Goal: Task Accomplishment & Management: Use online tool/utility

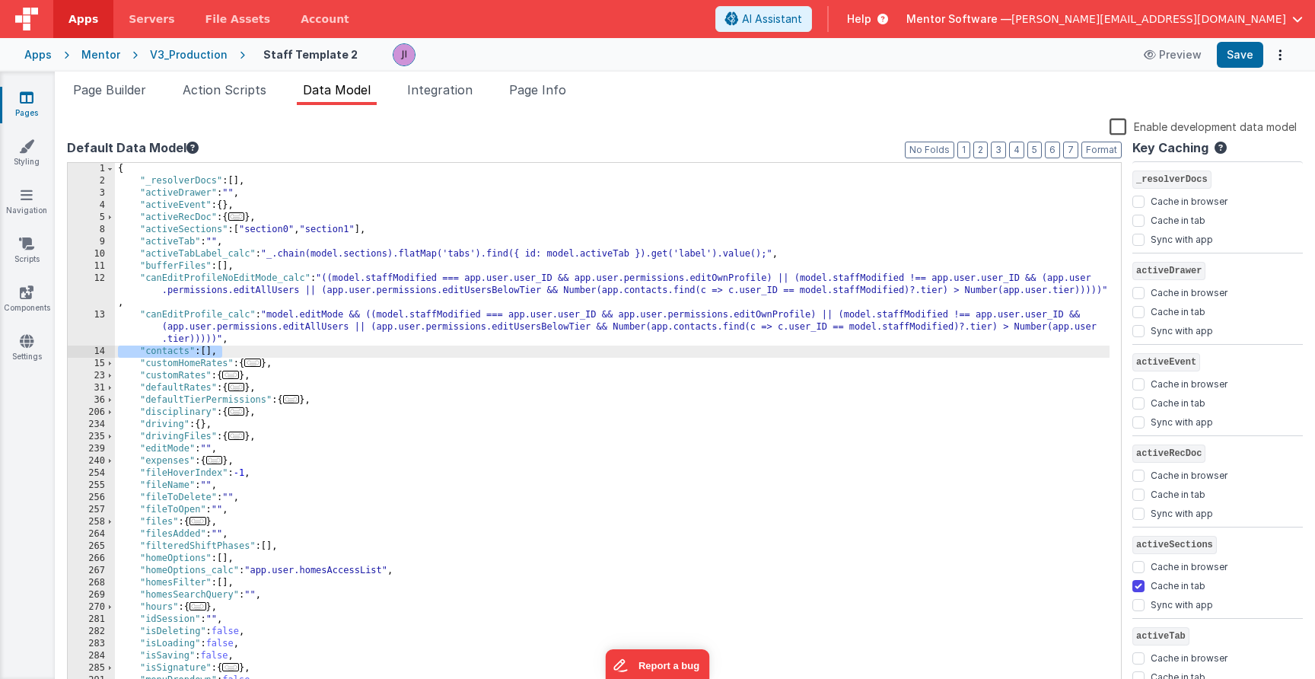
click at [893, 487] on div "{ "_resolverDocs" : [ ] , "activeDrawer" : "" , "activeEvent" : { } , "activeRe…" at bounding box center [612, 439] width 995 height 553
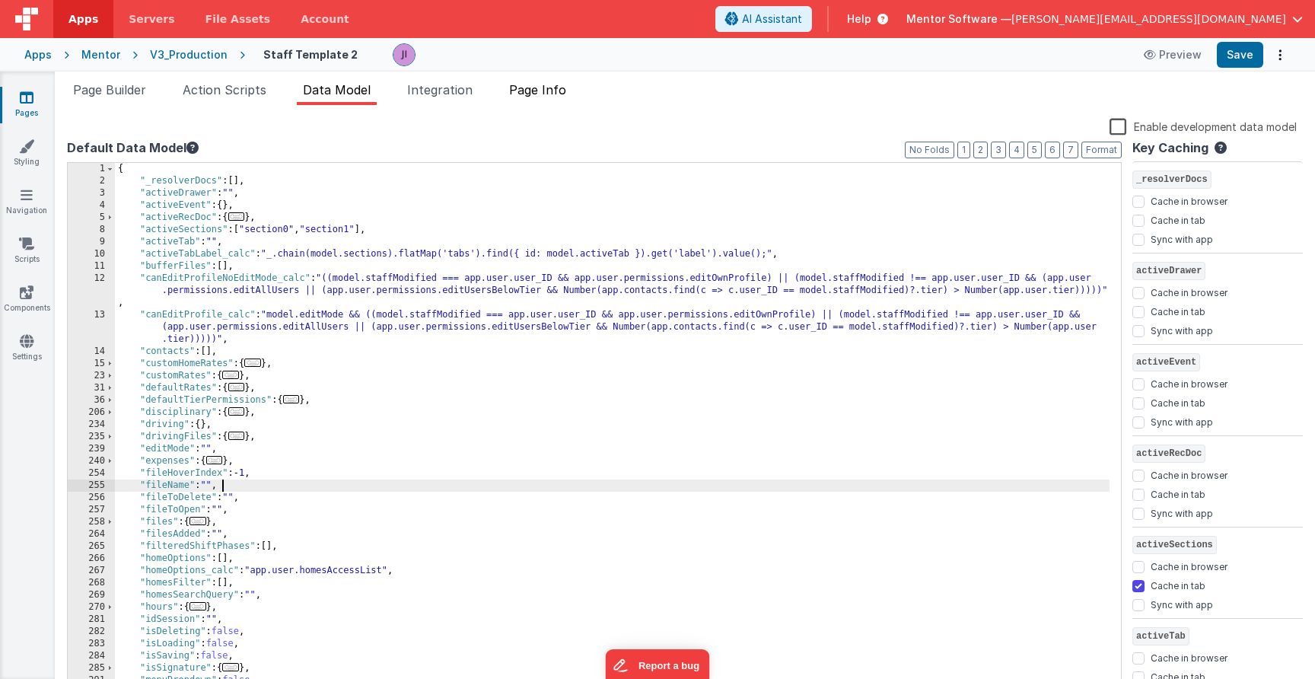
click at [550, 92] on span "Page Info" at bounding box center [537, 89] width 57 height 15
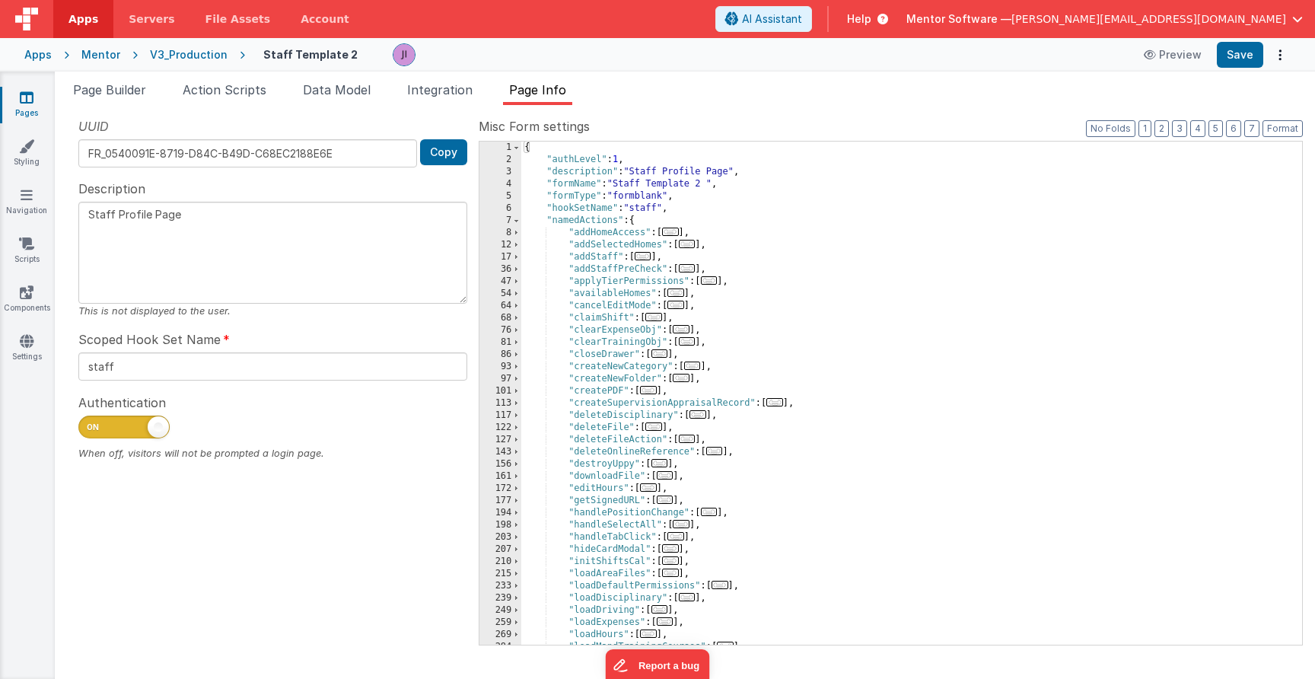
click at [451, 107] on div "Snippet Library Name Type Accordion Element Alert Action Action authLogin Actio…" at bounding box center [685, 392] width 1261 height 574
click at [450, 102] on li "Integration" at bounding box center [440, 93] width 78 height 24
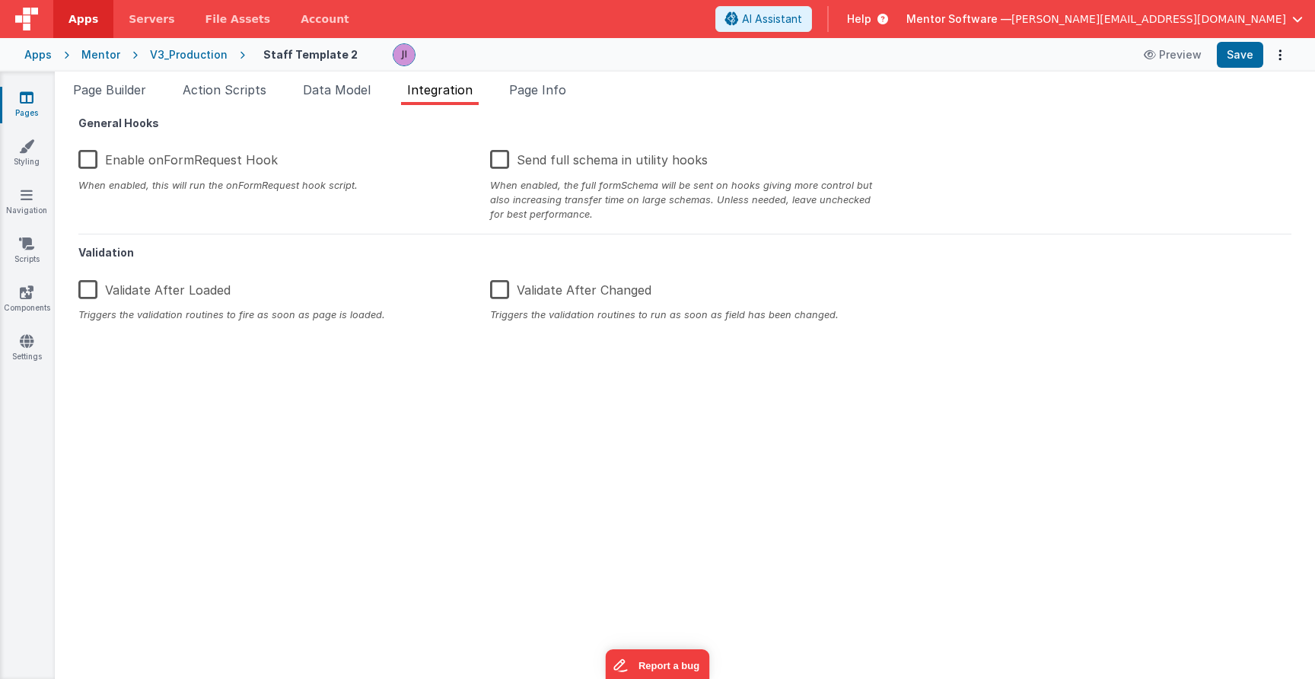
click at [262, 109] on div "Snippet Library Name Type Accordion Element Alert Action Action authLogin Actio…" at bounding box center [685, 392] width 1261 height 574
click at [326, 92] on span "Data Model" at bounding box center [337, 89] width 68 height 15
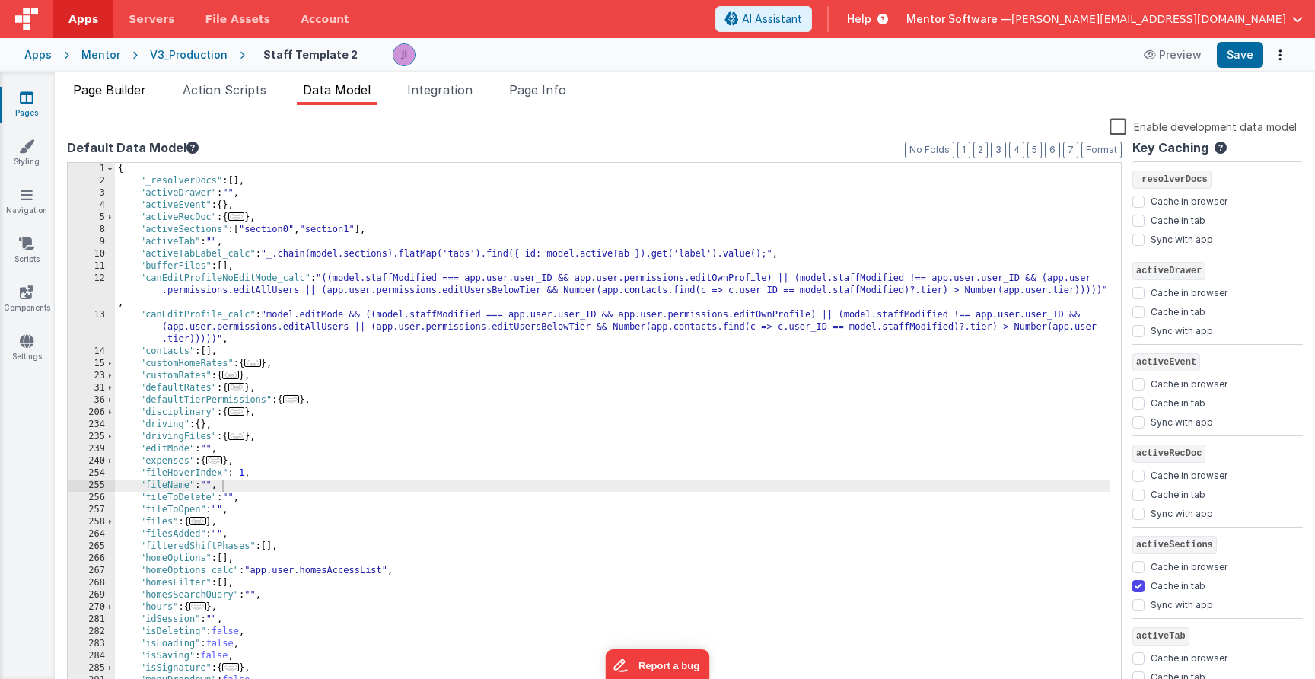
click at [150, 84] on li "Page Builder" at bounding box center [109, 93] width 85 height 24
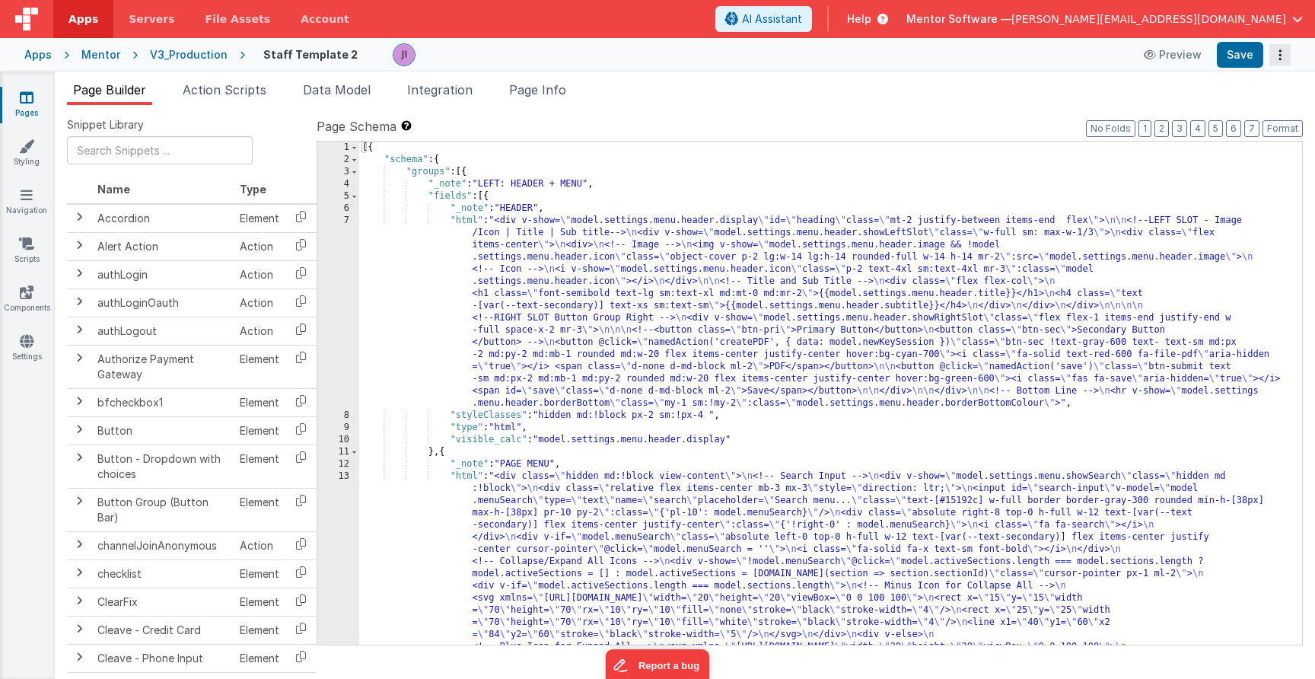
click at [1273, 56] on button "Options" at bounding box center [1280, 54] width 21 height 21
click at [1033, 62] on button at bounding box center [657, 339] width 1315 height 679
click at [1277, 50] on button "Options" at bounding box center [1280, 54] width 21 height 21
click at [1209, 136] on link "Delete" at bounding box center [1224, 142] width 134 height 27
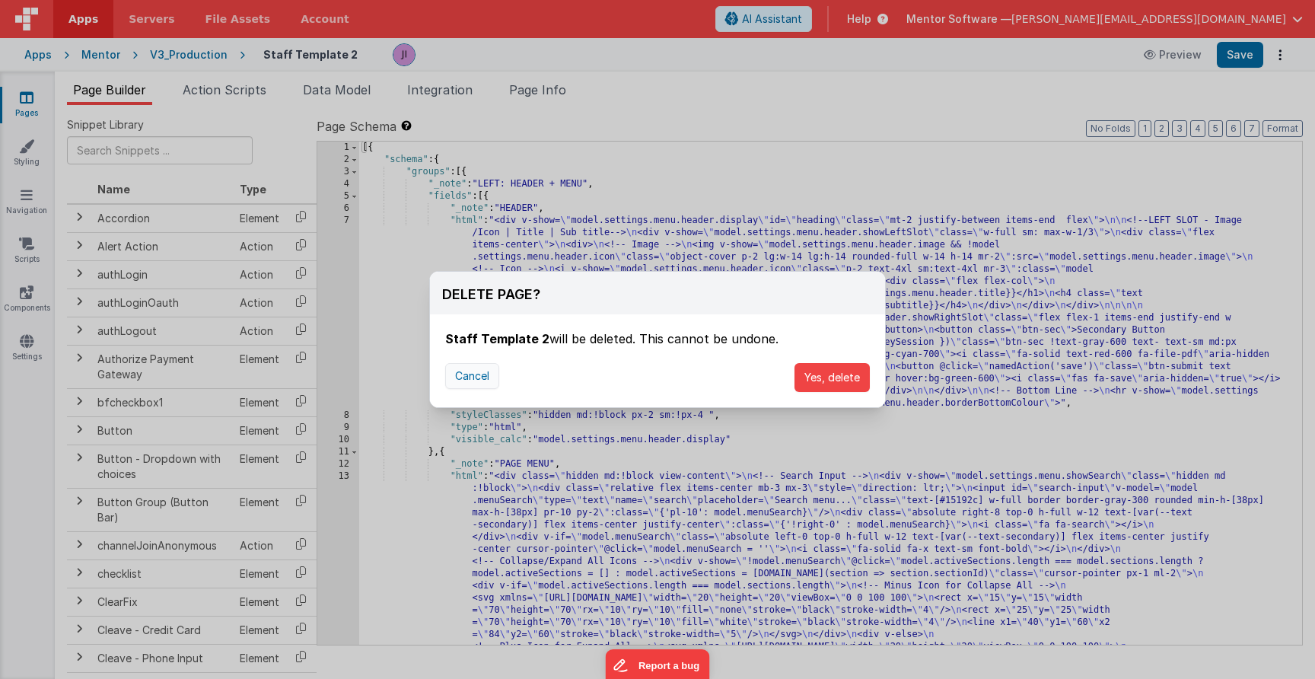
click at [459, 380] on button "Cancel" at bounding box center [472, 376] width 54 height 26
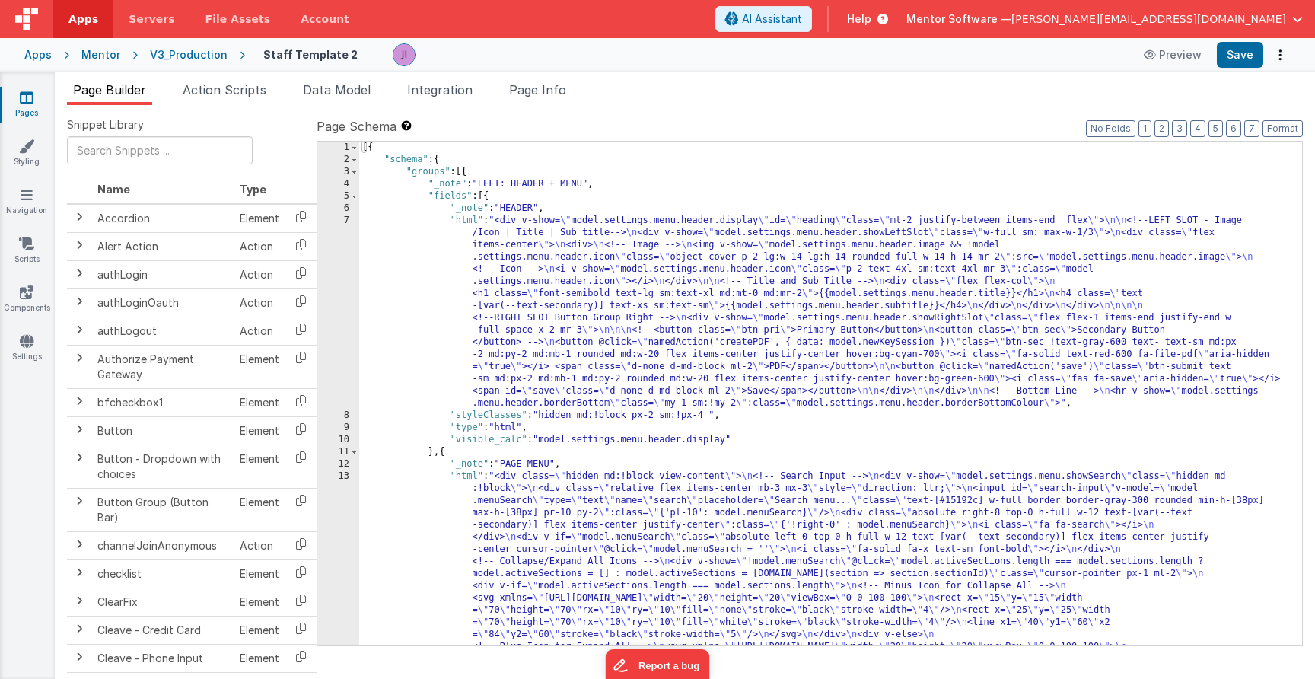
click at [43, 87] on div "Pages Styling Navigation Scripts Components Settings" at bounding box center [27, 375] width 55 height 607
click at [28, 95] on icon at bounding box center [27, 97] width 14 height 15
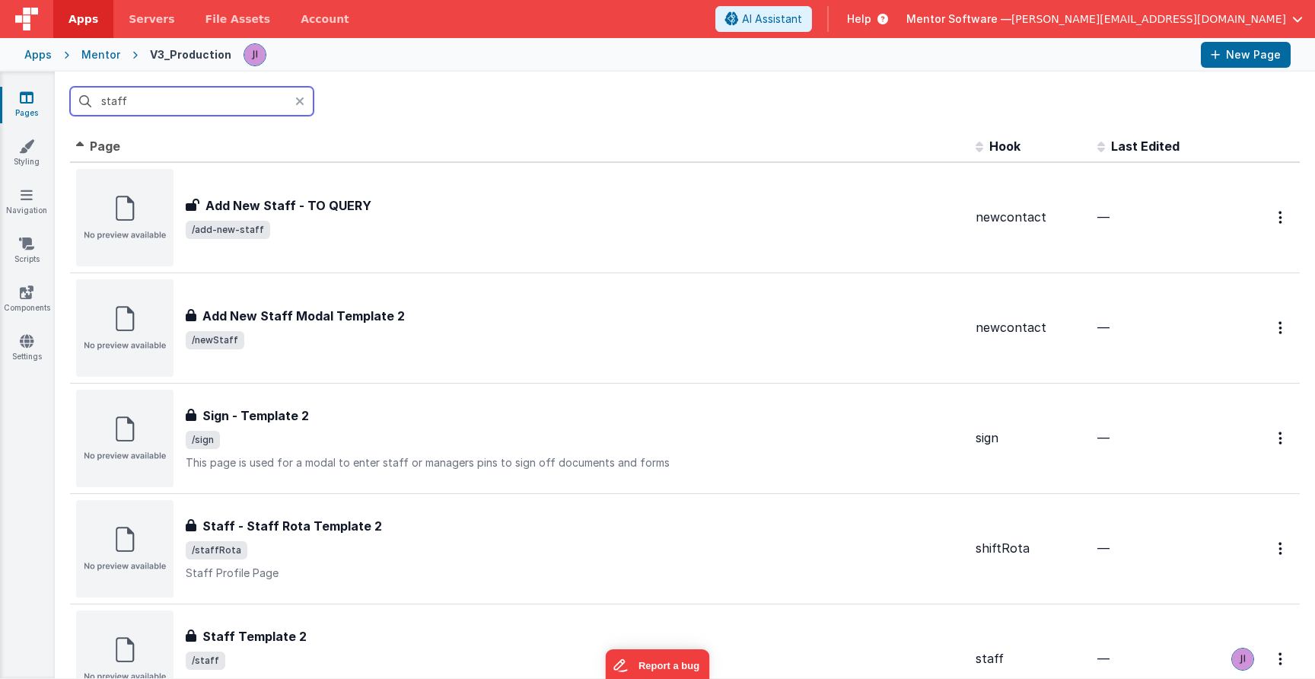
click at [107, 101] on input "staff" at bounding box center [192, 101] width 244 height 29
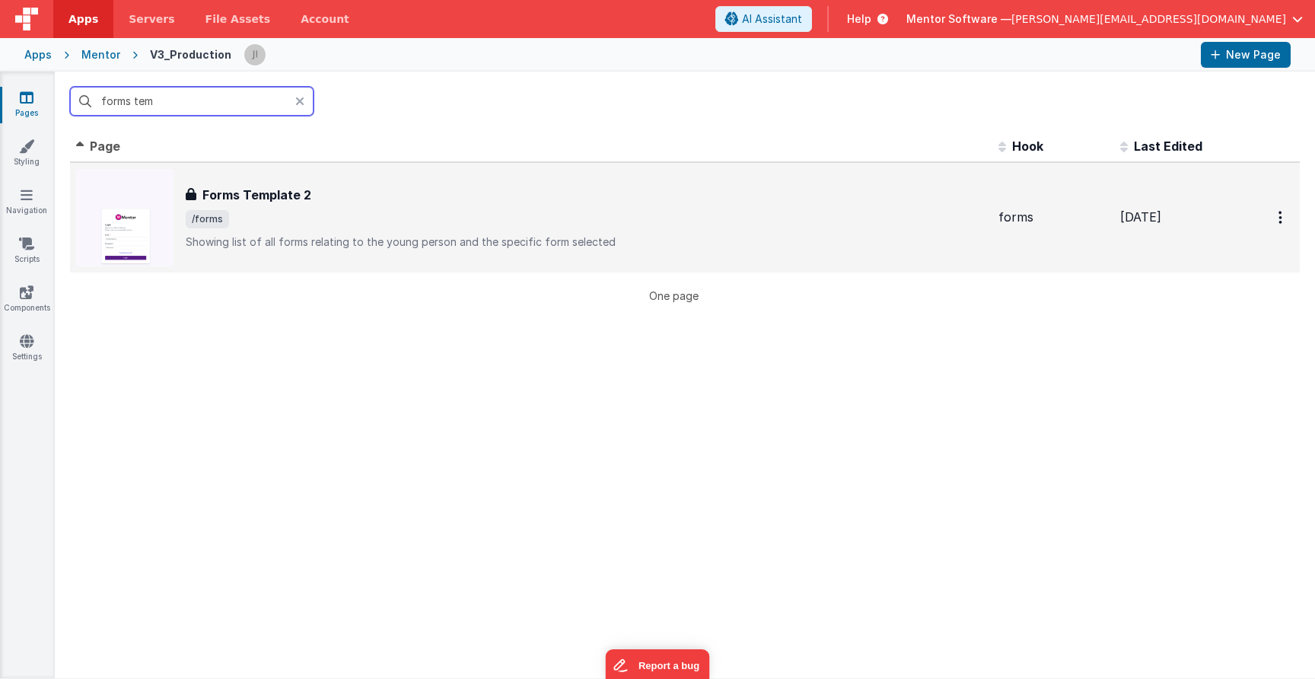
type input "forms tem"
click at [306, 212] on span "/forms" at bounding box center [586, 219] width 801 height 18
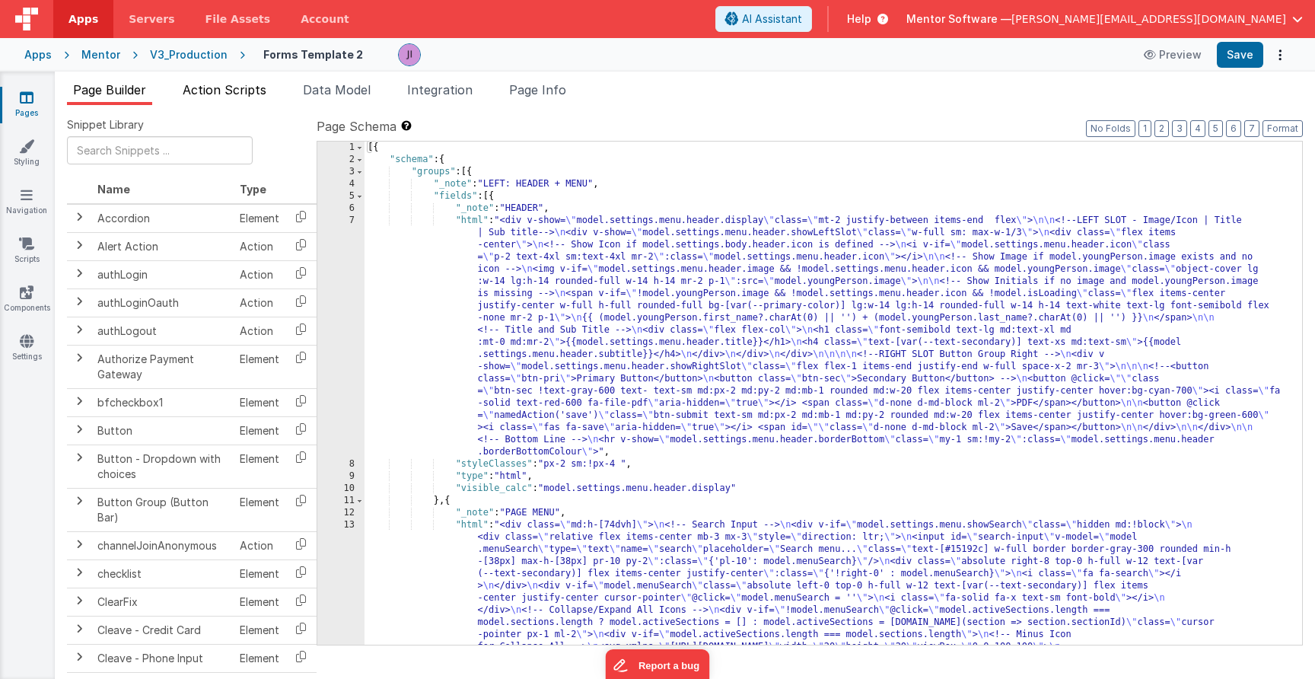
click at [249, 97] on li "Action Scripts" at bounding box center [225, 93] width 96 height 24
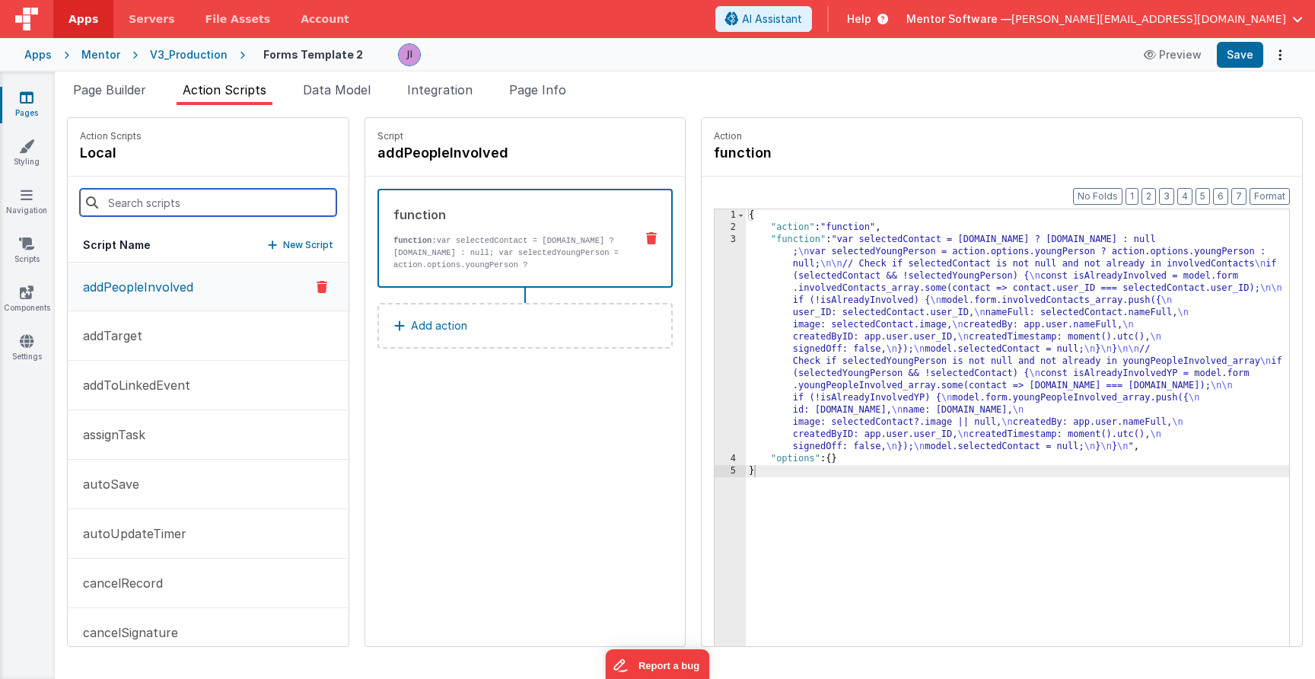
click at [194, 198] on input at bounding box center [208, 202] width 257 height 27
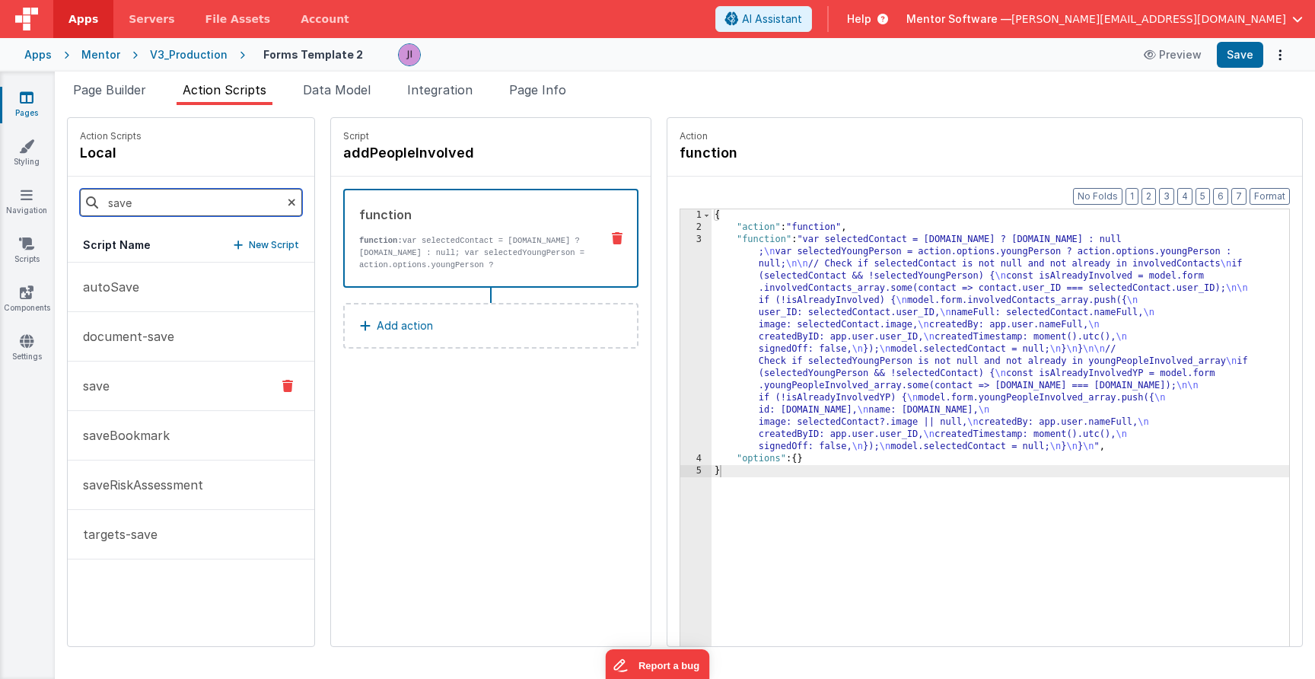
type input "save"
click at [148, 367] on button "save" at bounding box center [191, 386] width 247 height 49
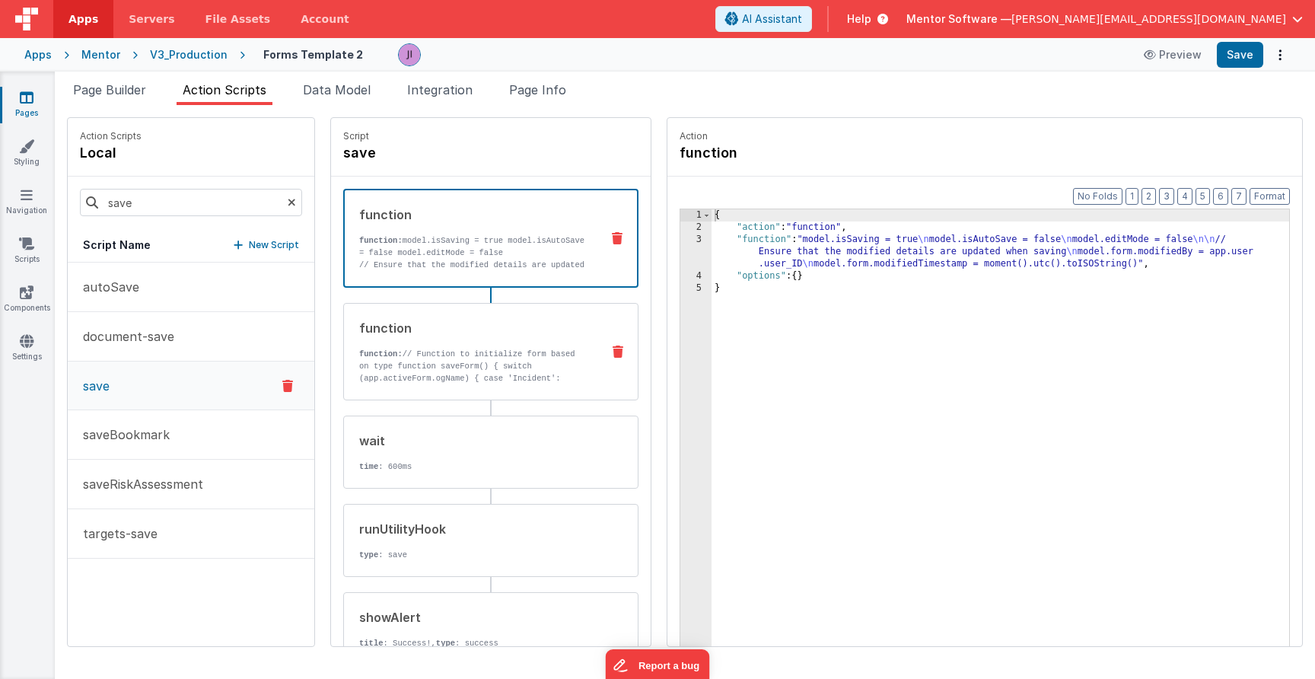
click at [480, 361] on p "function: // Function to initialize form based on type function saveForm() { sw…" at bounding box center [474, 372] width 230 height 49
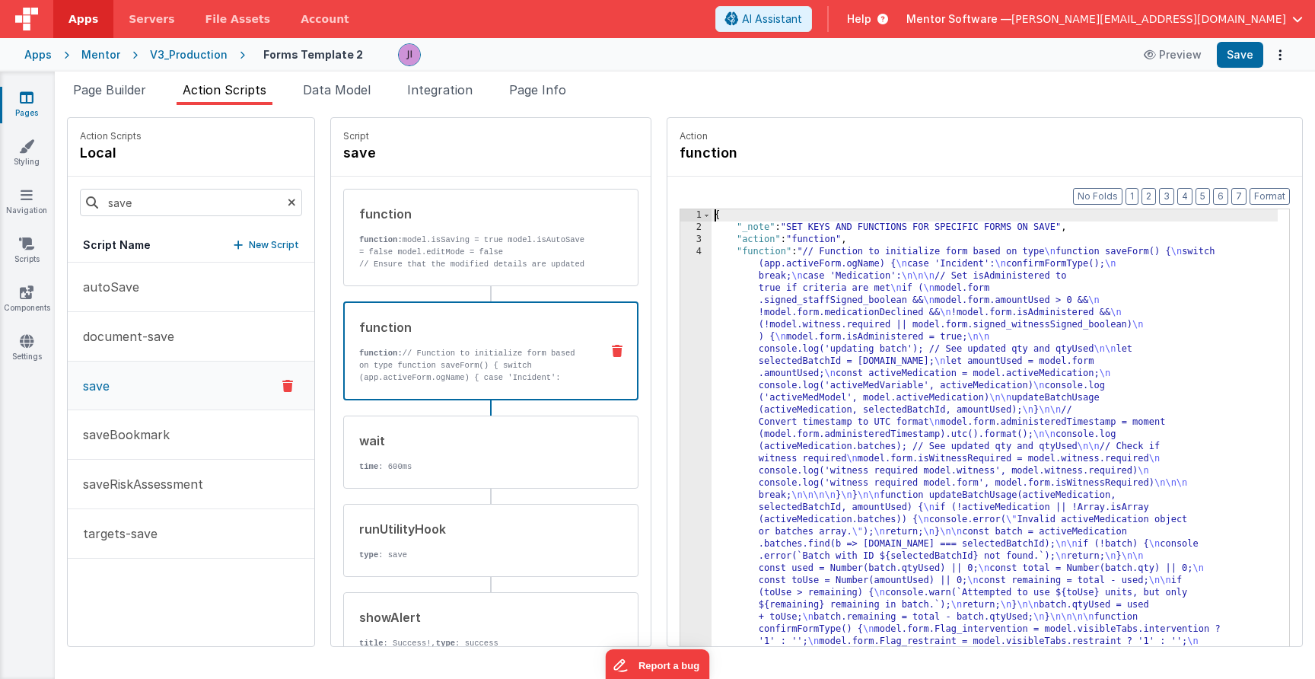
click at [780, 364] on div "{ "_note" : "SET KEYS AND FUNCTIONS FOR SPECIFIC FORMS ON SAVE" , "action" : "f…" at bounding box center [995, 463] width 566 height 508
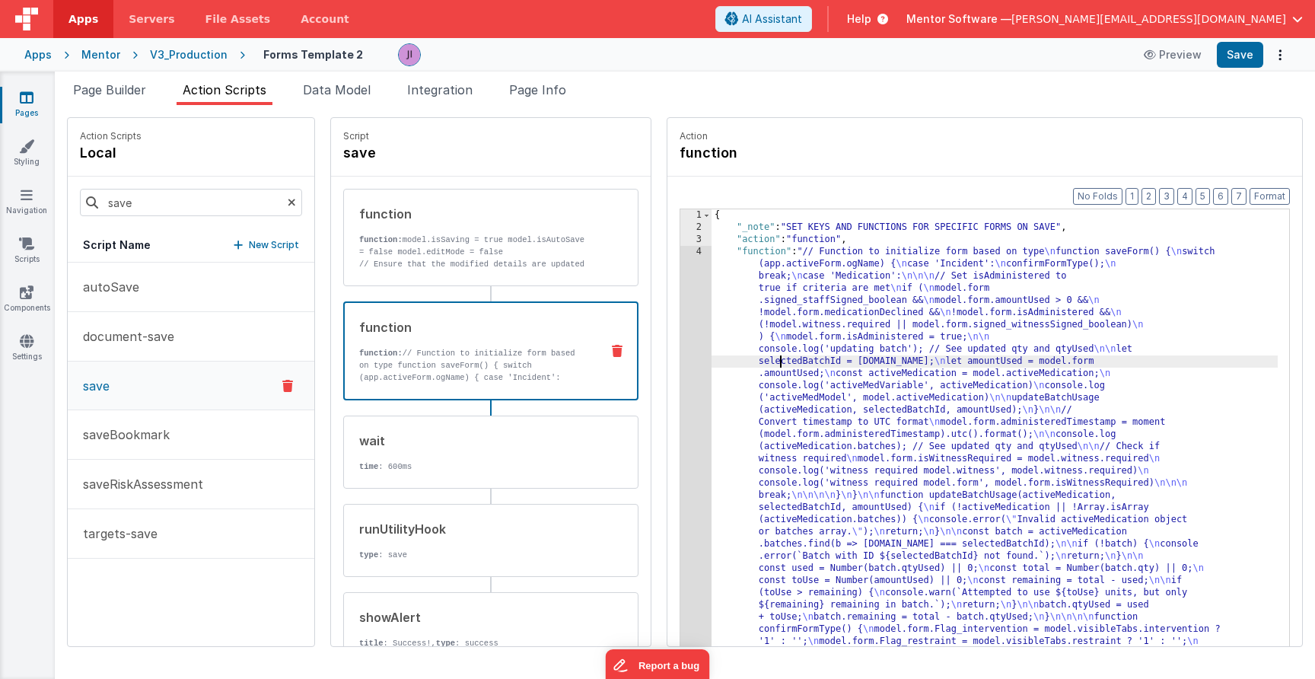
click at [707, 348] on div "4" at bounding box center [696, 471] width 31 height 451
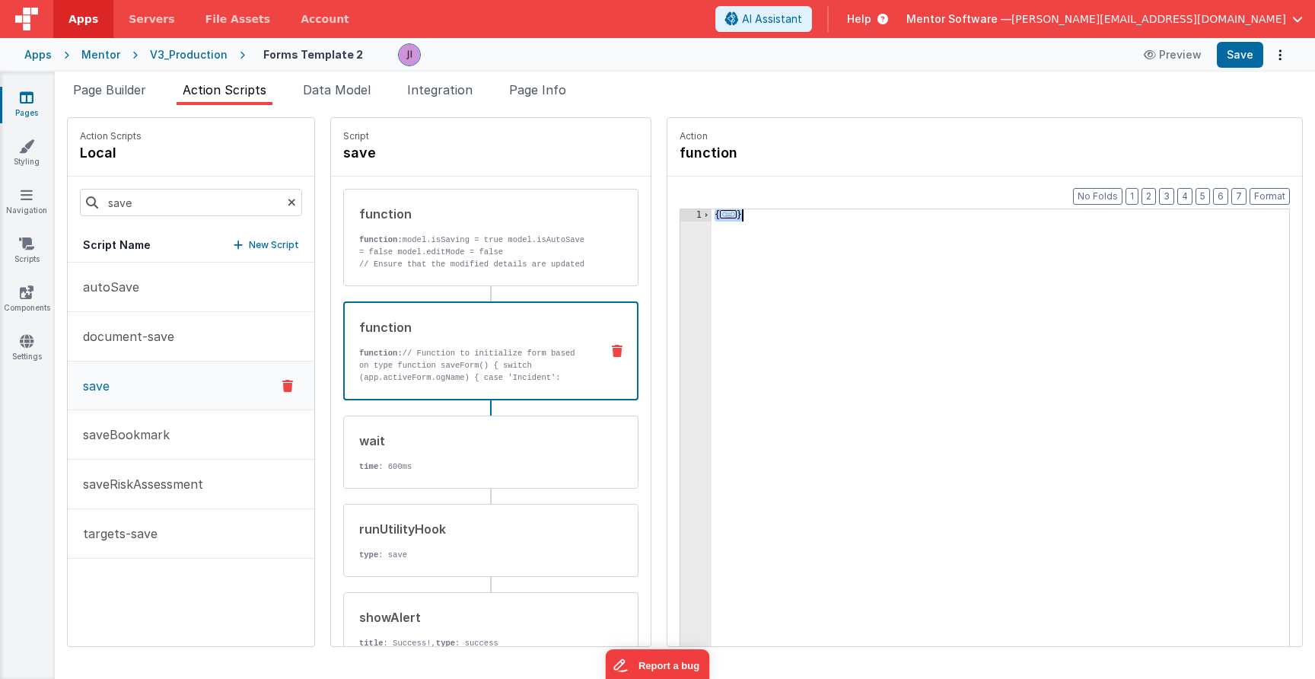
click at [686, 348] on div "1" at bounding box center [696, 463] width 31 height 508
click at [723, 218] on span "..." at bounding box center [728, 214] width 17 height 8
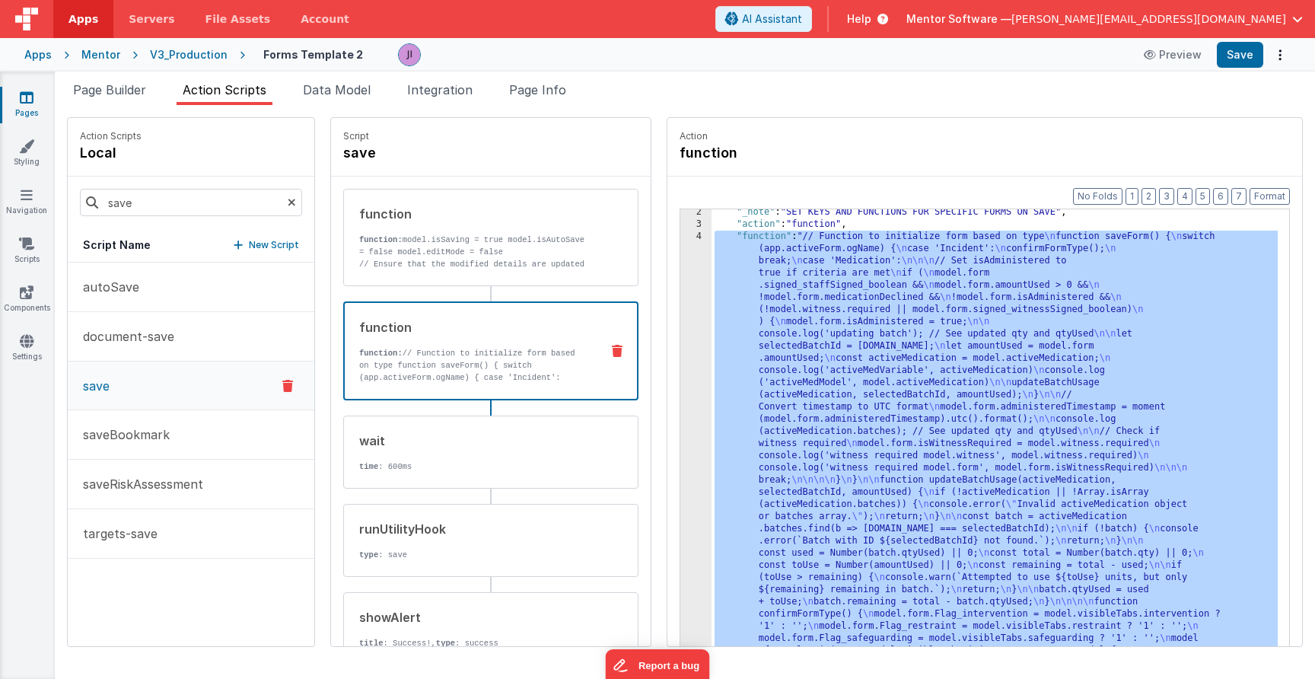
click at [703, 321] on div "2 3 4 5 6" at bounding box center [696, 460] width 31 height 508
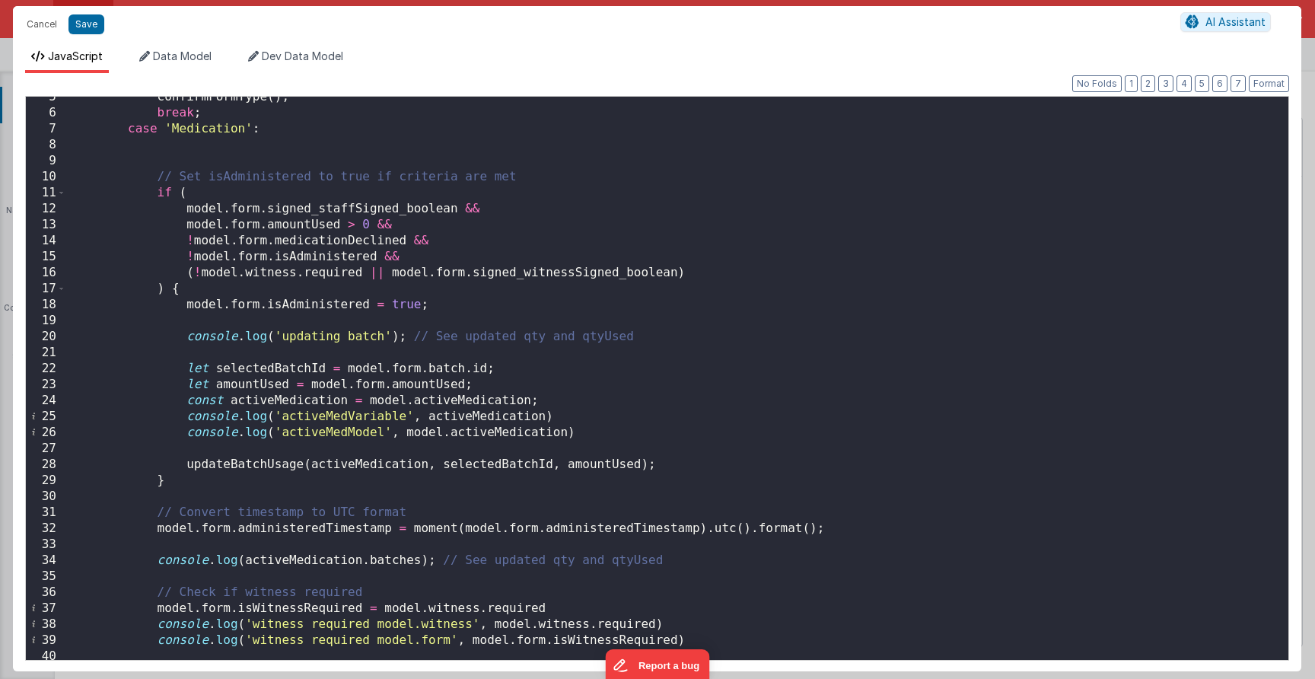
scroll to position [75, 0]
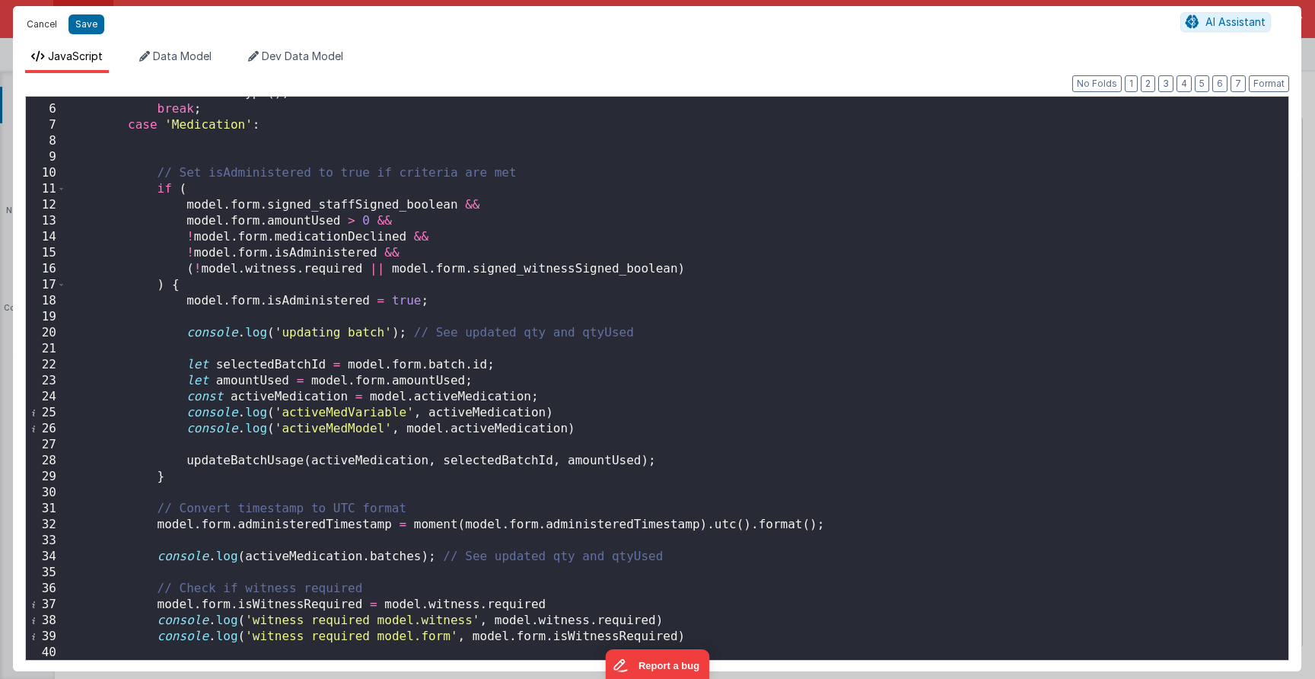
click at [44, 27] on button "Cancel" at bounding box center [42, 24] width 46 height 21
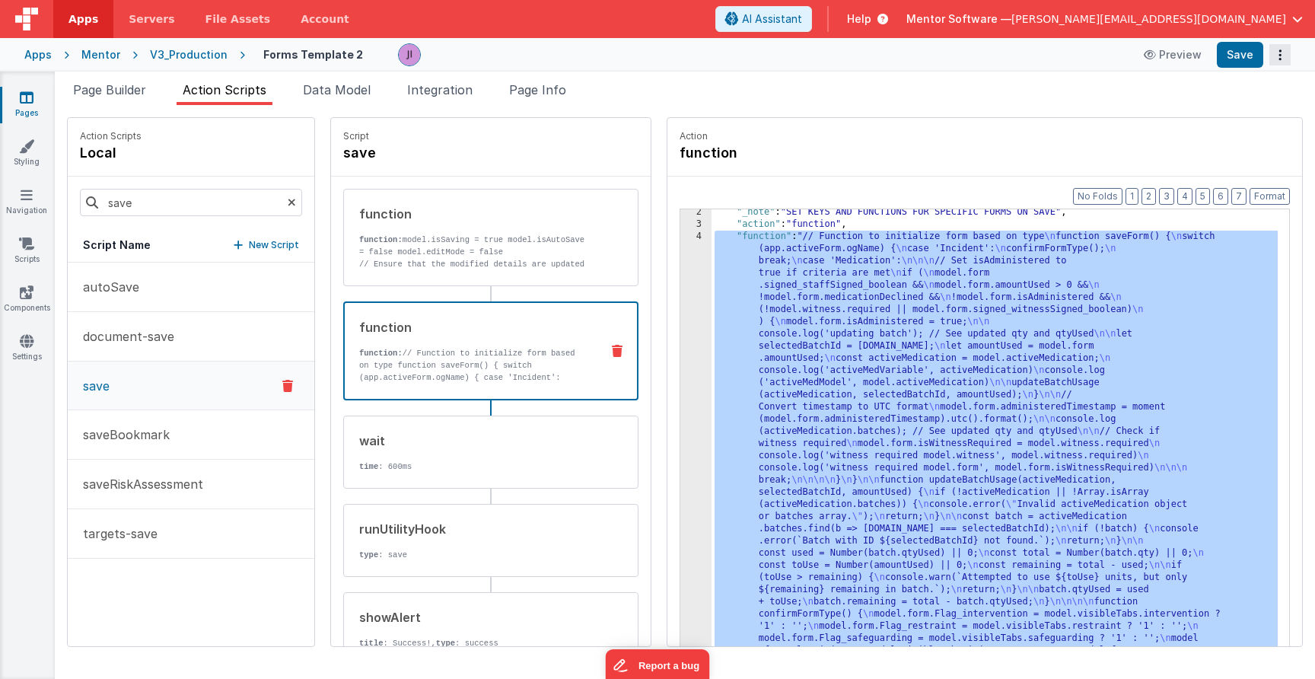
click at [1274, 65] on button "Options" at bounding box center [1280, 54] width 21 height 21
click at [1115, 85] on button at bounding box center [657, 339] width 1315 height 679
click at [39, 93] on link "Pages" at bounding box center [26, 105] width 55 height 30
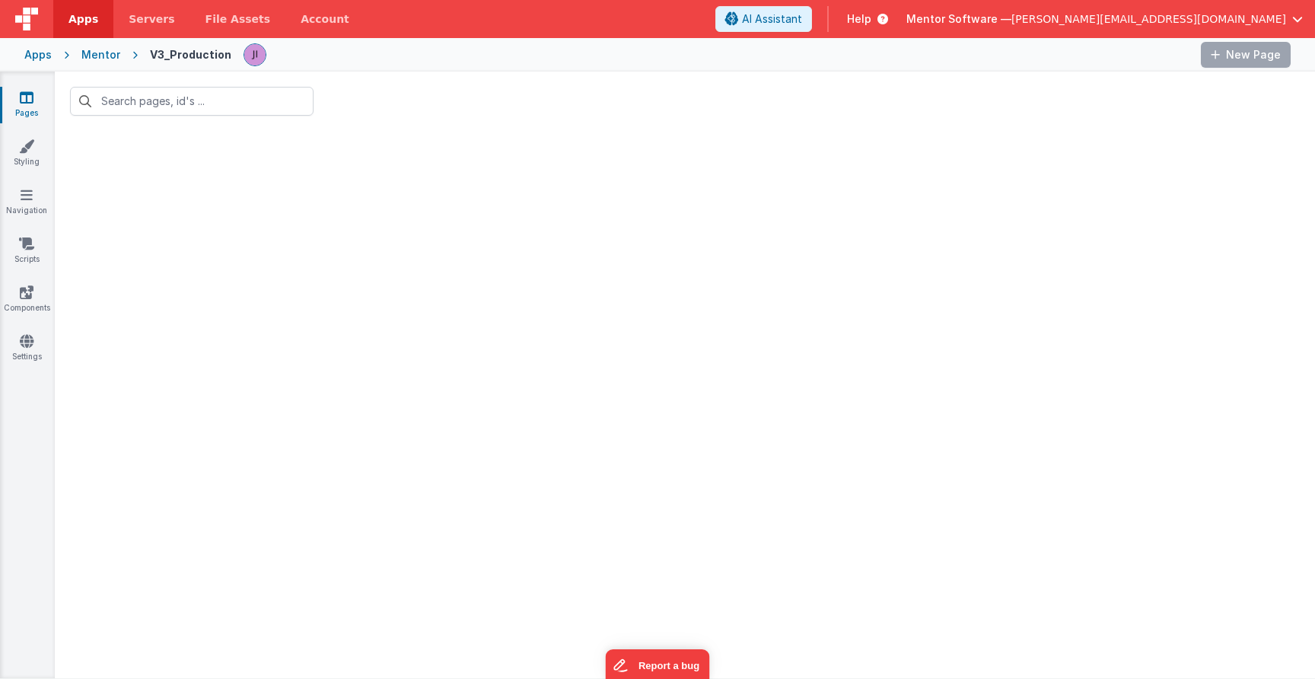
type input "forms tem"
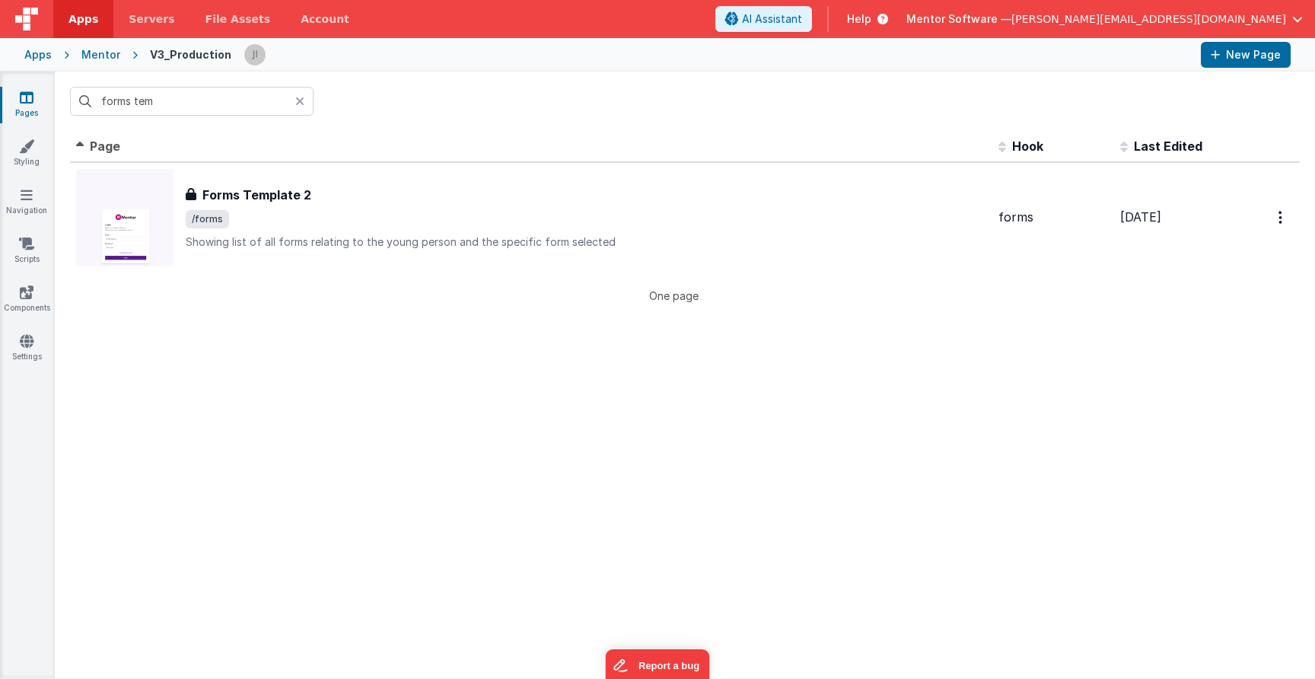
click at [301, 105] on icon at bounding box center [299, 101] width 9 height 12
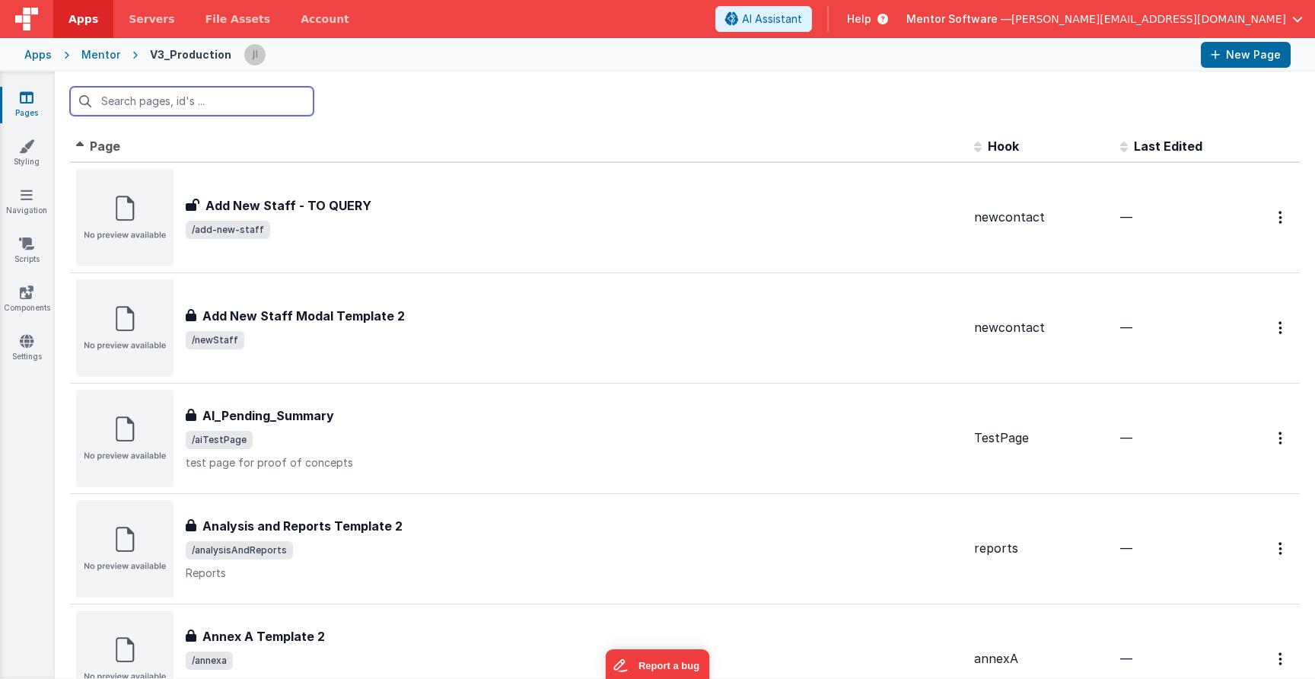
click at [285, 100] on input "text" at bounding box center [192, 101] width 244 height 29
click at [52, 51] on div "Apps Mentor V3_Production New Page" at bounding box center [657, 54] width 1315 height 33
click at [45, 51] on div "Apps" at bounding box center [37, 54] width 27 height 15
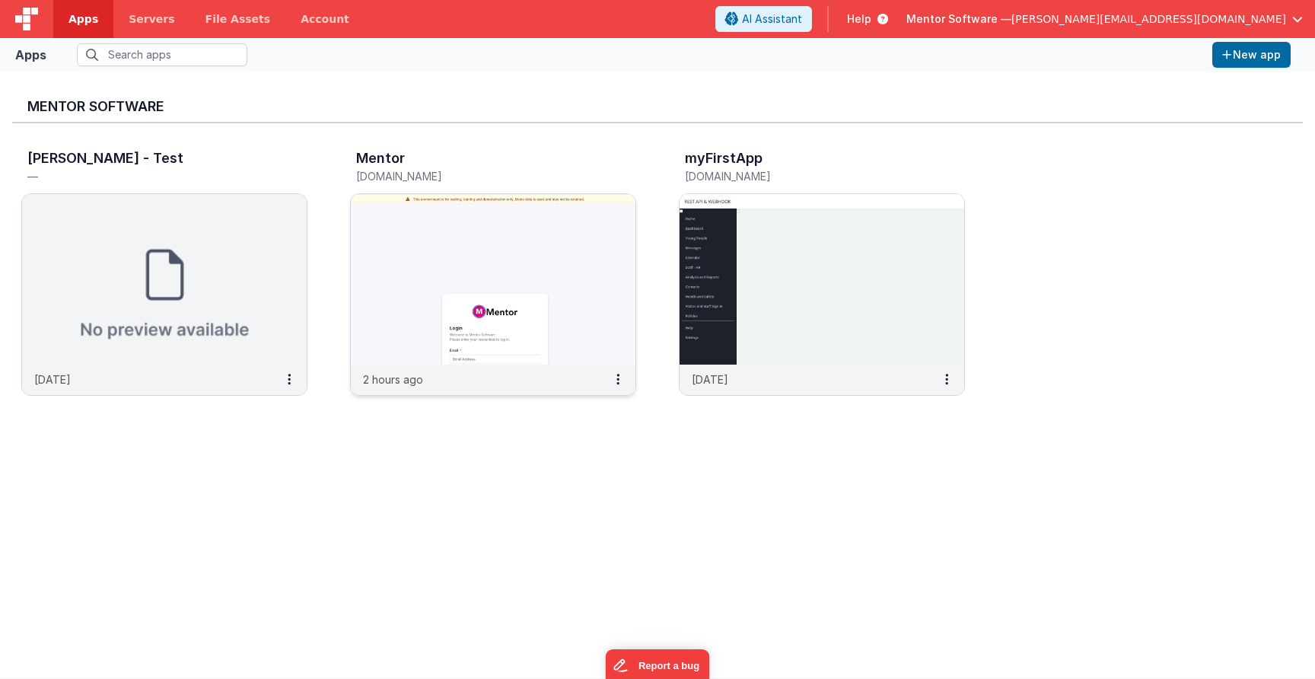
click at [404, 173] on h5 "[DOMAIN_NAME]" at bounding box center [477, 176] width 242 height 11
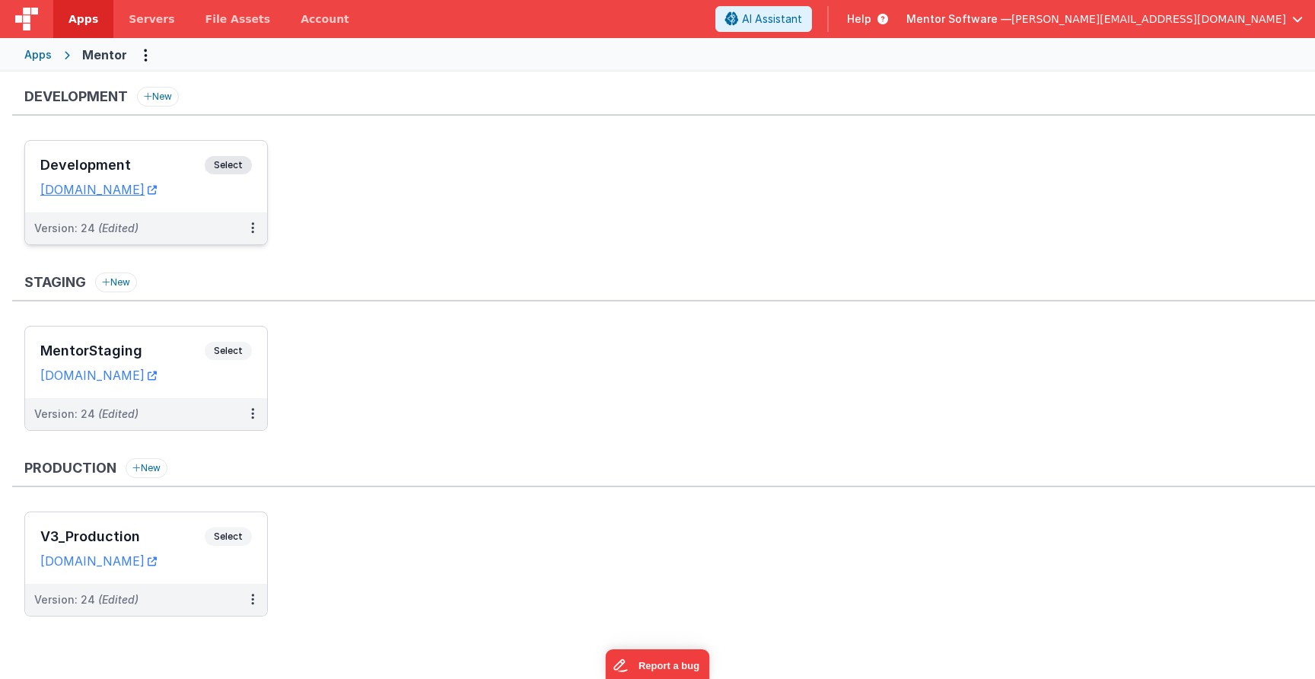
click at [241, 168] on span "Select" at bounding box center [228, 165] width 47 height 18
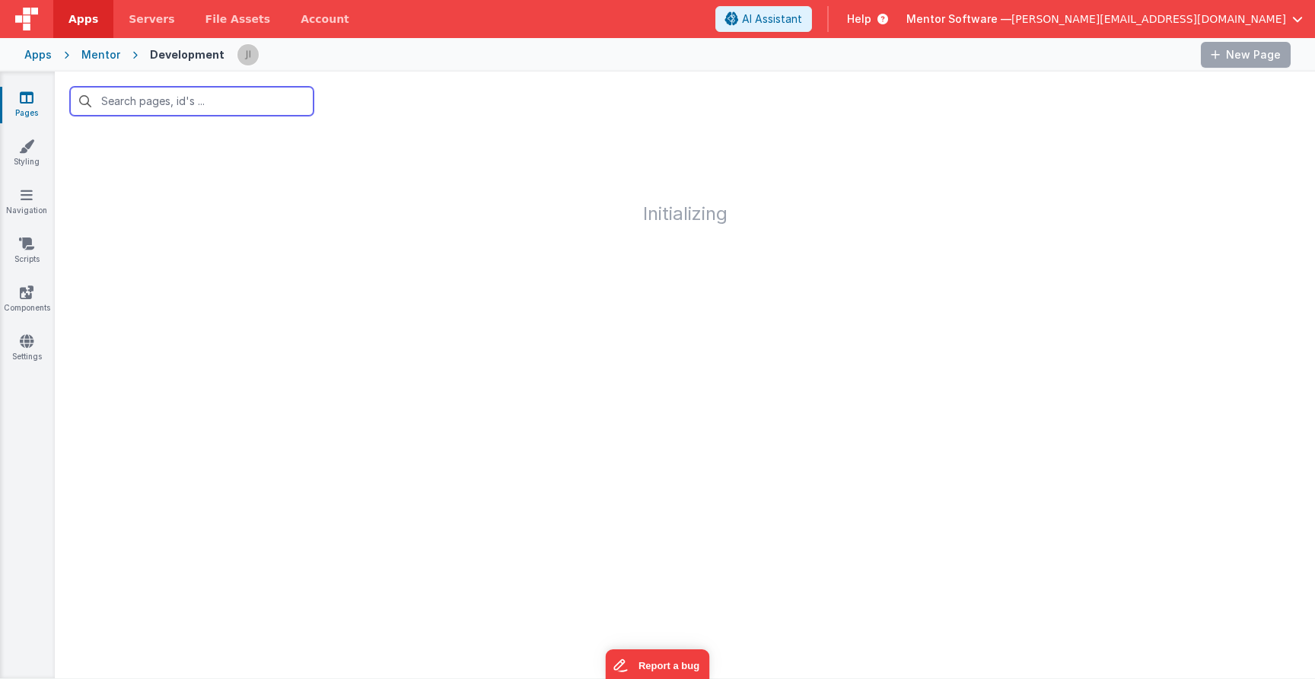
click at [239, 107] on input "text" at bounding box center [192, 101] width 244 height 29
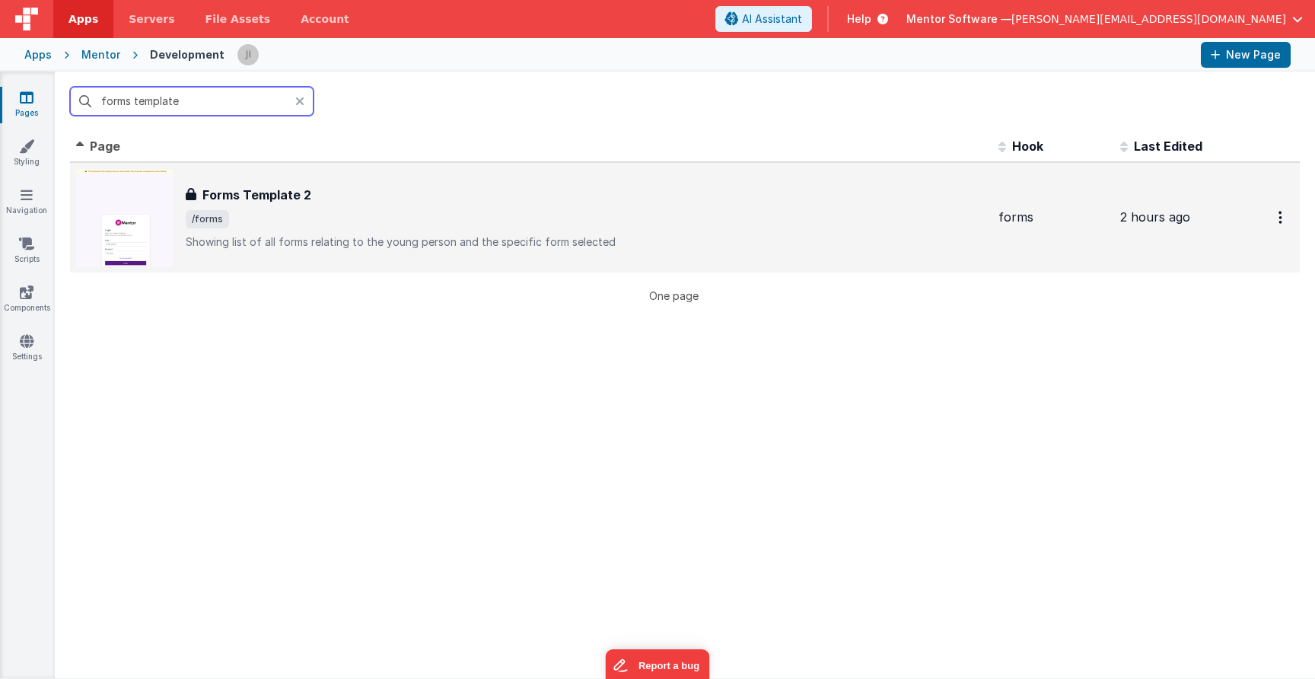
type input "forms template"
click at [295, 230] on div "Forms Template 2 Forms Template 2 /forms Showing list of all forms relating to …" at bounding box center [586, 218] width 801 height 64
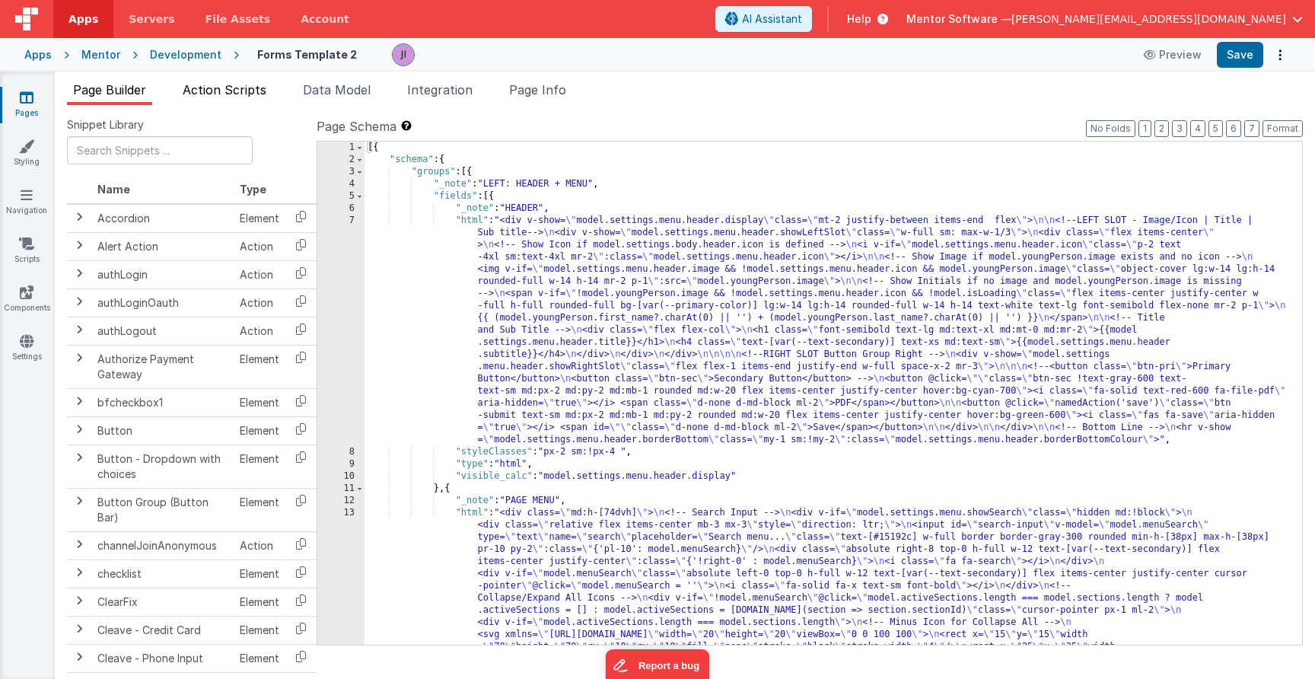
drag, startPoint x: 244, startPoint y: 95, endPoint x: 253, endPoint y: 94, distance: 9.2
click at [244, 94] on span "Action Scripts" at bounding box center [225, 89] width 84 height 15
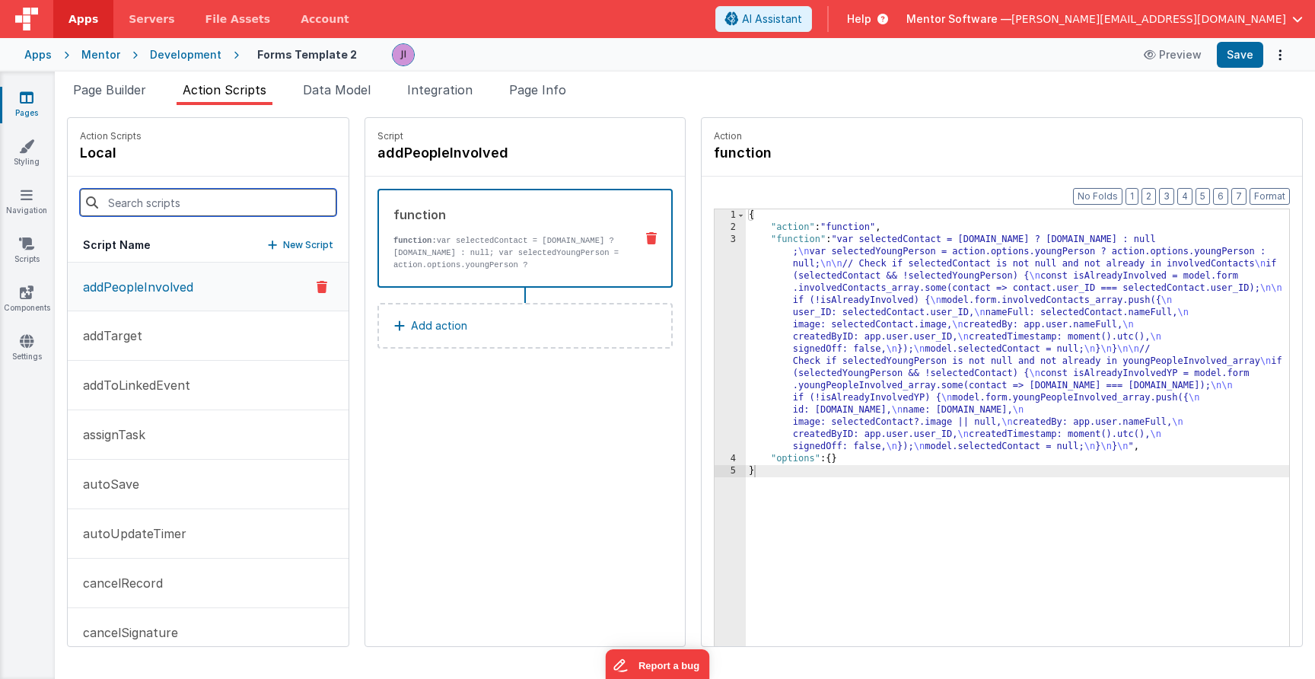
click at [229, 190] on input at bounding box center [208, 202] width 257 height 27
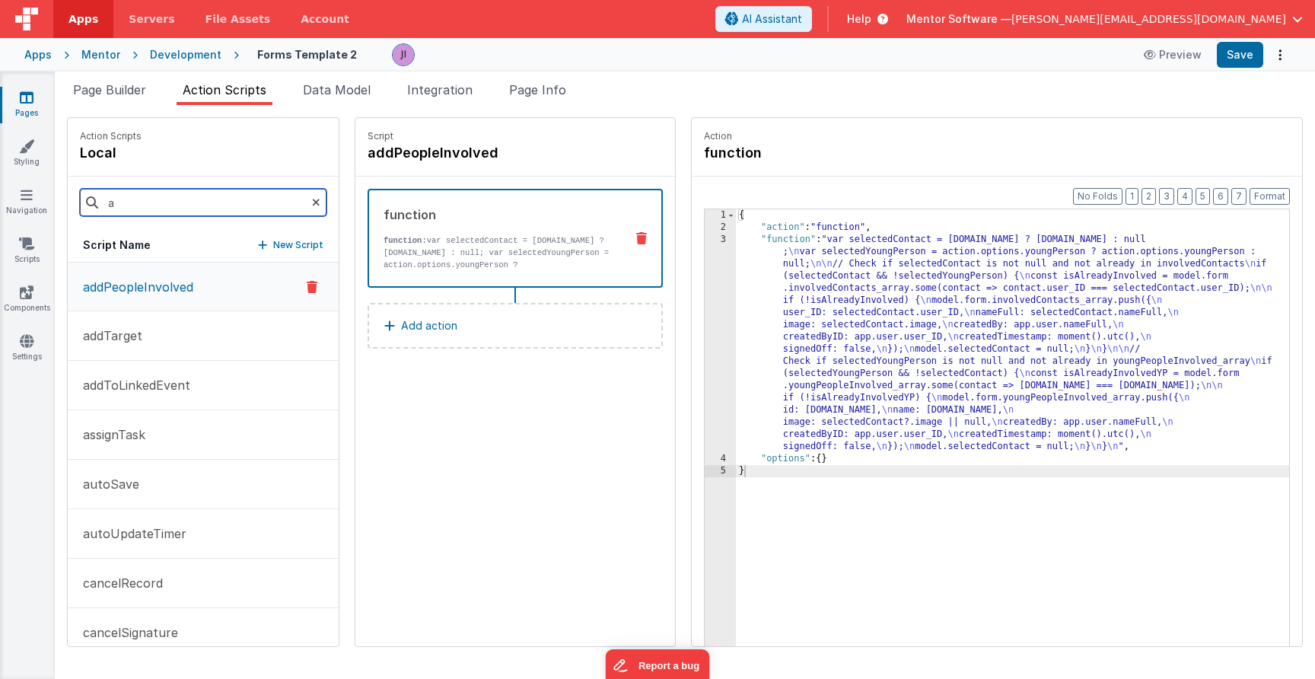
click at [228, 195] on input "a" at bounding box center [203, 202] width 247 height 27
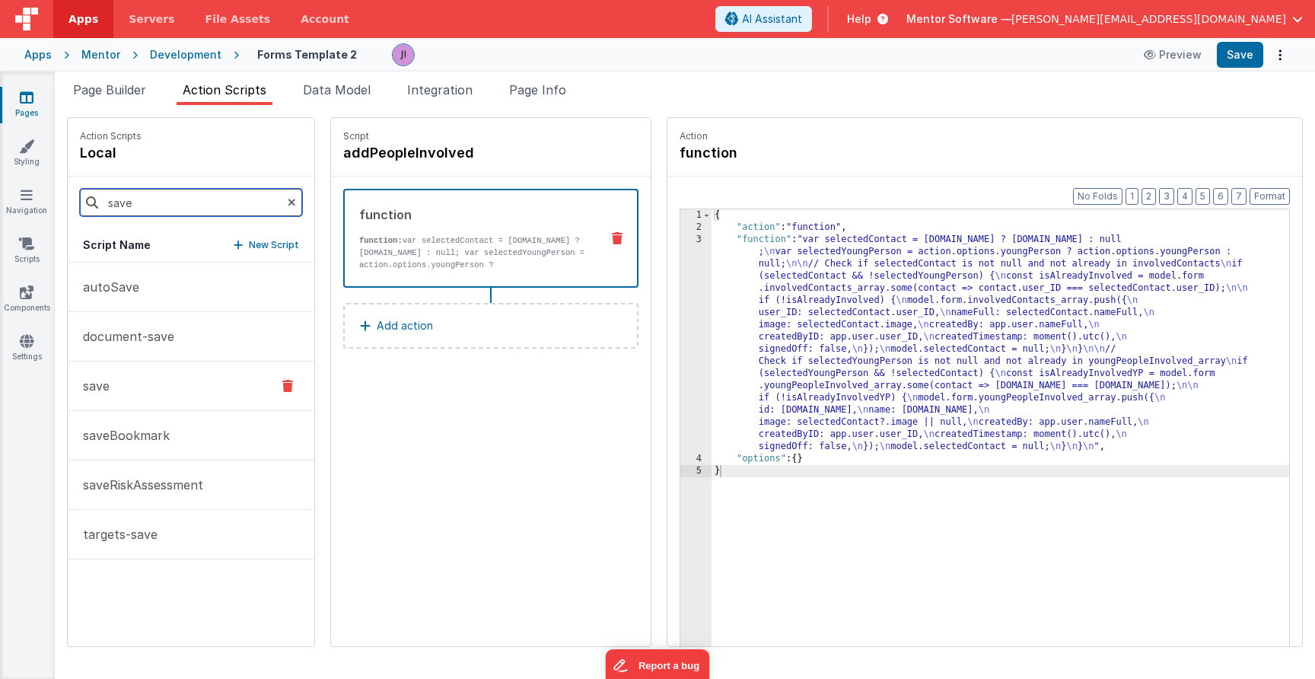
type input "save"
click at [177, 375] on button "save" at bounding box center [191, 386] width 247 height 49
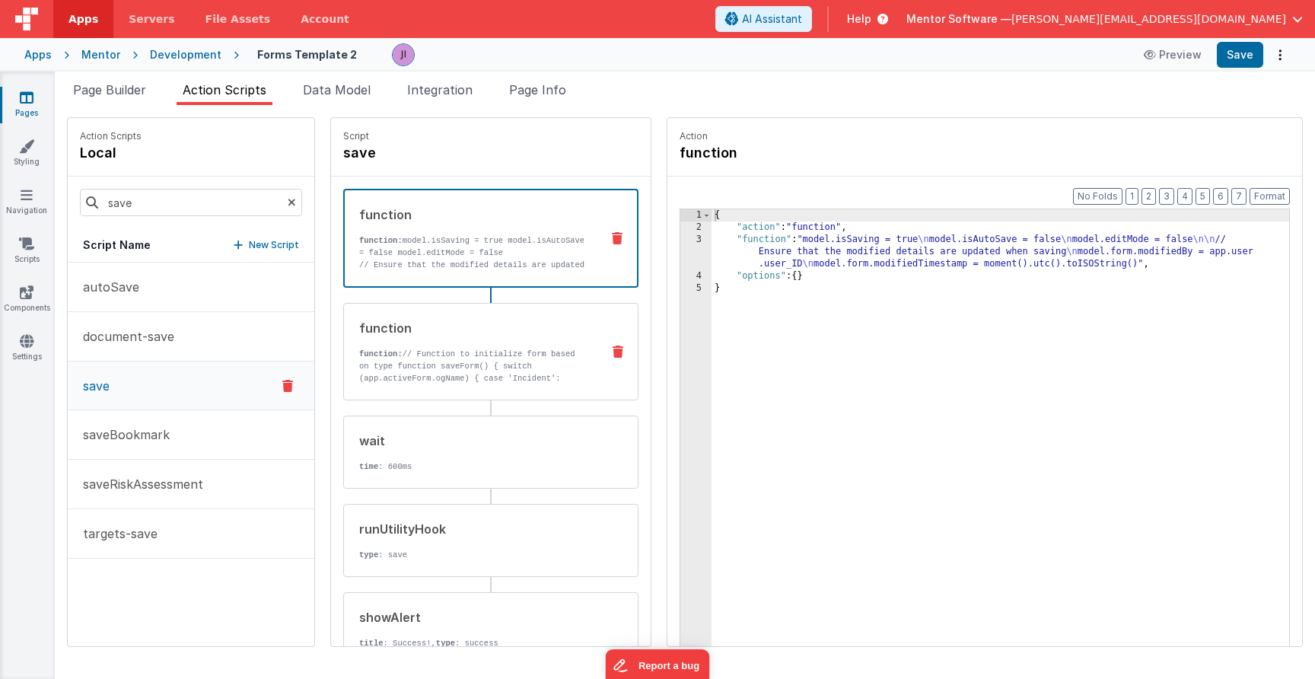
click at [583, 344] on div "function function: // Function to initialize form based on type function saveFo…" at bounding box center [466, 351] width 245 height 65
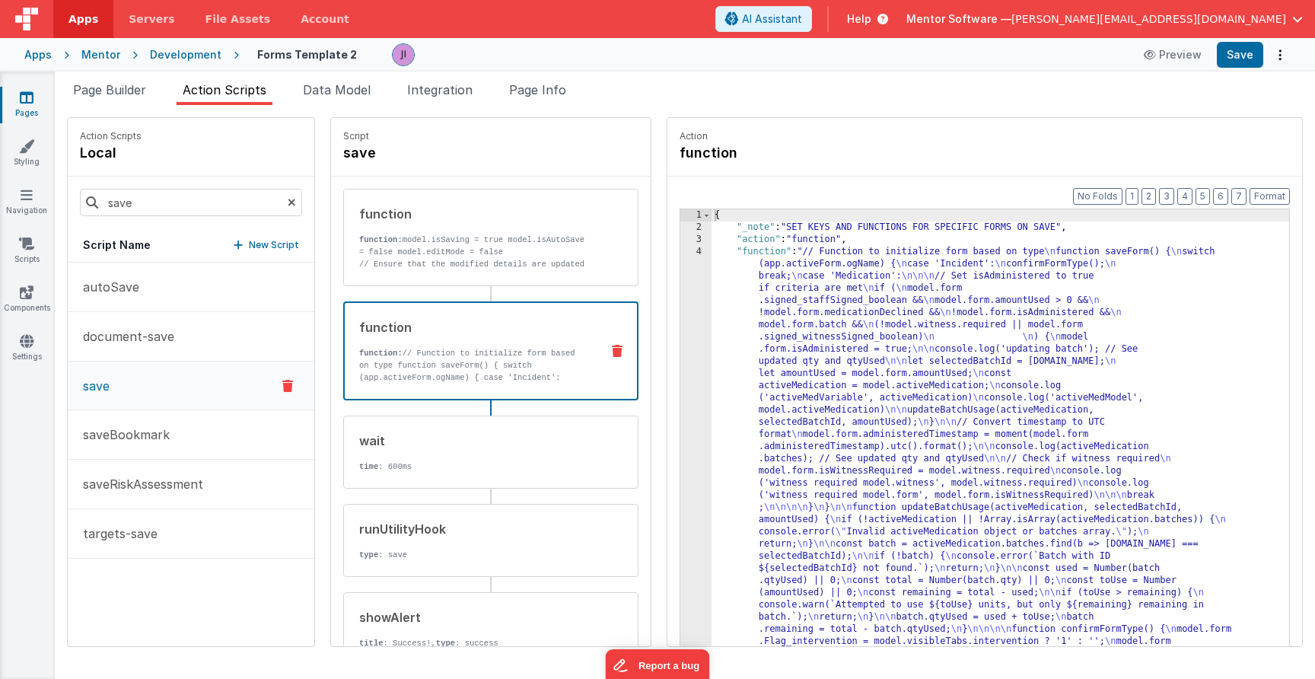
click at [728, 344] on div "{ "_note" : "SET KEYS AND FUNCTIONS FOR SPECIFIC FORMS ON SAVE" , "action" : "f…" at bounding box center [1001, 688] width 578 height 959
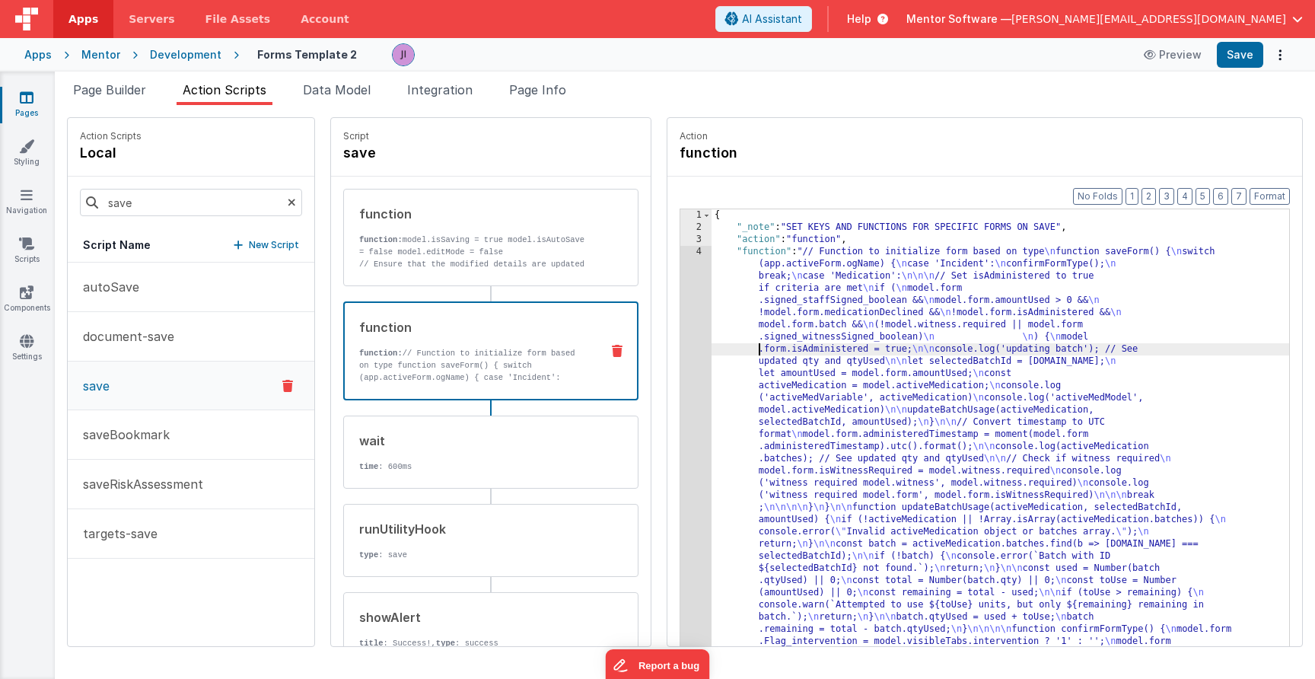
click at [696, 343] on div "1 2 3 4" at bounding box center [696, 688] width 31 height 959
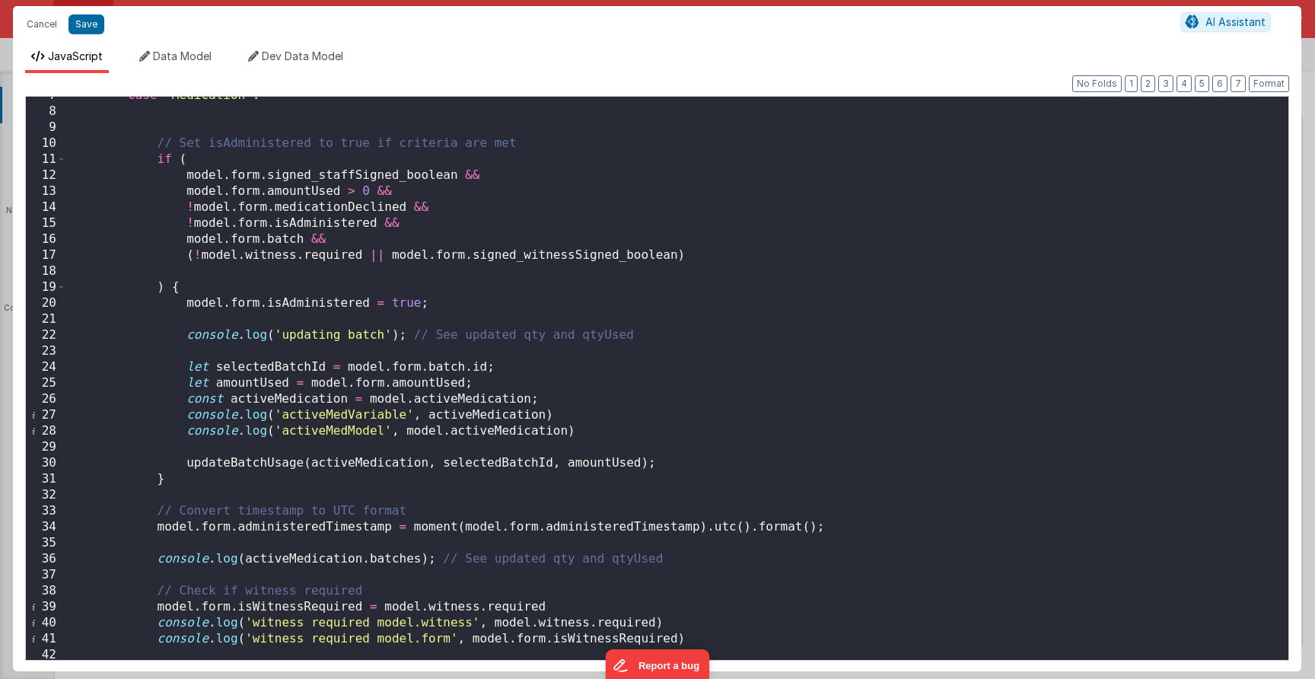
scroll to position [105, 0]
click at [425, 351] on div "case 'Medication' : // Set isAdministered to true if criteria are met if ( mode…" at bounding box center [677, 385] width 1222 height 595
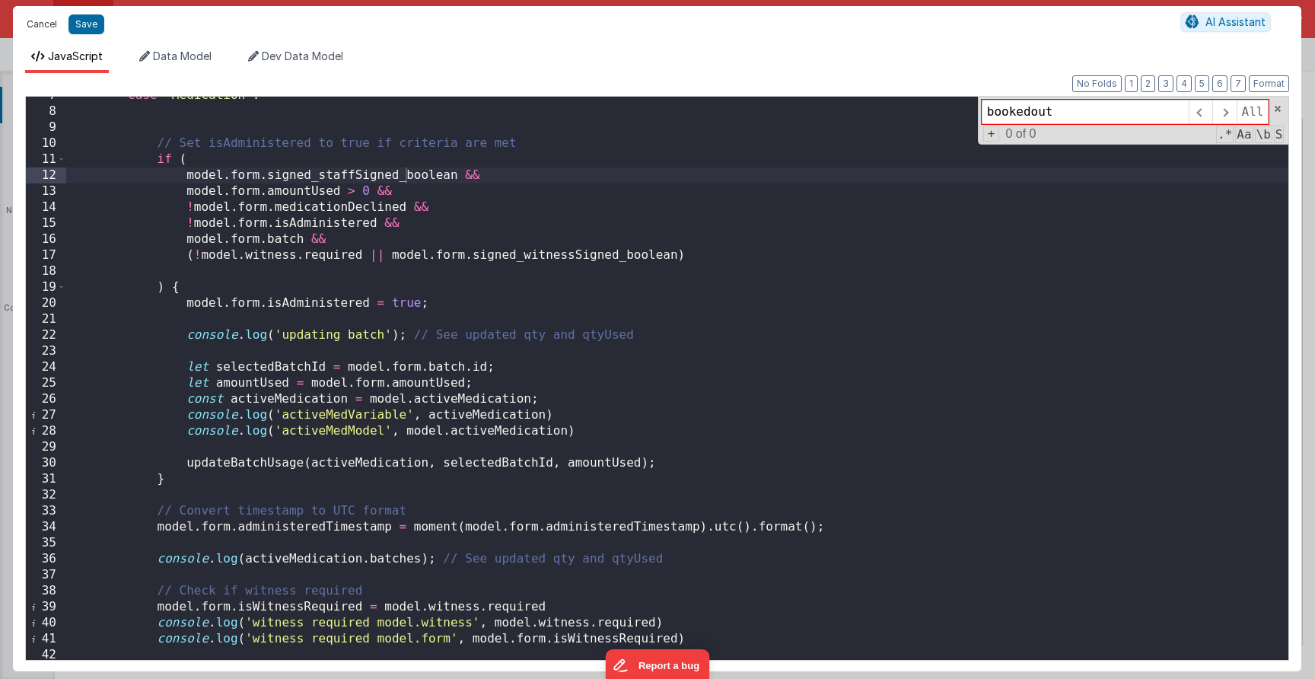
type input "bookedout"
click at [32, 29] on button "Cancel" at bounding box center [42, 24] width 46 height 21
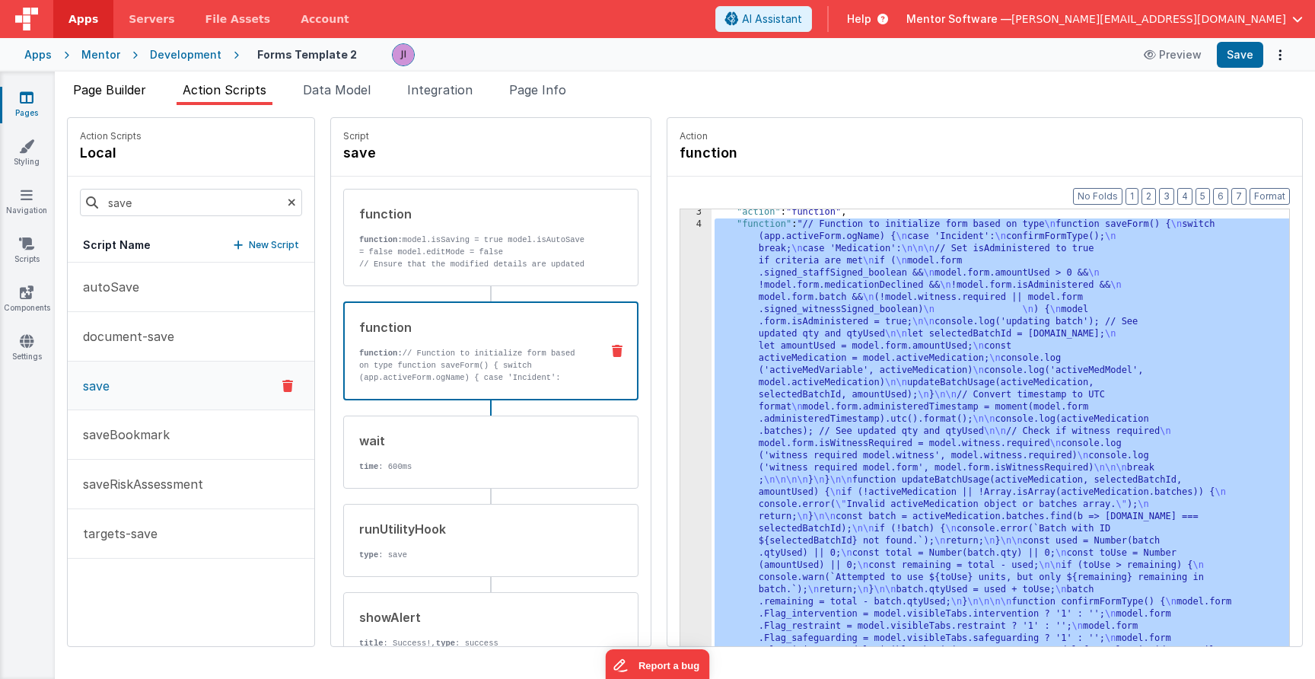
click at [133, 88] on span "Page Builder" at bounding box center [109, 89] width 73 height 15
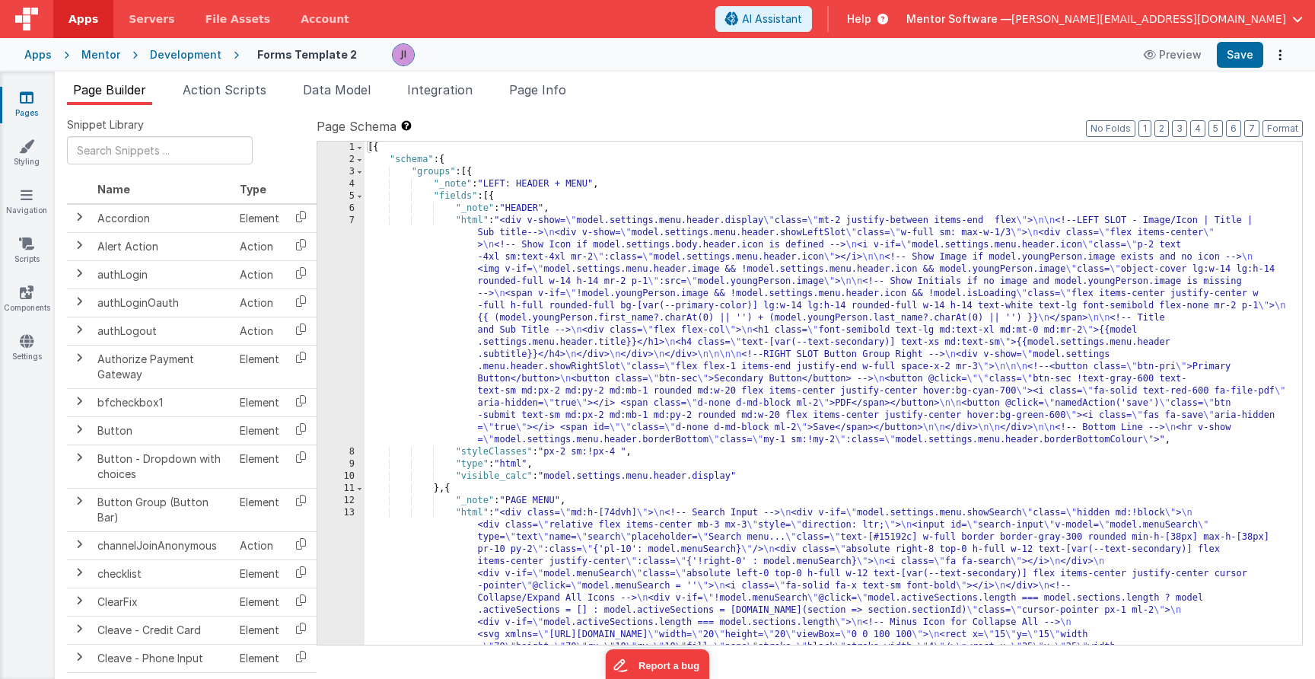
click at [133, 88] on span "Page Builder" at bounding box center [109, 89] width 73 height 15
click at [27, 91] on icon at bounding box center [27, 97] width 14 height 15
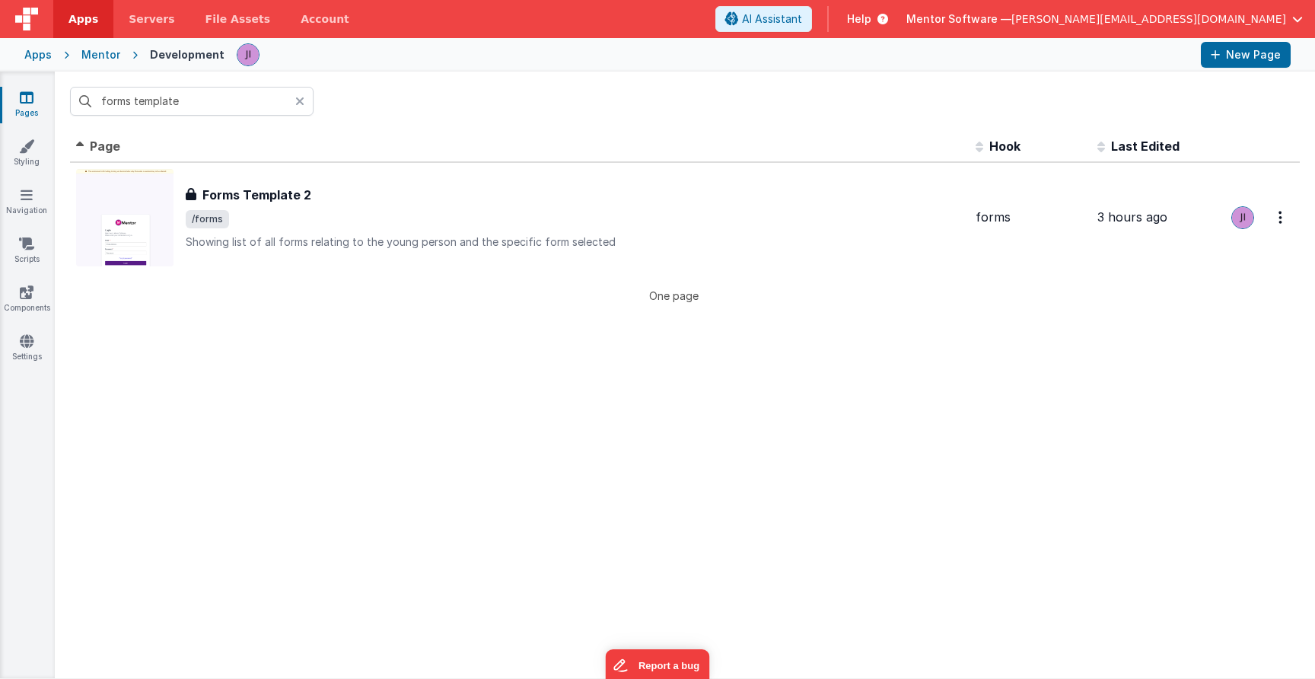
click at [27, 104] on icon at bounding box center [27, 97] width 14 height 15
click at [113, 104] on input "forms template" at bounding box center [192, 101] width 244 height 29
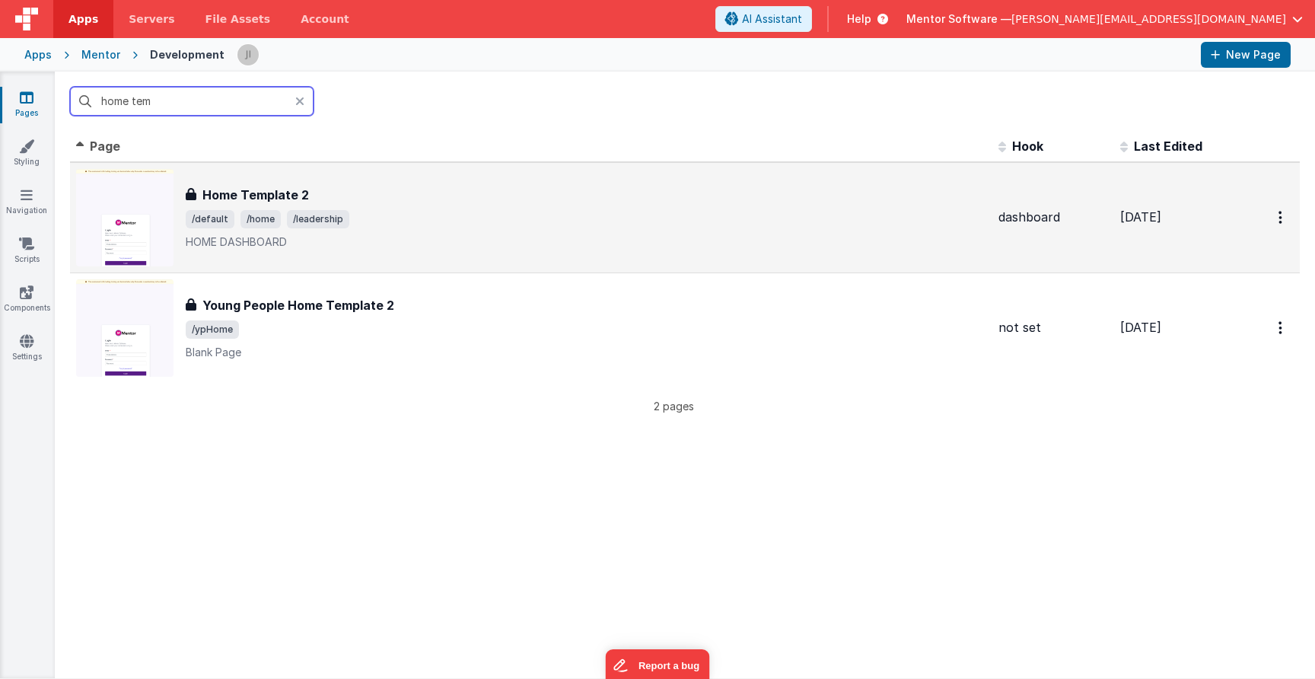
type input "home tem"
click at [519, 234] on p "HOME DASHBOARD" at bounding box center [586, 241] width 801 height 15
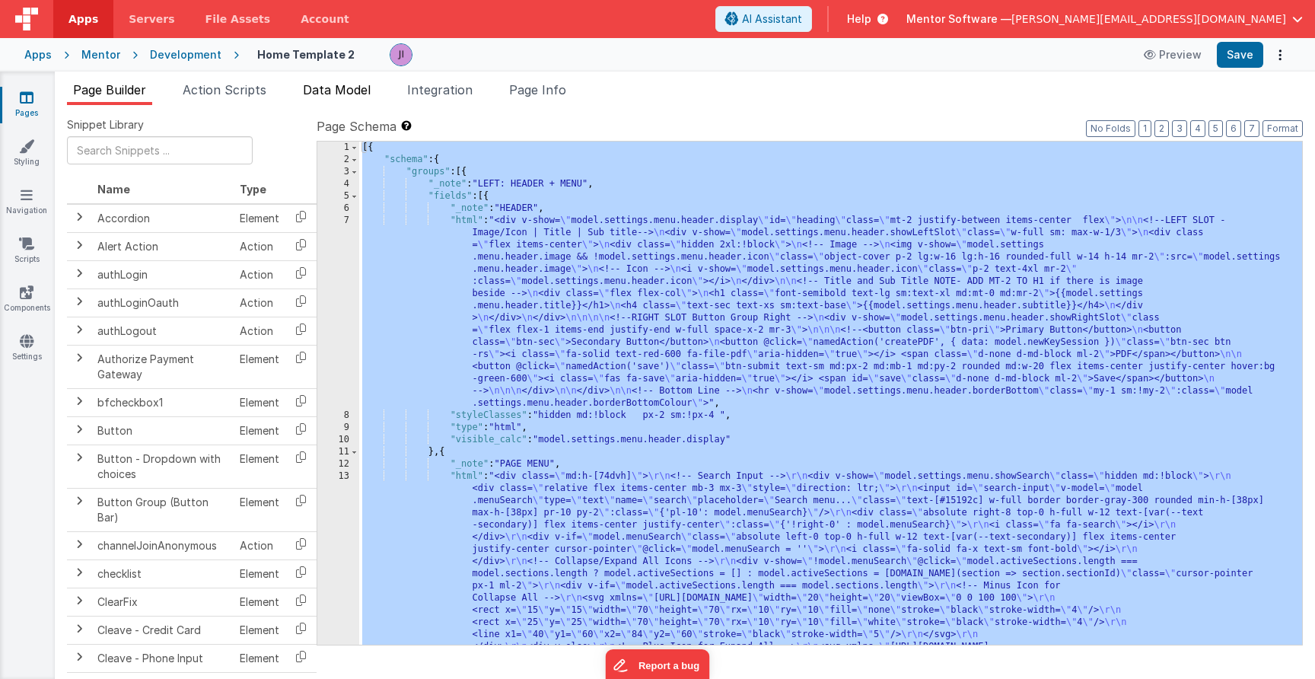
click at [348, 91] on span "Data Model" at bounding box center [337, 89] width 68 height 15
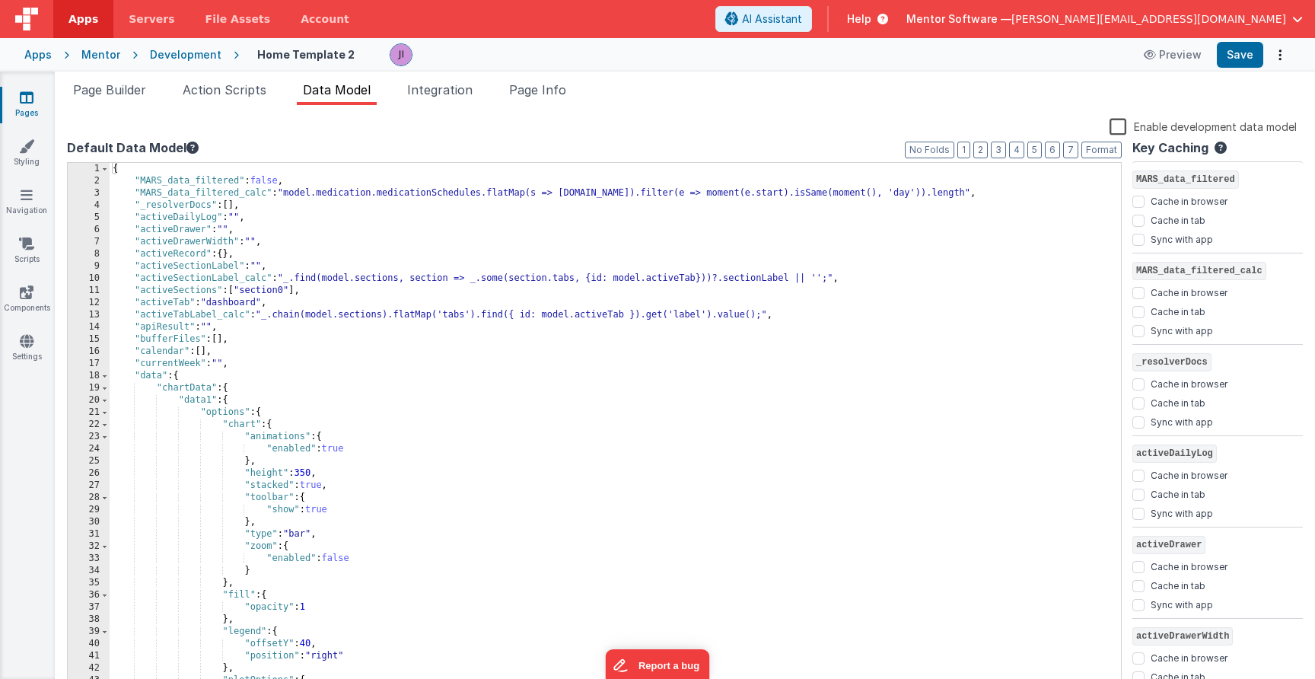
click at [424, 269] on div "{ "MARS_data_filtered" : false , "MARS_data_filtered_calc" : "model.medication.…" at bounding box center [616, 439] width 1012 height 553
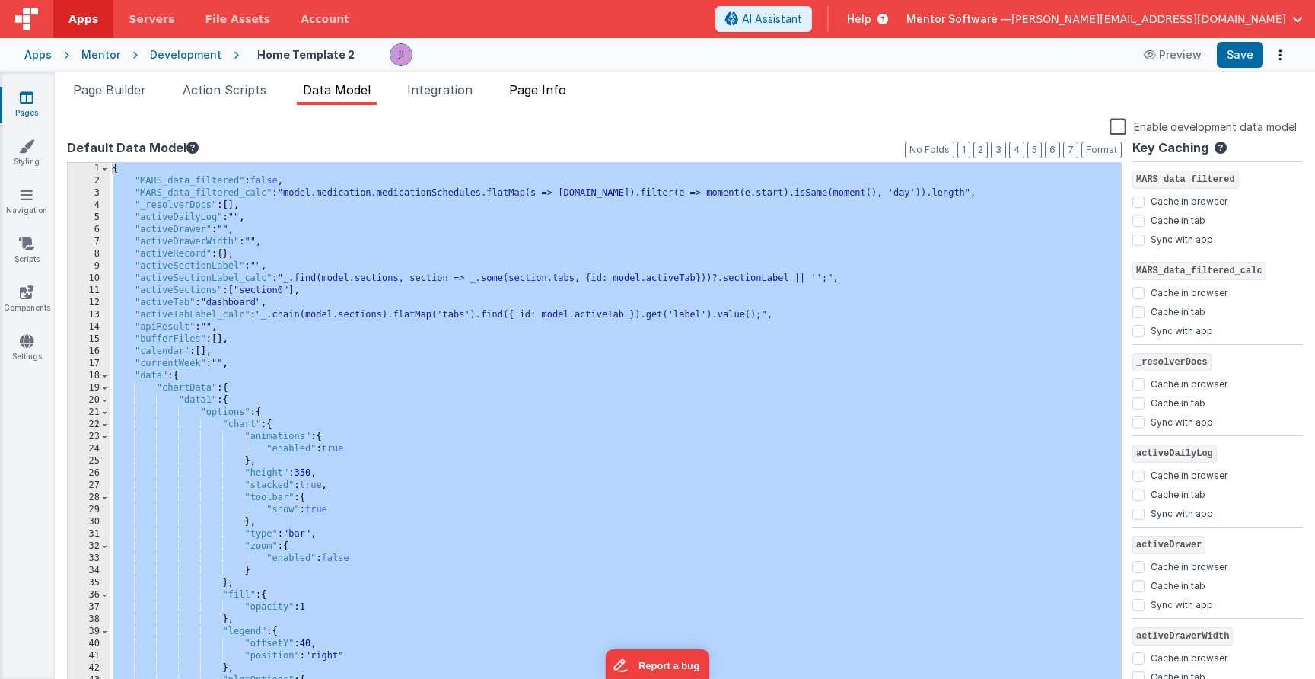
click at [572, 90] on li "Page Info" at bounding box center [537, 93] width 69 height 24
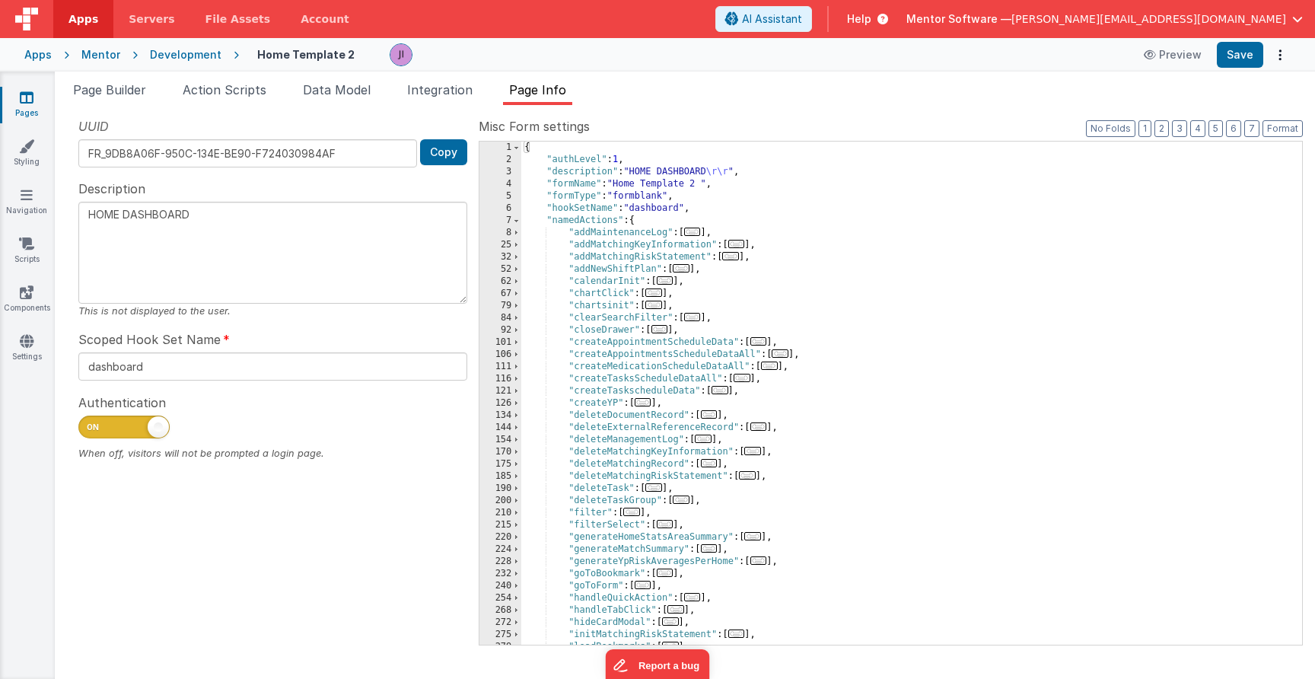
click at [533, 164] on div "{ "authLevel" : 1 , "description" : "HOME DASHBOARD \r\r " , "formName" : "Home…" at bounding box center [911, 406] width 781 height 528
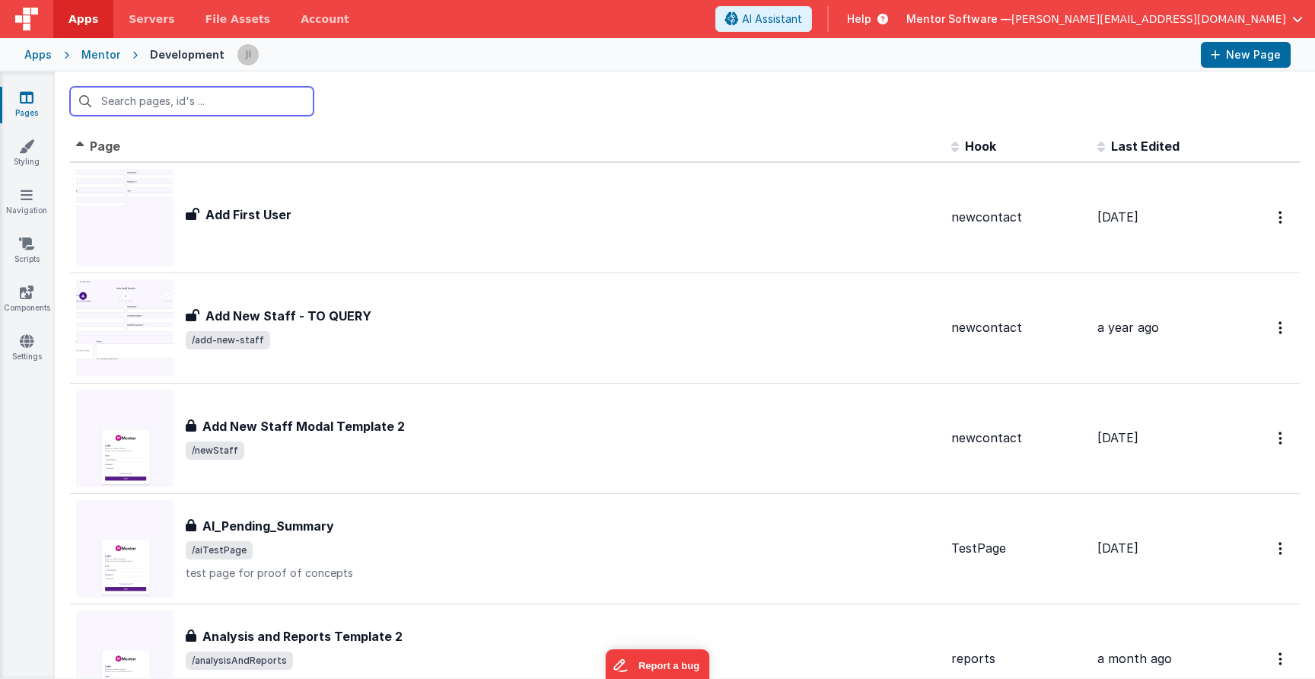
click at [181, 103] on input "text" at bounding box center [192, 101] width 244 height 29
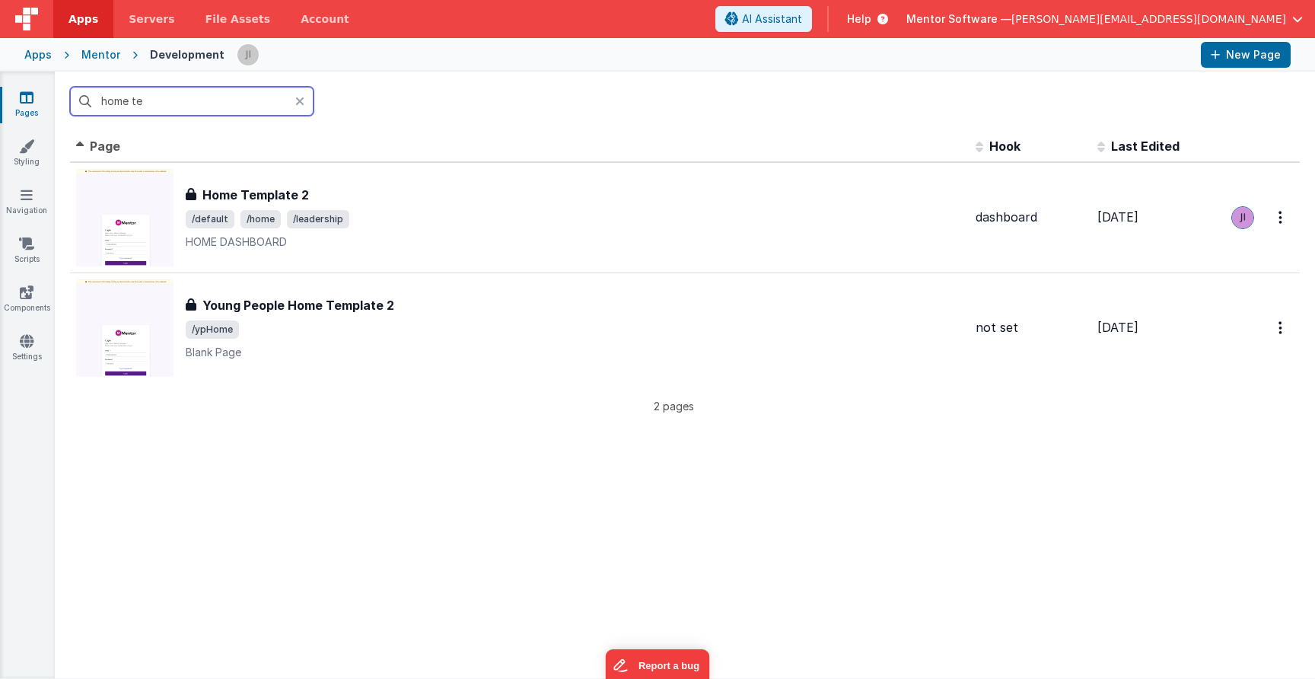
type input "home the"
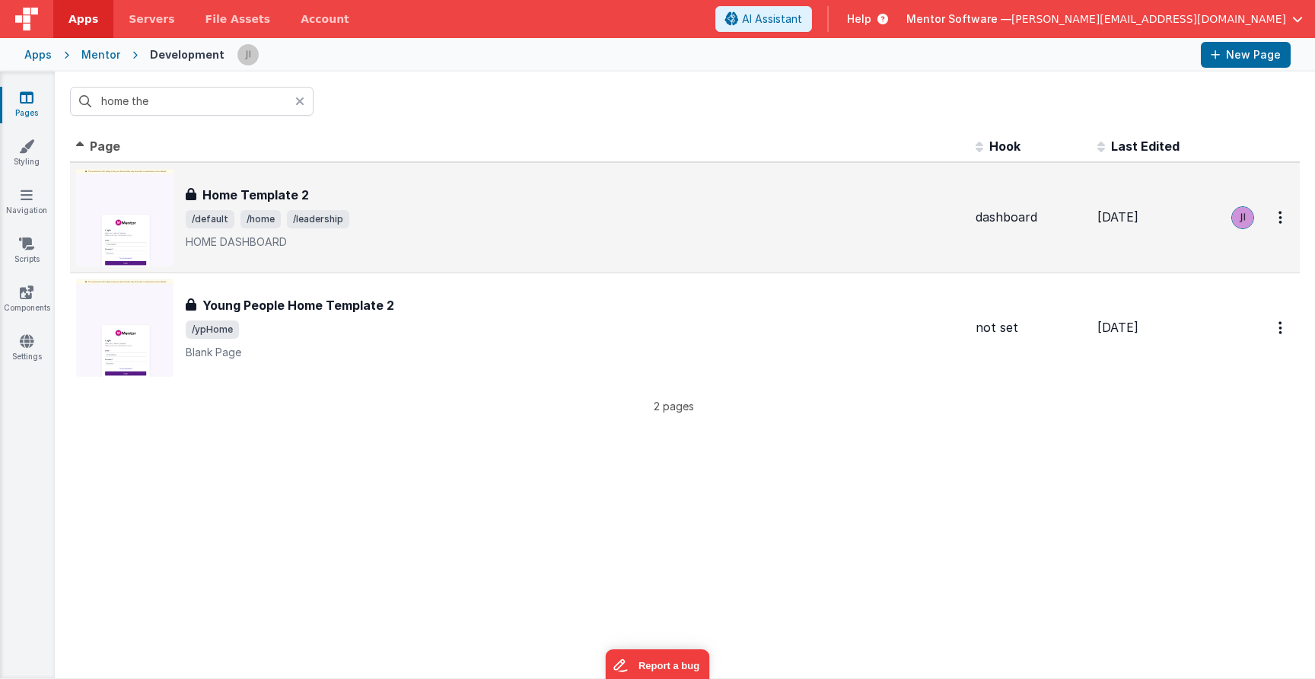
drag, startPoint x: 181, startPoint y: 103, endPoint x: 462, endPoint y: 240, distance: 312.5
click at [462, 240] on p "HOME DASHBOARD" at bounding box center [575, 241] width 778 height 15
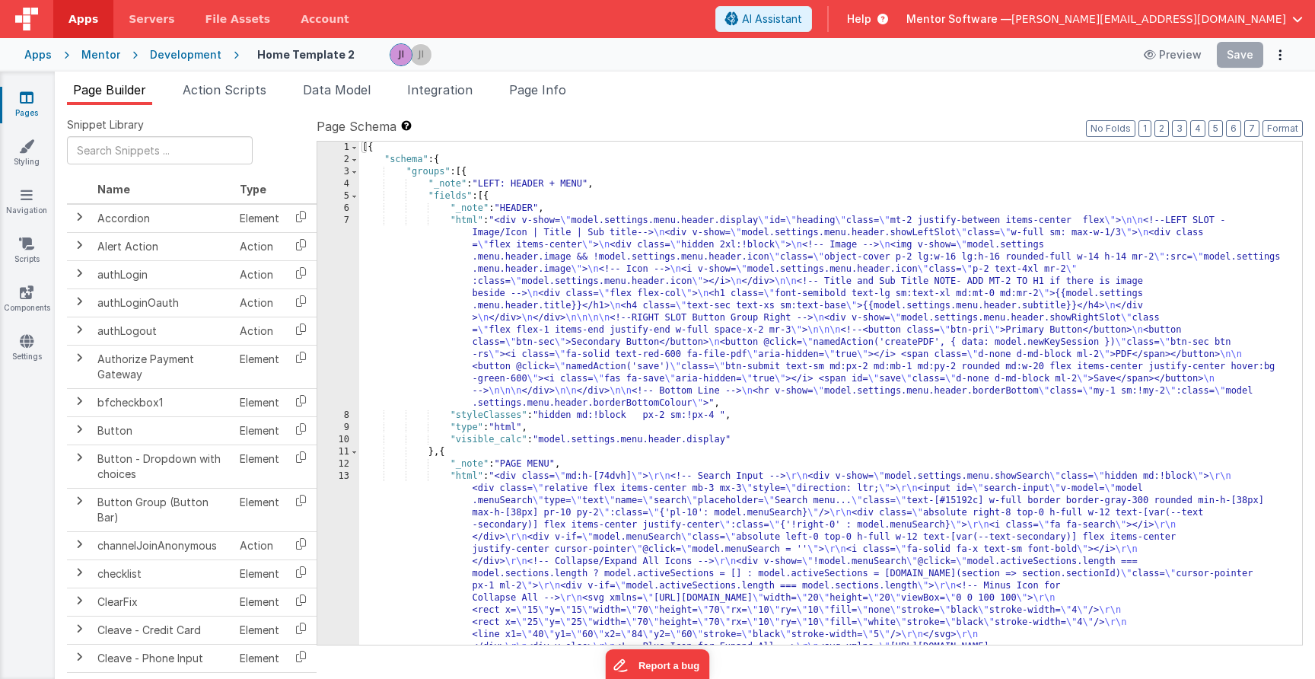
click at [103, 53] on div "Mentor" at bounding box center [100, 54] width 39 height 15
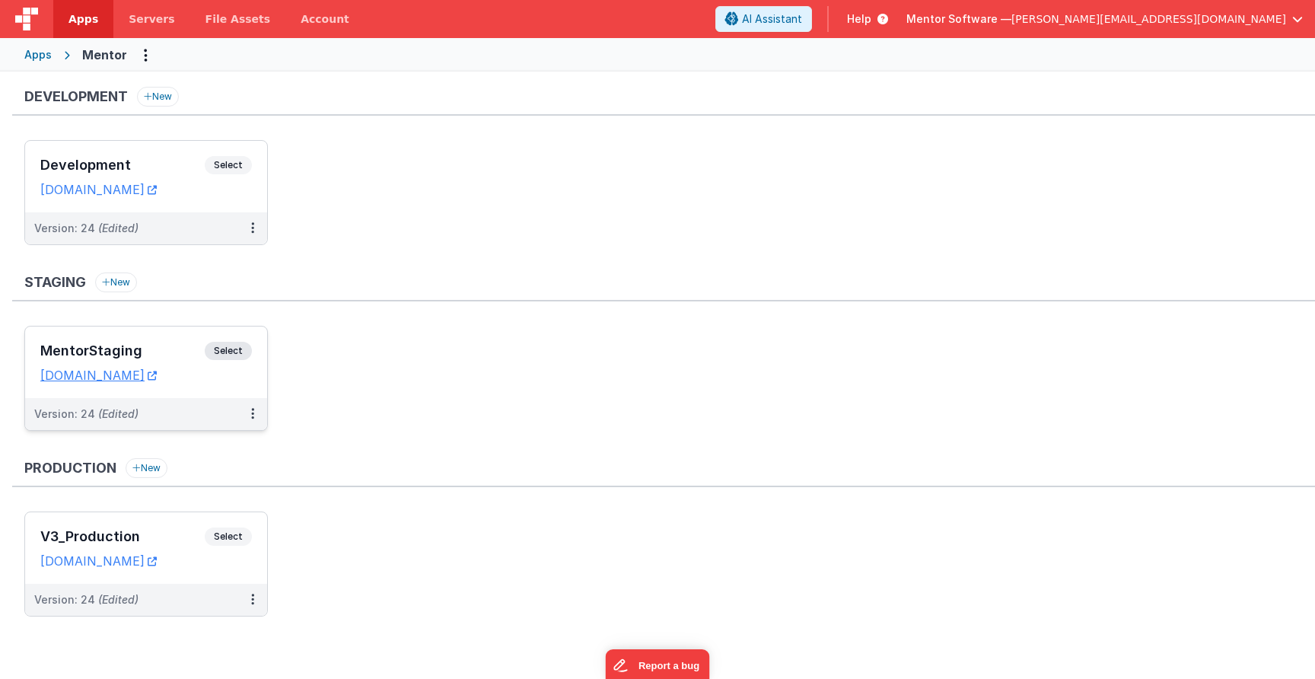
click at [243, 346] on span "Select" at bounding box center [228, 351] width 47 height 18
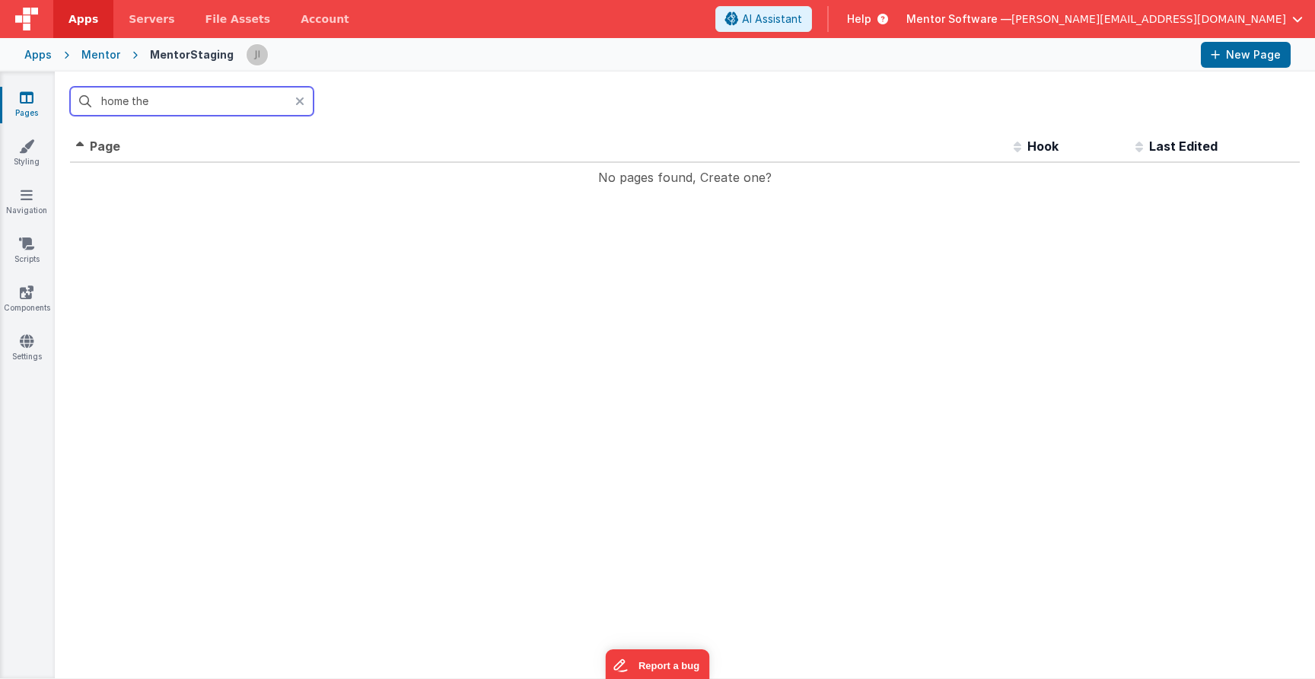
click at [156, 109] on input "home the" at bounding box center [192, 101] width 244 height 29
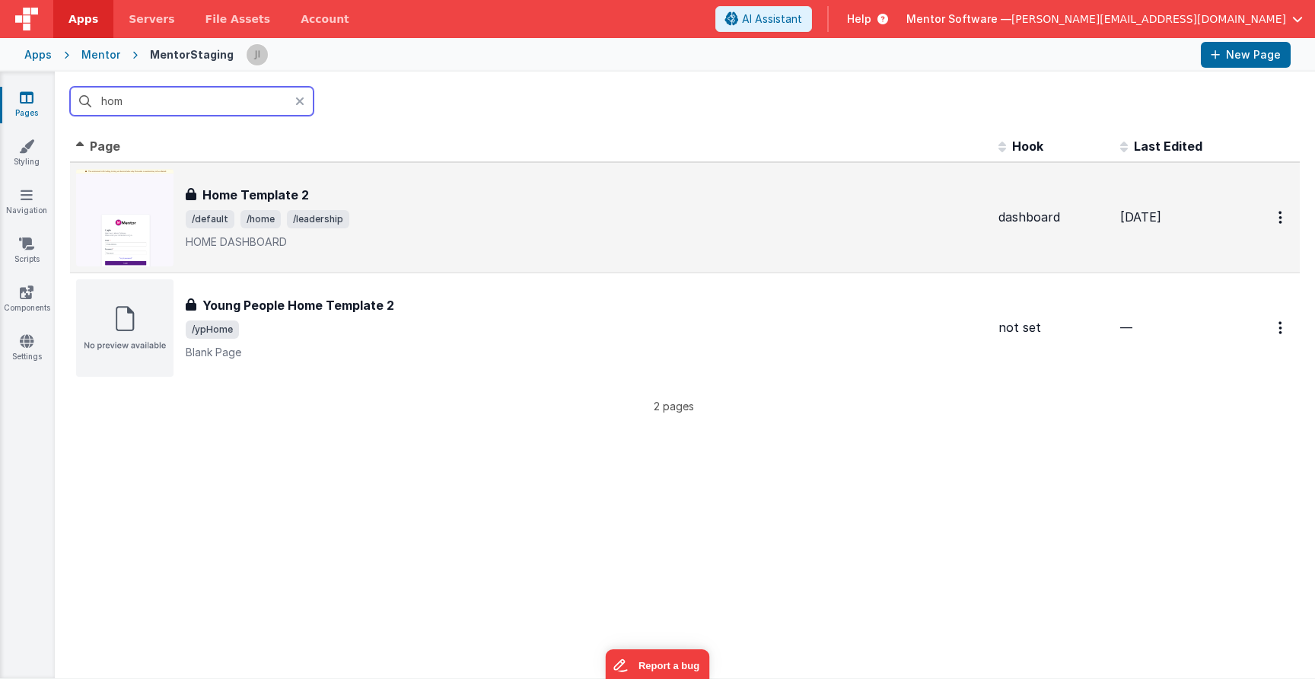
type input "hom"
click at [397, 189] on div "Home Template 2" at bounding box center [586, 195] width 801 height 18
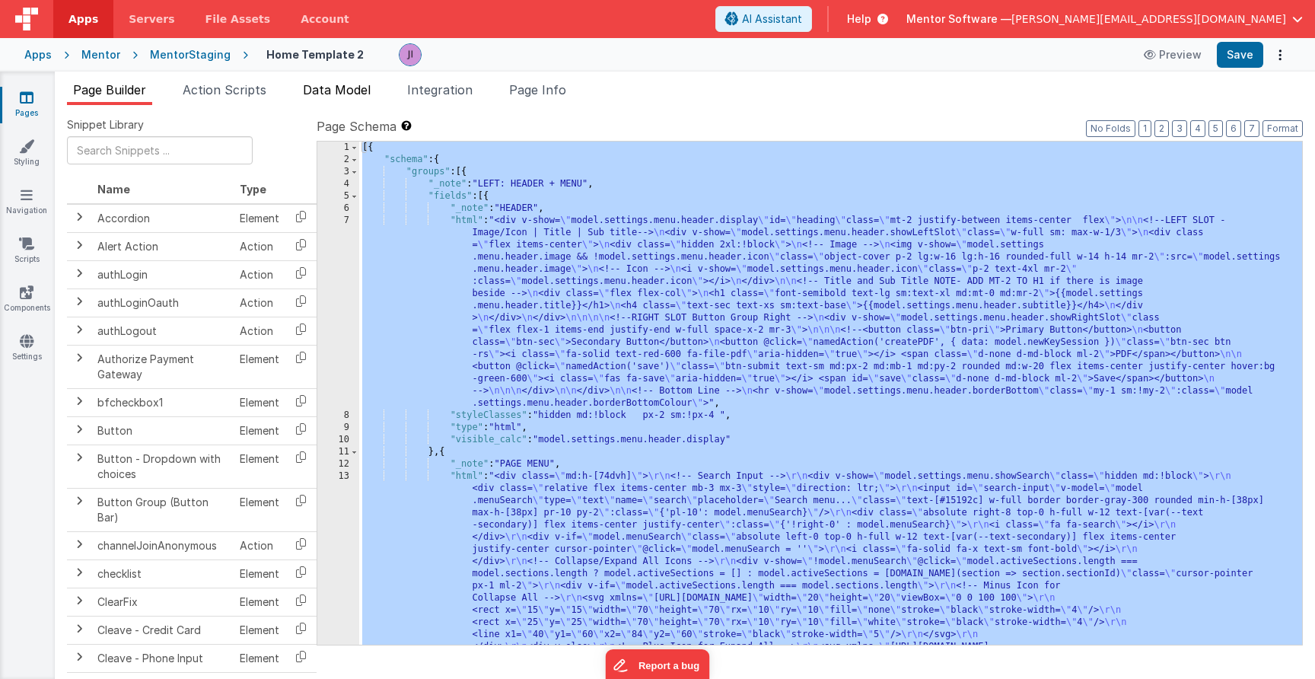
click at [337, 91] on span "Data Model" at bounding box center [337, 89] width 68 height 15
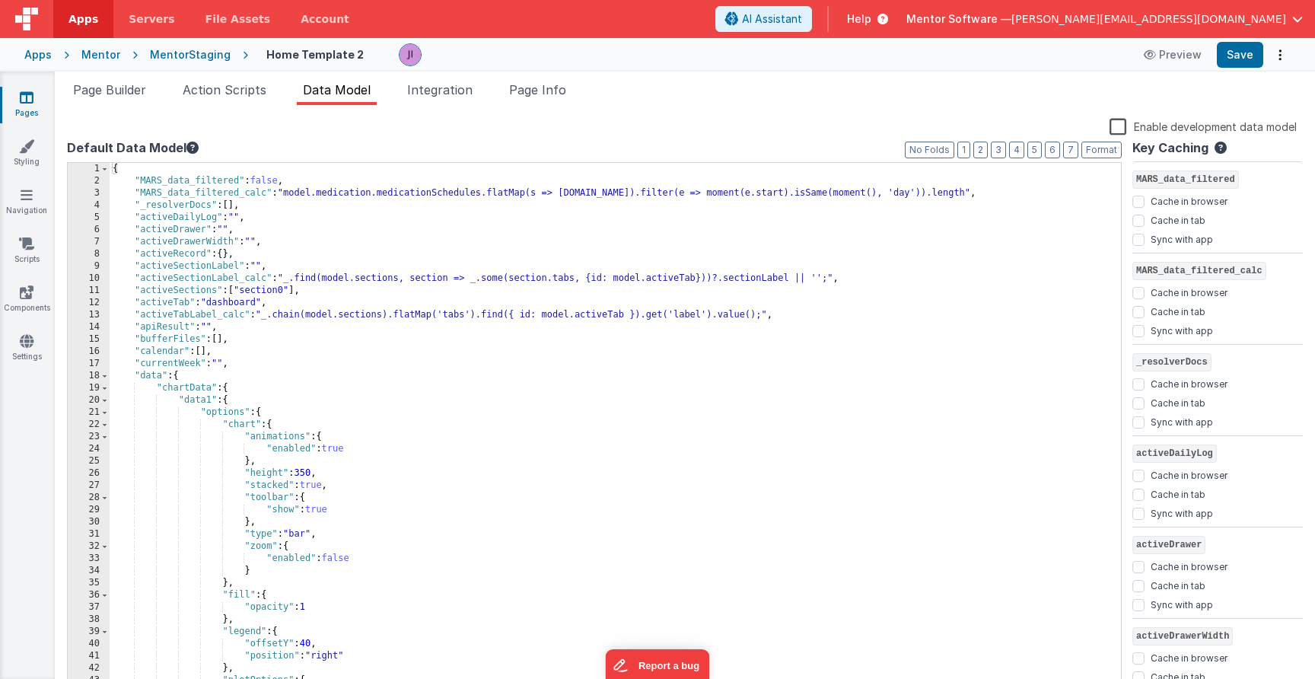
click at [397, 370] on div "{ "MARS_data_filtered" : false , "MARS_data_filtered_calc" : "model.medication.…" at bounding box center [616, 439] width 1012 height 553
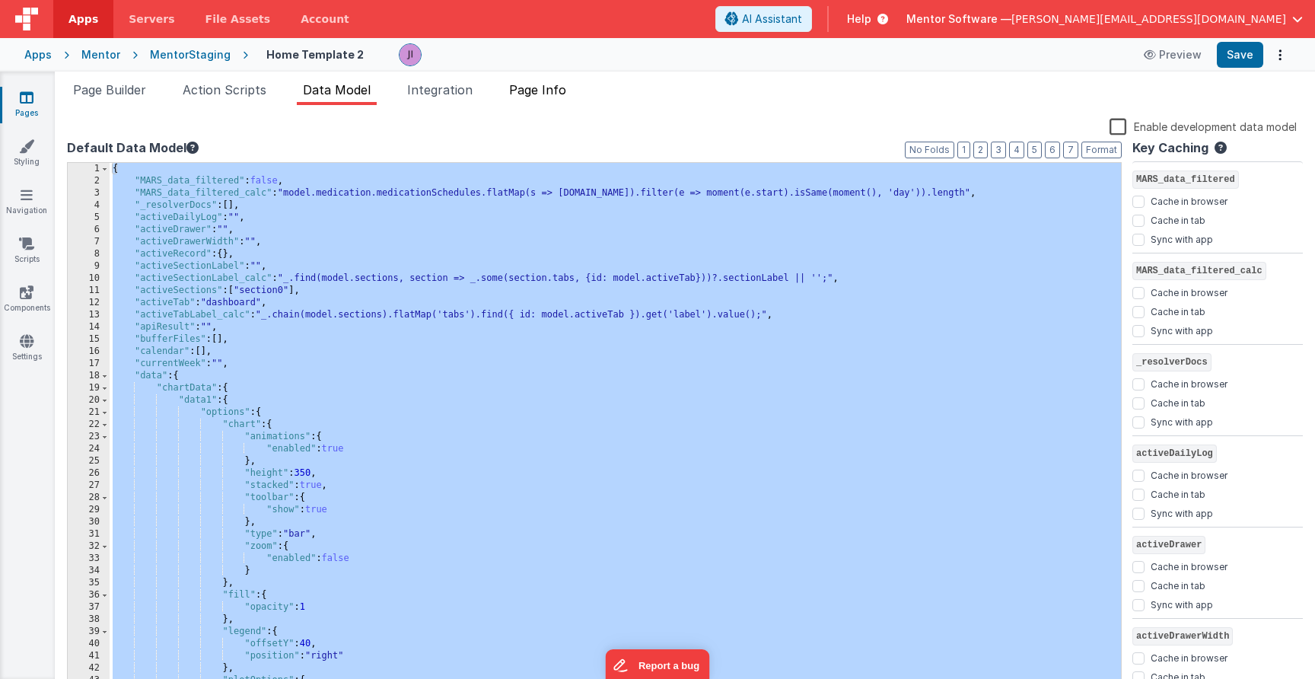
click at [542, 91] on span "Page Info" at bounding box center [537, 89] width 57 height 15
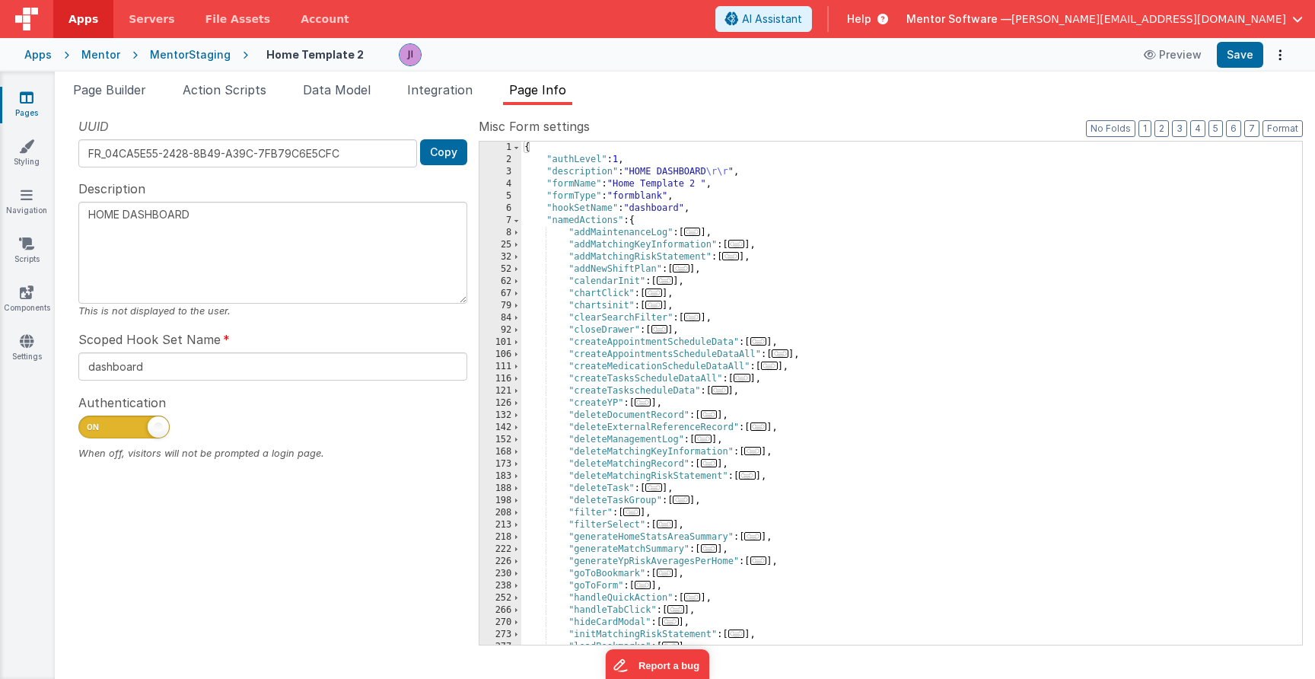
click at [862, 263] on div "{ "authLevel" : 1 , "description" : "HOME DASHBOARD \r\r " , "formName" : "Home…" at bounding box center [911, 406] width 781 height 528
click at [649, 403] on span "..." at bounding box center [643, 402] width 17 height 8
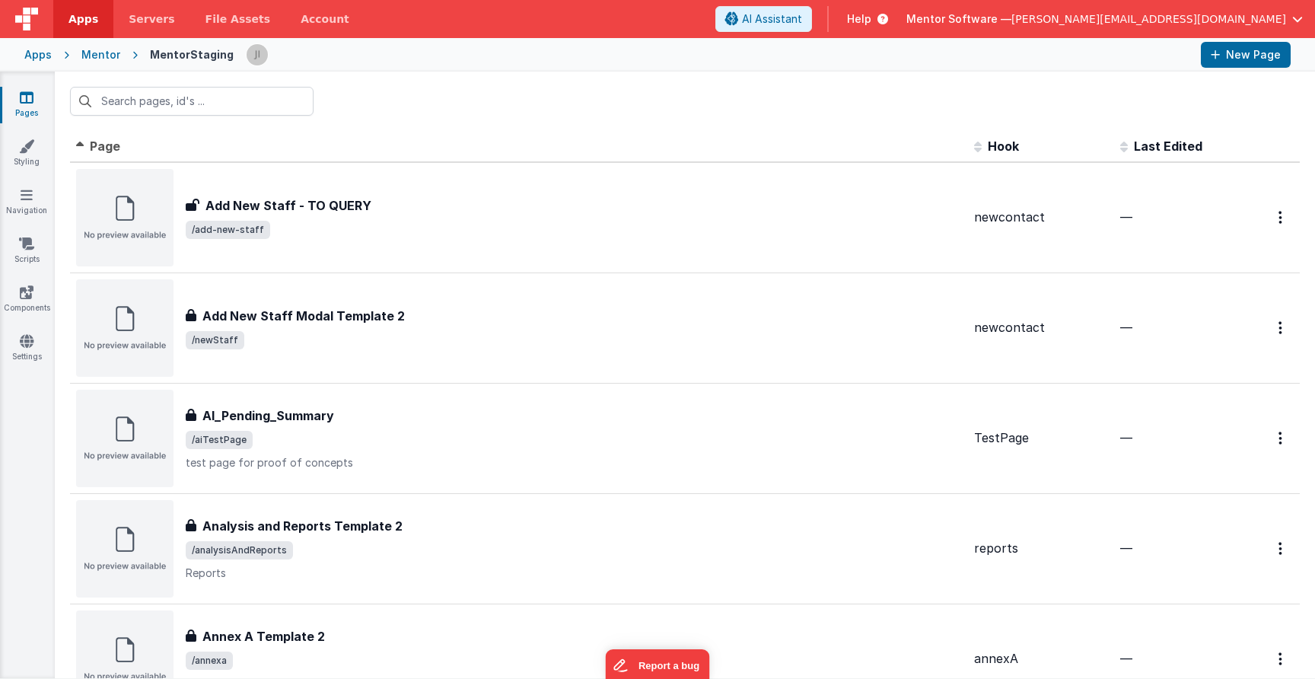
click at [1159, 153] on span "Last Edited" at bounding box center [1168, 146] width 69 height 15
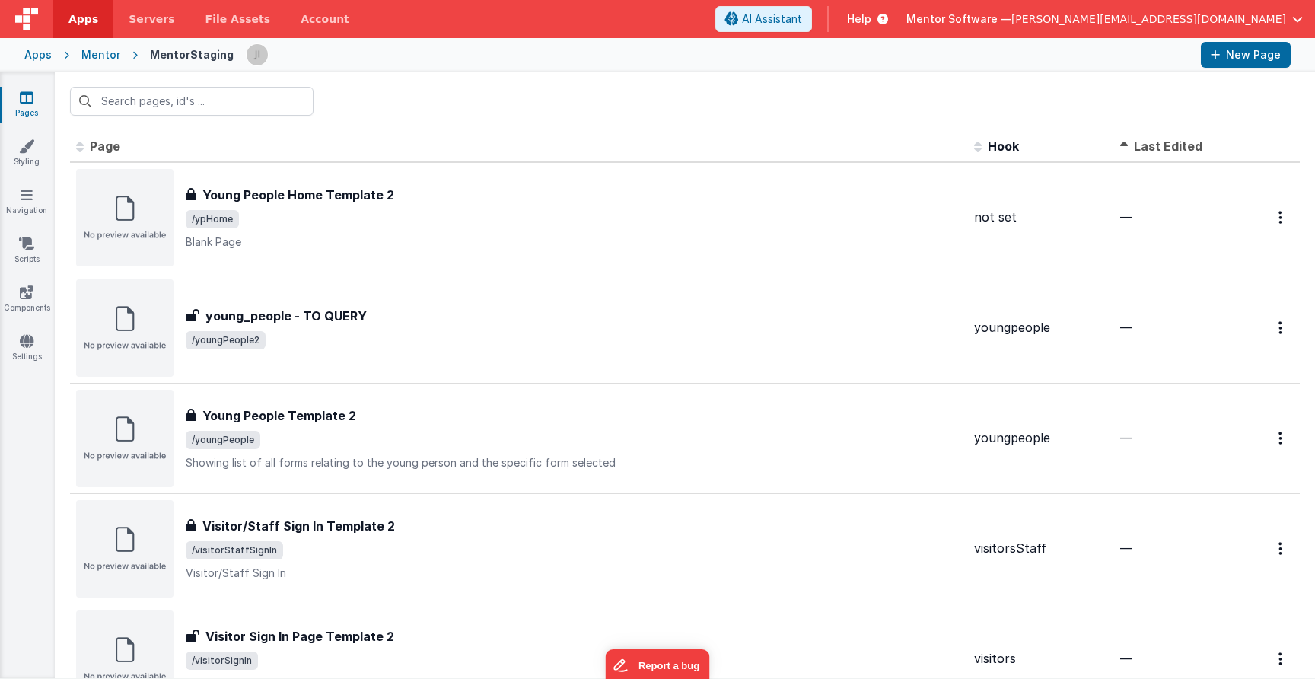
click at [1174, 149] on span "Last Edited" at bounding box center [1168, 146] width 69 height 15
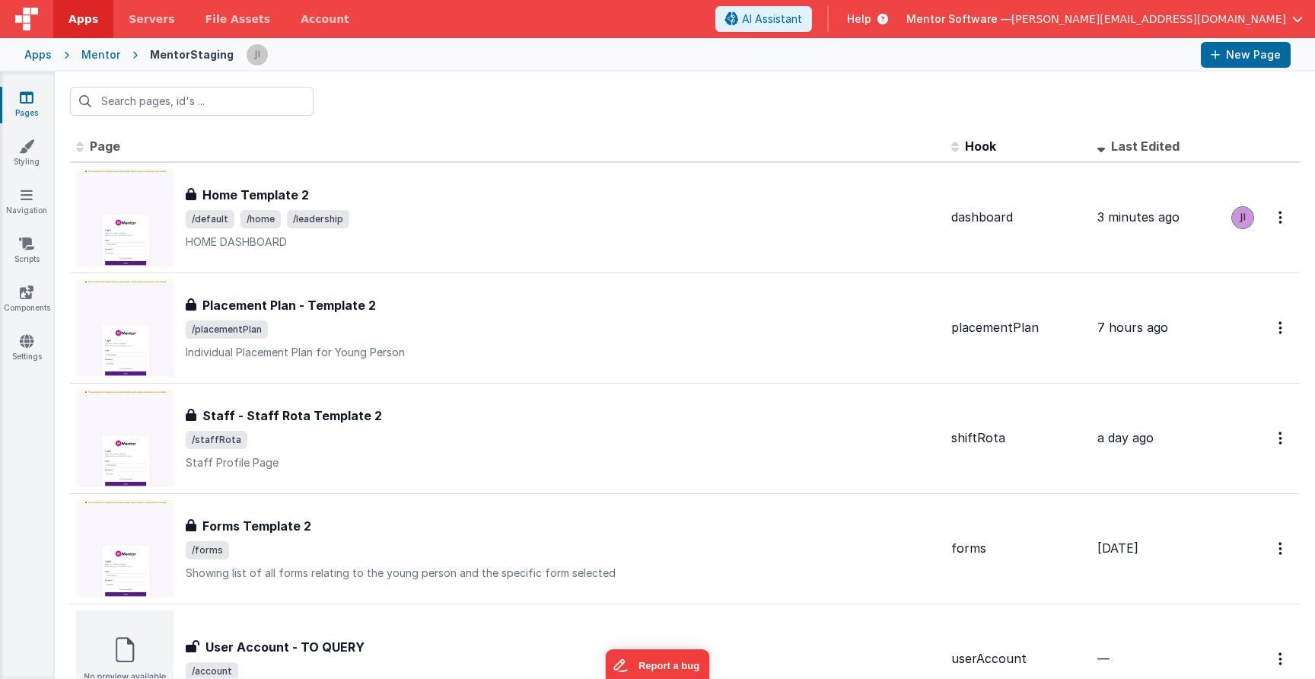
click at [46, 56] on div "Apps" at bounding box center [37, 54] width 27 height 15
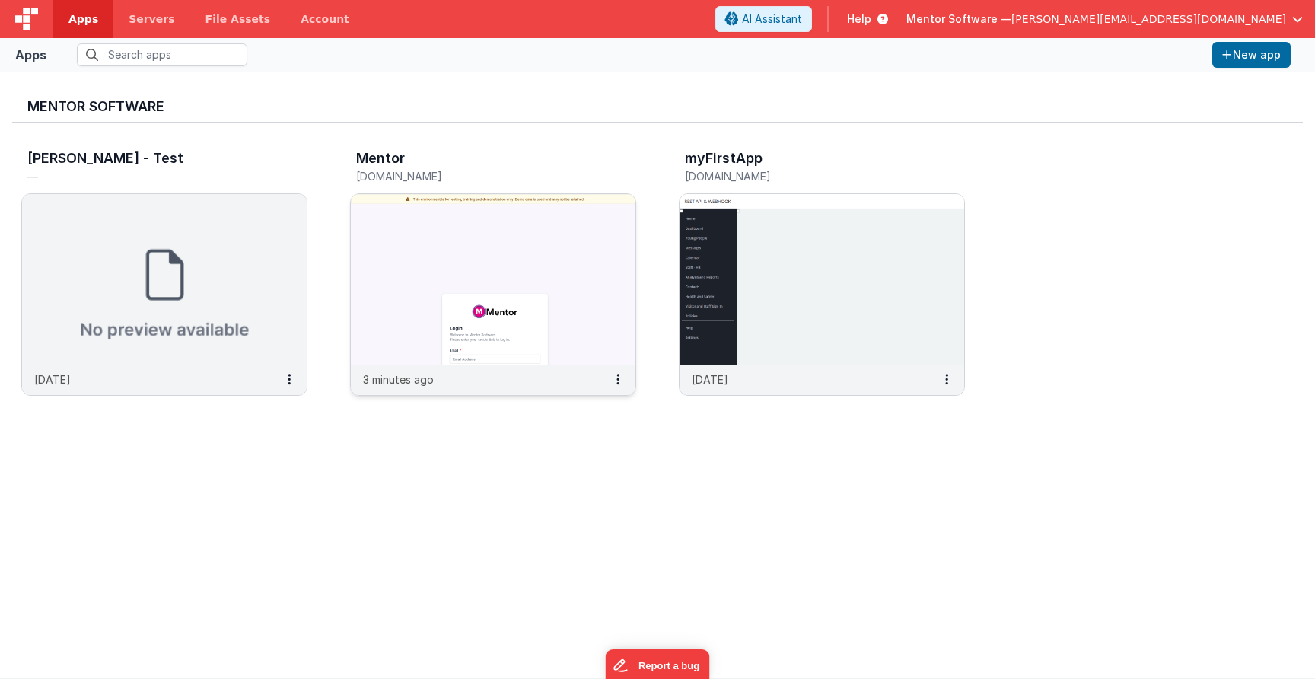
click at [414, 194] on img at bounding box center [493, 279] width 285 height 171
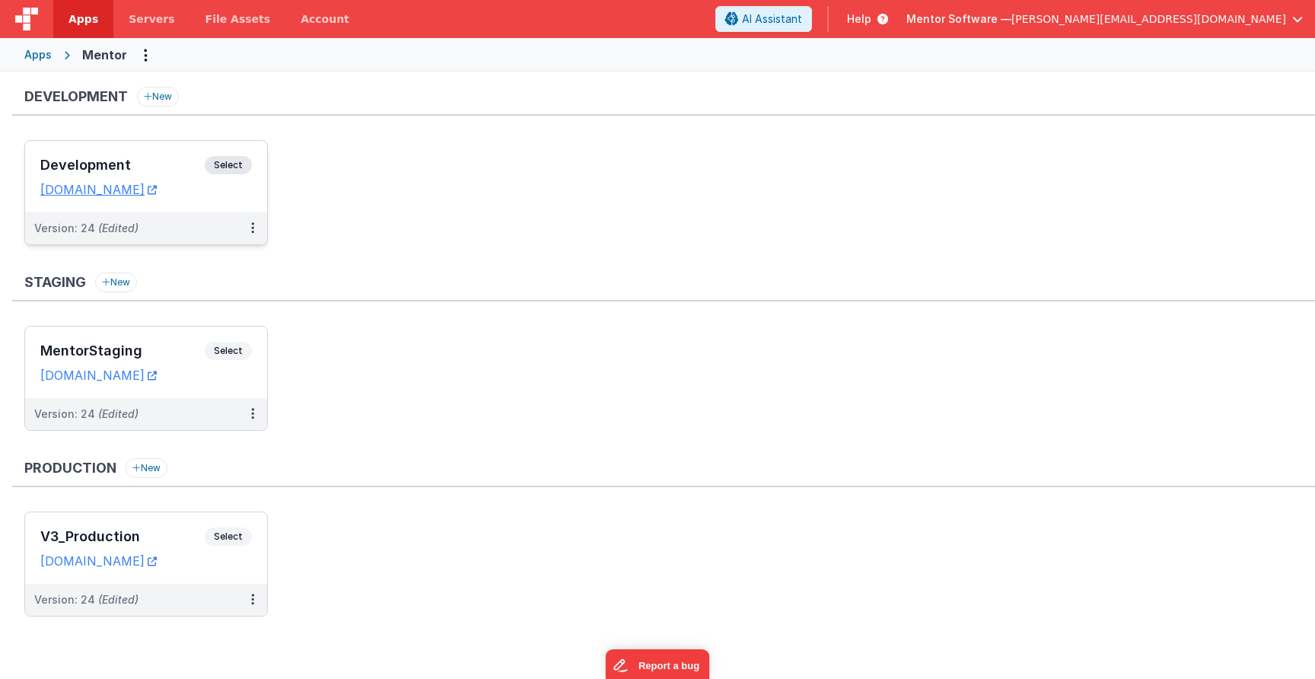
click at [235, 170] on span "Select" at bounding box center [228, 165] width 47 height 18
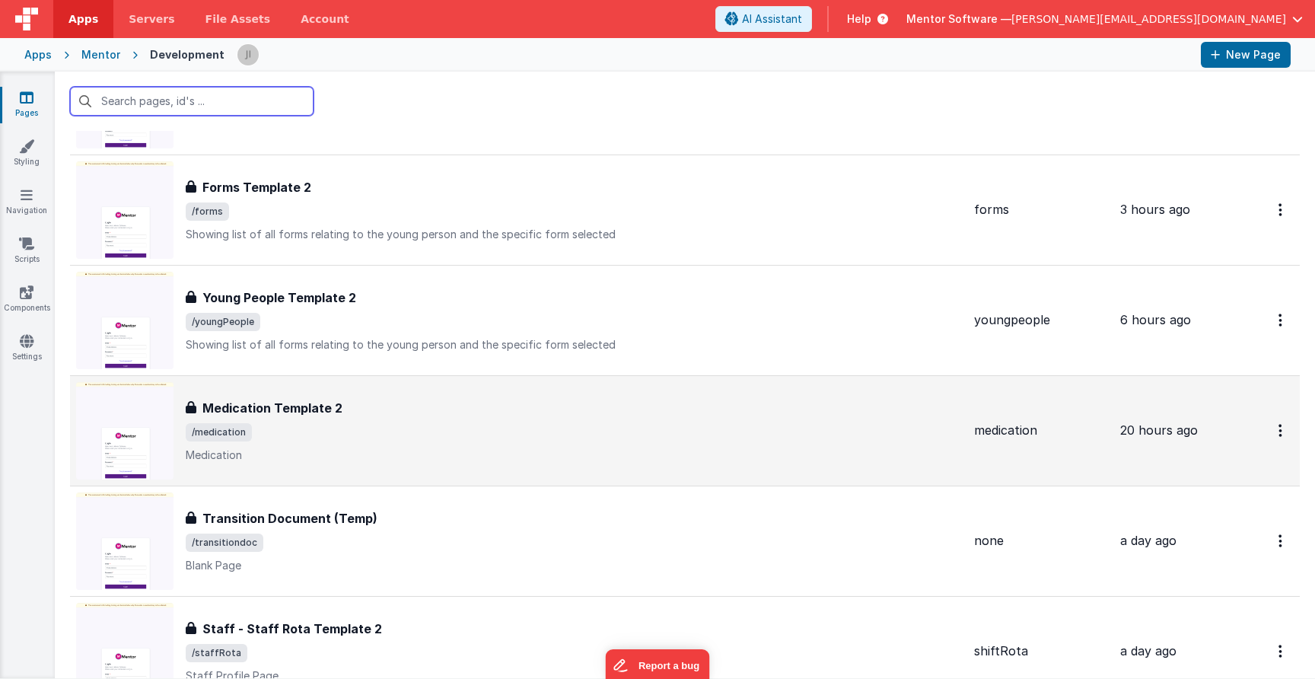
scroll to position [199, 0]
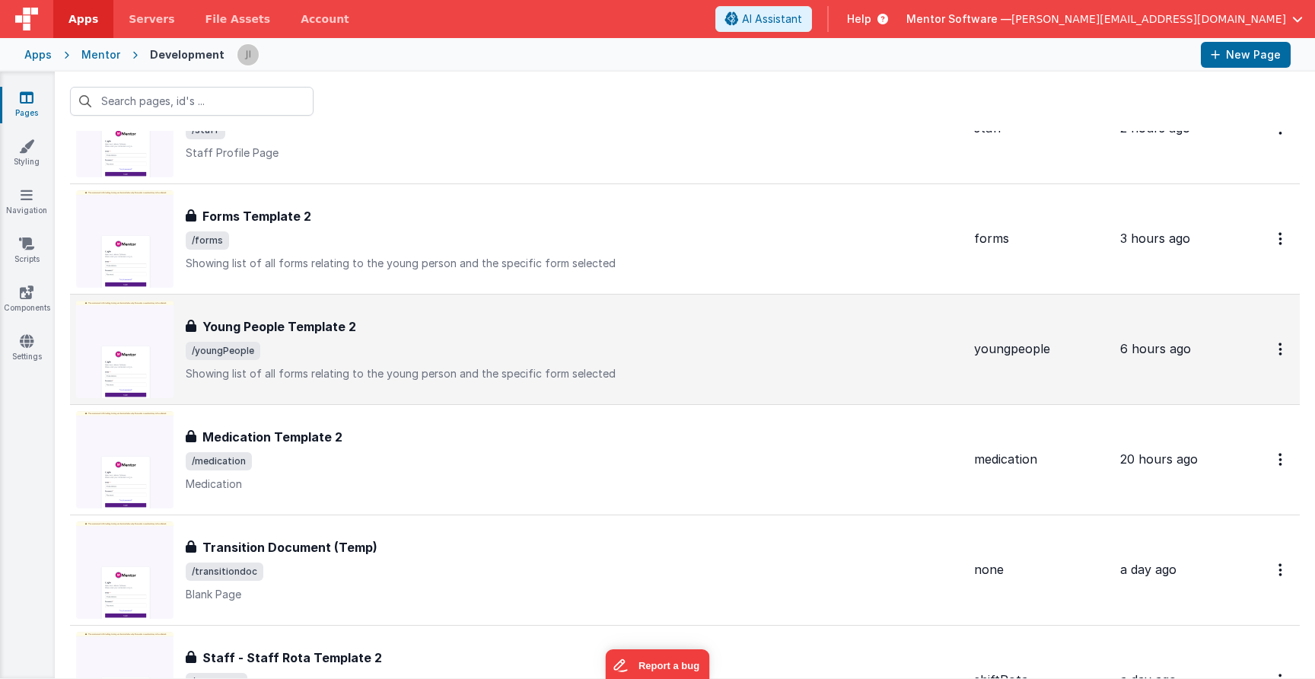
click at [784, 336] on div "Young People Template 2 Young People Template 2 /youngPeople Showing list of al…" at bounding box center [574, 349] width 776 height 64
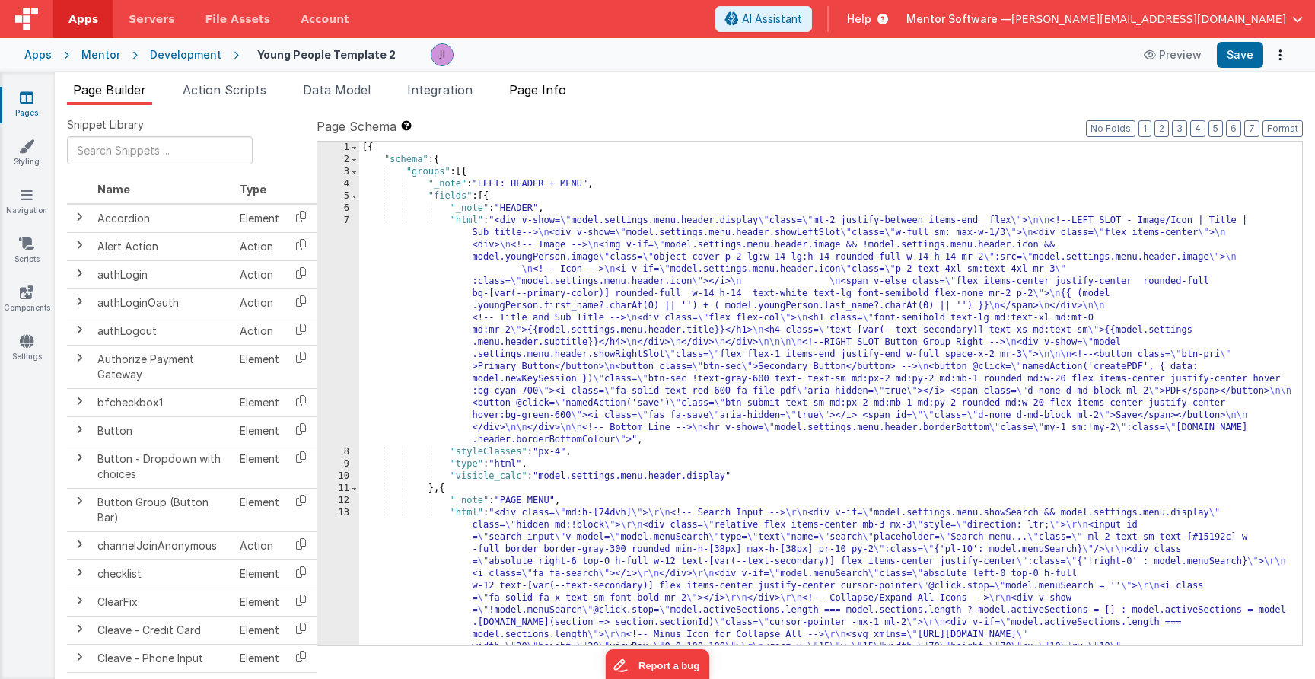
click at [563, 97] on li "Page Info" at bounding box center [537, 93] width 69 height 24
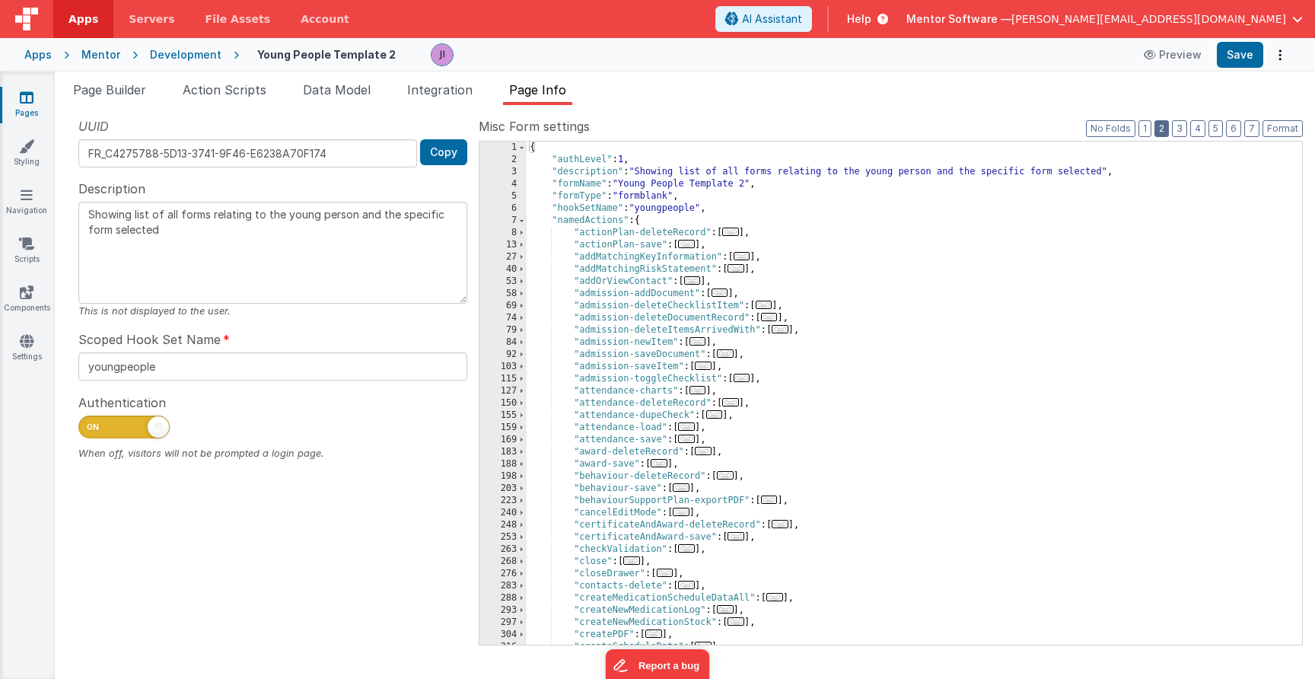
click at [1164, 132] on button "2" at bounding box center [1162, 128] width 14 height 17
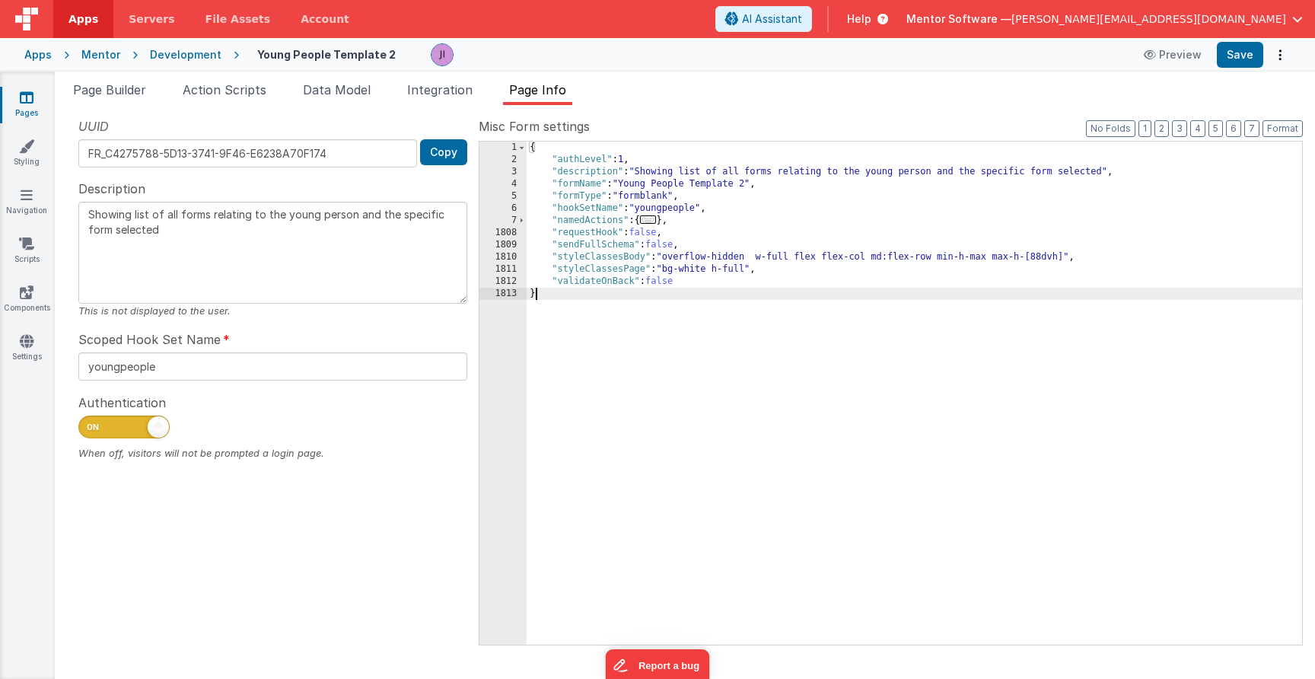
click at [651, 224] on span "..." at bounding box center [648, 219] width 17 height 8
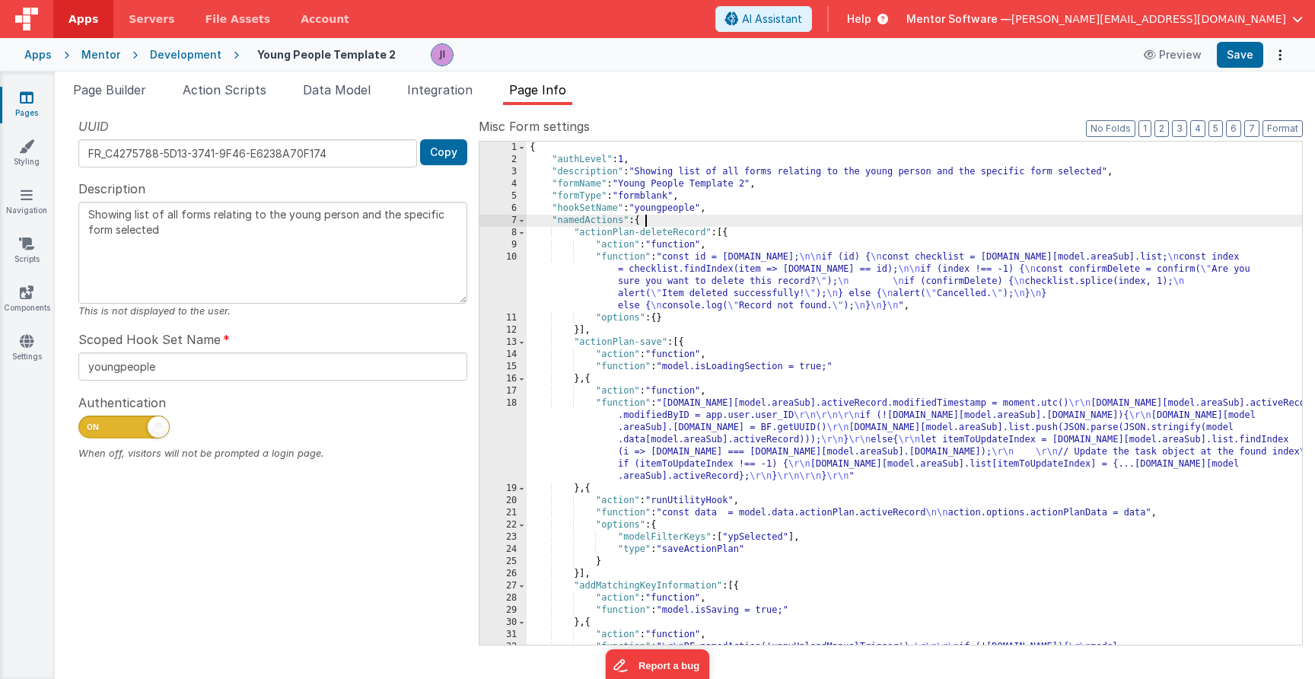
scroll to position [21, 0]
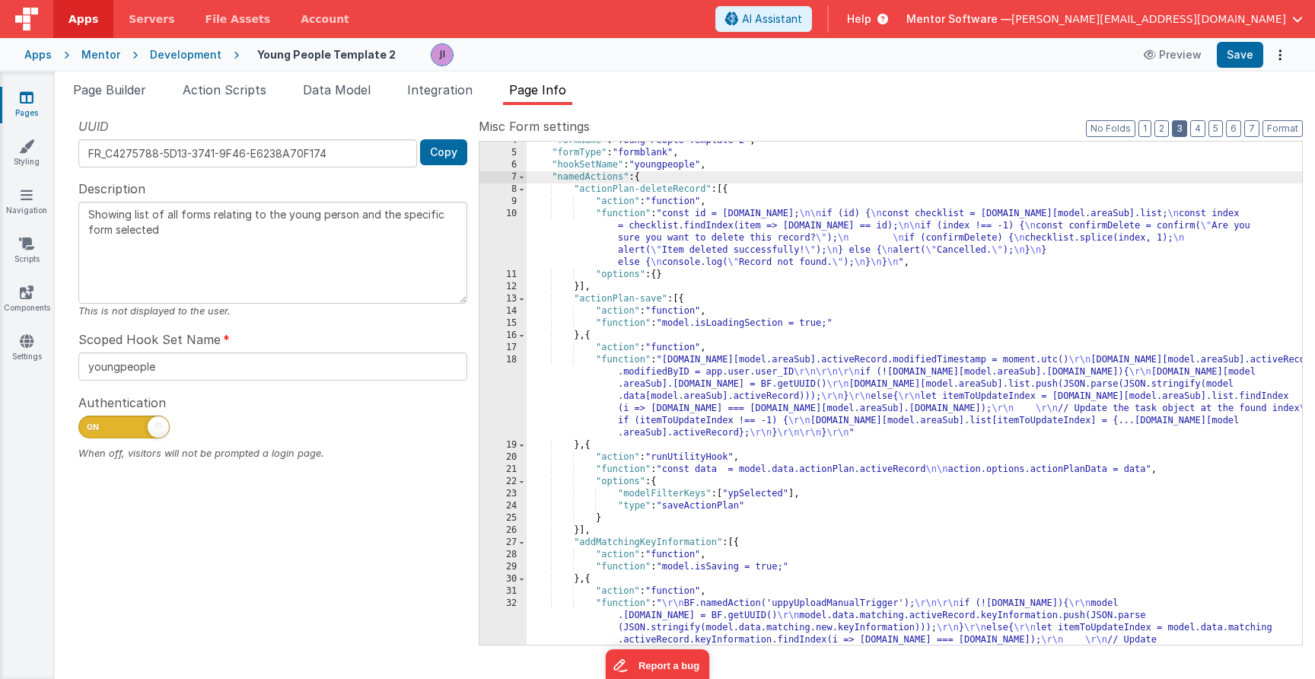
click at [1184, 127] on button "3" at bounding box center [1179, 128] width 15 height 17
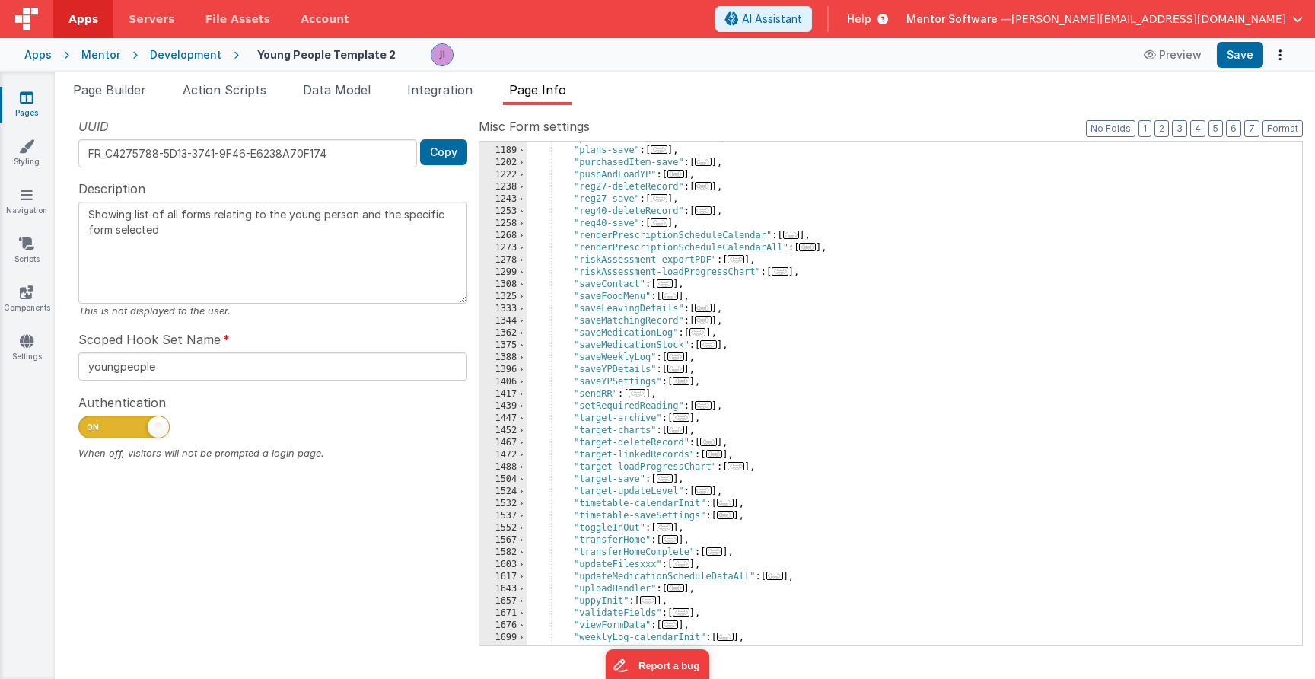
scroll to position [1689, 0]
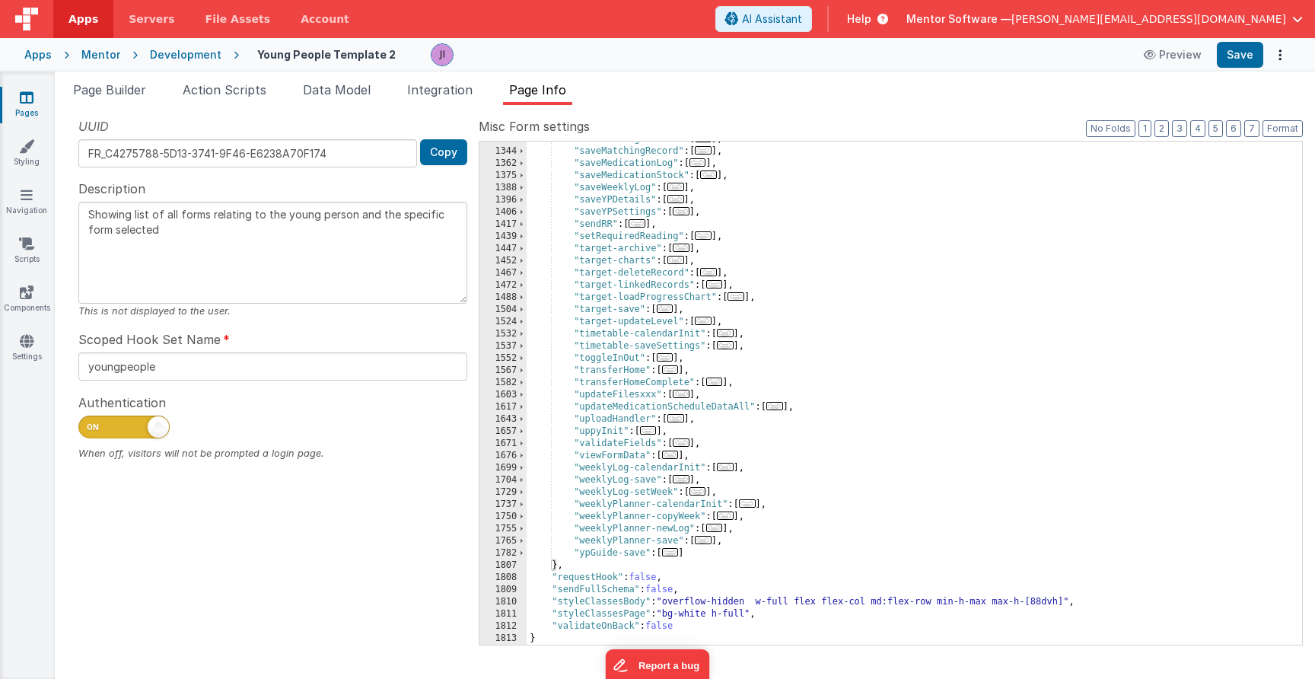
click at [30, 89] on div "Pages Styling Navigation Scripts Components Settings" at bounding box center [27, 375] width 55 height 607
click at [29, 110] on link "Pages" at bounding box center [26, 105] width 55 height 30
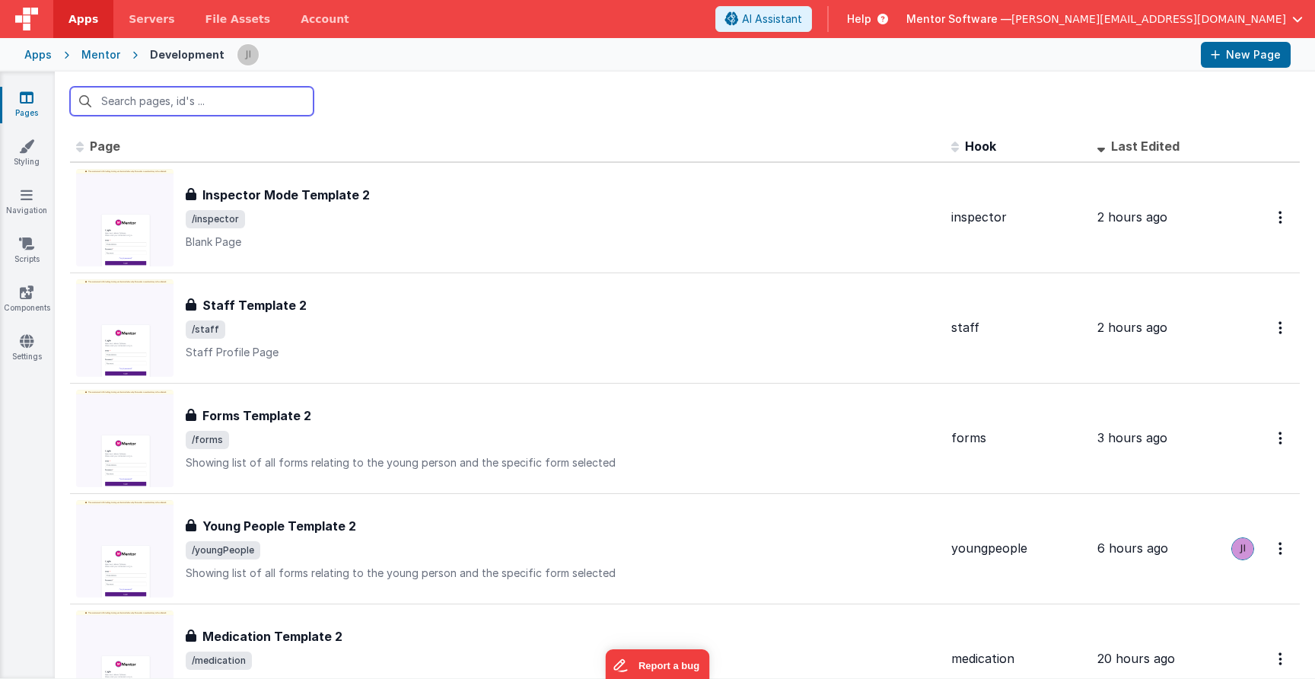
click at [150, 107] on input "text" at bounding box center [192, 101] width 244 height 29
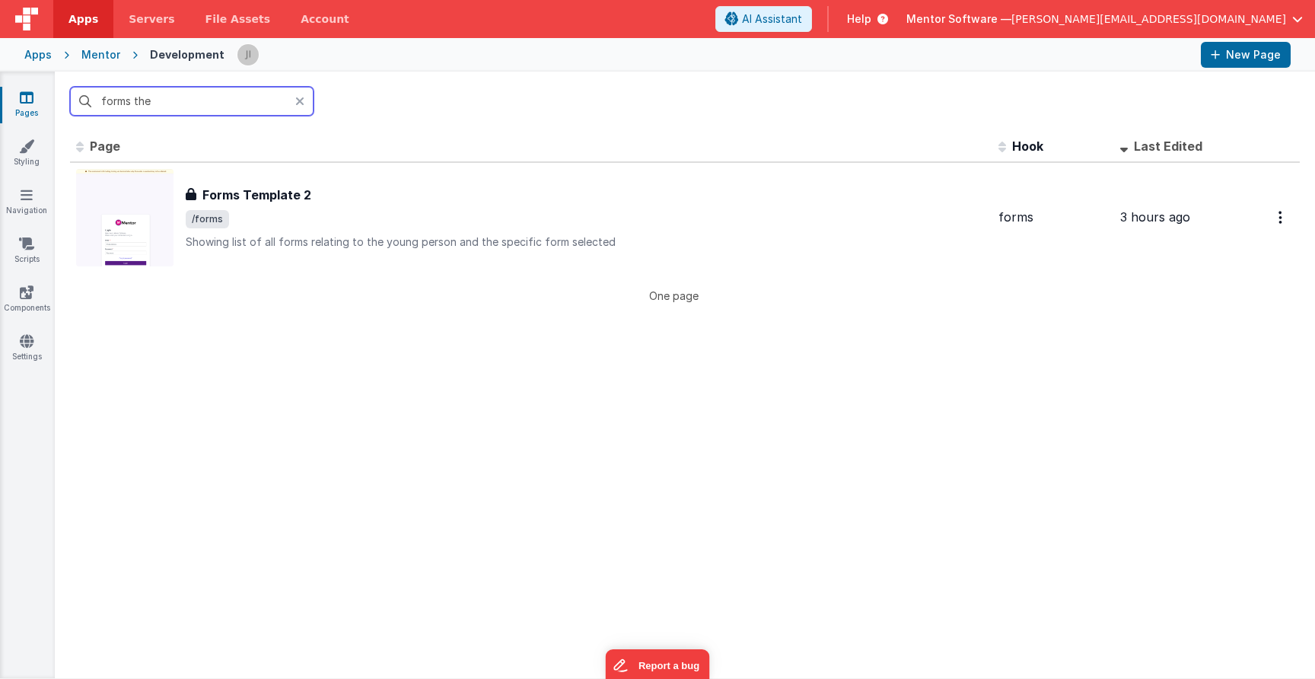
type input "forms the"
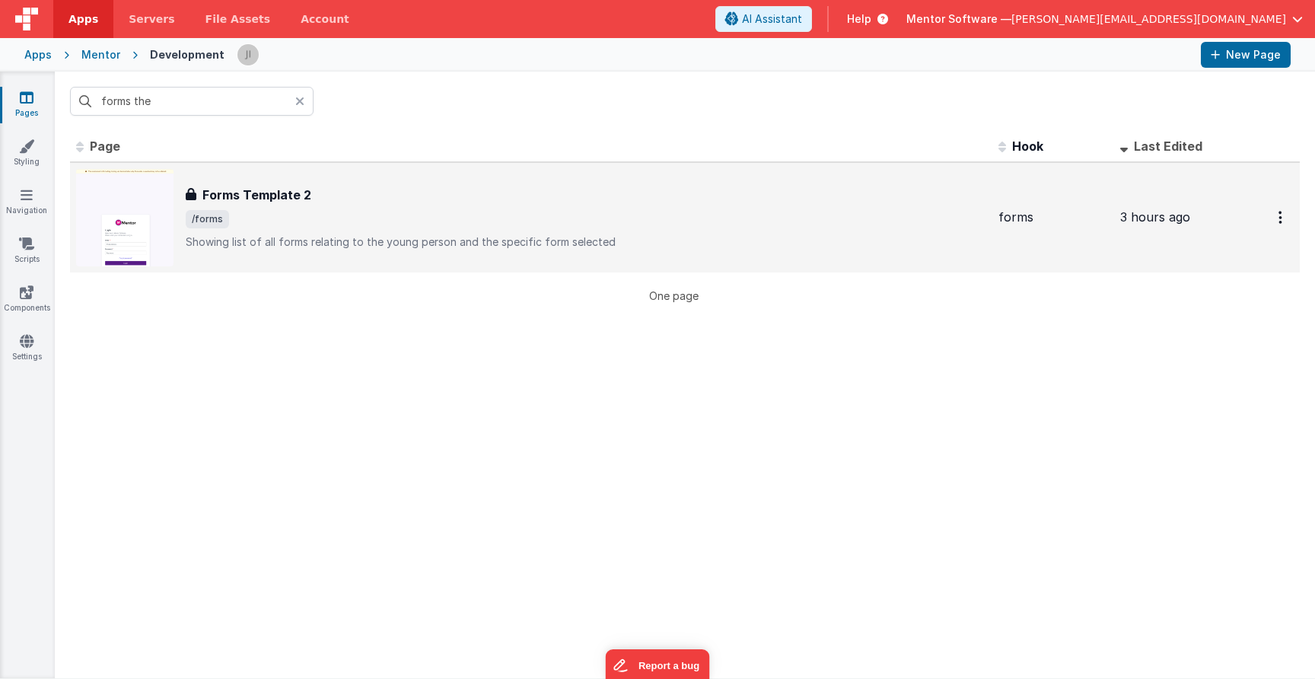
drag, startPoint x: 226, startPoint y: 148, endPoint x: 373, endPoint y: 217, distance: 162.4
click at [373, 217] on span "/forms" at bounding box center [586, 219] width 801 height 18
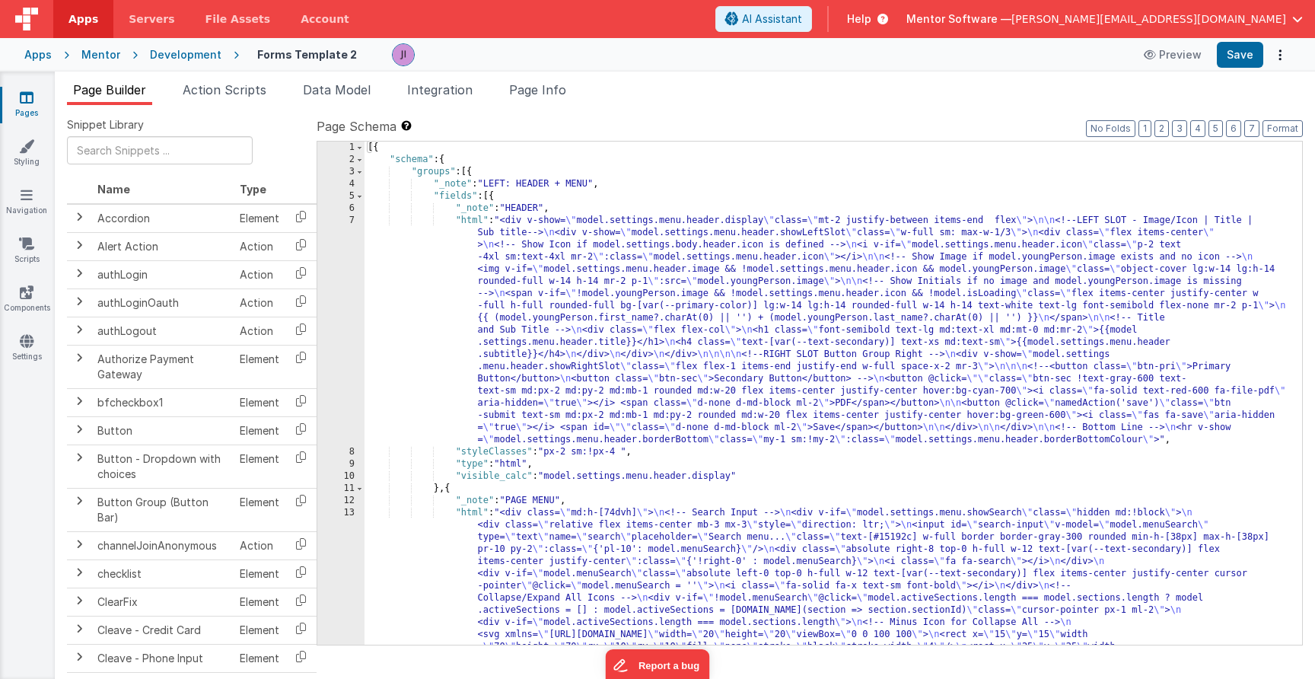
click at [584, 100] on ul "Page Builder Action Scripts Data Model Integration Page Info" at bounding box center [685, 93] width 1261 height 24
click at [564, 97] on li "Page Info" at bounding box center [537, 93] width 69 height 24
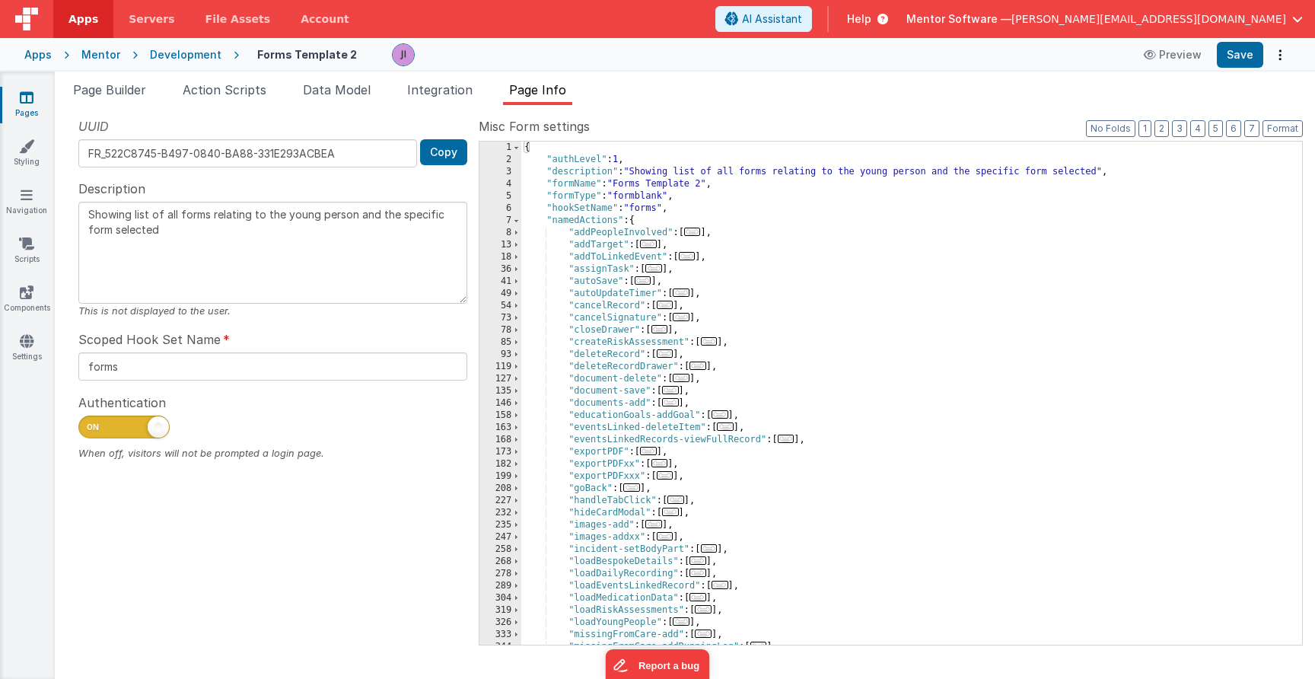
scroll to position [288, 0]
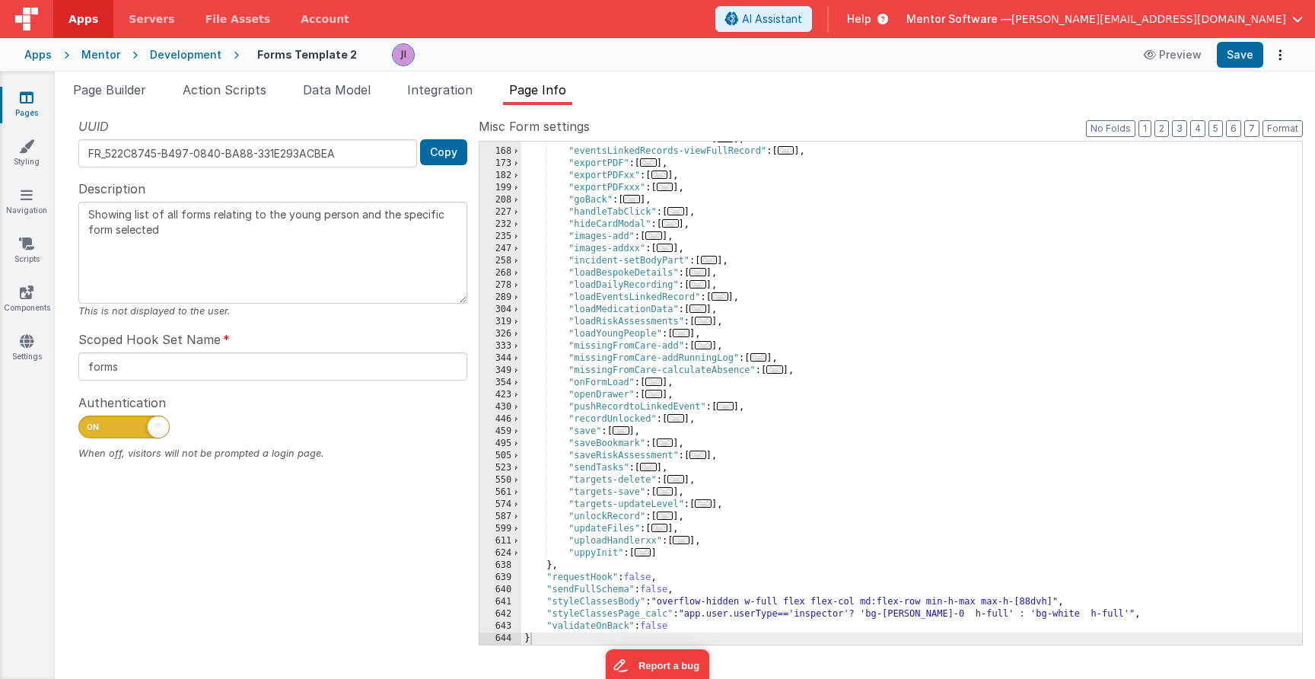
click at [684, 542] on span "..." at bounding box center [681, 540] width 17 height 8
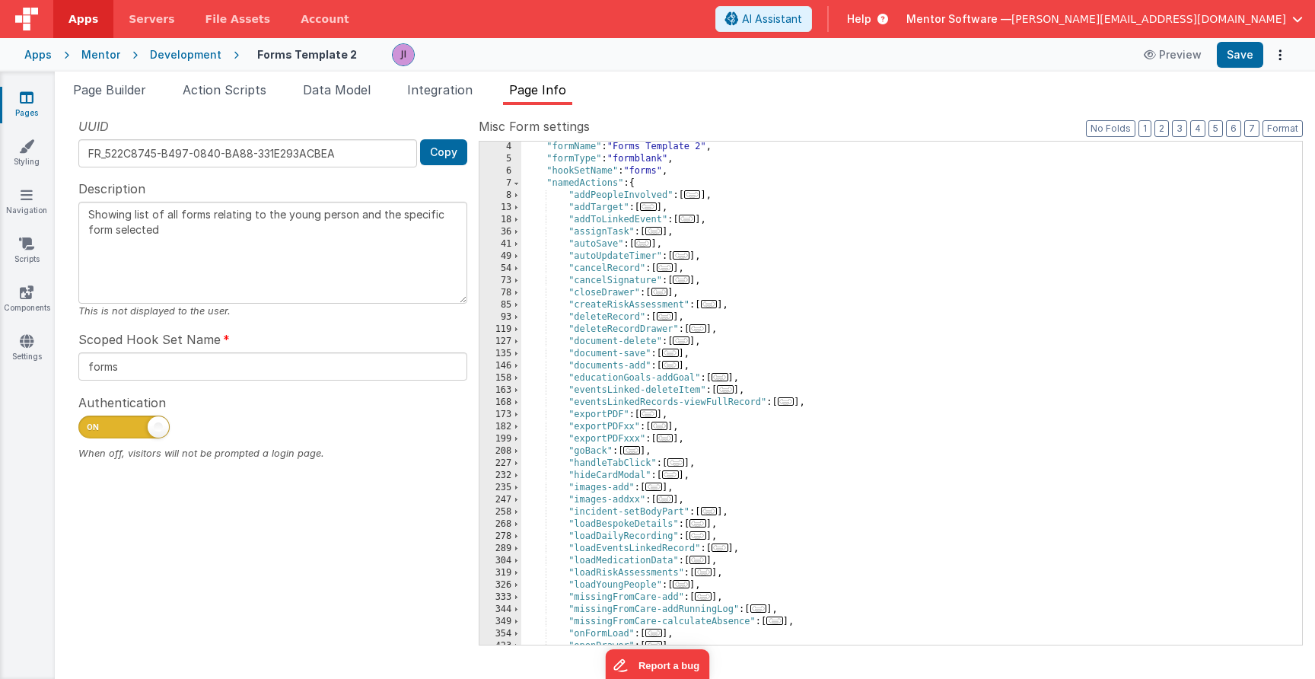
scroll to position [0, 0]
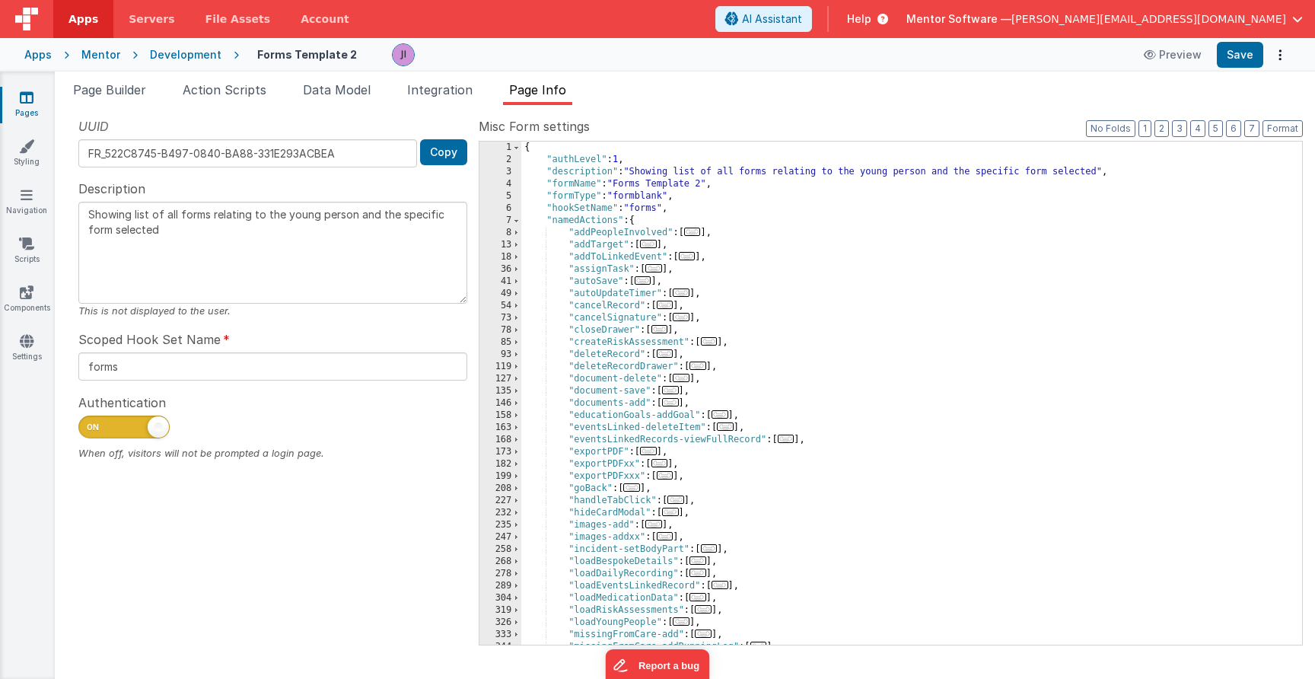
click at [101, 54] on div "Mentor" at bounding box center [100, 54] width 39 height 15
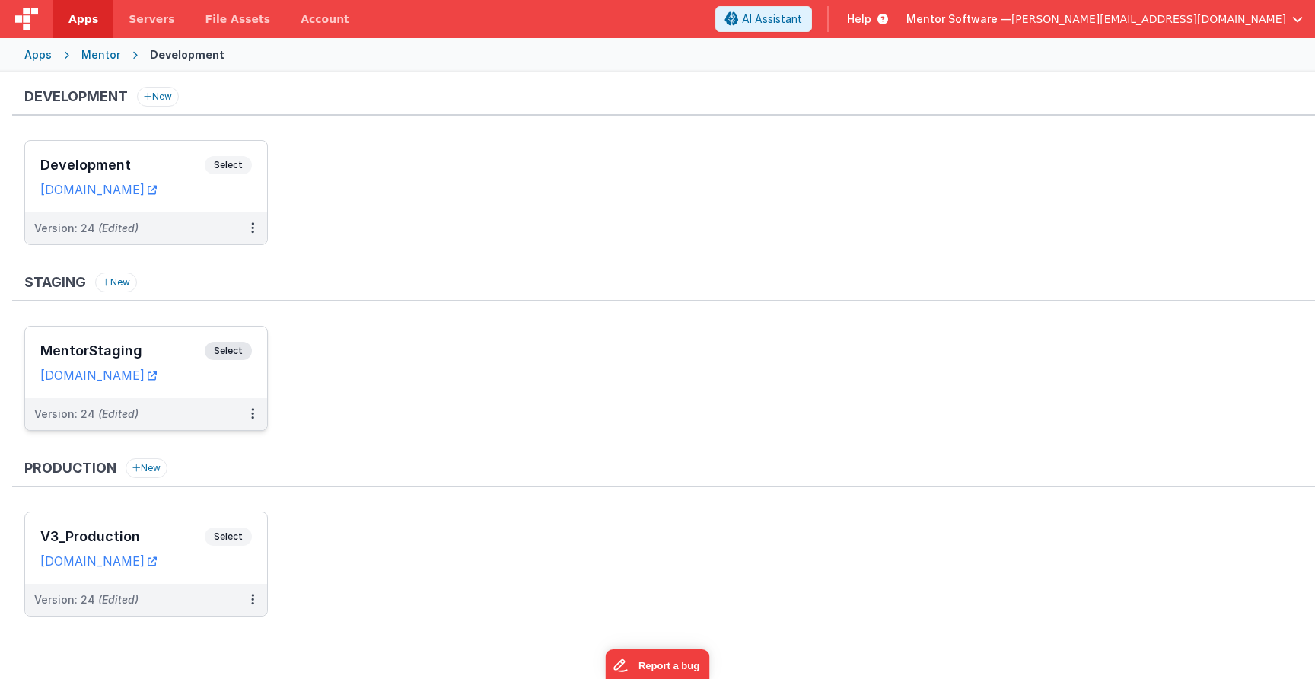
click at [228, 340] on div "MentorStaging Select URLs mentorstaging.fmbetterforms.com" at bounding box center [146, 363] width 242 height 72
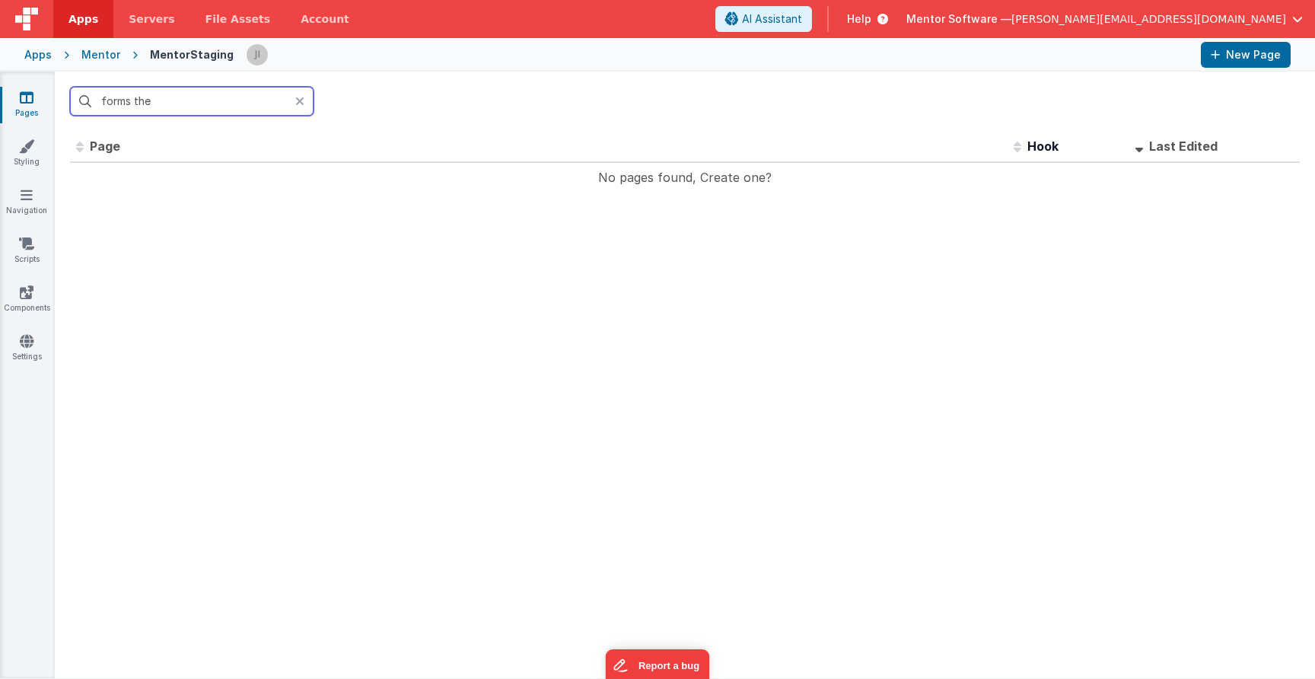
click at [167, 97] on input "forms the" at bounding box center [192, 101] width 244 height 29
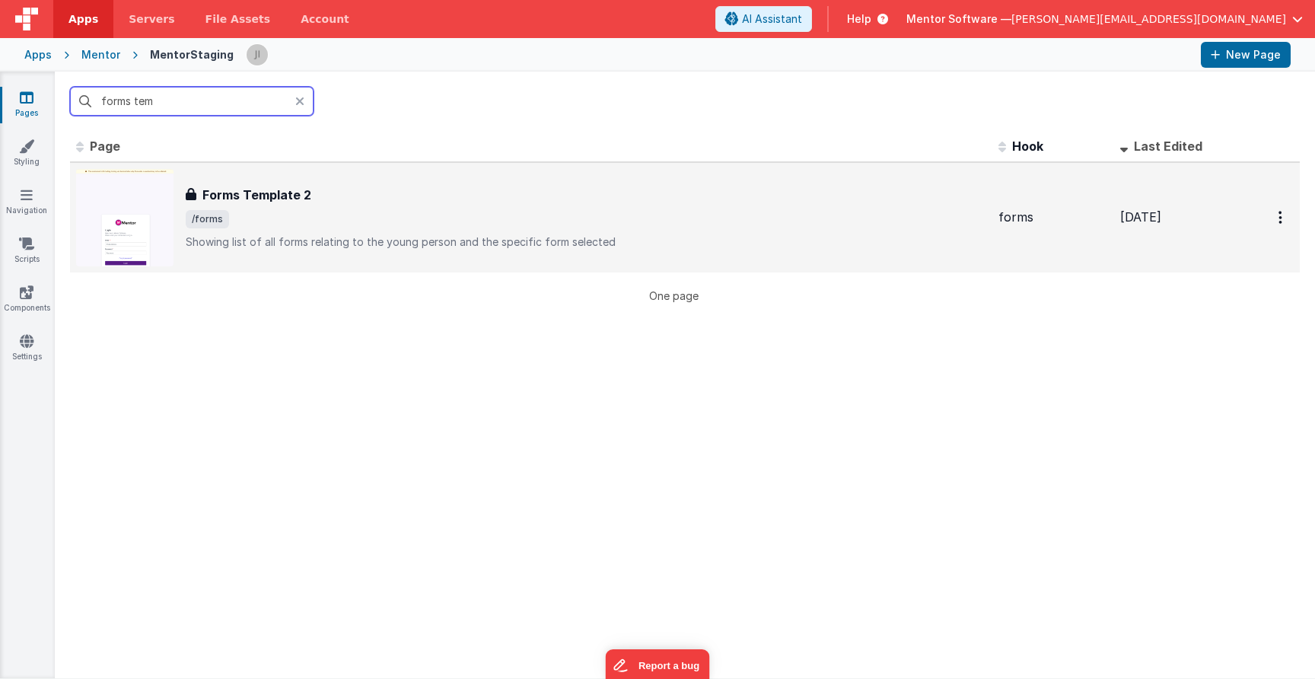
type input "forms tem"
click at [406, 186] on div "Forms Template 2" at bounding box center [586, 195] width 801 height 18
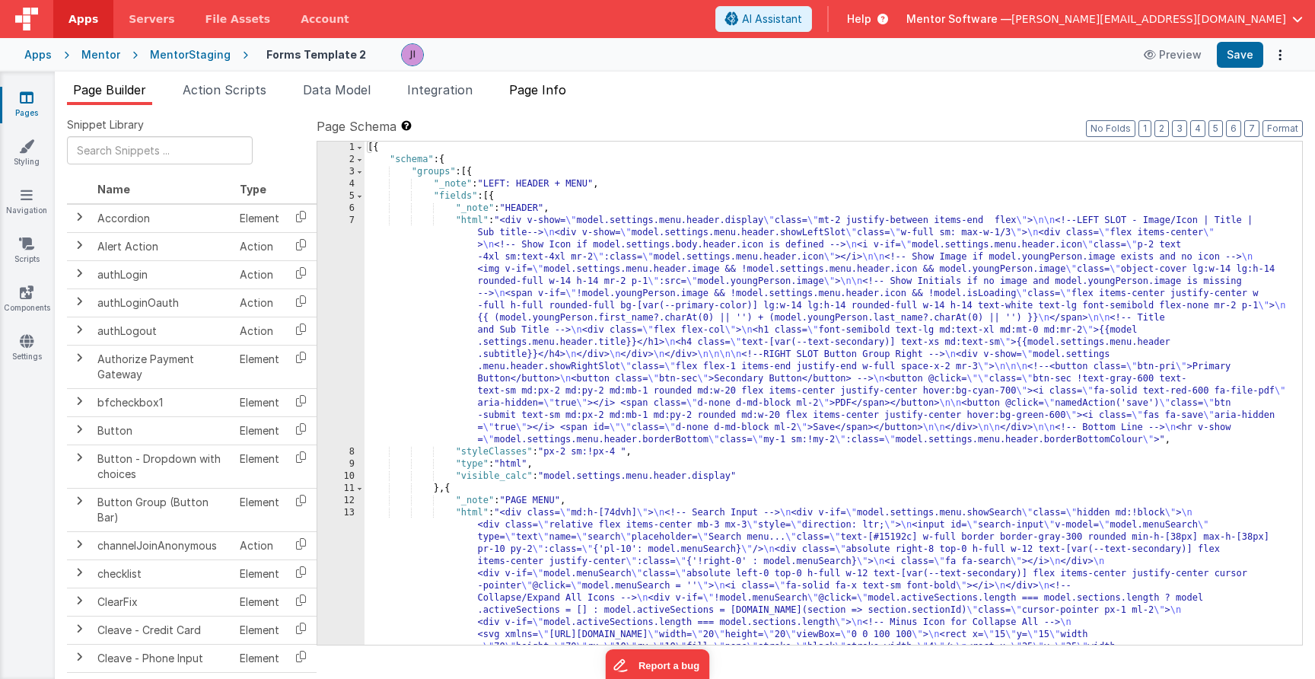
click at [544, 103] on li "Page Info" at bounding box center [537, 93] width 69 height 24
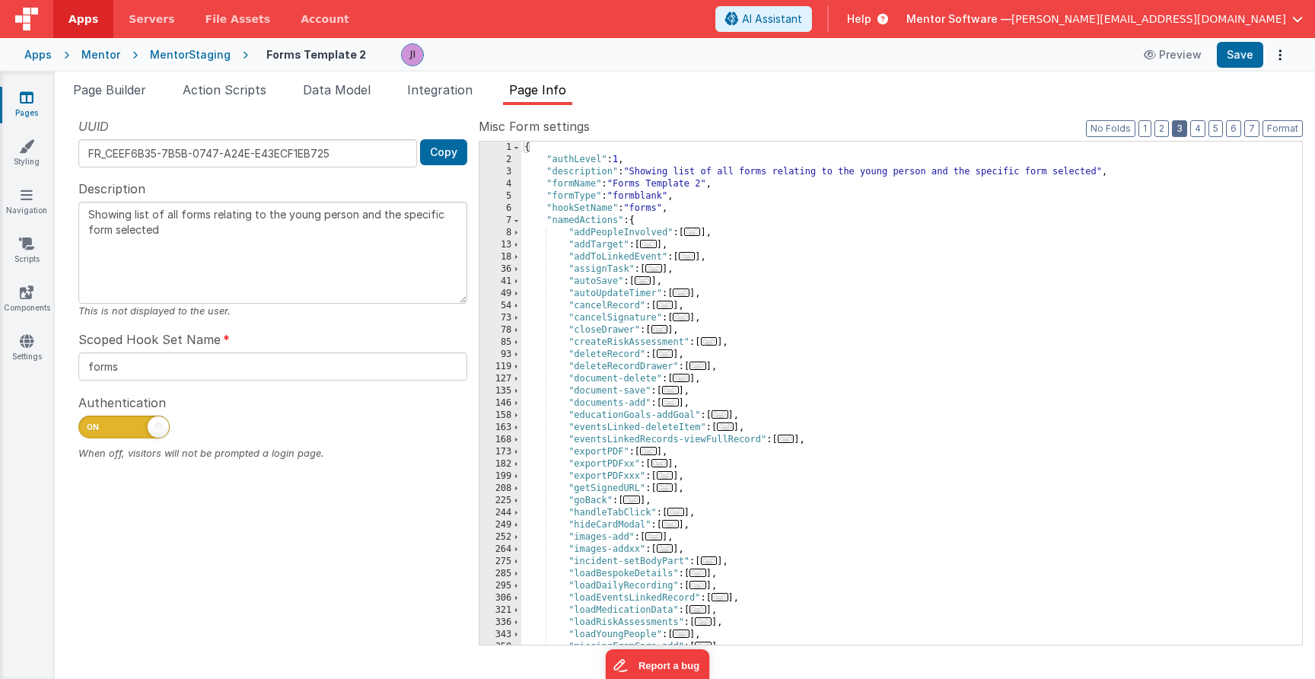
click at [1181, 132] on button "3" at bounding box center [1179, 128] width 15 height 17
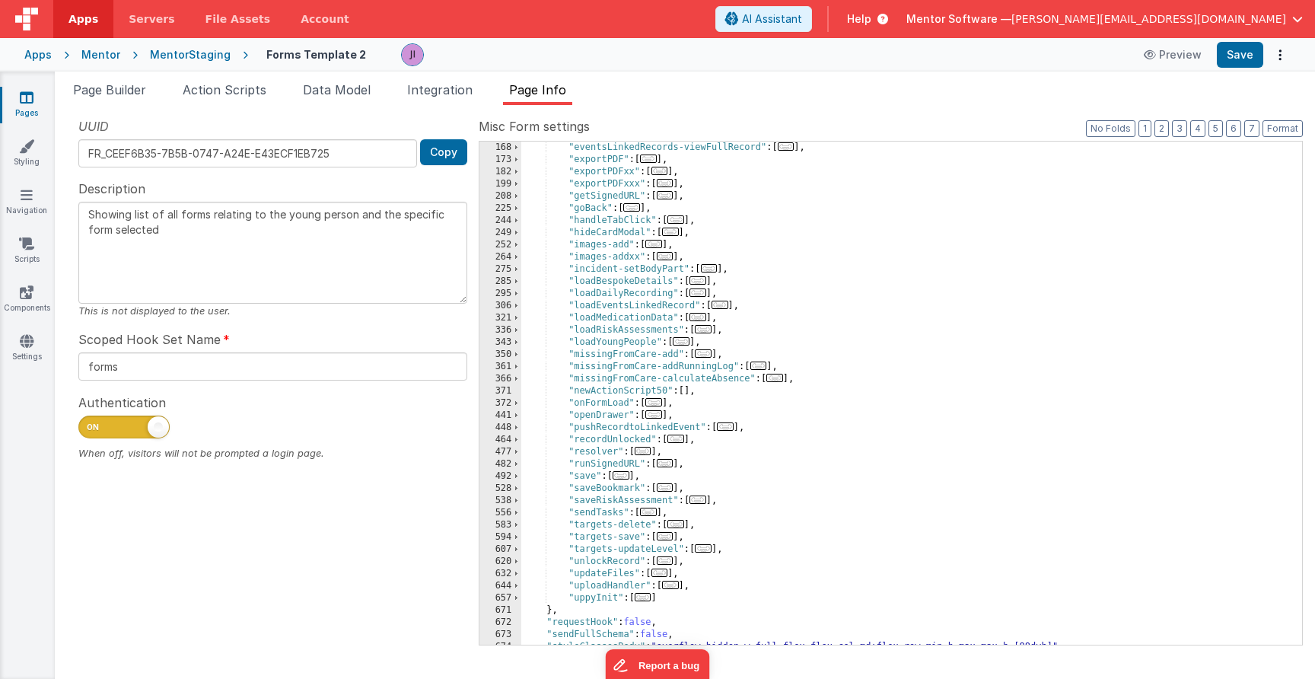
scroll to position [315, 0]
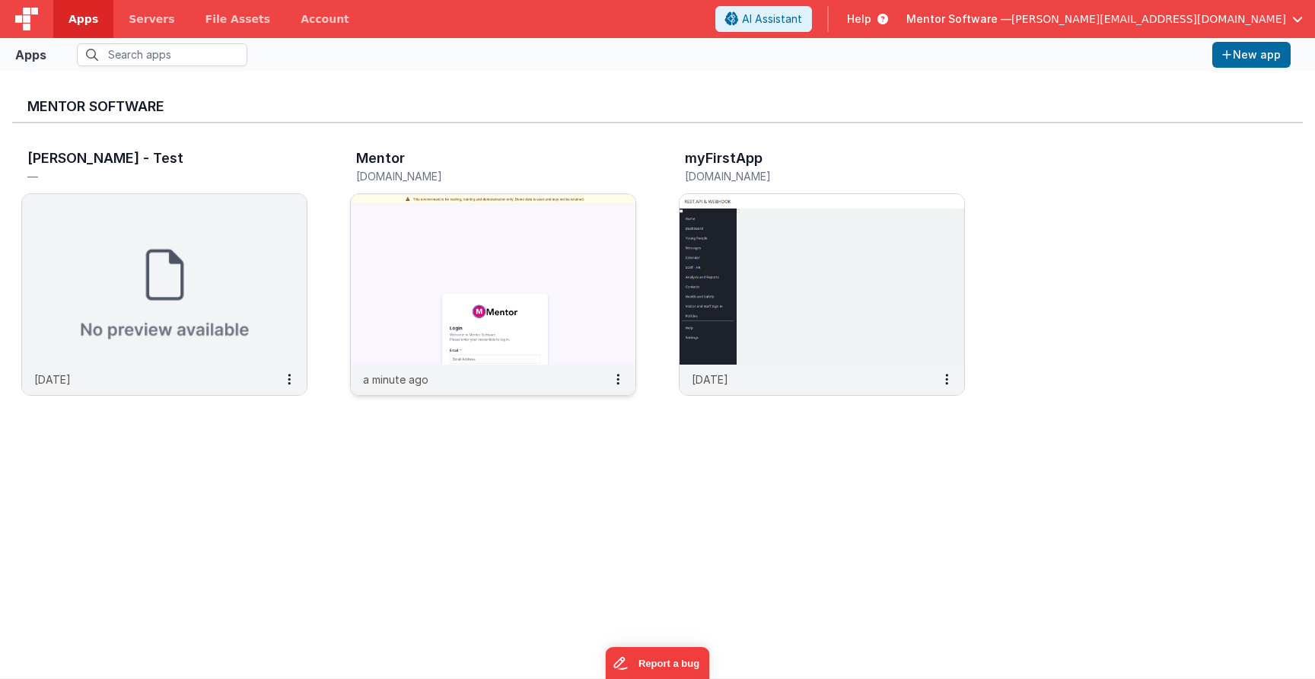
click at [400, 163] on h3 "Mentor" at bounding box center [380, 158] width 49 height 15
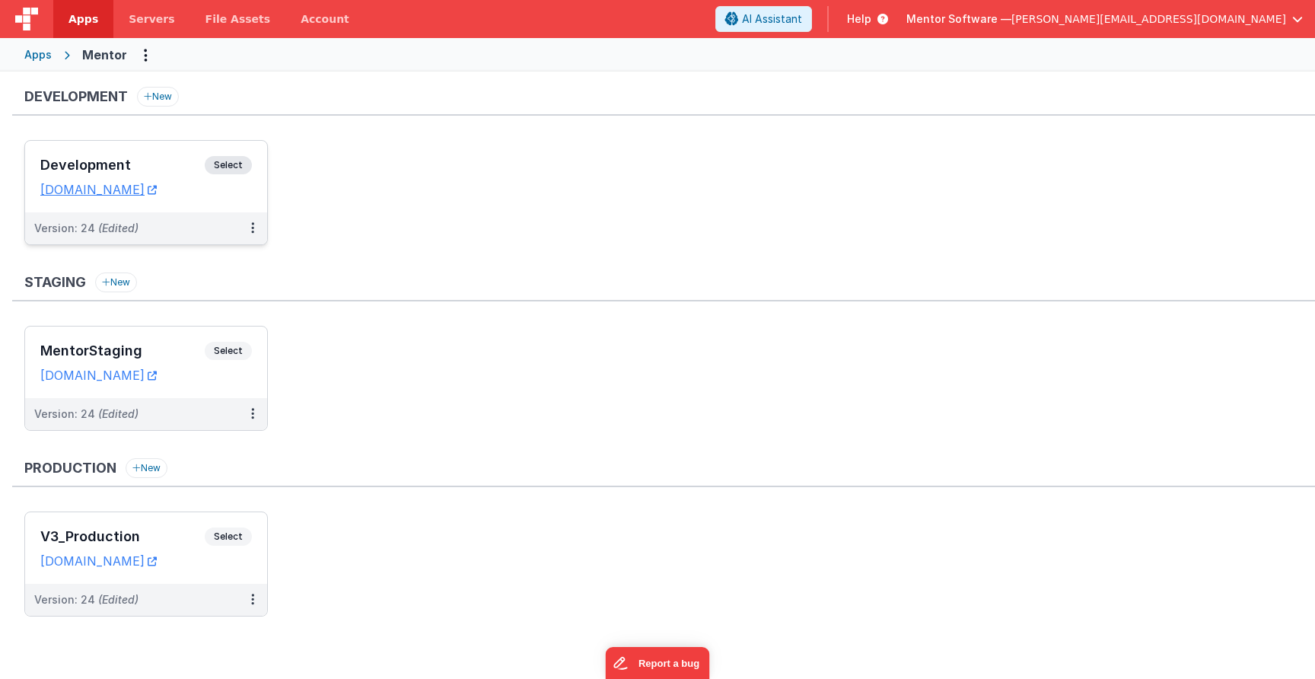
click at [229, 167] on span "Select" at bounding box center [228, 165] width 47 height 18
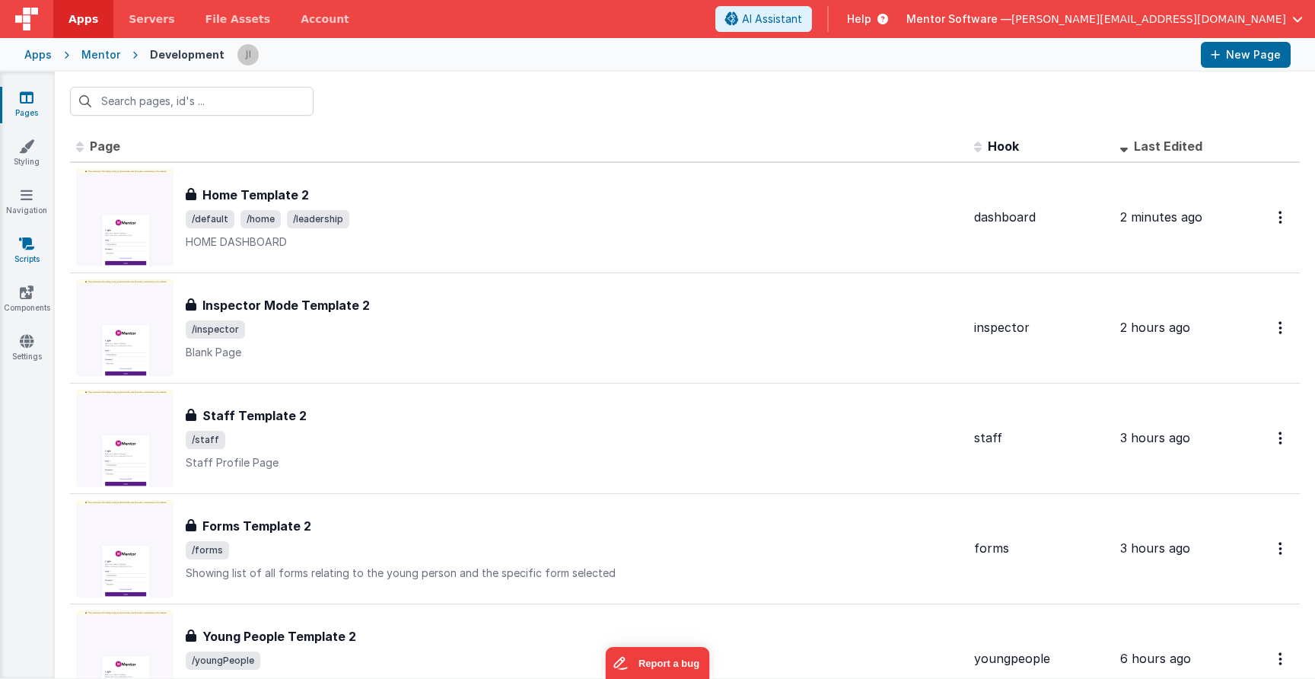
click at [30, 247] on icon at bounding box center [26, 243] width 15 height 15
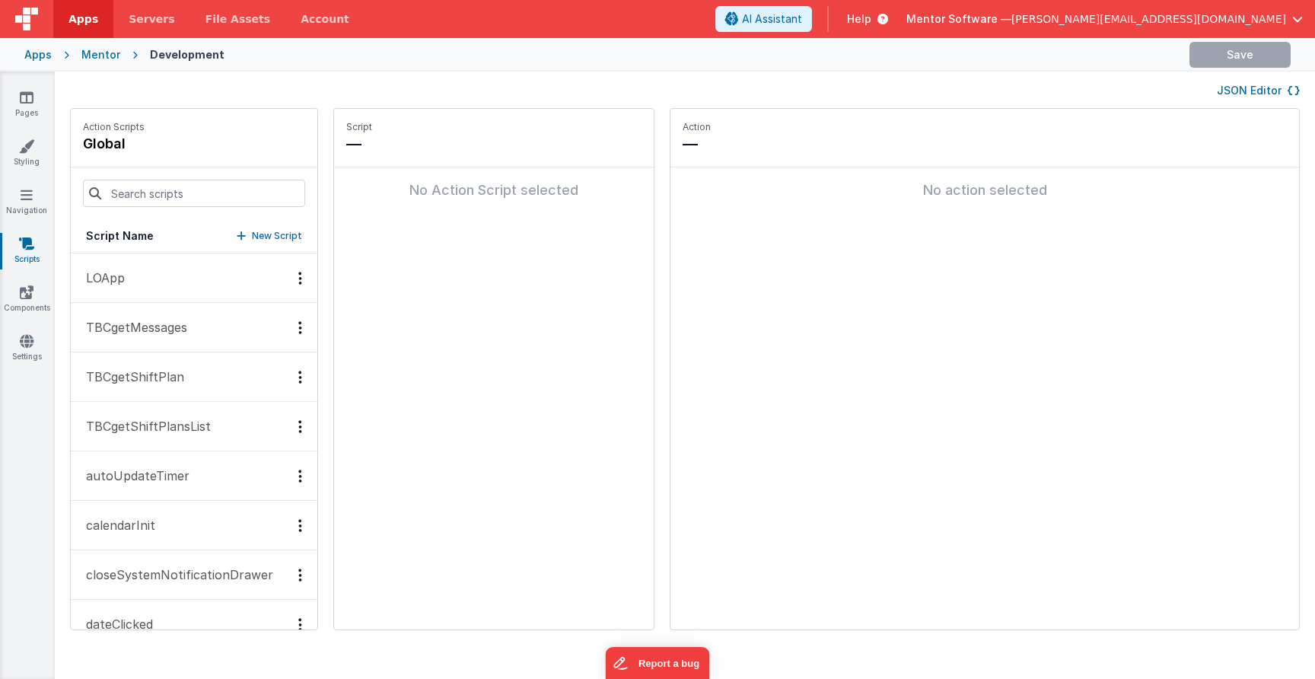
click at [1239, 76] on div "JSON Editor" at bounding box center [685, 90] width 1261 height 37
click at [1245, 84] on button "JSON Editor" at bounding box center [1258, 90] width 83 height 15
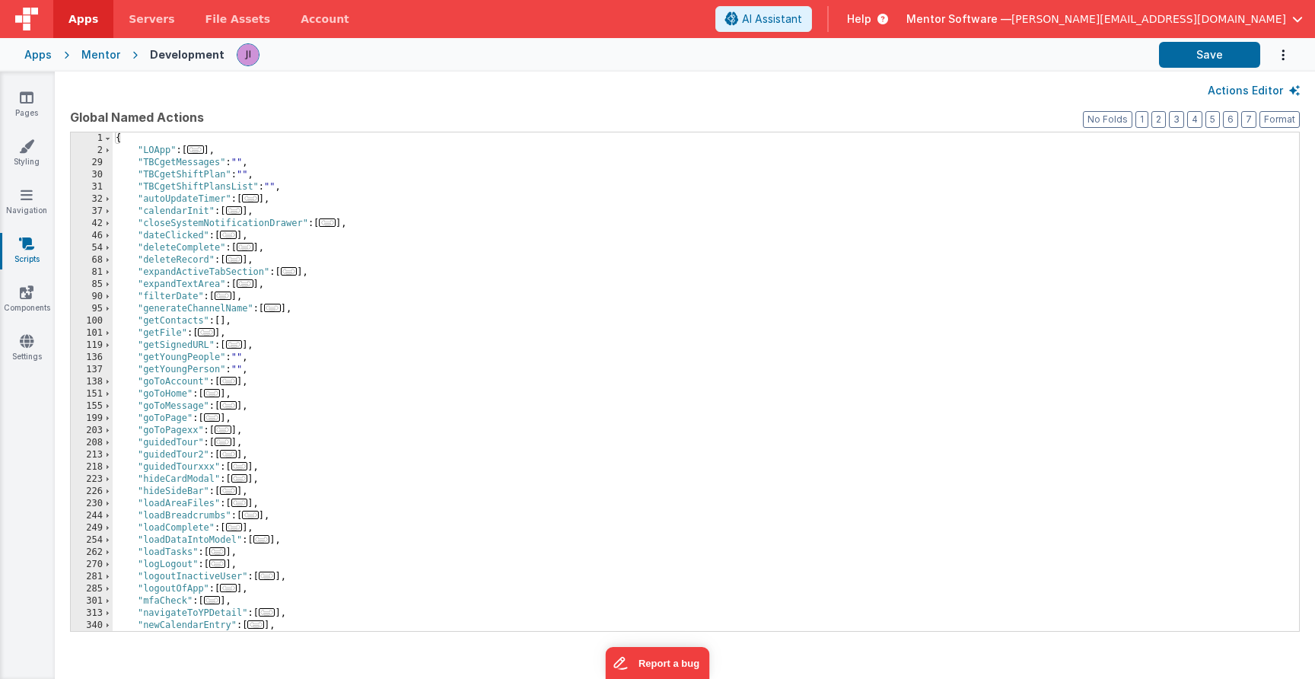
click at [614, 291] on div "{ "LOApp" : [ ... ] , "TBCgetMessages" : "" , "TBCgetShiftPlan" : "" , "TBCgetS…" at bounding box center [700, 393] width 1175 height 523
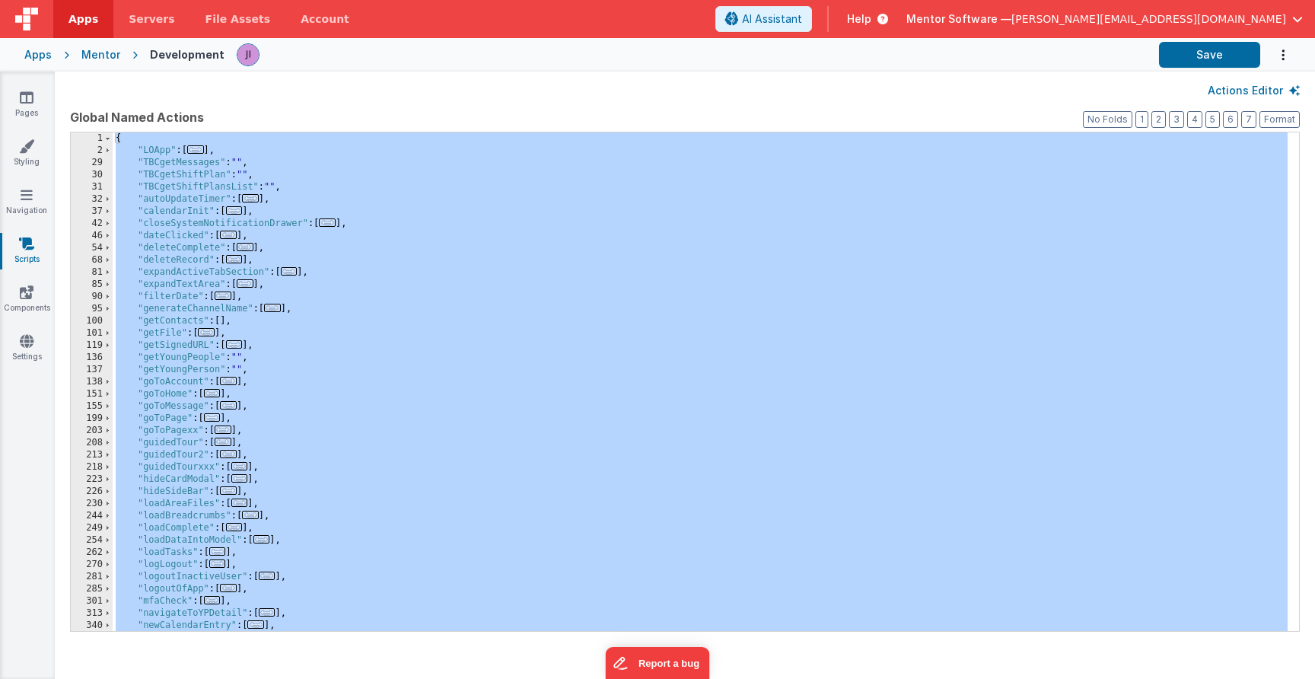
click at [418, 252] on div "{ "LOApp" : [ ... ] , "TBCgetMessages" : "" , "TBCgetShiftPlan" : "" , "TBCgetS…" at bounding box center [700, 393] width 1175 height 523
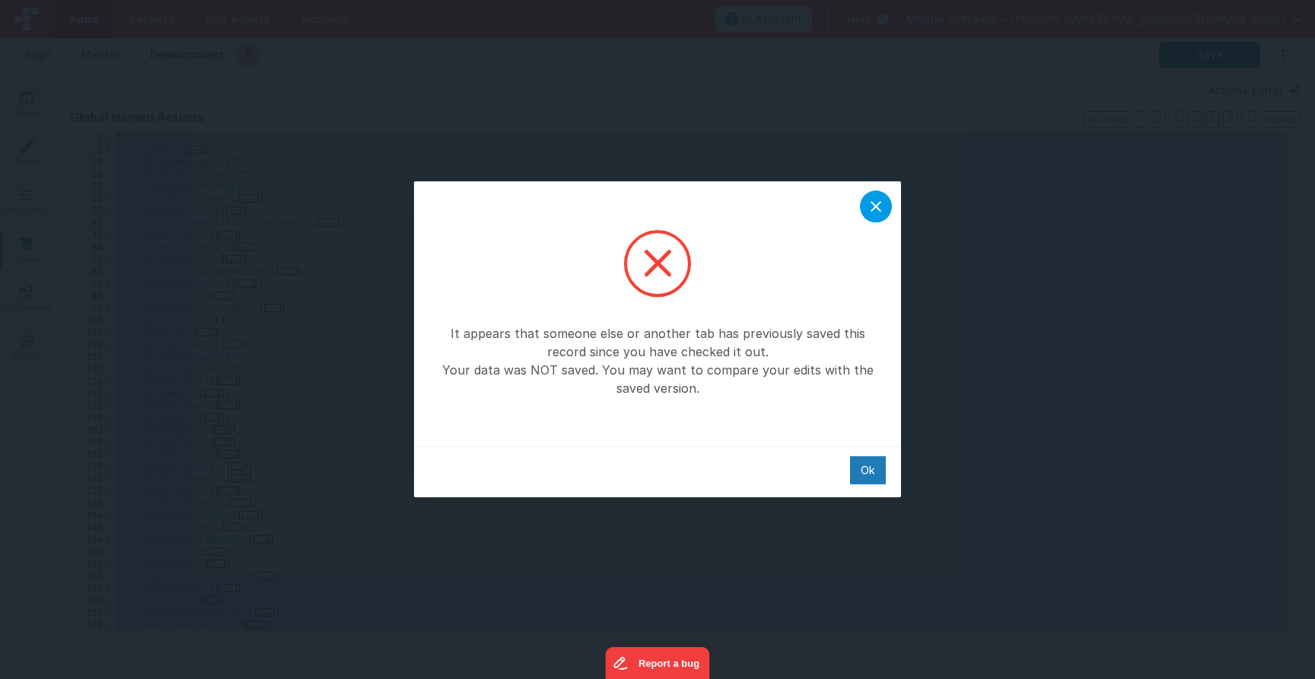
click at [878, 200] on icon at bounding box center [876, 206] width 18 height 18
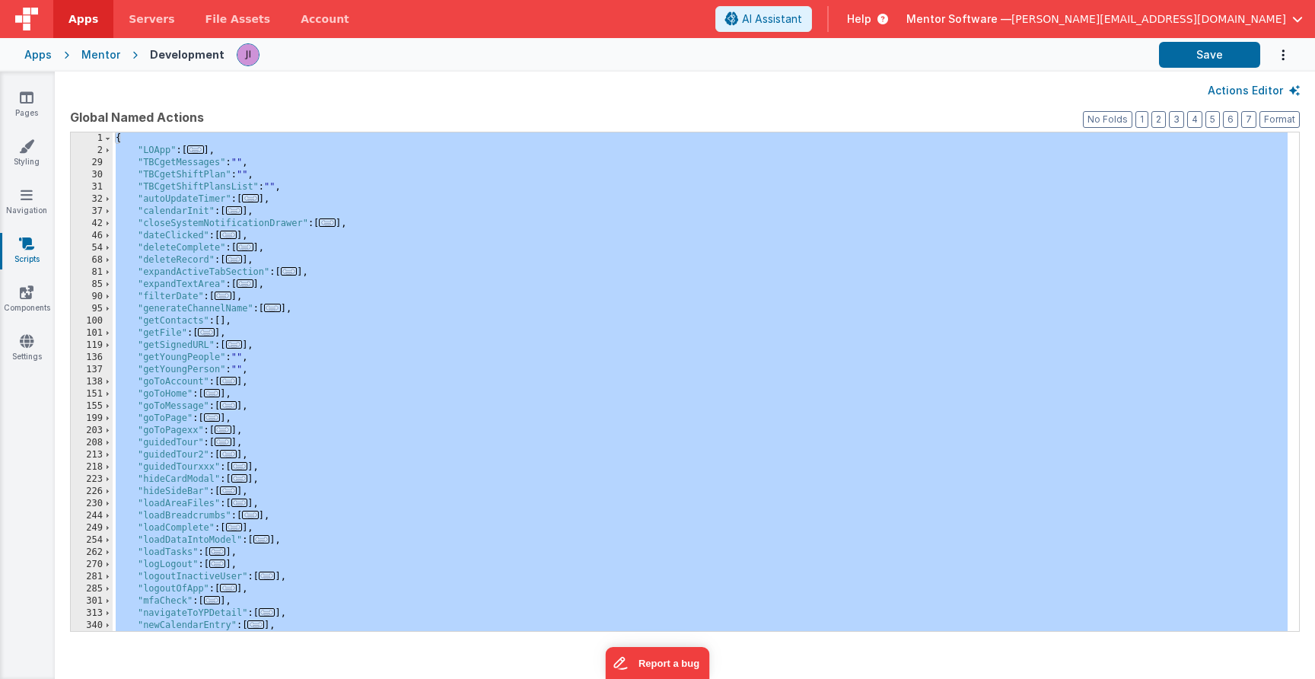
click at [402, 293] on div "{ "LOApp" : [ ... ] , "TBCgetMessages" : "" , "TBCgetShiftPlan" : "" , "TBCgetS…" at bounding box center [700, 393] width 1175 height 523
click at [683, 322] on div "{ "LOApp" : [ ... ] , "TBCgetMessages" : "" , "TBCgetShiftPlan" : "" , "TBCgetS…" at bounding box center [700, 393] width 1175 height 523
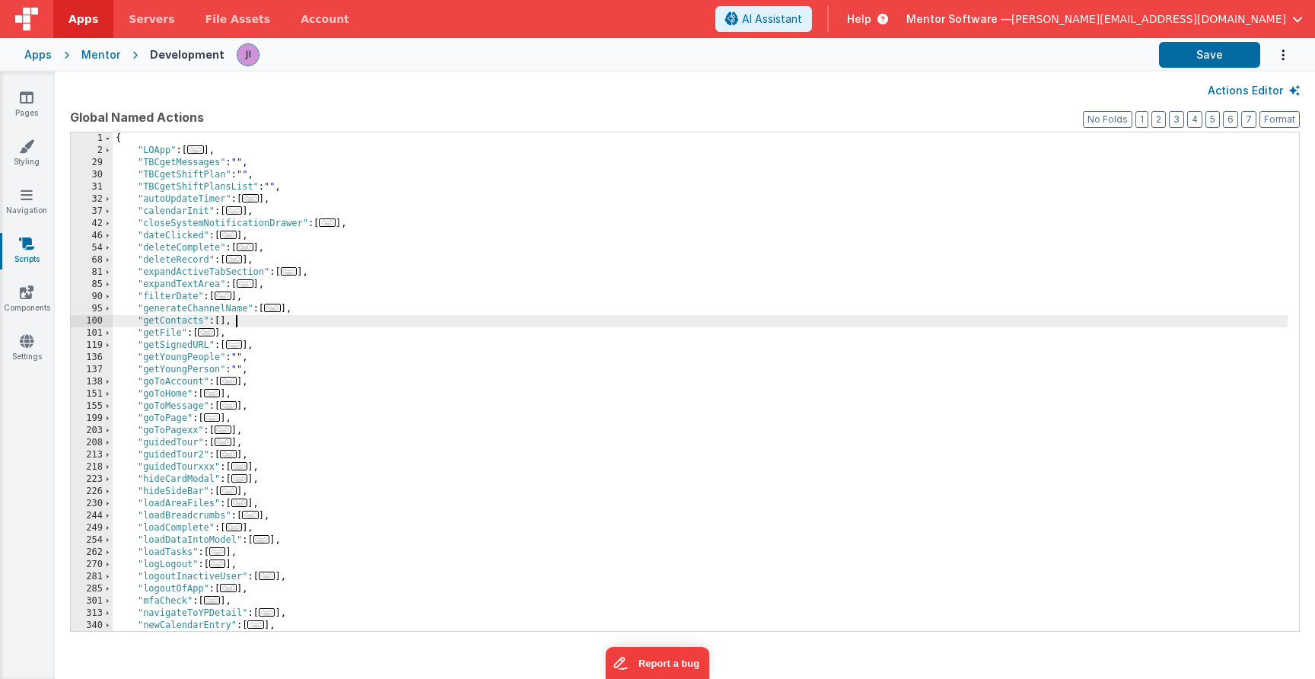
click at [457, 327] on div "{ "LOApp" : [ ... ] , "TBCgetMessages" : "" , "TBCgetShiftPlan" : "" , "TBCgetS…" at bounding box center [700, 393] width 1175 height 523
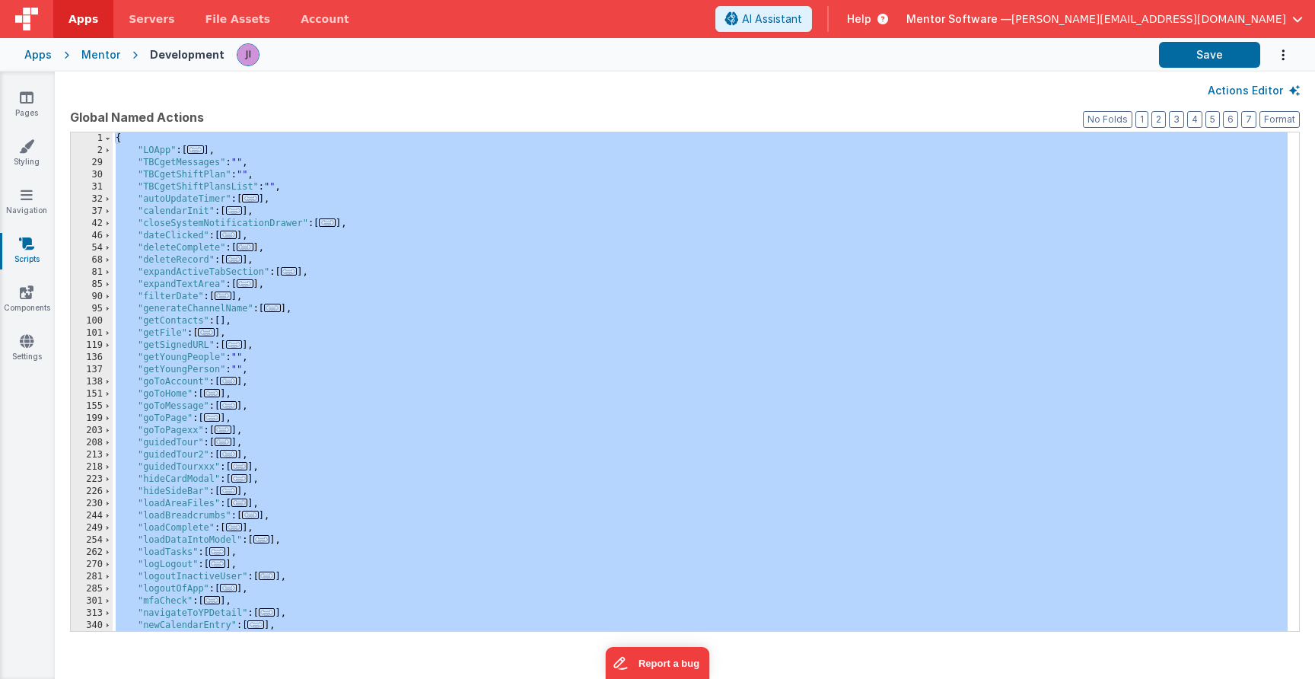
click at [90, 56] on div "Mentor" at bounding box center [100, 54] width 39 height 15
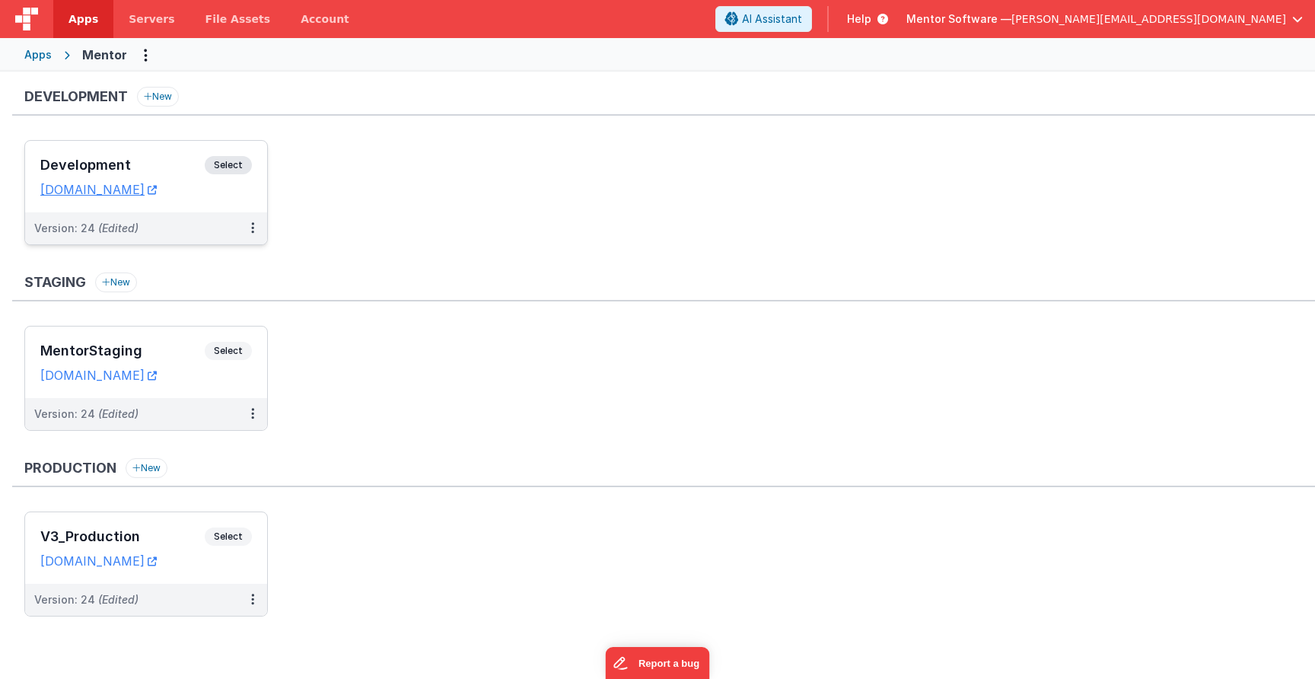
click at [243, 168] on span "Select" at bounding box center [228, 165] width 47 height 18
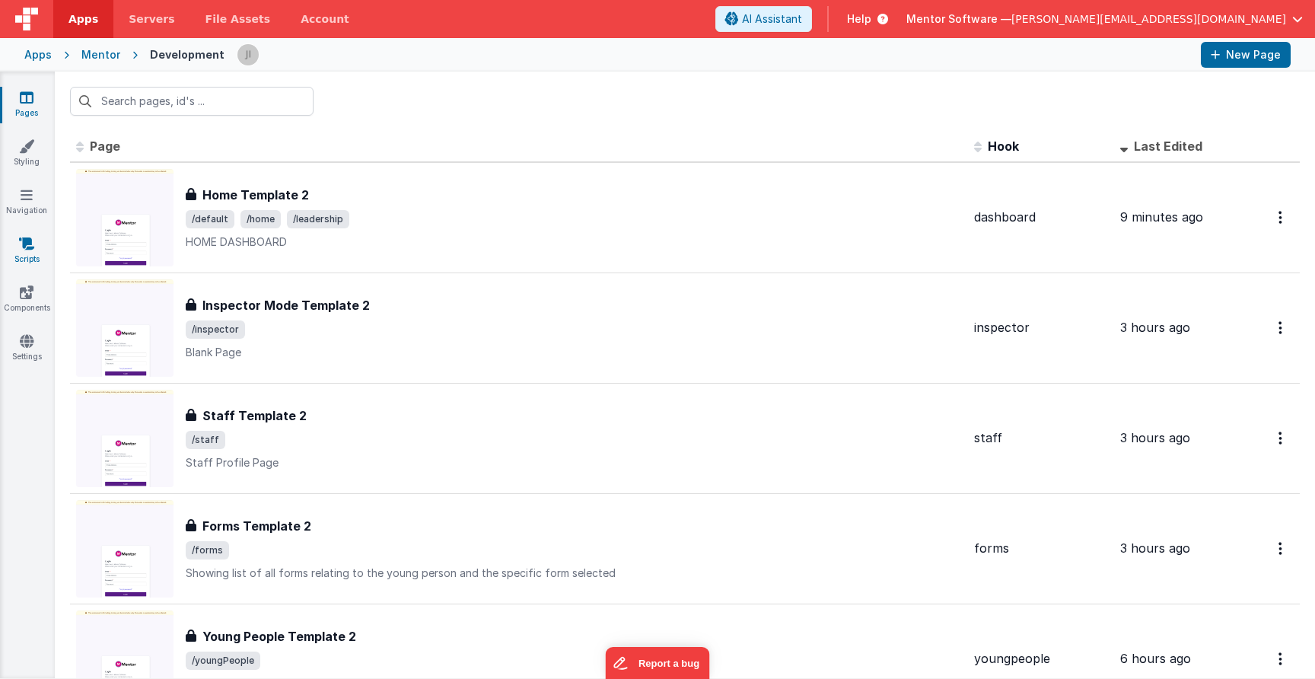
click at [32, 258] on link "Scripts" at bounding box center [26, 251] width 55 height 30
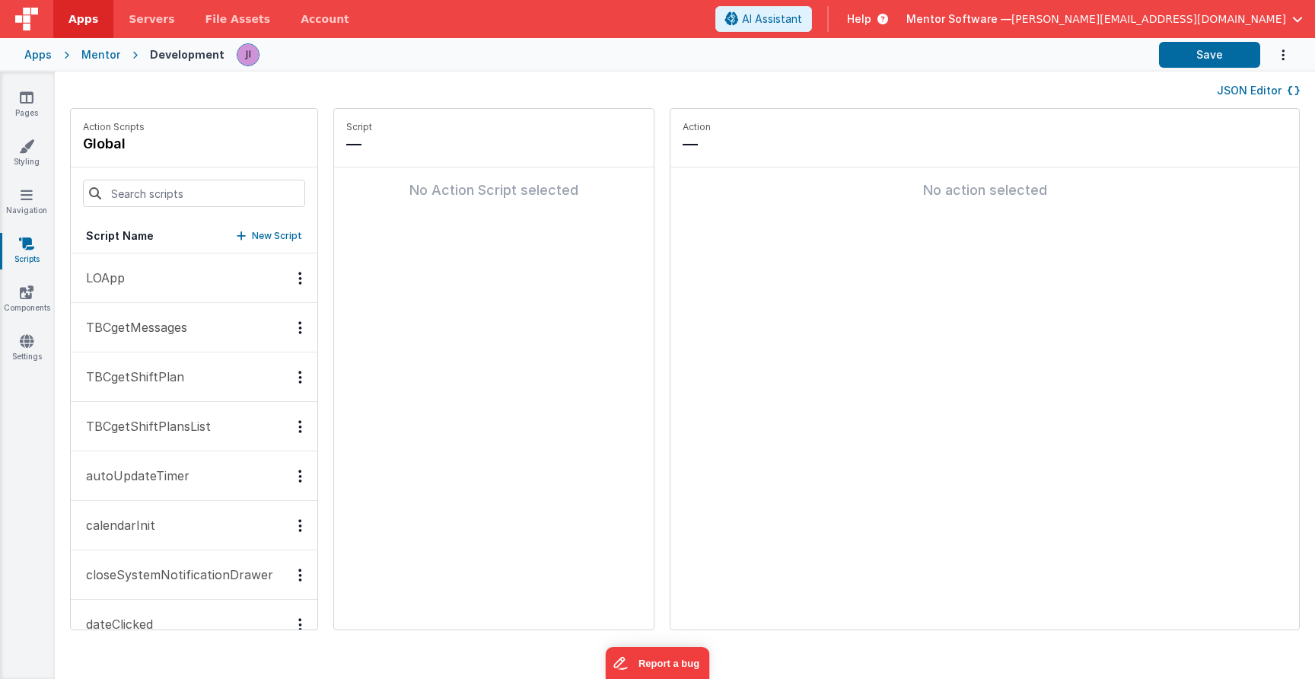
click at [1241, 91] on button "JSON Editor" at bounding box center [1258, 90] width 83 height 15
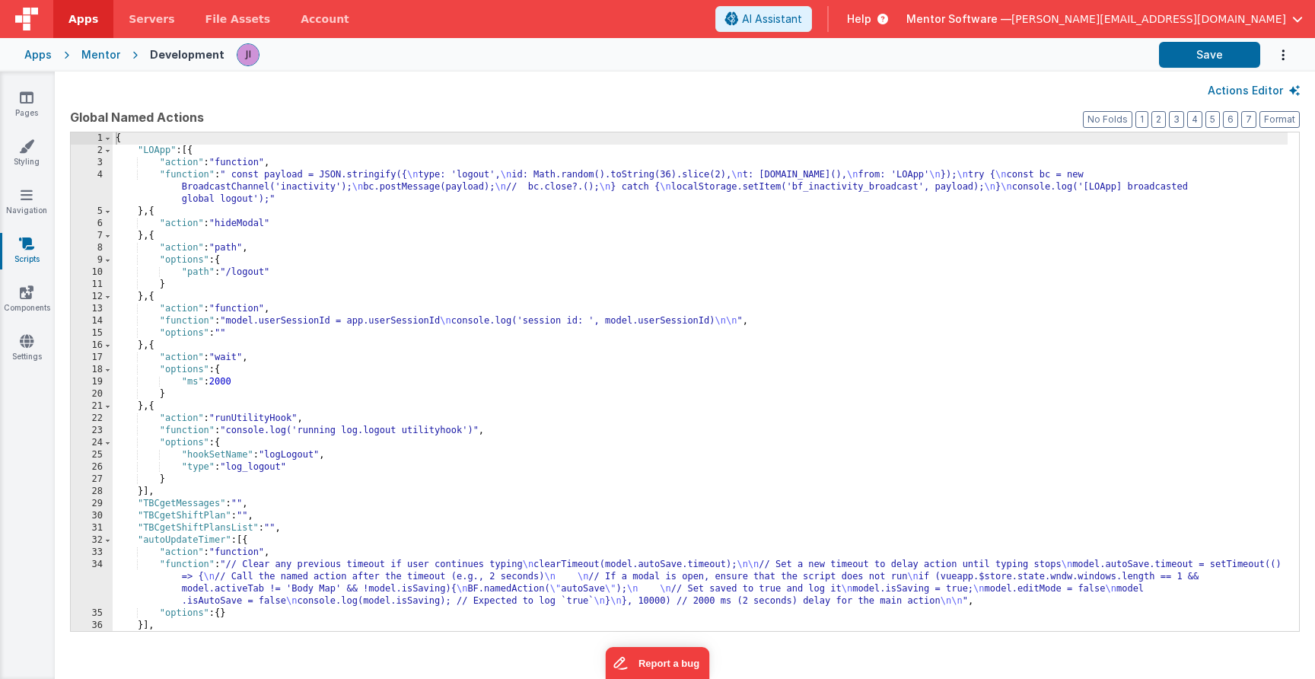
click at [781, 276] on div "{ "LOApp" : [{ "action" : "function" , "function" : " const payload = JSON.stri…" at bounding box center [700, 393] width 1175 height 523
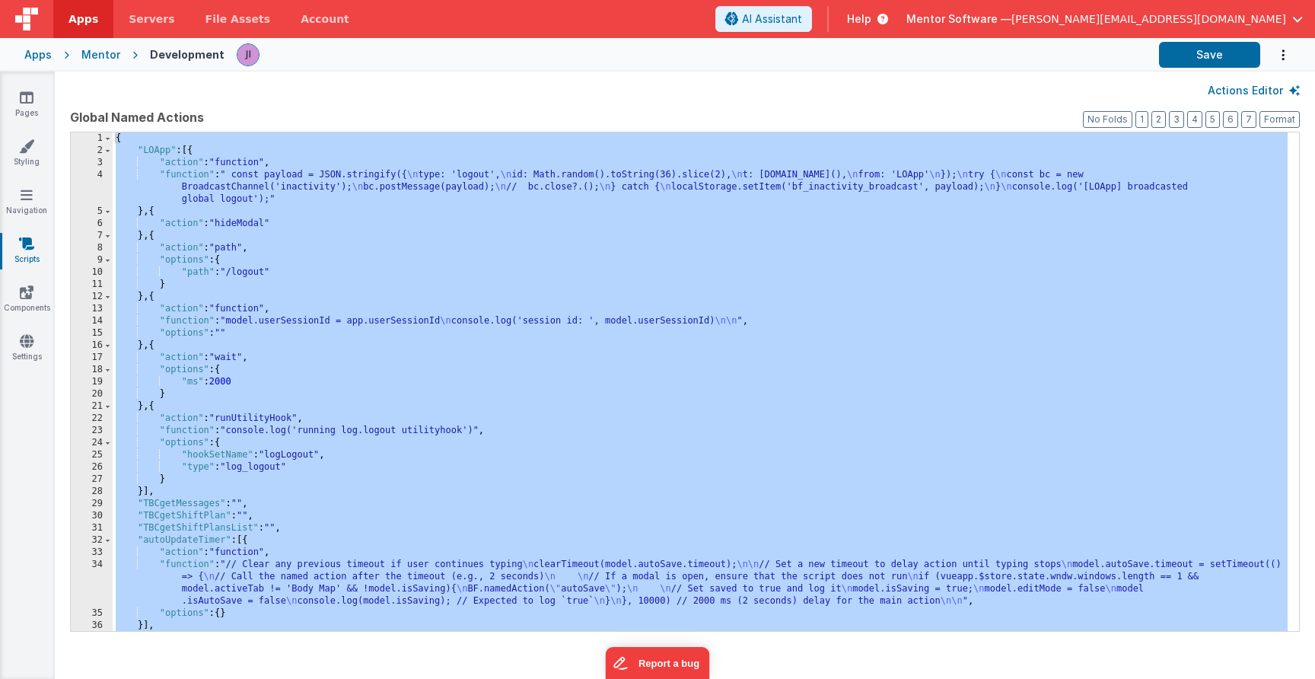
click at [505, 323] on div "{ "LOApp" : [{ "action" : "function" , "function" : " const payload = JSON.stri…" at bounding box center [700, 393] width 1175 height 523
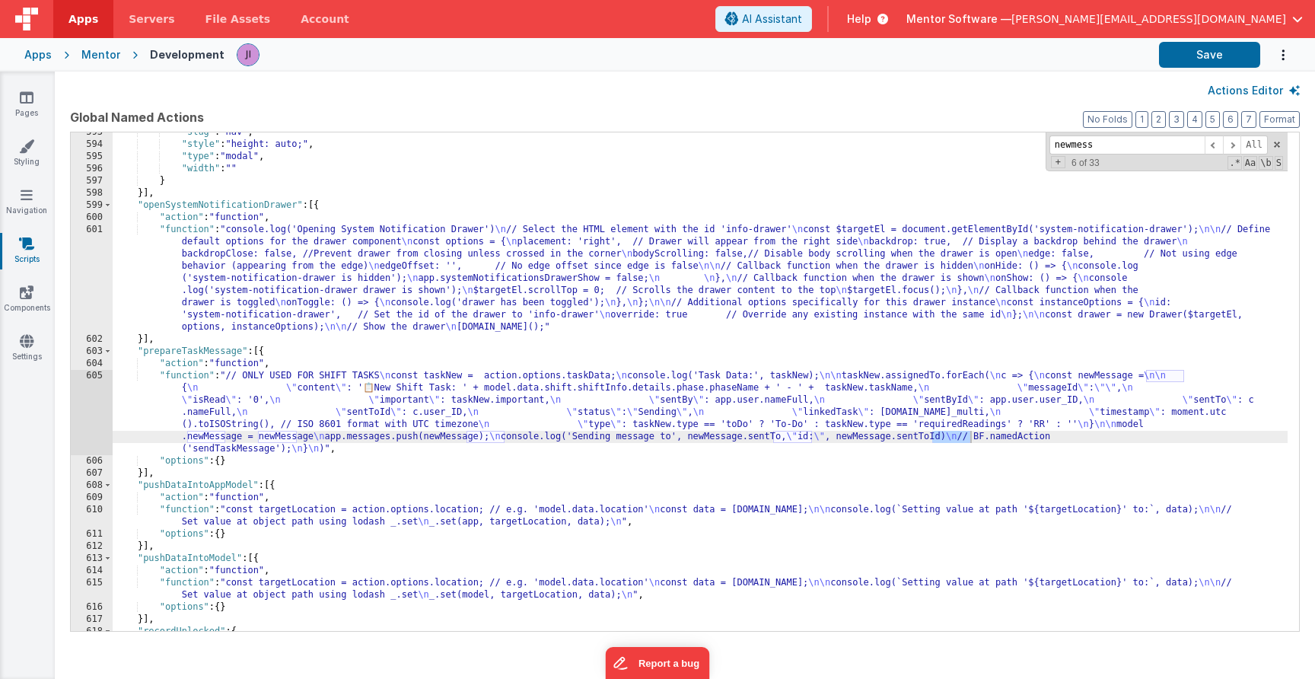
scroll to position [12185, 0]
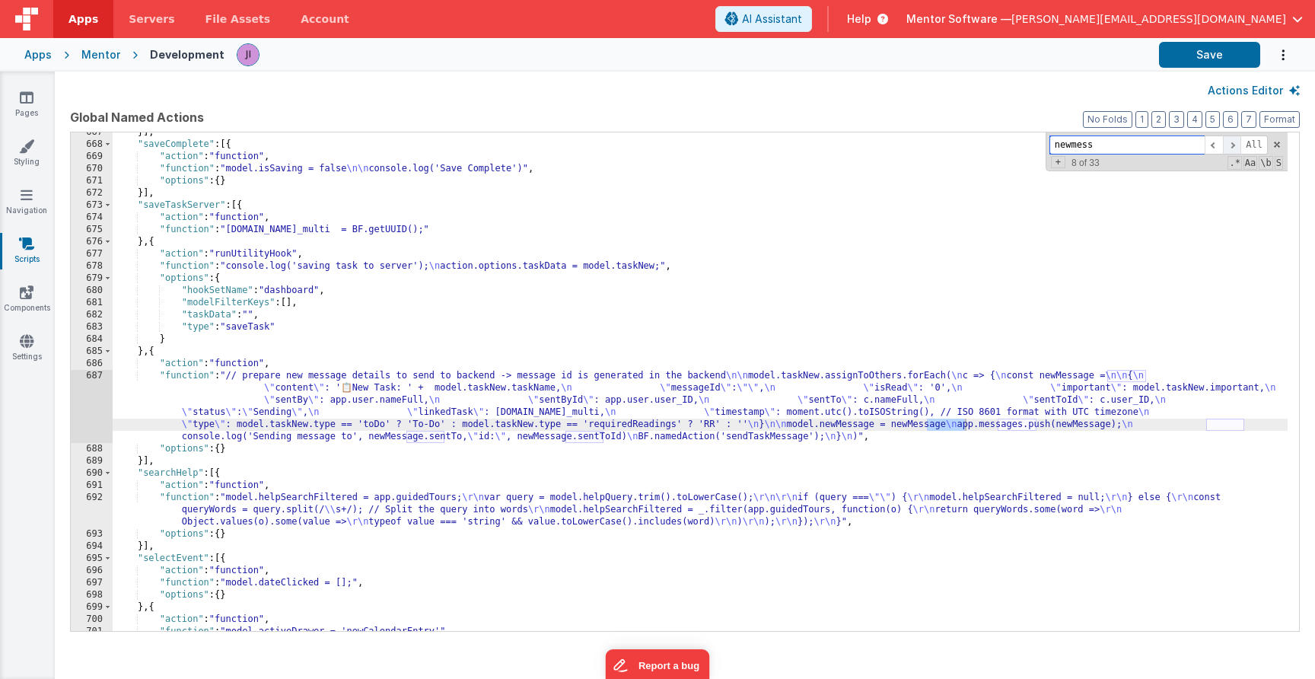
type input "newmess"
click at [1235, 147] on span at bounding box center [1232, 144] width 18 height 19
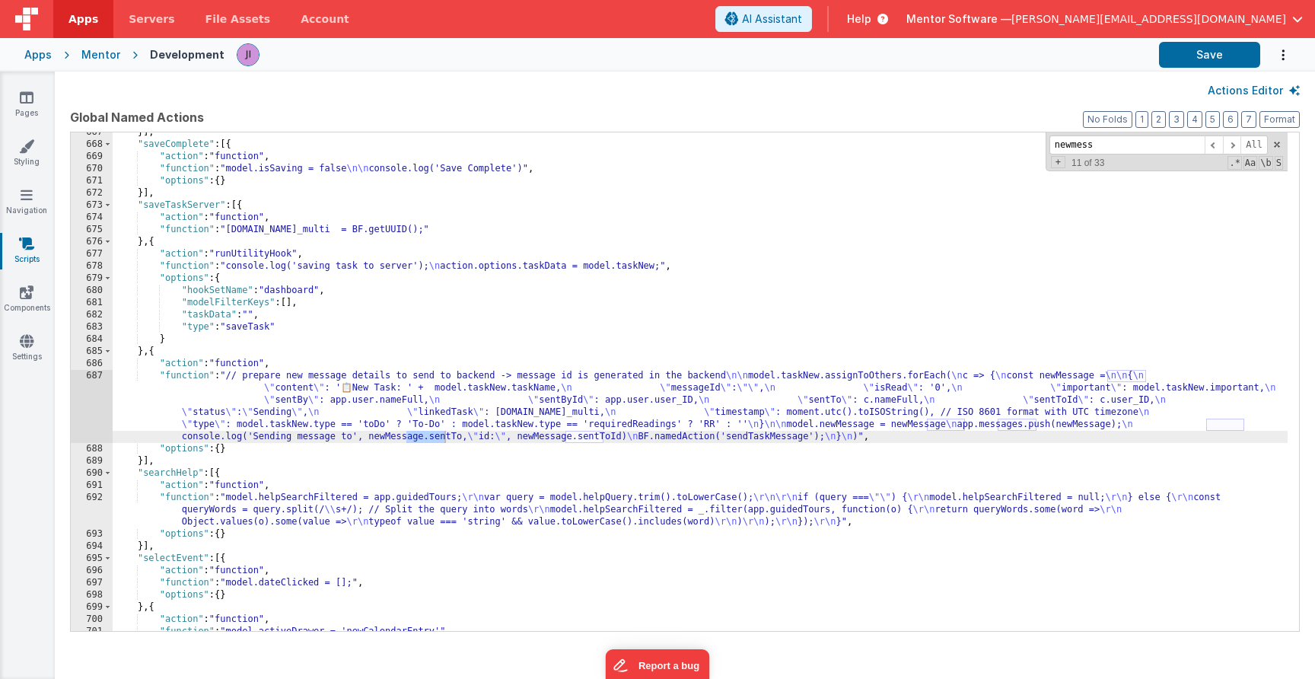
click at [186, 209] on div "}] , "saveComplete" : [{ "action" : "function" , "function" : "model.isSaving =…" at bounding box center [700, 387] width 1175 height 523
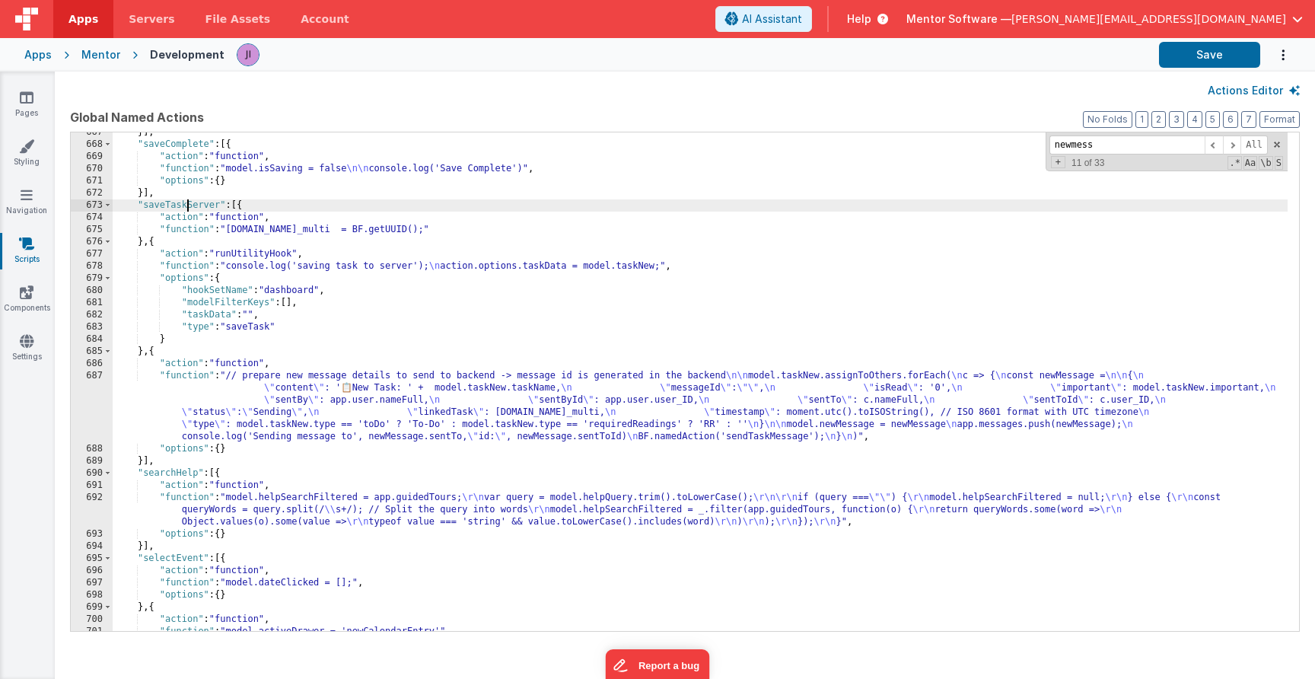
click at [186, 209] on div "}] , "saveComplete" : [{ "action" : "function" , "function" : "model.isSaving =…" at bounding box center [700, 387] width 1175 height 523
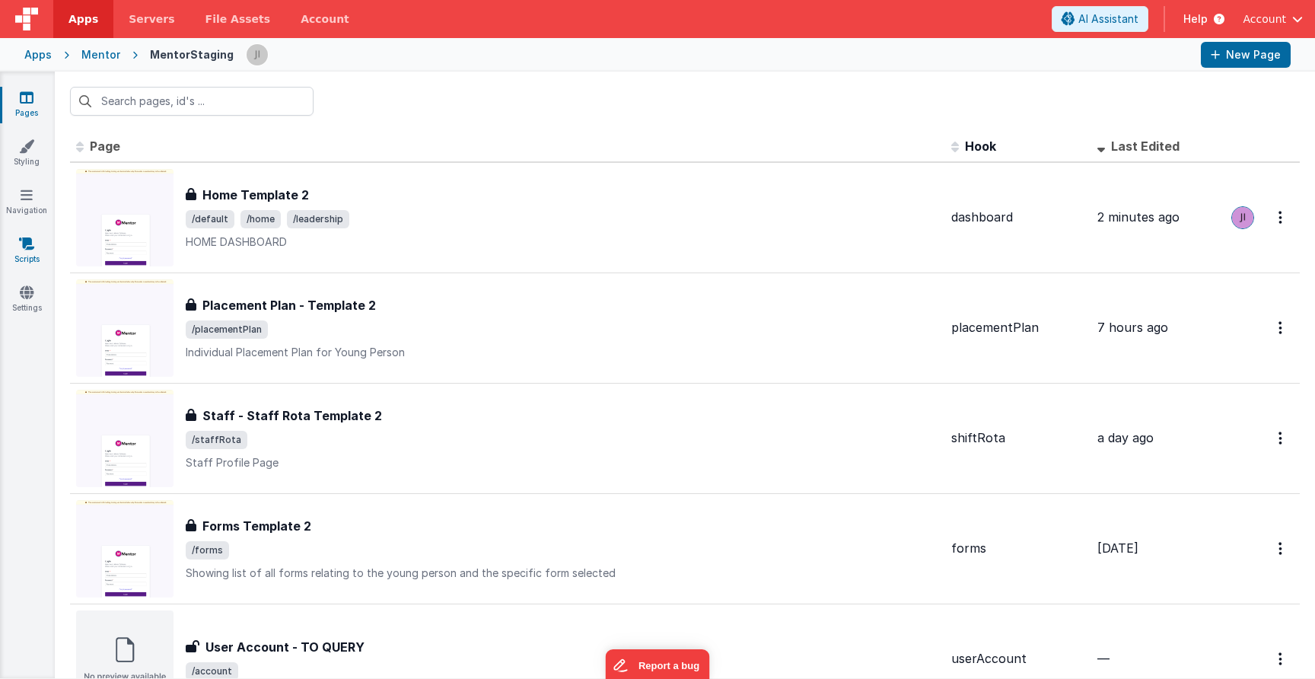
click at [26, 254] on link "Scripts" at bounding box center [26, 251] width 55 height 30
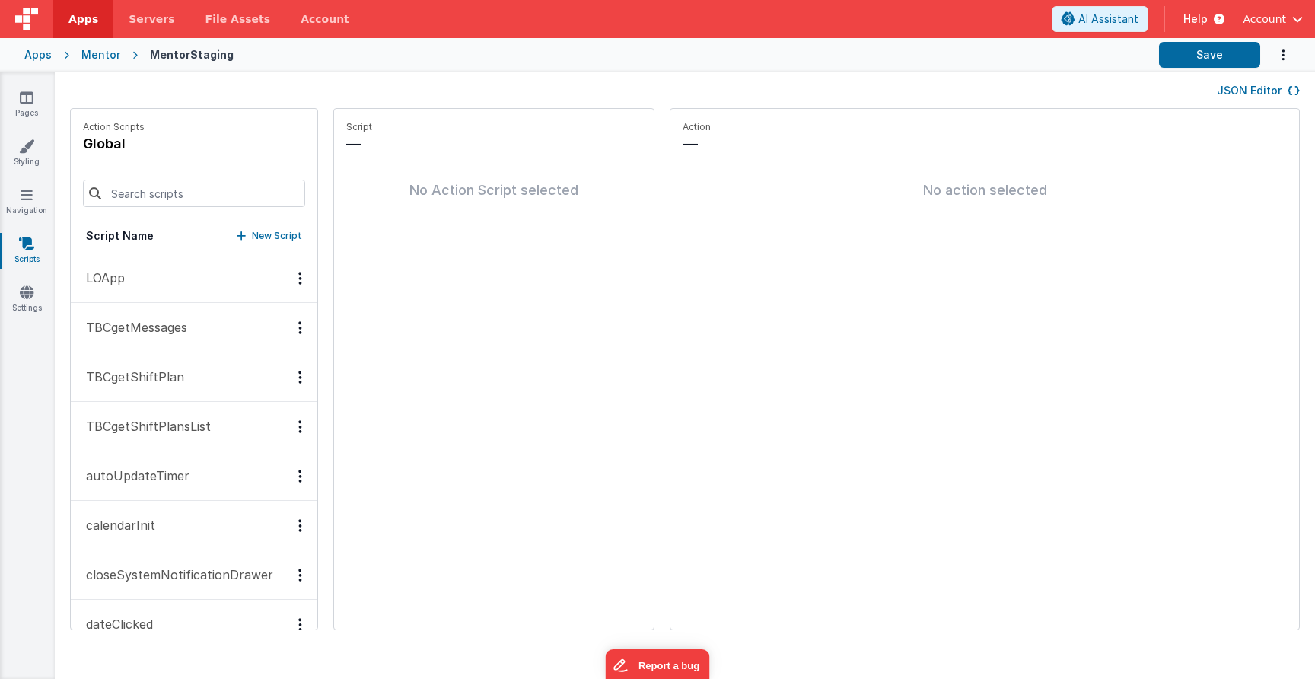
click at [1242, 84] on button "JSON Editor" at bounding box center [1258, 90] width 83 height 15
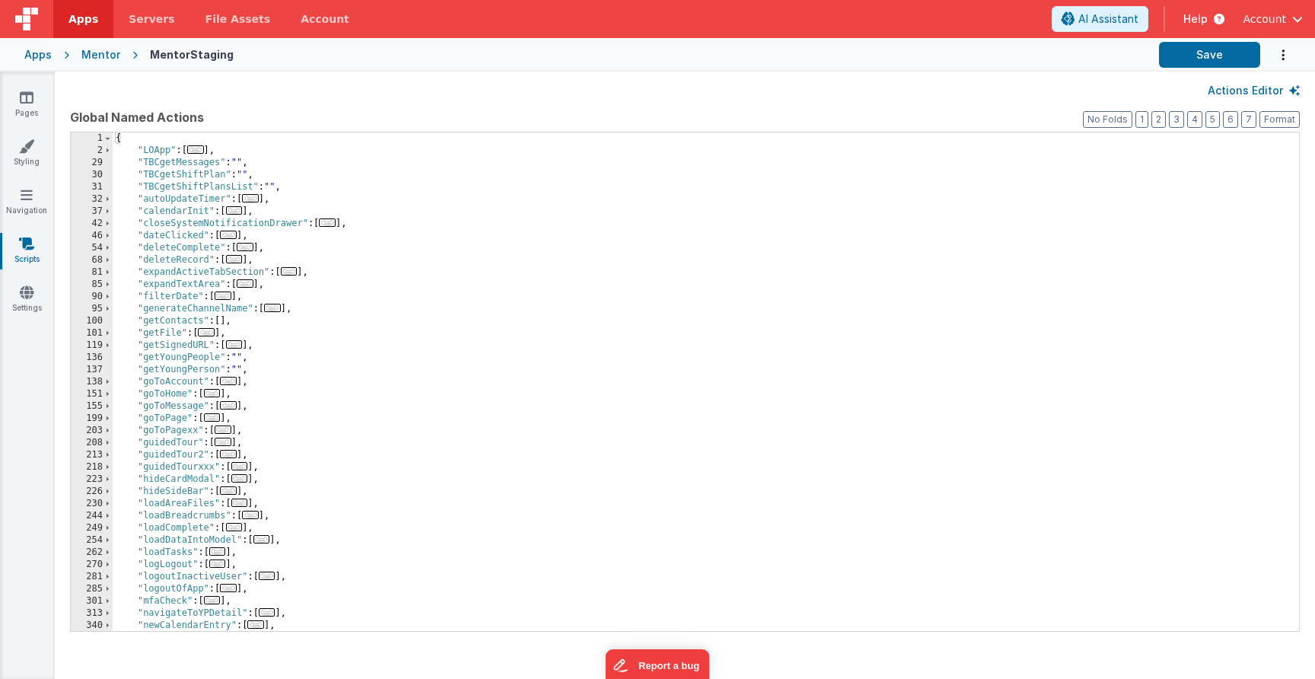
click at [634, 260] on div "{ "LOApp" : [ ... ] , "TBCgetMessages" : "" , "TBCgetShiftPlan" : "" , "TBCgetS…" at bounding box center [700, 393] width 1175 height 523
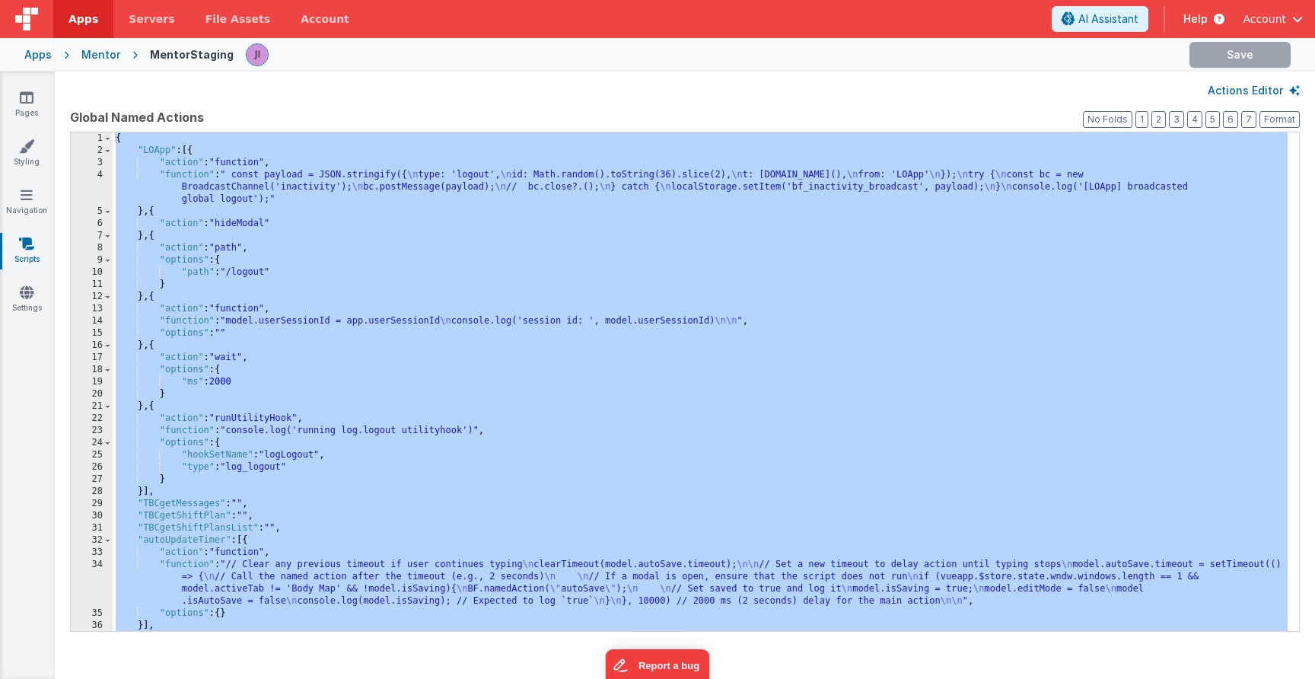
click at [403, 301] on div "{ "LOApp" : [{ "action" : "function" , "function" : " const payload = JSON.stri…" at bounding box center [700, 393] width 1175 height 523
click at [441, 224] on div "{ "LOApp" : [{ "action" : "function" , "function" : " const payload = JSON.stri…" at bounding box center [700, 393] width 1175 height 523
click at [407, 376] on div "{ "LOApp" : [{ "action" : "function" , "function" : " const payload = JSON.stri…" at bounding box center [700, 393] width 1175 height 523
click at [341, 221] on div "{ "LOApp" : [{ "action" : "function" , "function" : " const payload = JSON.stri…" at bounding box center [700, 393] width 1175 height 523
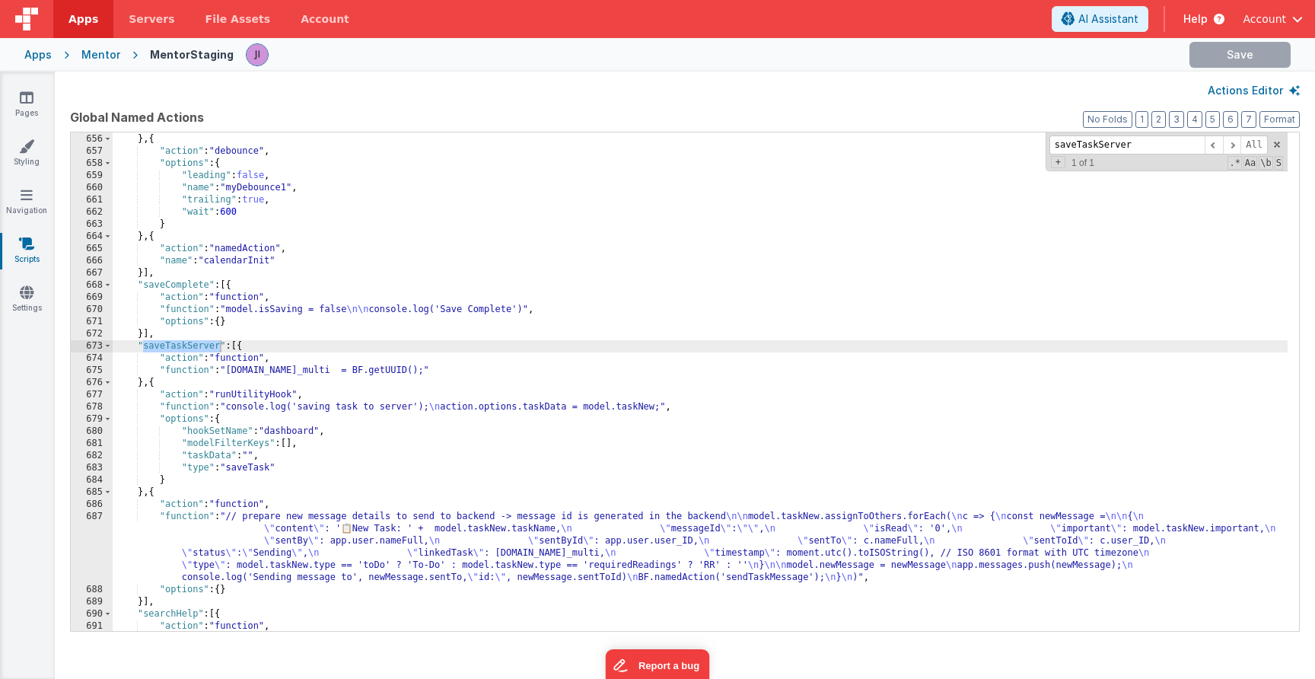
scroll to position [12067, 0]
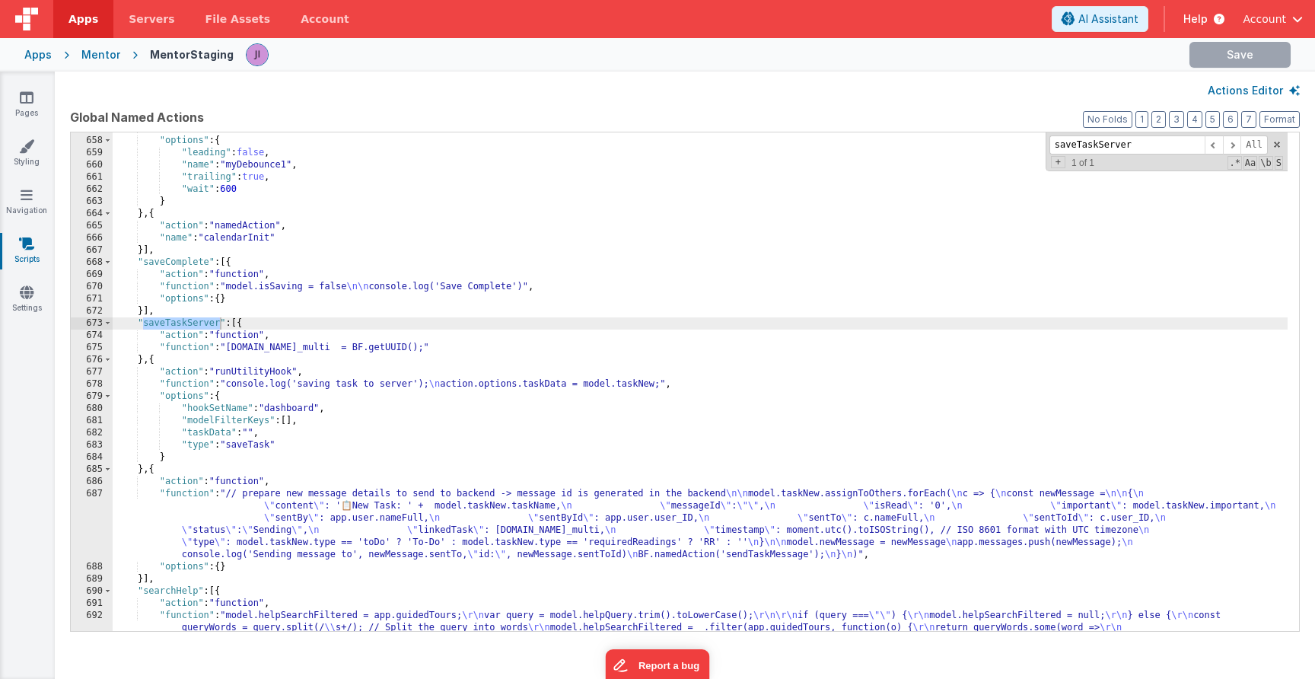
type input "saveTaskServer"
click at [403, 477] on div ""action" : "debounce" , "options" : { "leading" : false , "name" : "myDebounce1…" at bounding box center [700, 396] width 1175 height 547
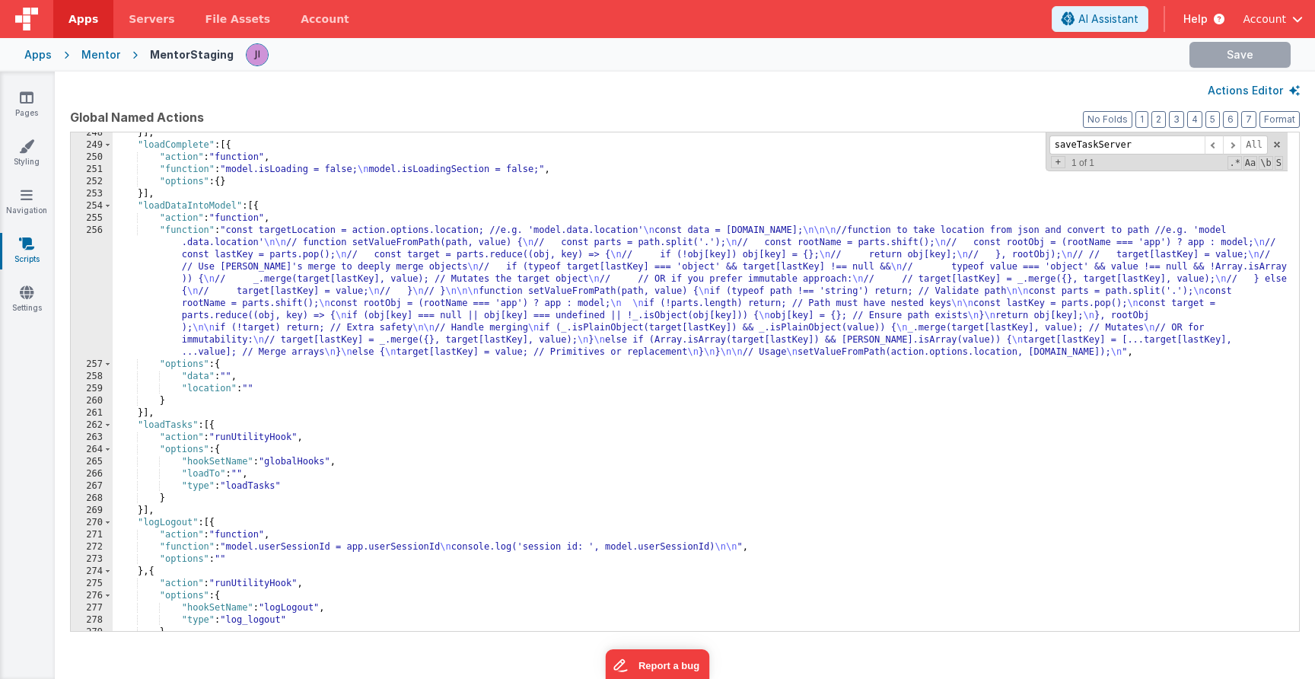
scroll to position [4917, 0]
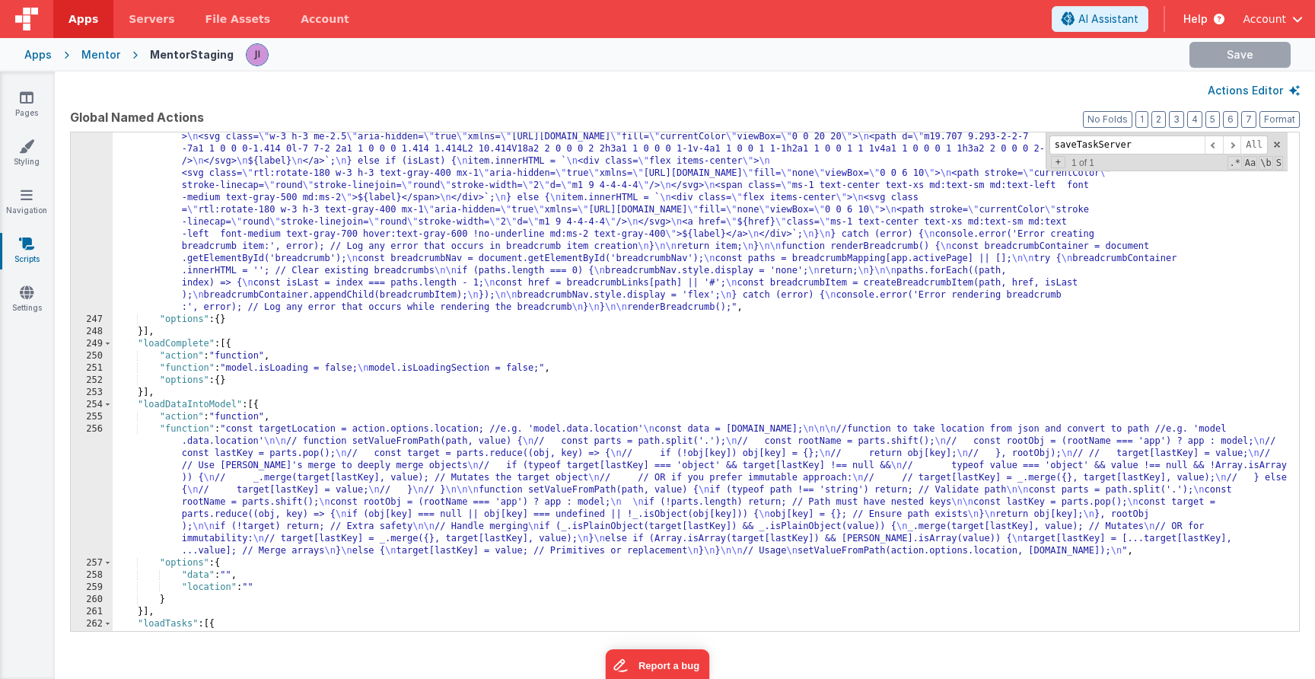
click at [431, 408] on div ""function" : "//Create the breadscrumb trails \n\n const breadcrumbMapping = { …" at bounding box center [700, 392] width 1175 height 864
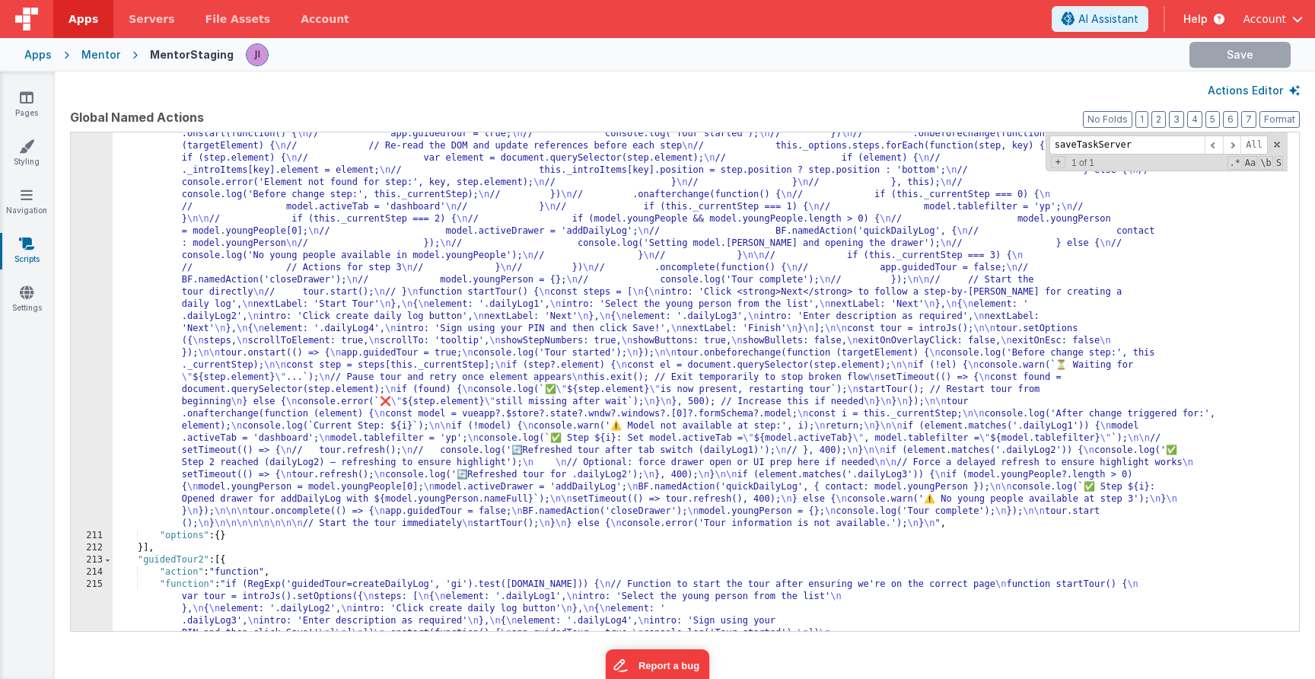
scroll to position [3567, 0]
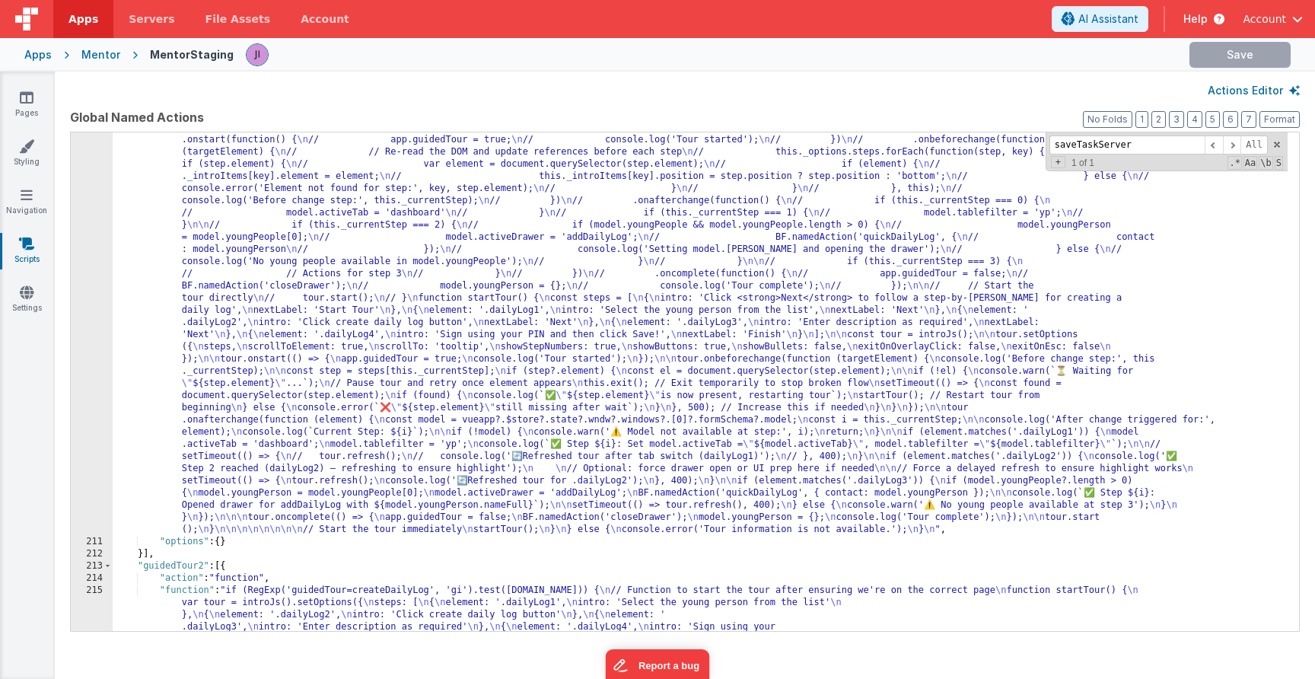
click at [1297, 21] on span "button" at bounding box center [1298, 19] width 11 height 11
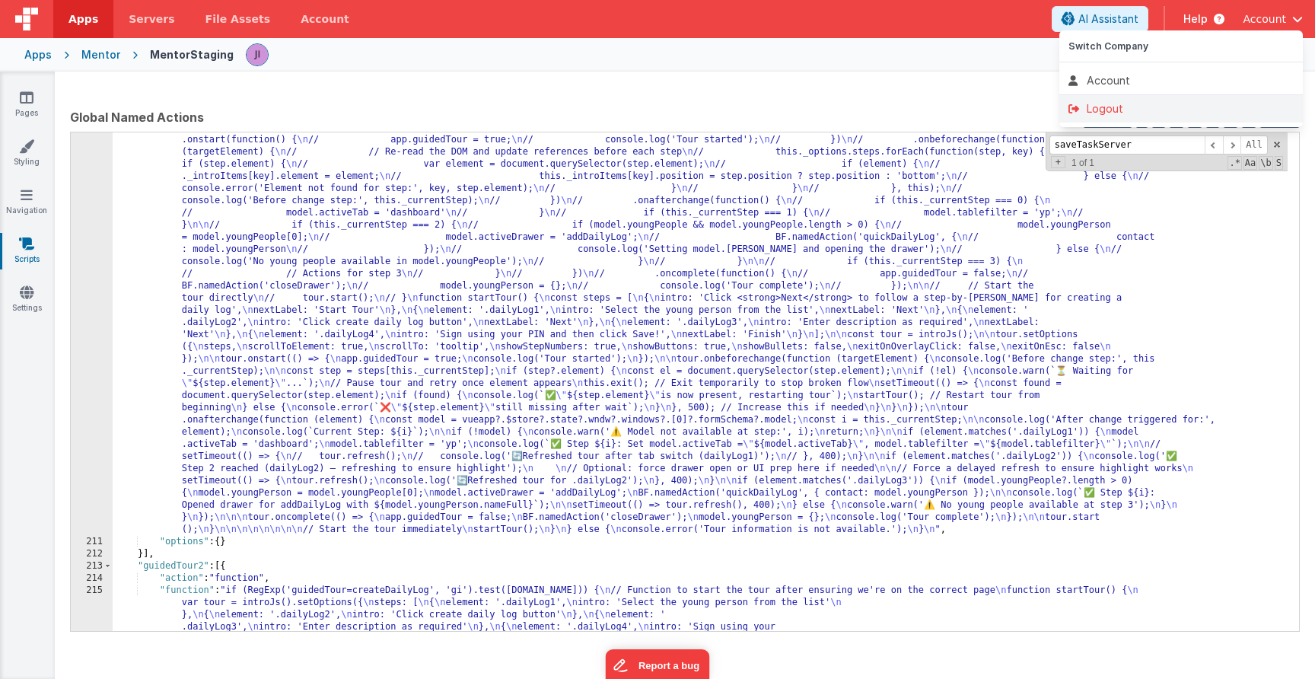
click at [1146, 111] on div "Logout" at bounding box center [1181, 108] width 225 height 15
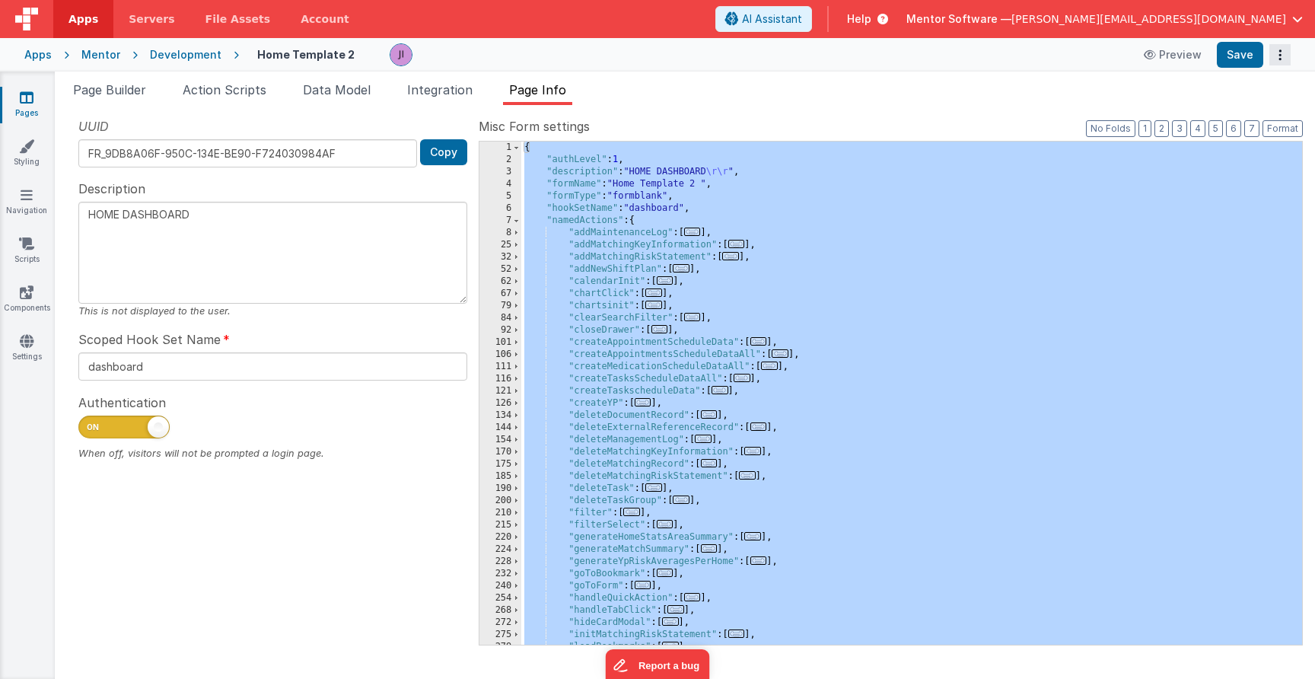
click at [1278, 56] on icon "Options" at bounding box center [1280, 55] width 21 height 1
click at [1296, 13] on button "Mentor Software — [PERSON_NAME][EMAIL_ADDRESS][DOMAIN_NAME]" at bounding box center [1105, 18] width 397 height 15
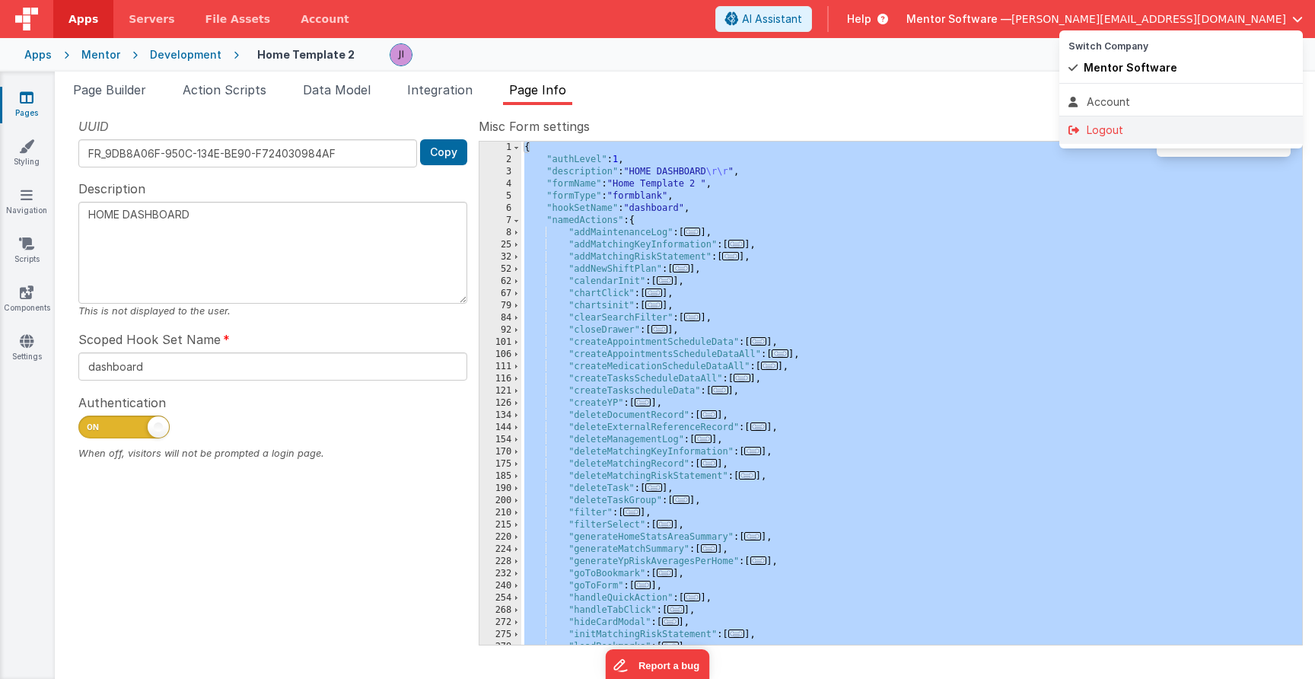
click at [1123, 121] on li "Logout" at bounding box center [1182, 129] width 244 height 27
type textarea "HOME DASHBOARD"
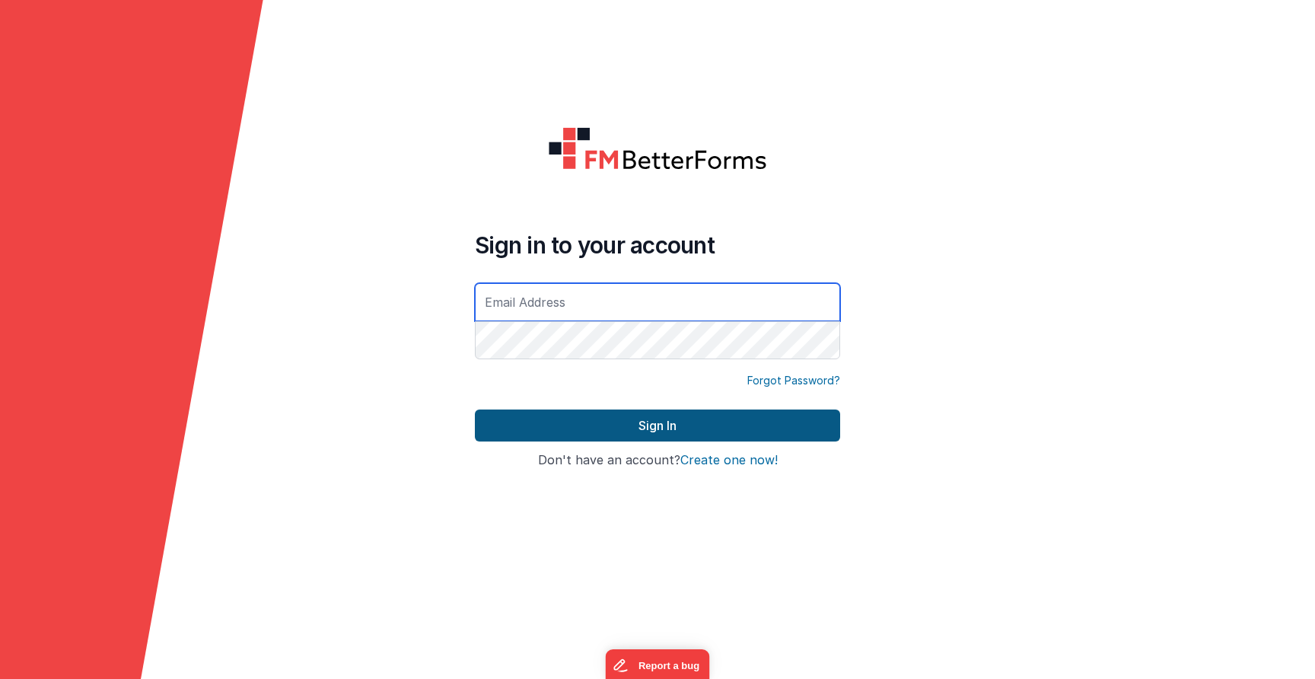
type input "[PERSON_NAME][EMAIL_ADDRESS][DOMAIN_NAME]"
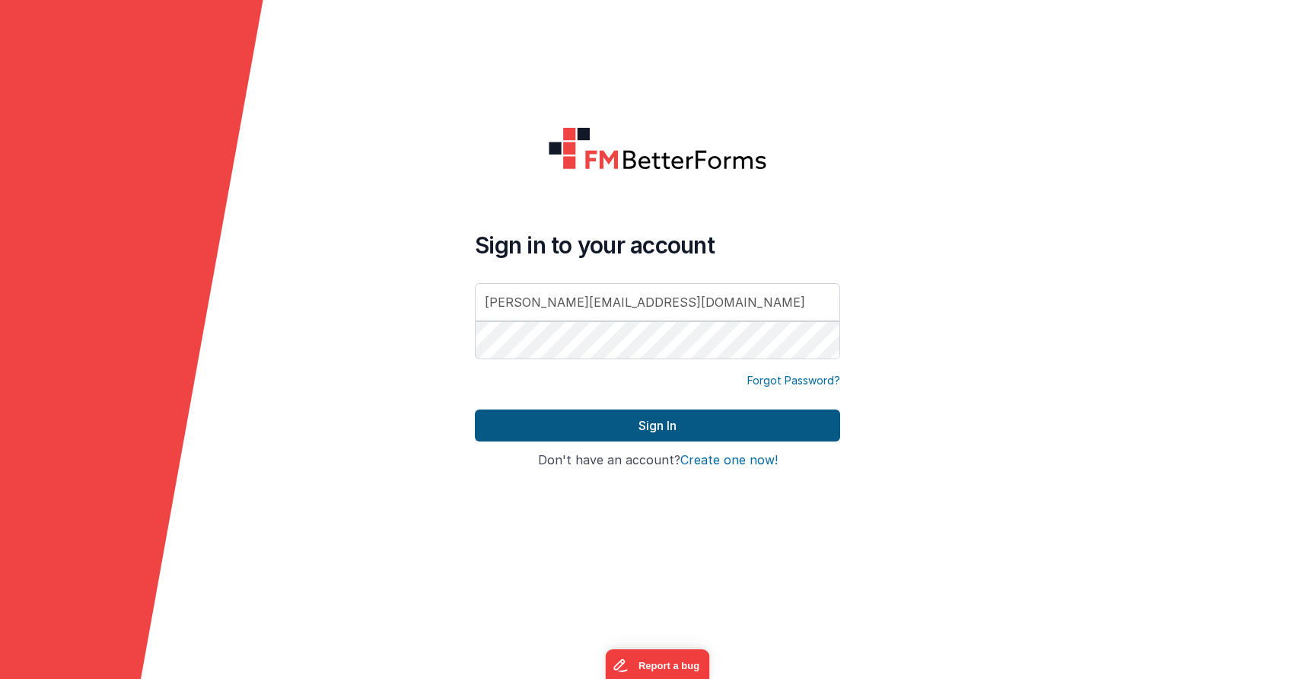
click at [639, 411] on button "Sign In" at bounding box center [657, 426] width 365 height 32
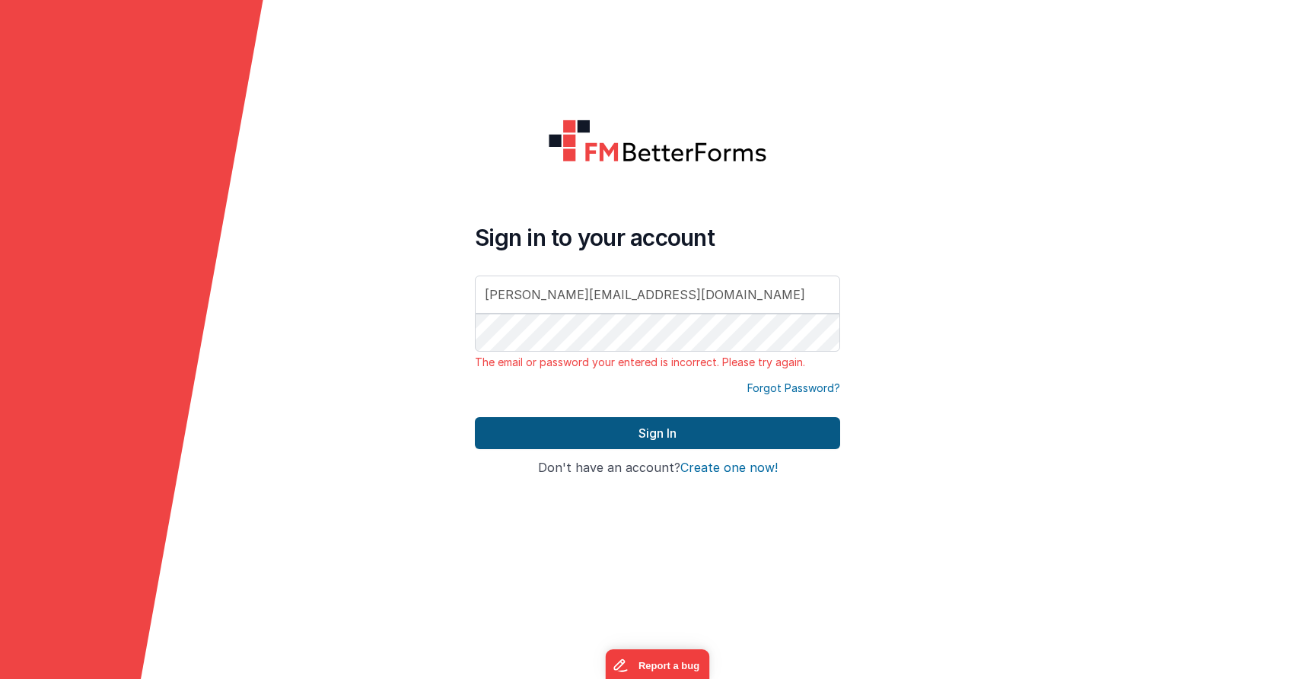
click at [639, 429] on button "Sign In" at bounding box center [657, 433] width 365 height 32
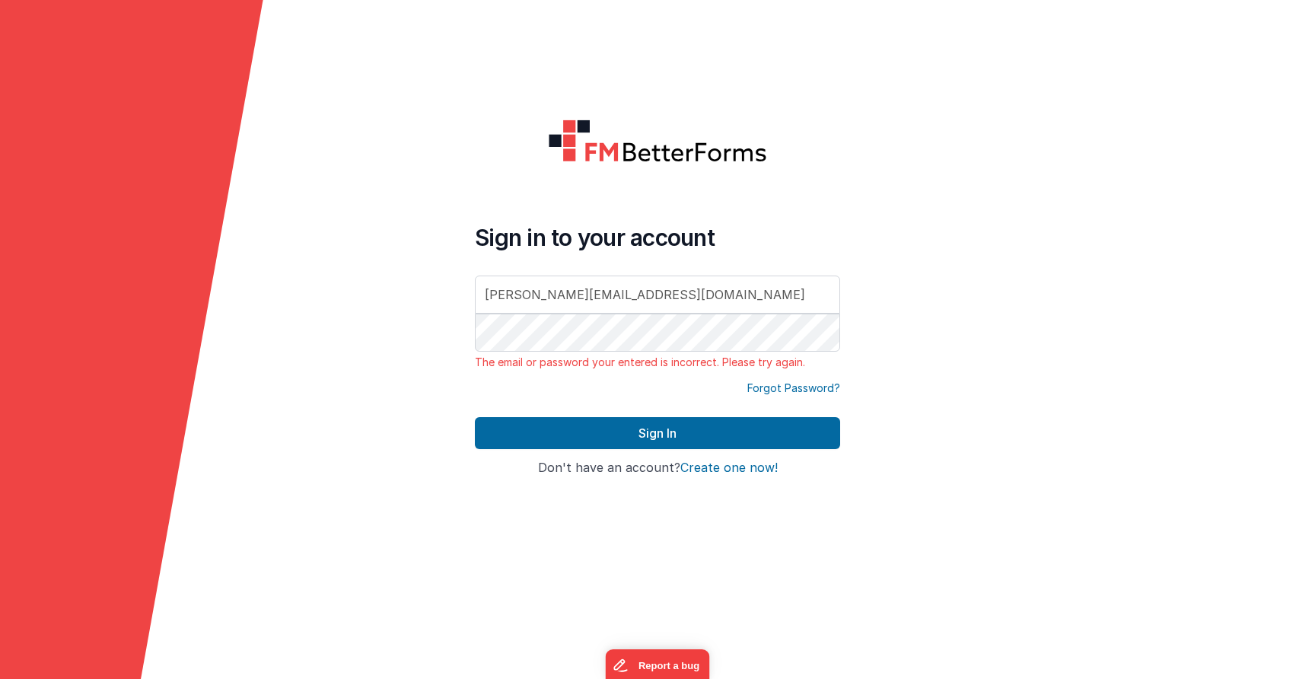
click at [633, 360] on p "The email or password your entered is incorrect. Please try again." at bounding box center [657, 362] width 365 height 15
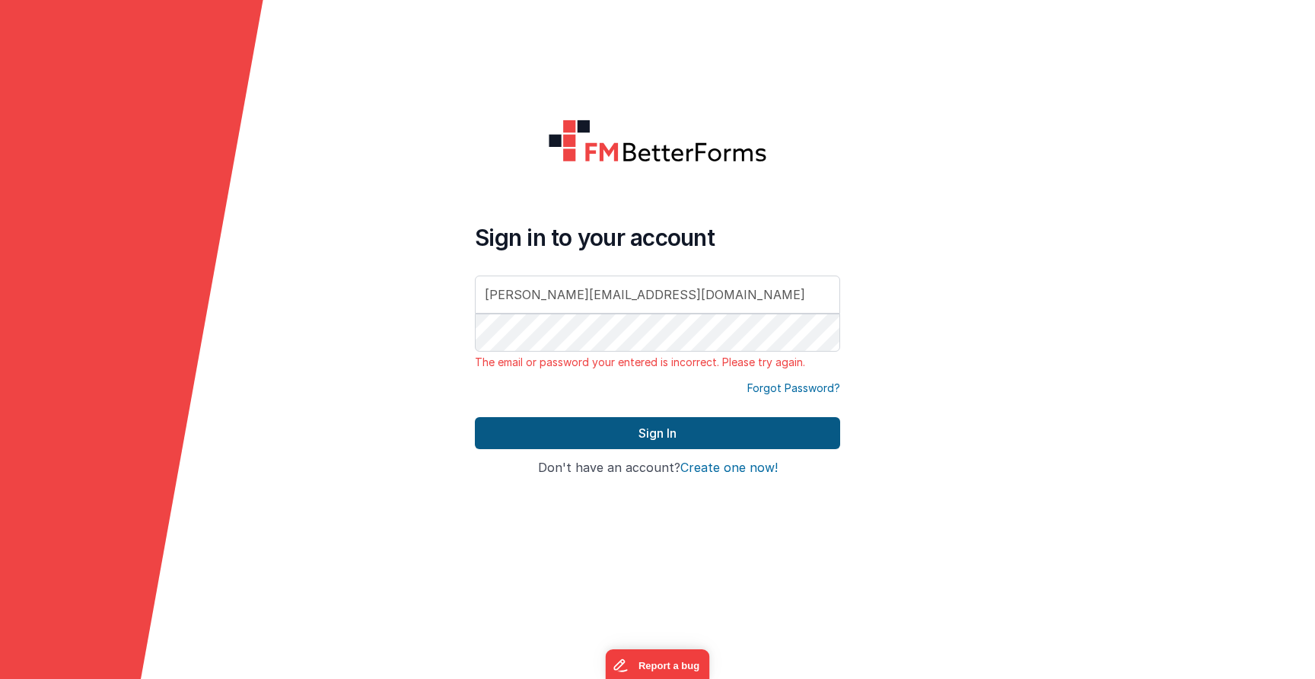
click at [630, 428] on button "Sign In" at bounding box center [657, 433] width 365 height 32
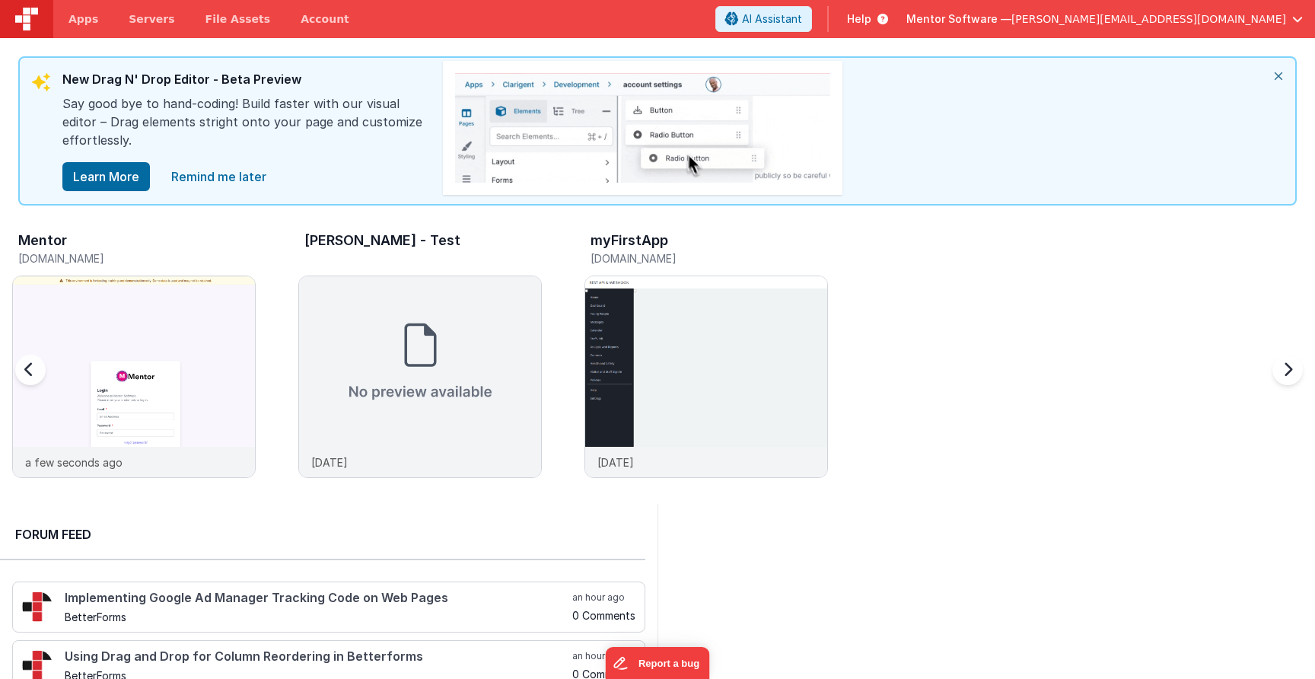
click at [172, 240] on div "Mentor" at bounding box center [136, 243] width 237 height 20
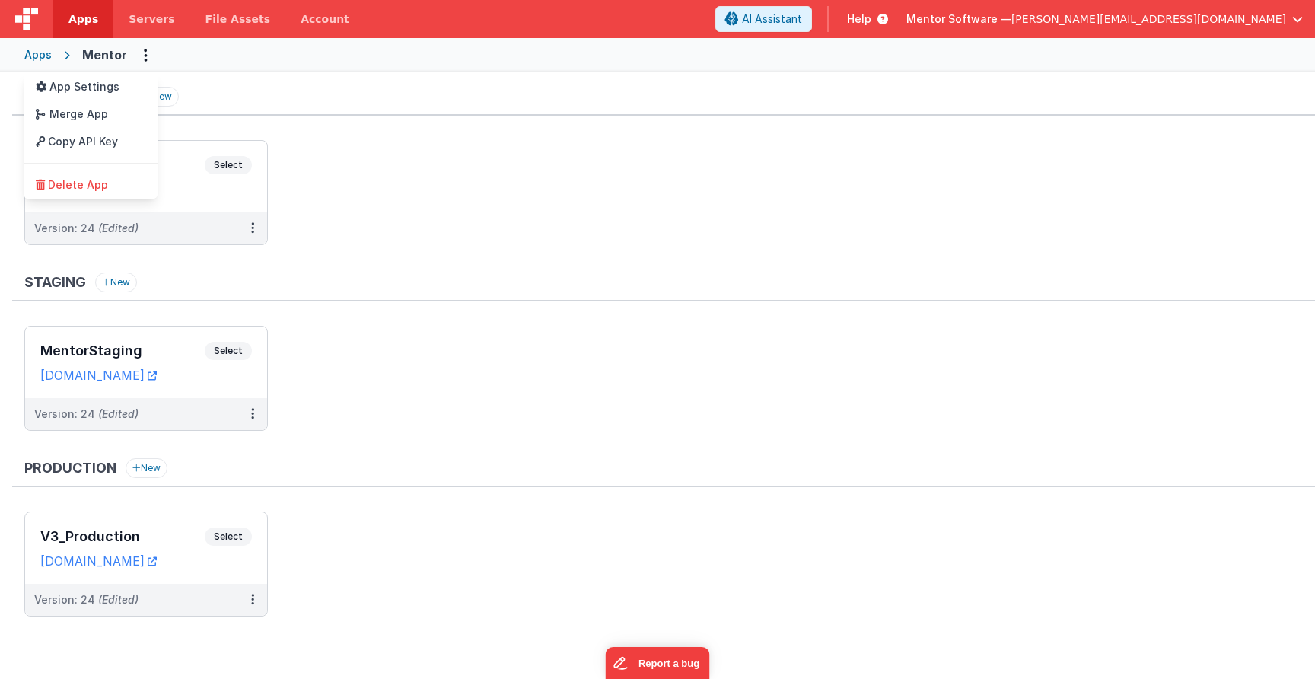
click at [292, 192] on button at bounding box center [657, 339] width 1315 height 679
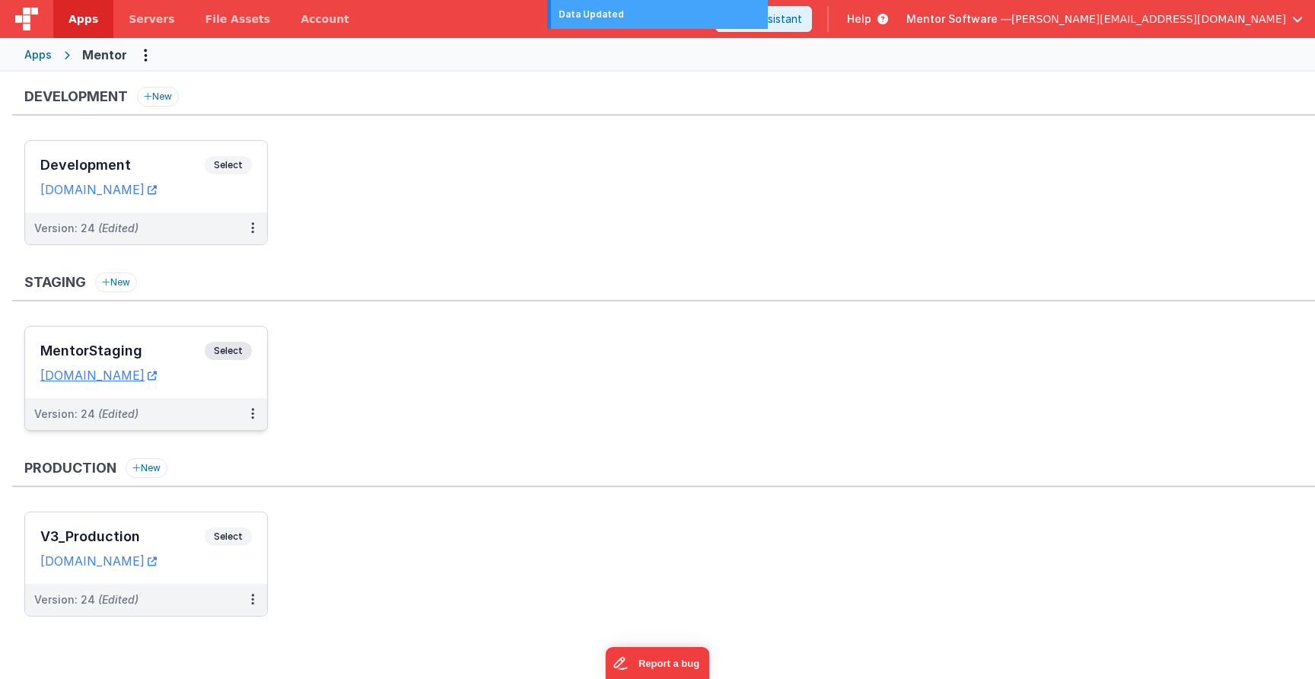
click at [237, 352] on span "Select" at bounding box center [228, 351] width 47 height 18
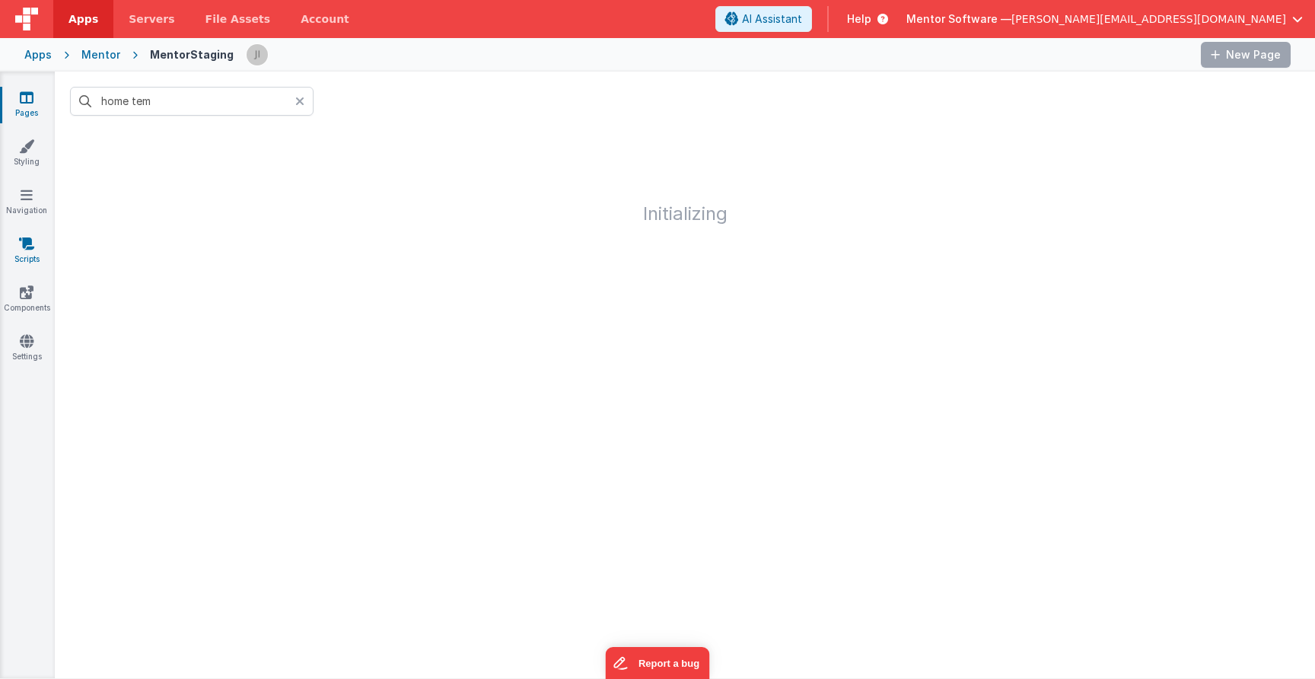
click at [35, 246] on link "Scripts" at bounding box center [26, 251] width 55 height 30
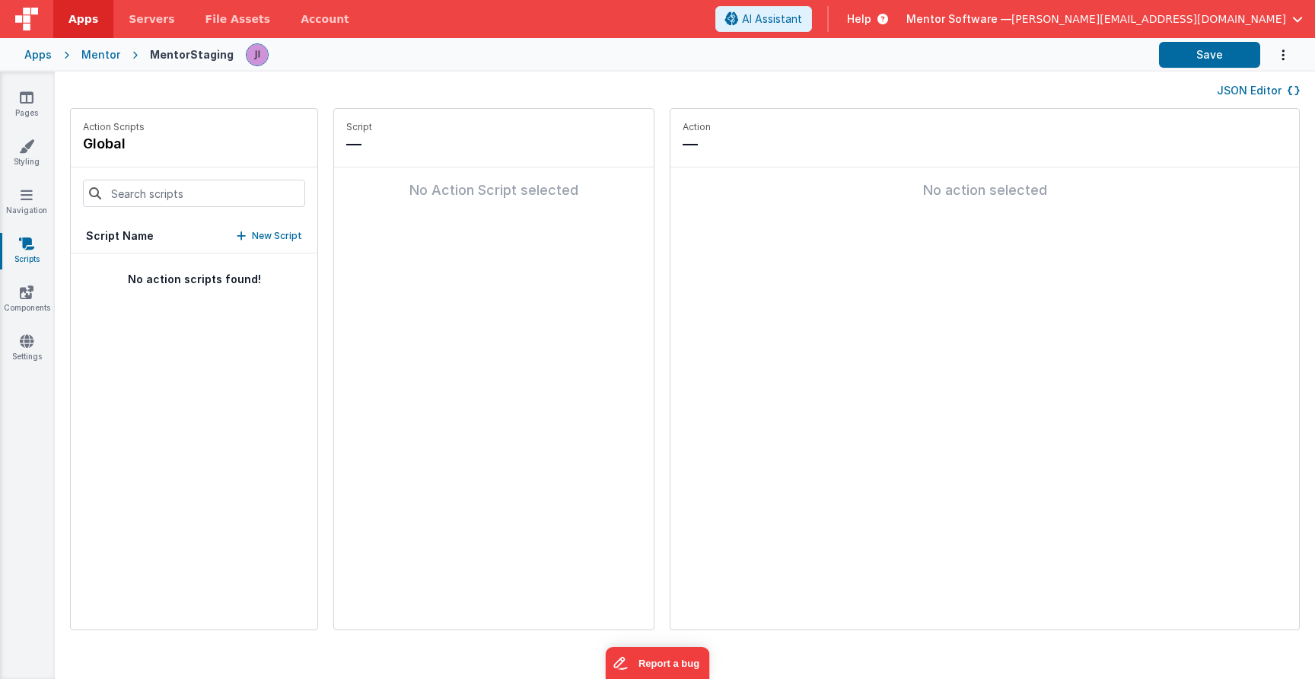
click at [1246, 94] on button "JSON Editor" at bounding box center [1258, 90] width 83 height 15
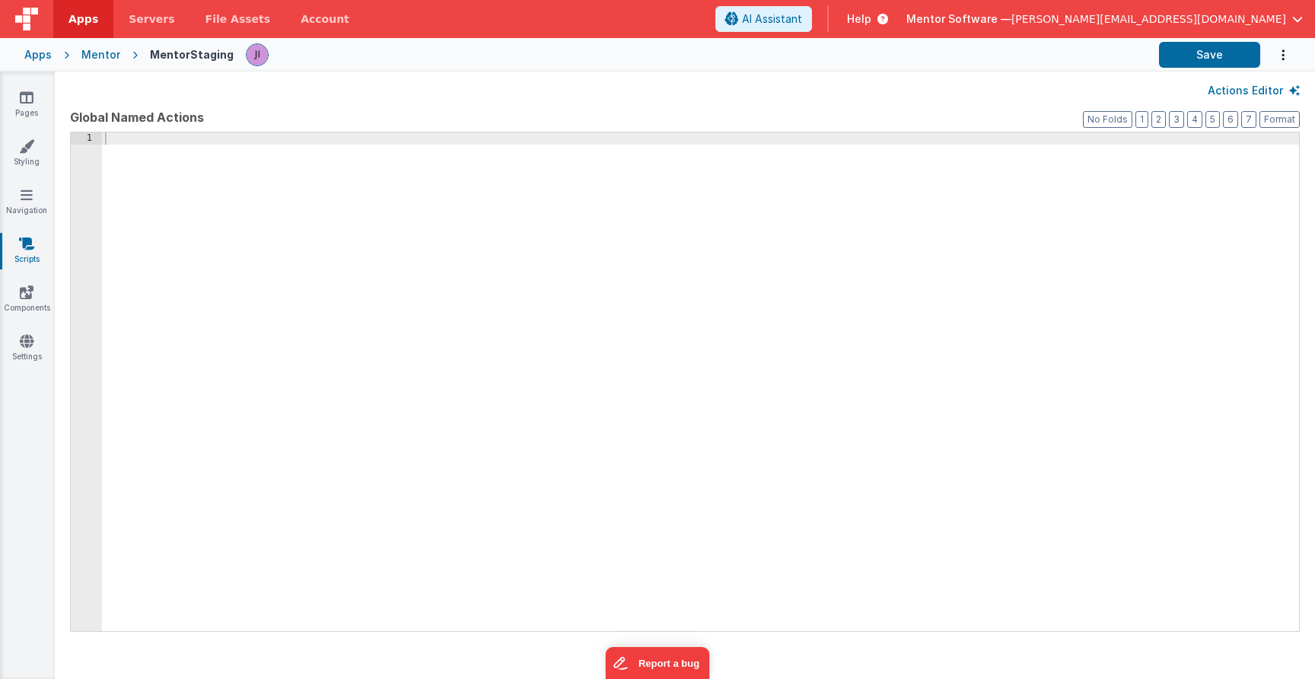
click at [27, 241] on icon at bounding box center [26, 243] width 15 height 15
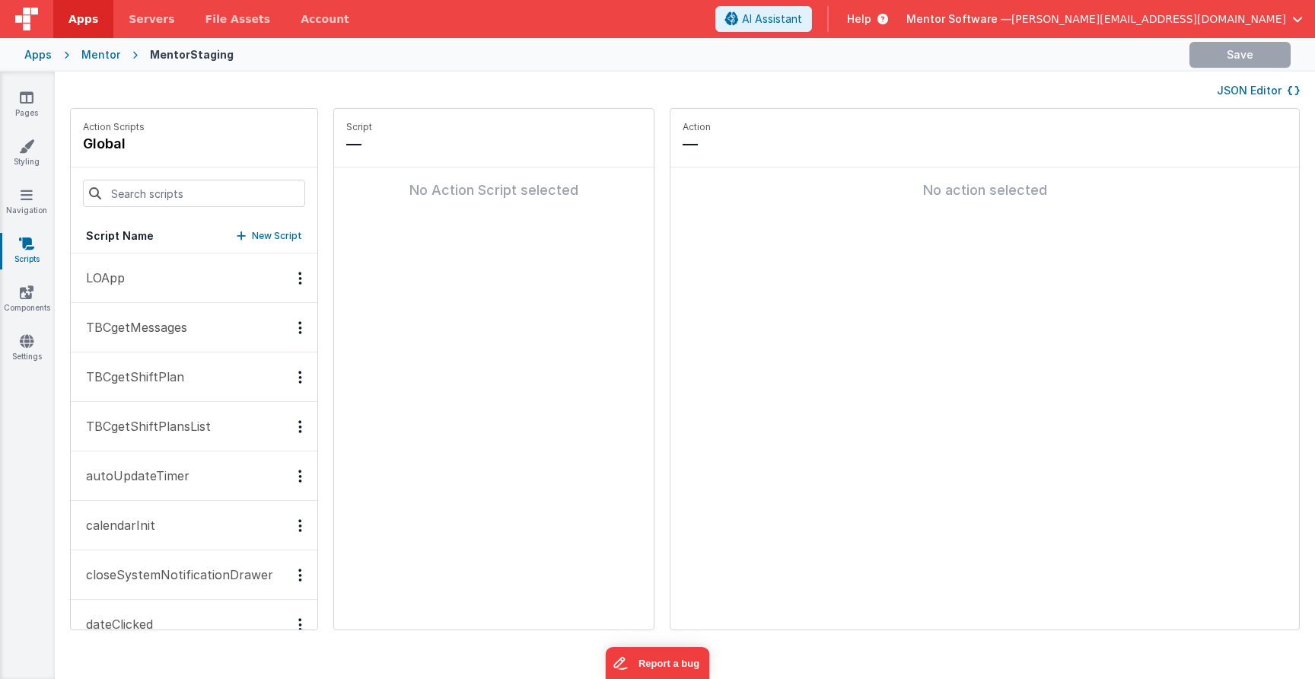
click at [1257, 87] on button "JSON Editor" at bounding box center [1258, 90] width 83 height 15
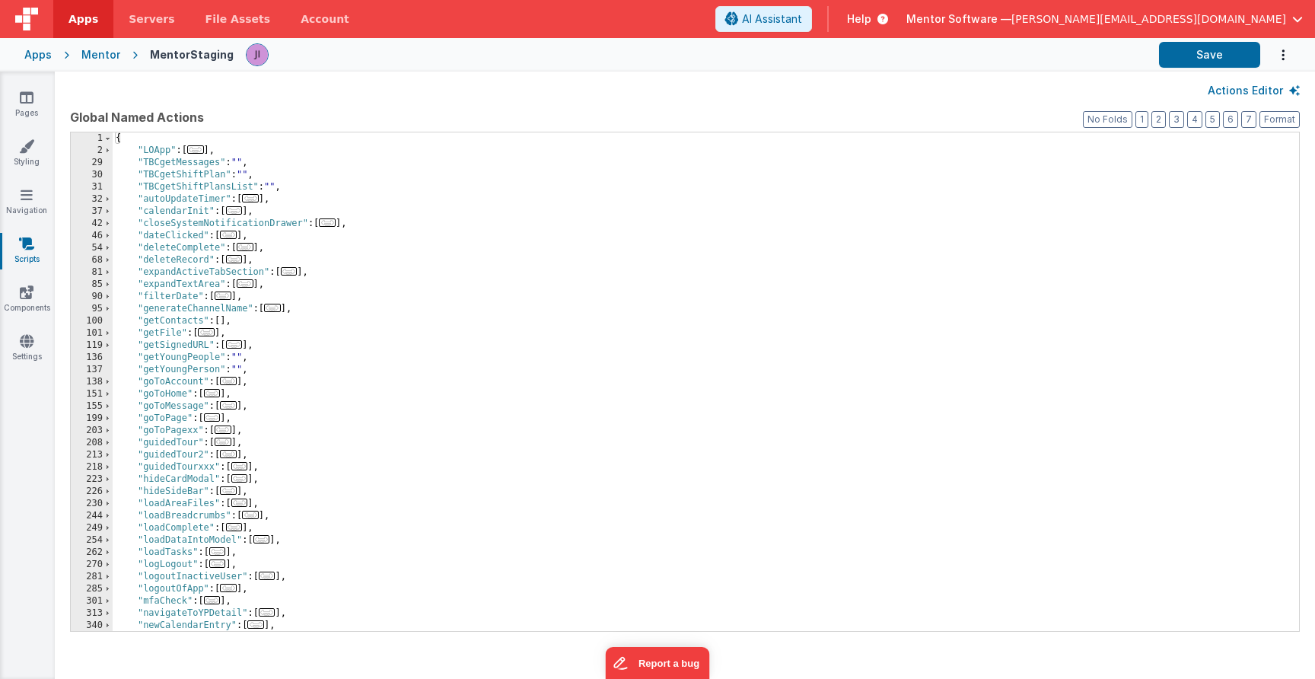
click at [669, 276] on div "{ "LOApp" : [ ... ] , "TBCgetMessages" : "" , "TBCgetShiftPlan" : "" , "TBCgetS…" at bounding box center [706, 393] width 1187 height 523
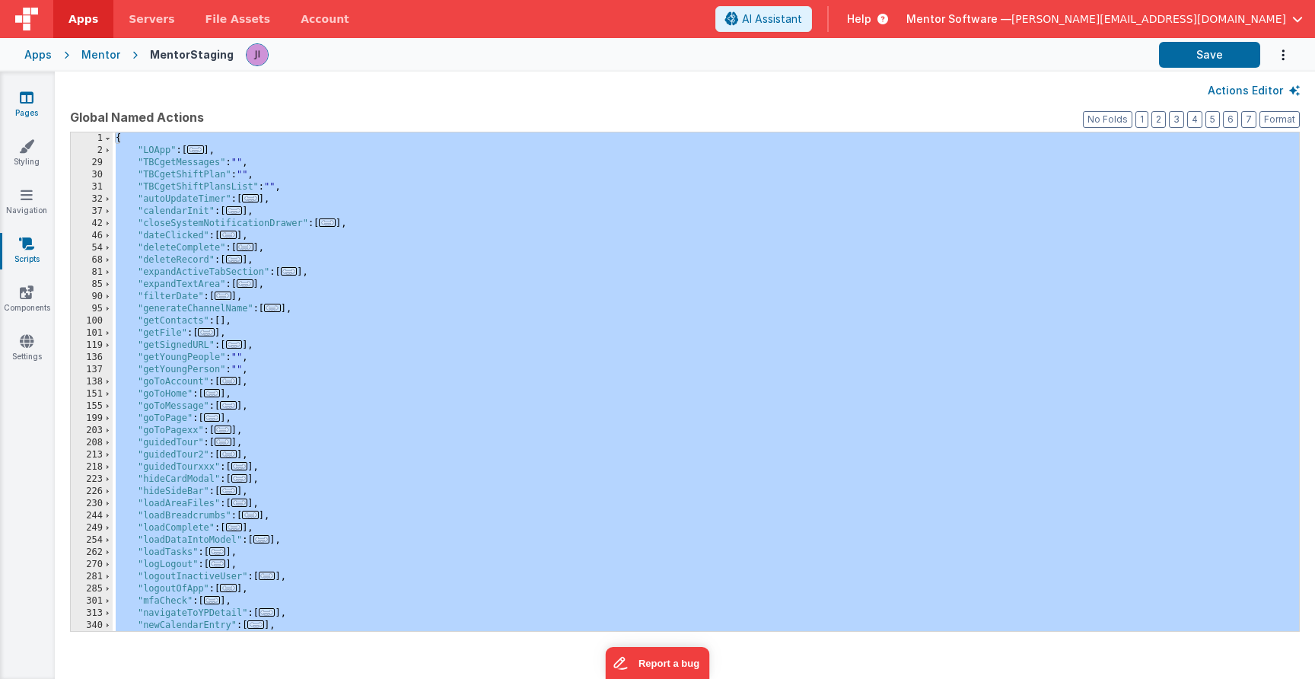
click at [32, 91] on icon at bounding box center [27, 97] width 14 height 15
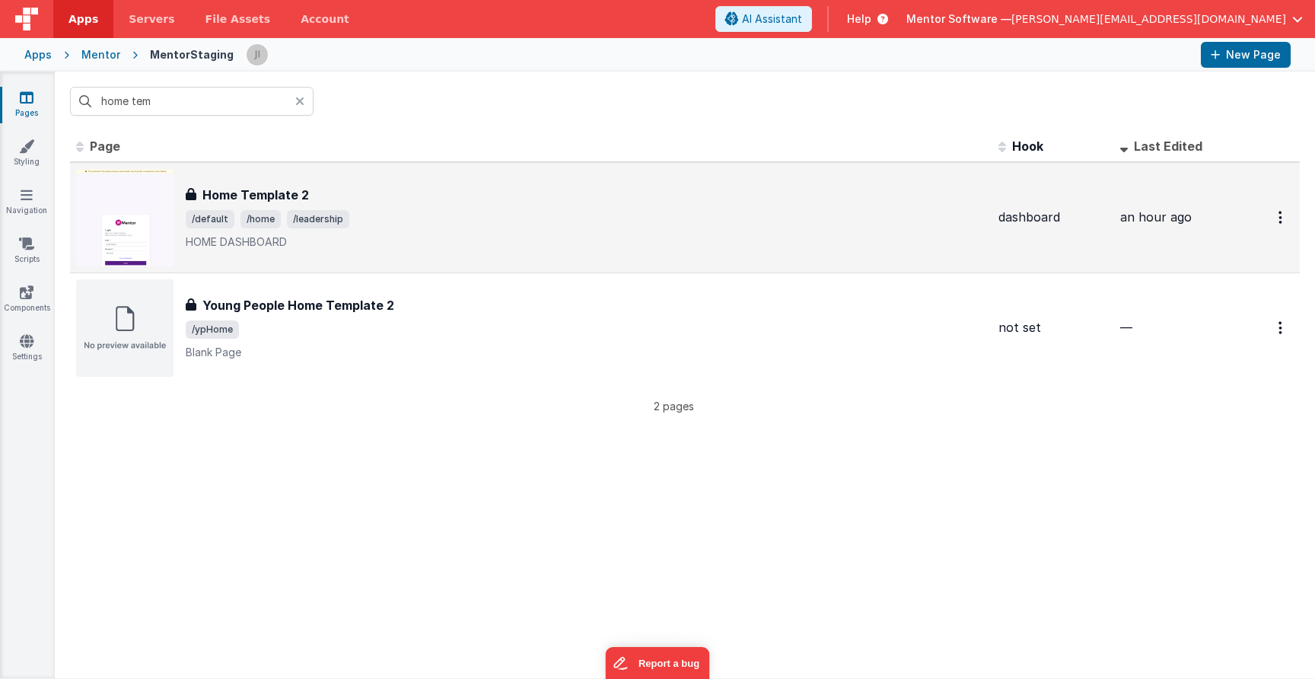
click at [204, 220] on span "/default" at bounding box center [210, 219] width 49 height 18
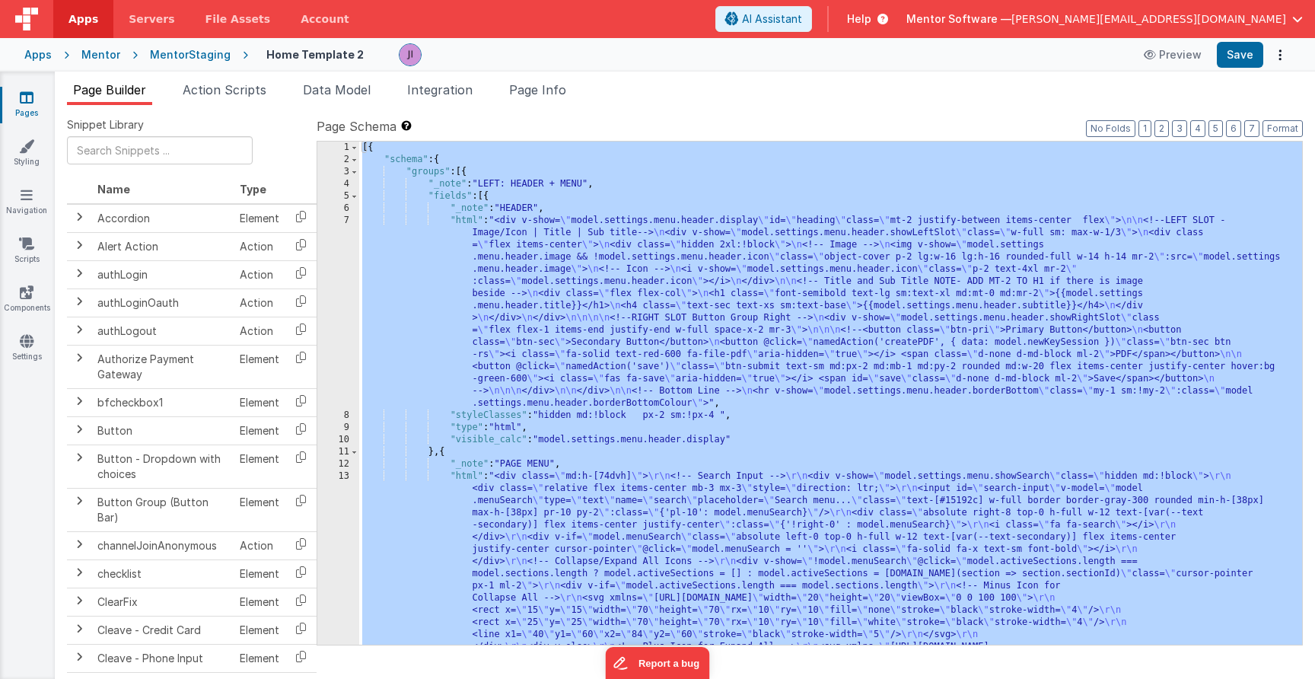
click at [819, 5] on header "Apps Servers File Assets Account Some FUTURE Slot AI Assistant Help Mentor Soft…" at bounding box center [657, 19] width 1315 height 38
click at [543, 94] on span "Page Info" at bounding box center [537, 89] width 57 height 15
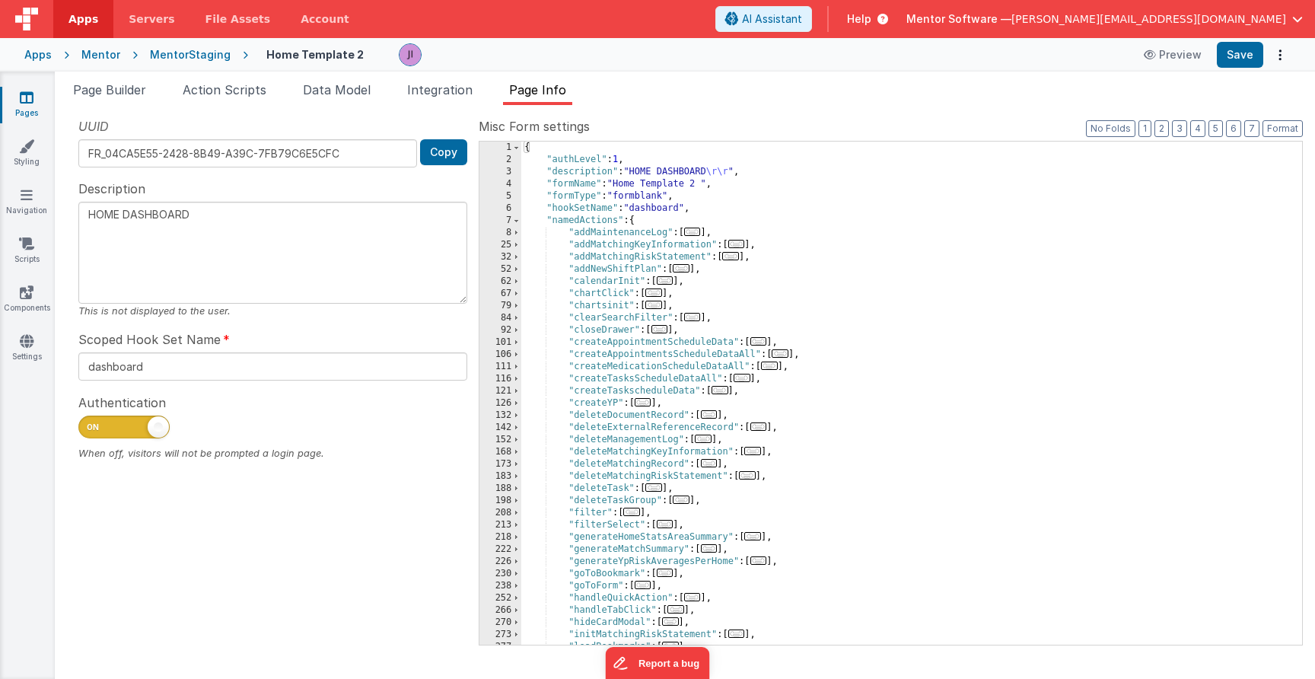
click at [528, 217] on div "{ "authLevel" : 1 , "description" : "HOME DASHBOARD \r\r " , "formName" : "Home…" at bounding box center [911, 406] width 781 height 528
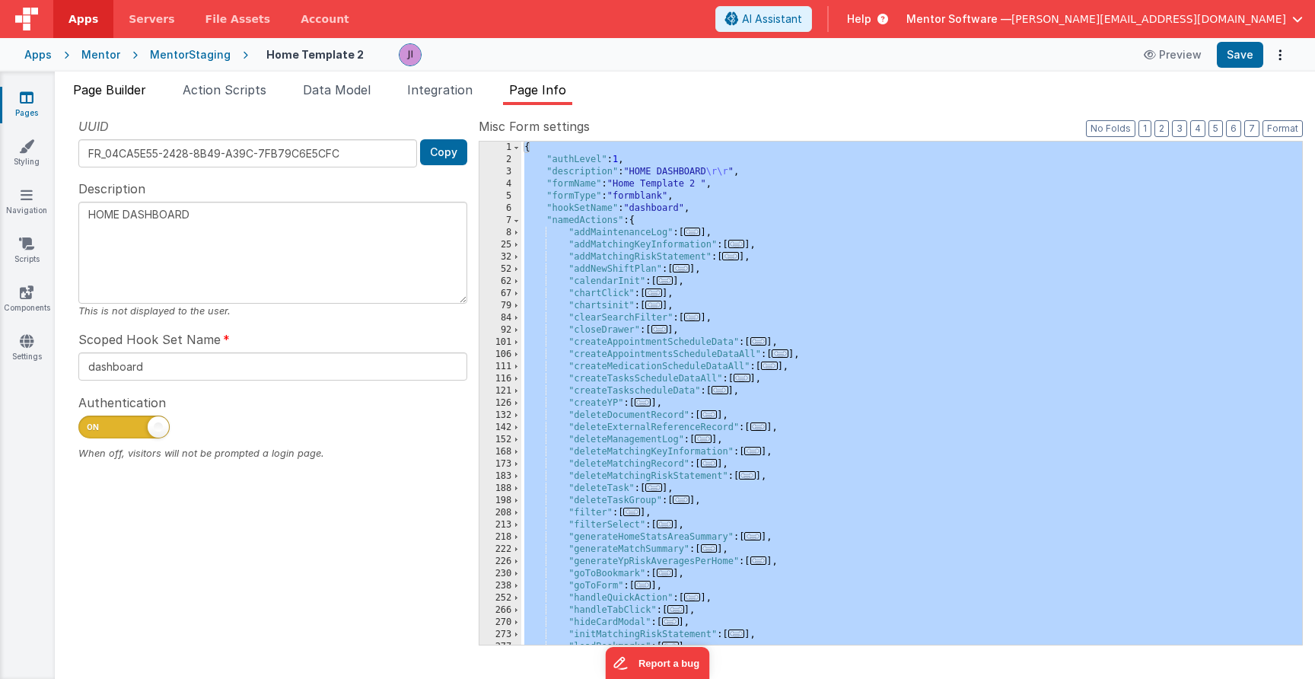
click at [121, 97] on span "Page Builder" at bounding box center [109, 89] width 73 height 15
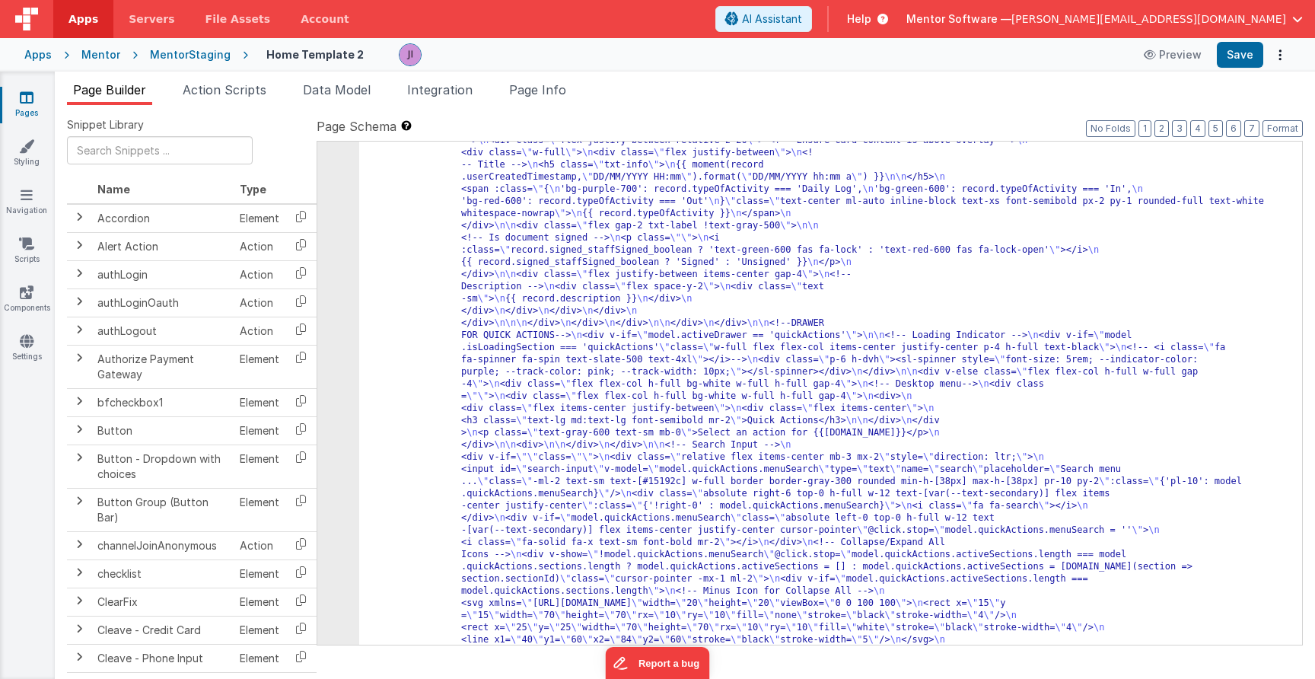
scroll to position [19423, 0]
click at [338, 94] on span "Data Model" at bounding box center [337, 89] width 68 height 15
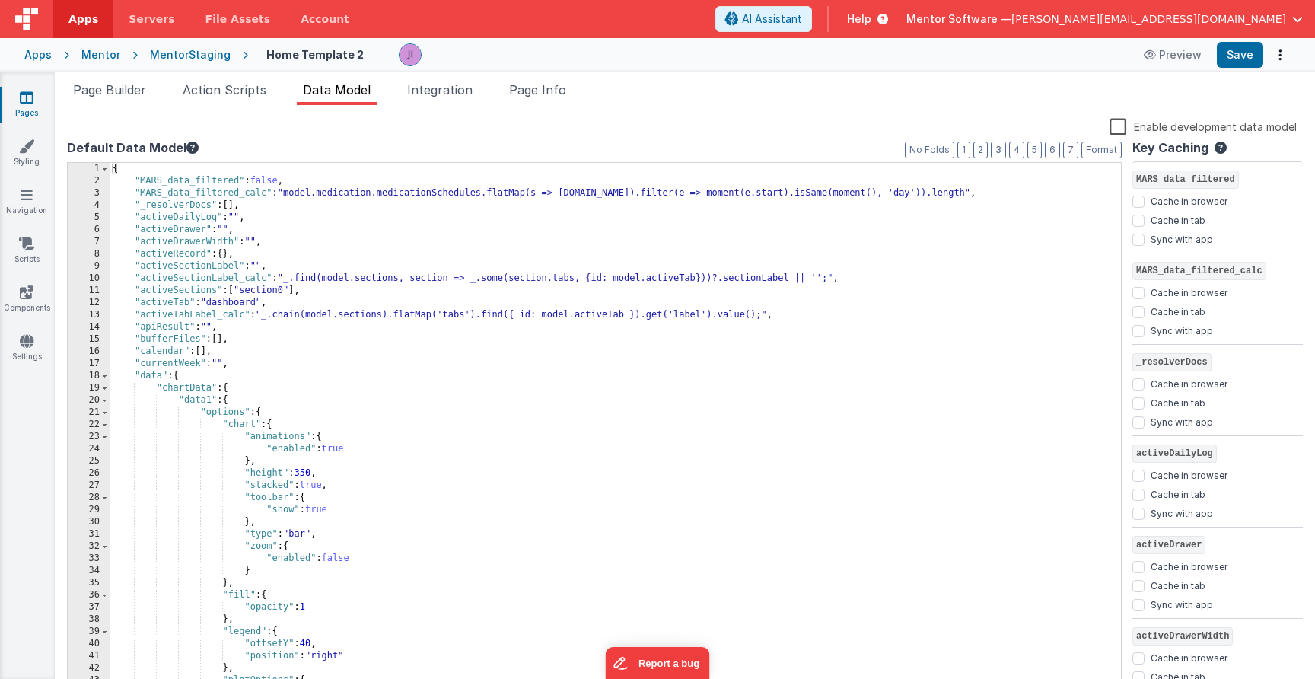
click at [520, 317] on div "{ "MARS_data_filtered" : false , "MARS_data_filtered_calc" : "model.medication.…" at bounding box center [616, 439] width 1012 height 553
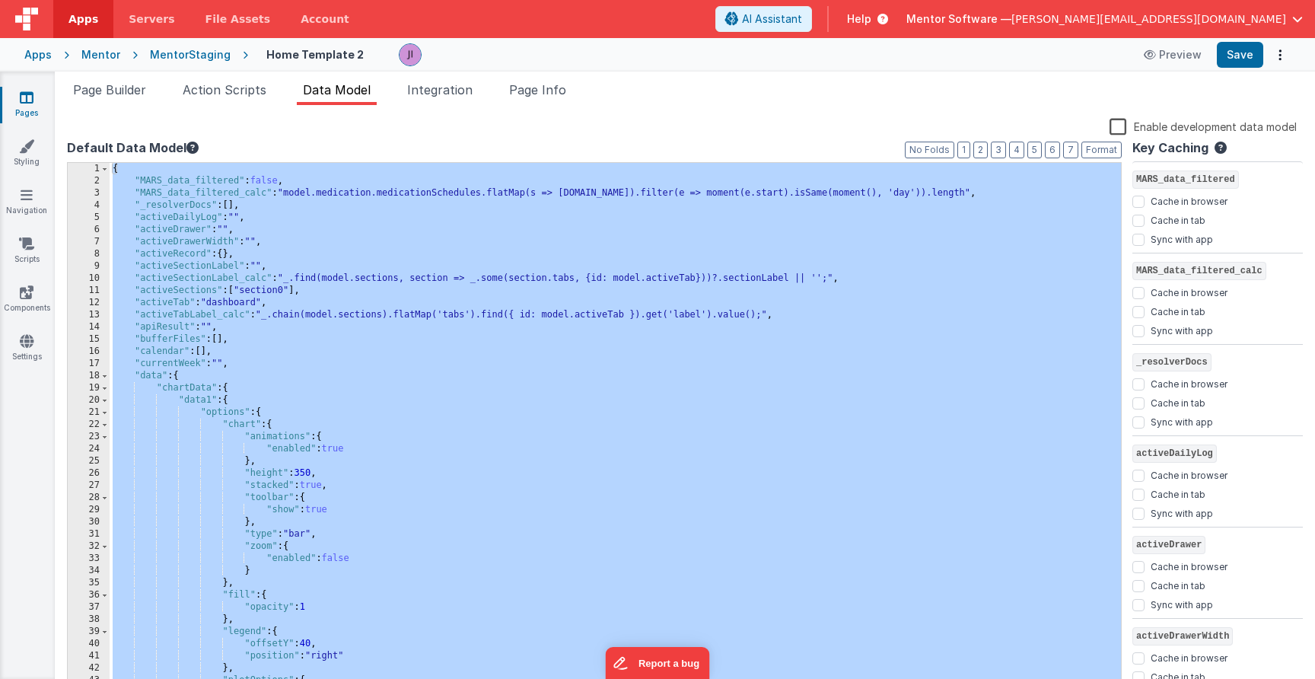
scroll to position [13953, 0]
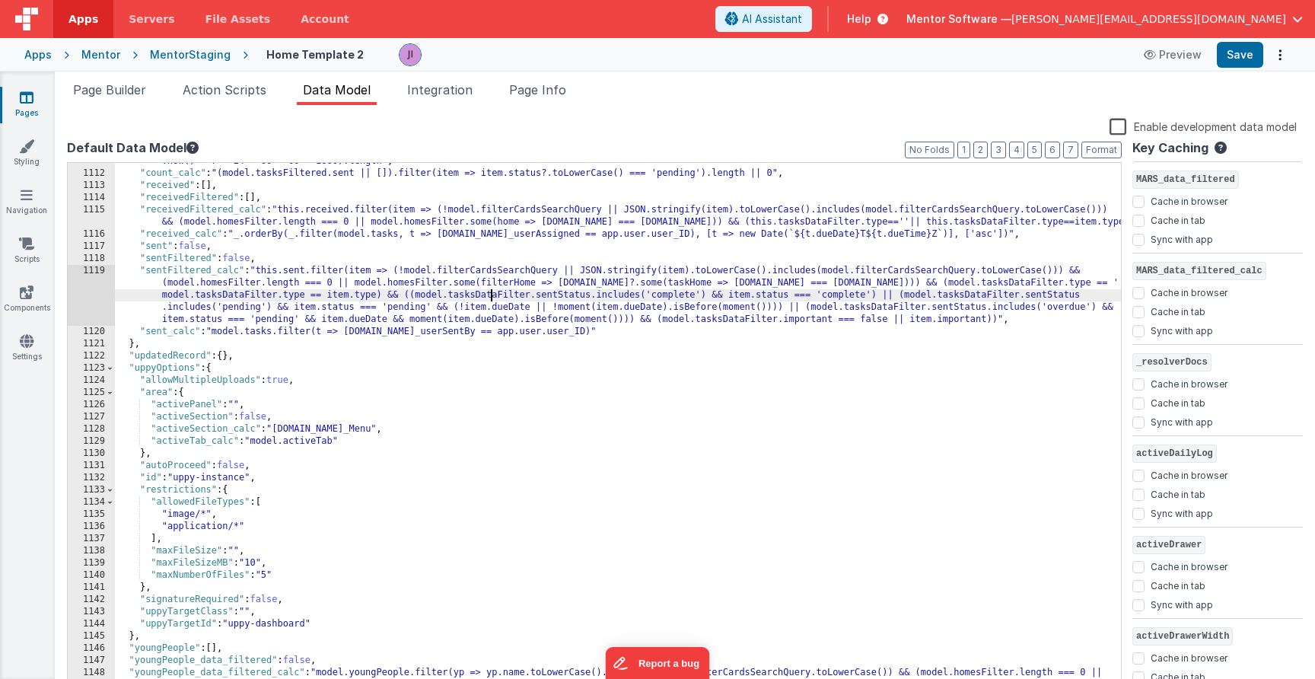
click at [493, 296] on div ""countSevenDaysPlus_calc" : "(model.tasksFiltered.sent || []).filter(item => it…" at bounding box center [618, 425] width 1006 height 565
click at [537, 85] on span "Page Info" at bounding box center [537, 89] width 57 height 15
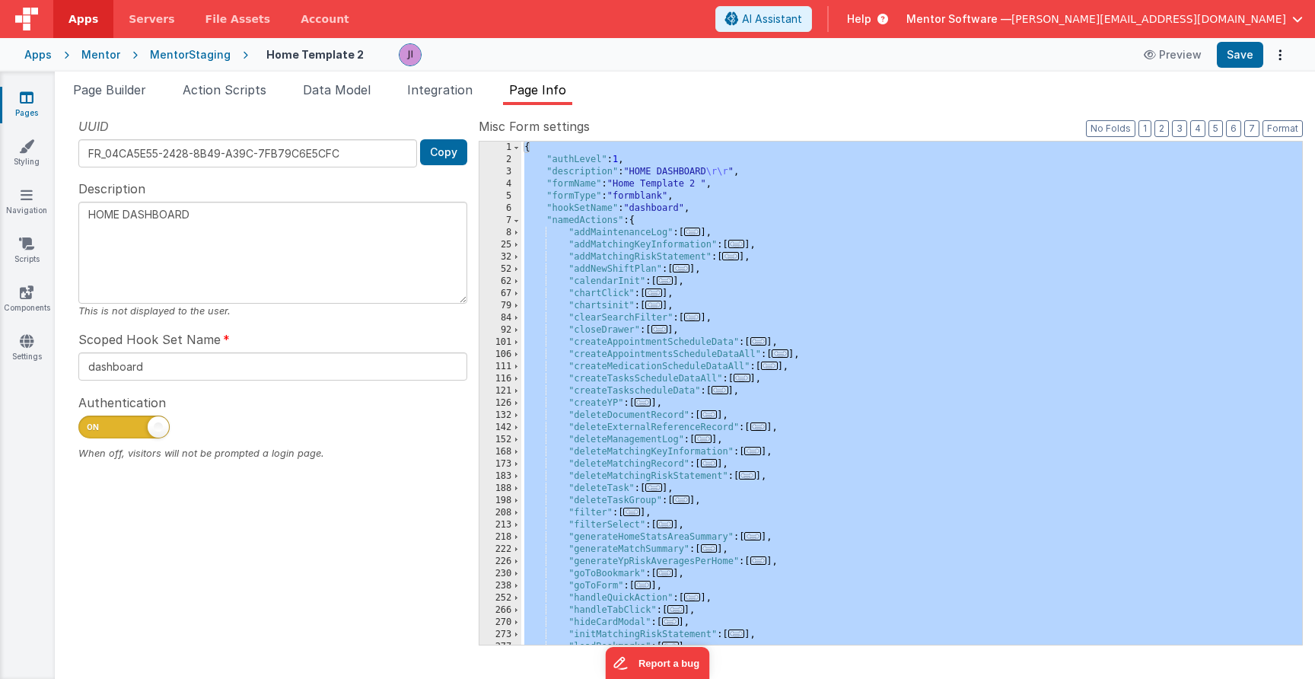
click at [543, 234] on div "{ "authLevel" : 1 , "description" : "HOME DASHBOARD \r\r " , "formName" : "Home…" at bounding box center [911, 406] width 781 height 528
type textarea "HOME DASHBOARD"
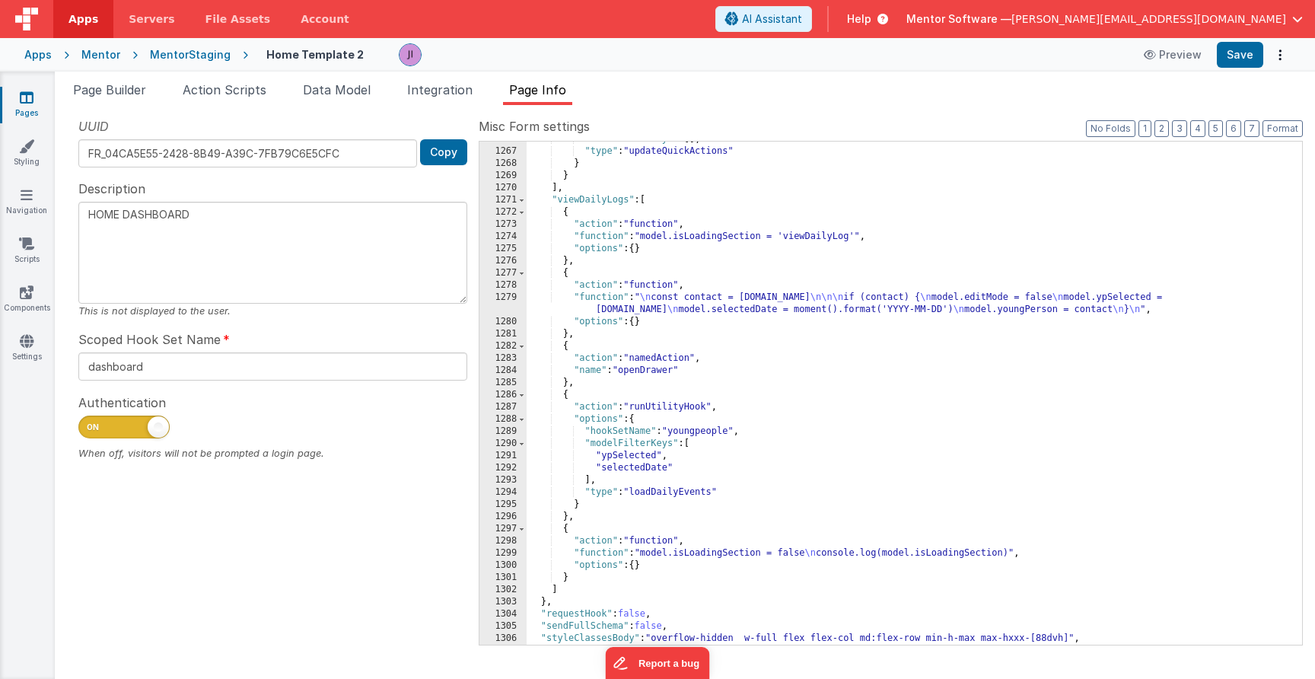
click at [812, 362] on div ""modelFilterKeys" : [ ] , "type" : "updateQuickActions" } } ] , "viewDailyLogs"…" at bounding box center [915, 397] width 776 height 528
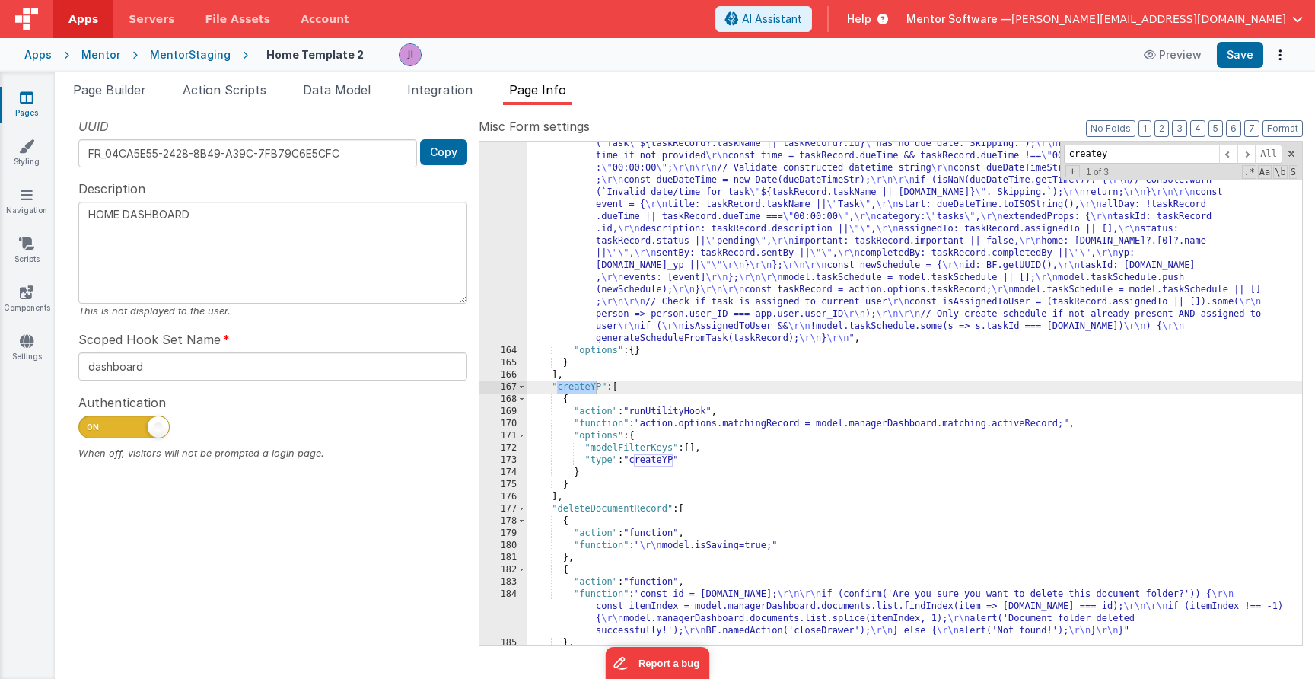
scroll to position [4404, 0]
type input "createy"
click at [1247, 62] on button "Save" at bounding box center [1240, 55] width 46 height 26
click at [1070, 341] on div ""function" : "function generateScheduleFromTask(taskRecord) { \r\n if (!taskRec…" at bounding box center [915, 493] width 776 height 735
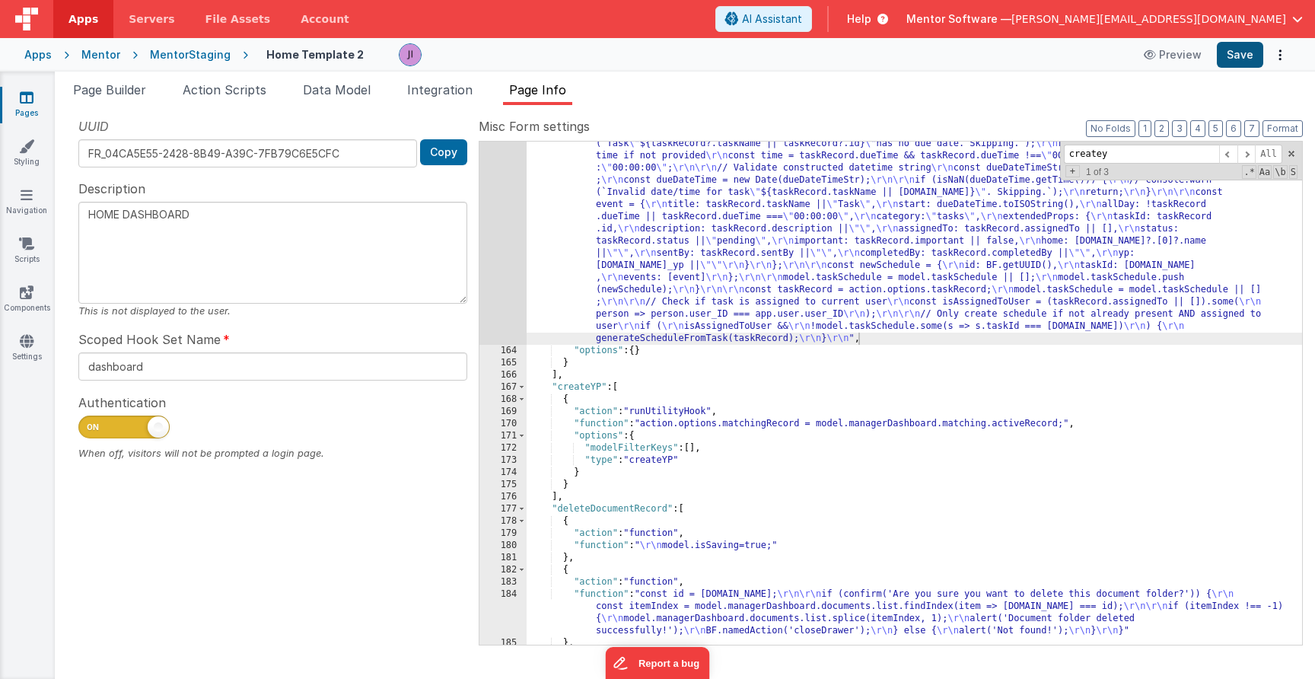
click at [1234, 60] on button "Save" at bounding box center [1240, 55] width 46 height 26
click at [27, 102] on icon at bounding box center [27, 97] width 14 height 15
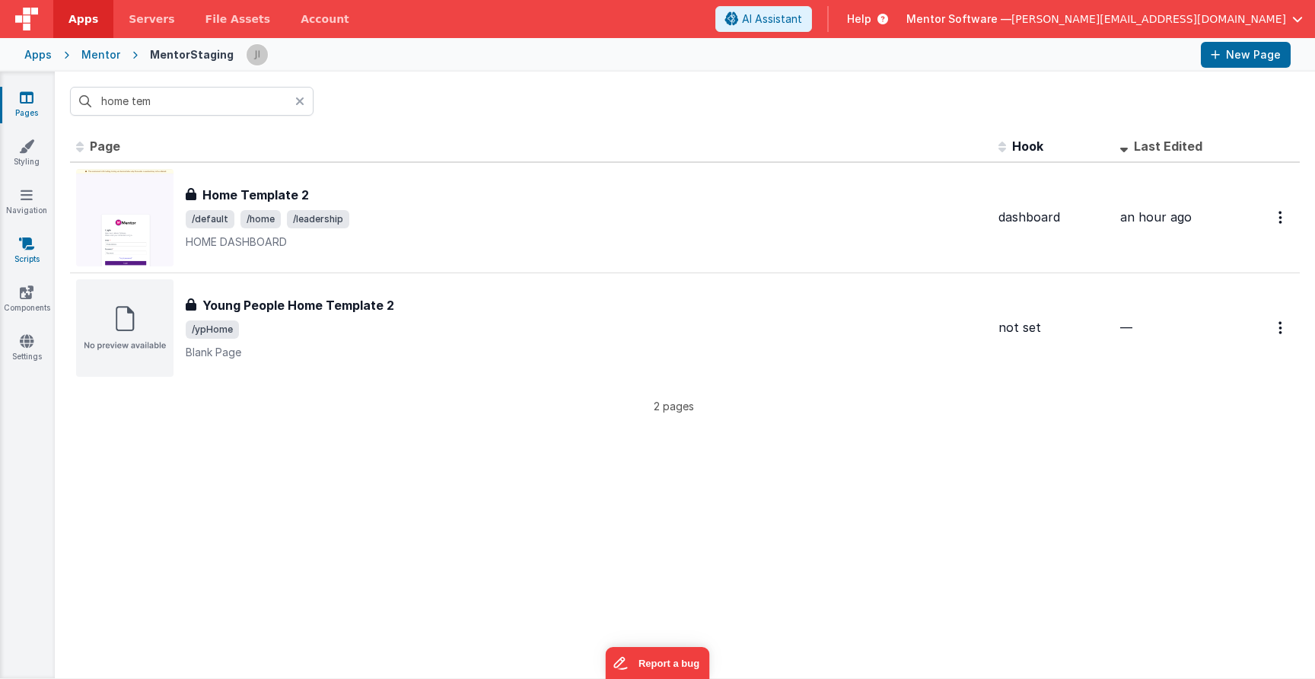
click at [27, 244] on icon at bounding box center [26, 243] width 15 height 15
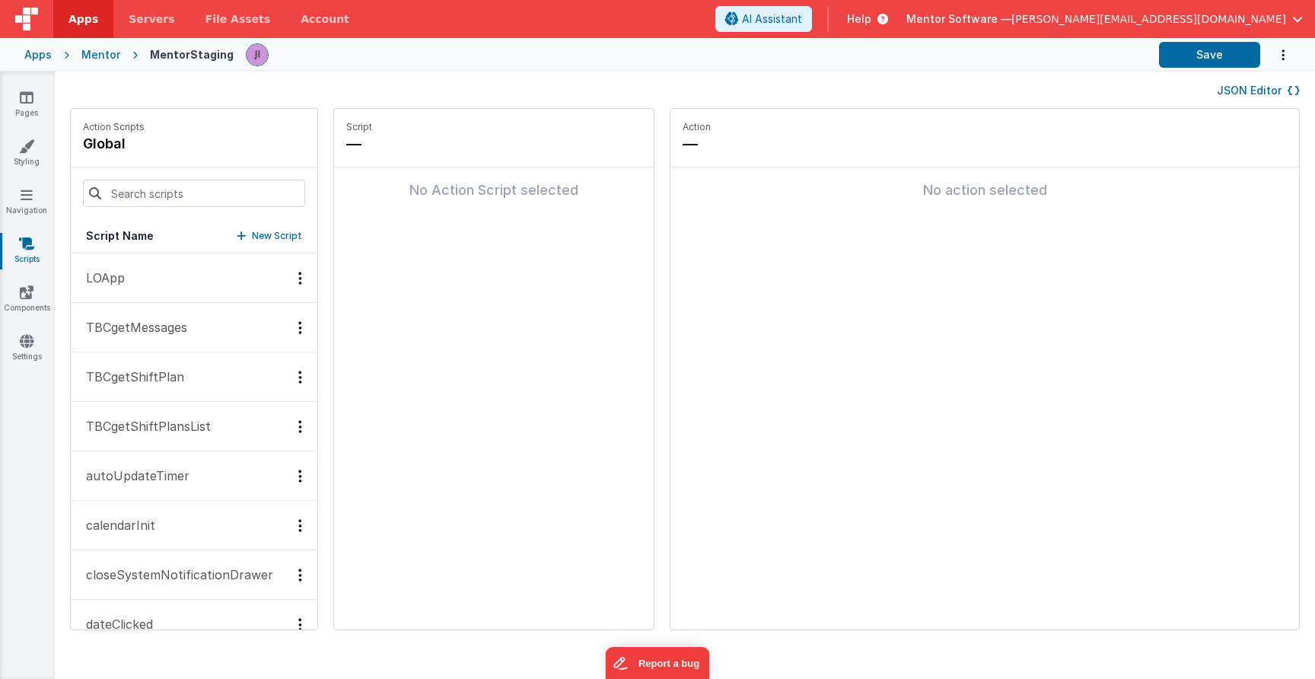
click at [1264, 91] on button "JSON Editor" at bounding box center [1258, 90] width 83 height 15
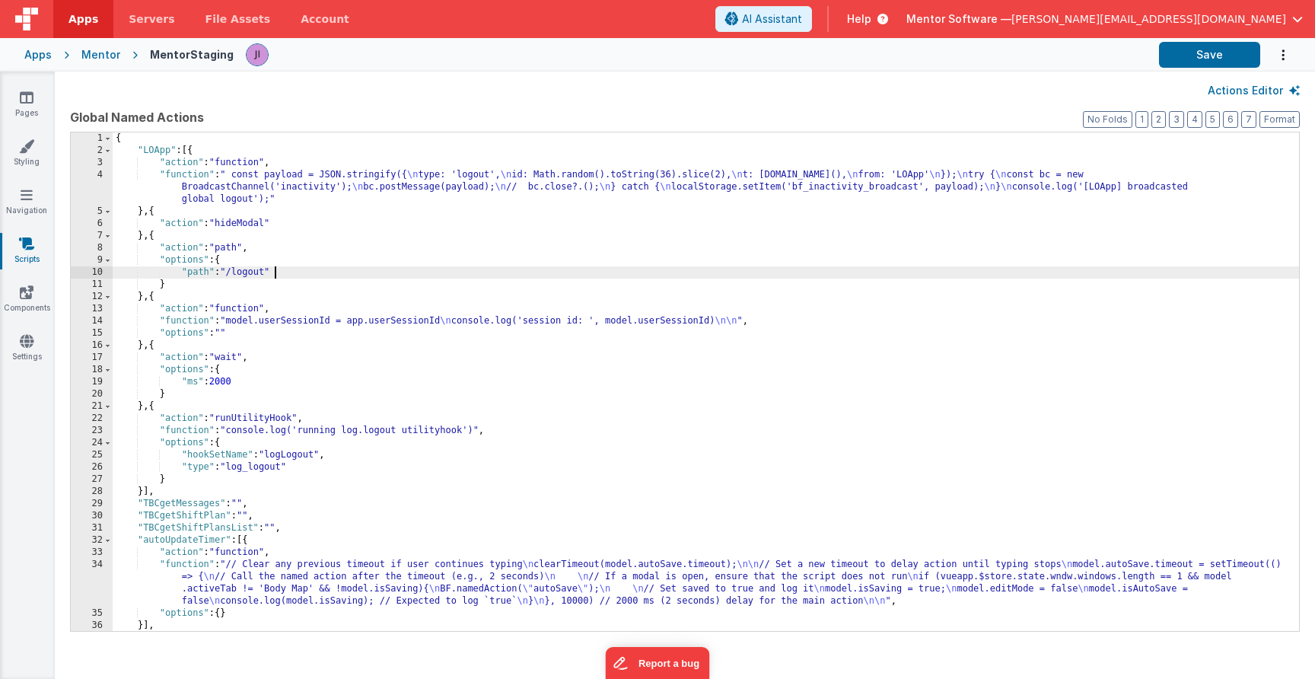
click at [980, 273] on div "{ "LOApp" : [{ "action" : "function" , "function" : " const payload = JSON.stri…" at bounding box center [706, 393] width 1187 height 523
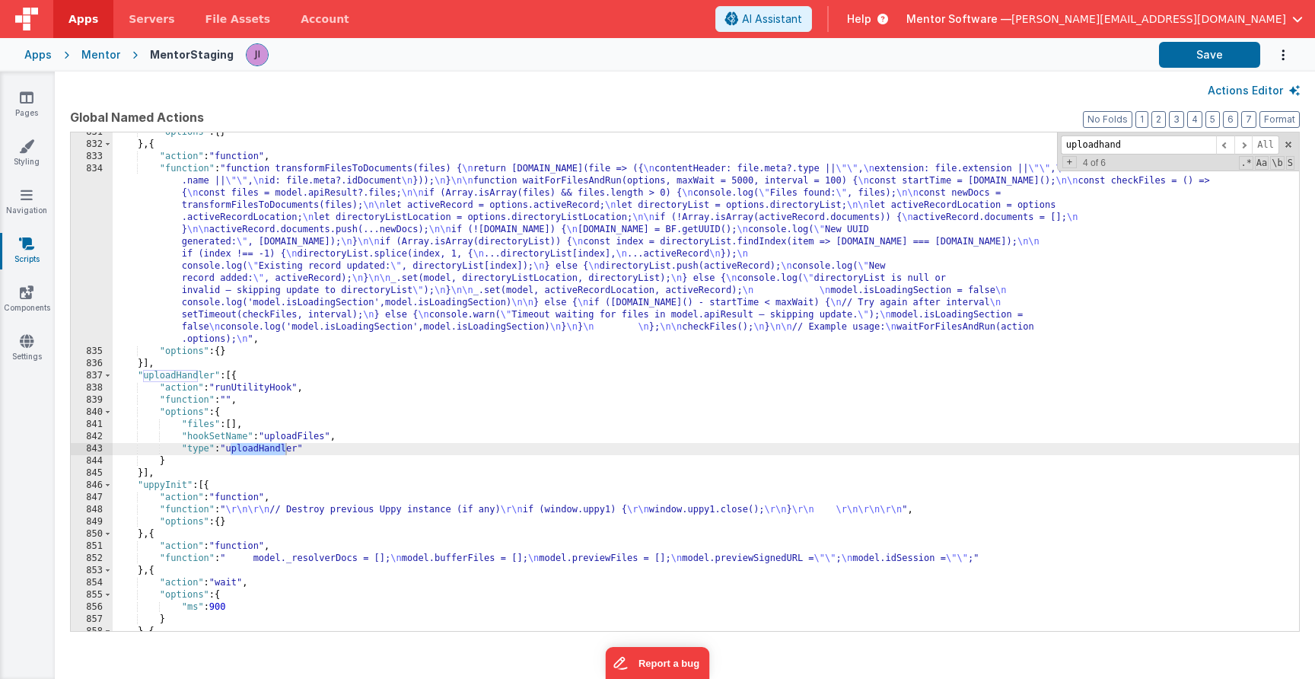
scroll to position [14810, 0]
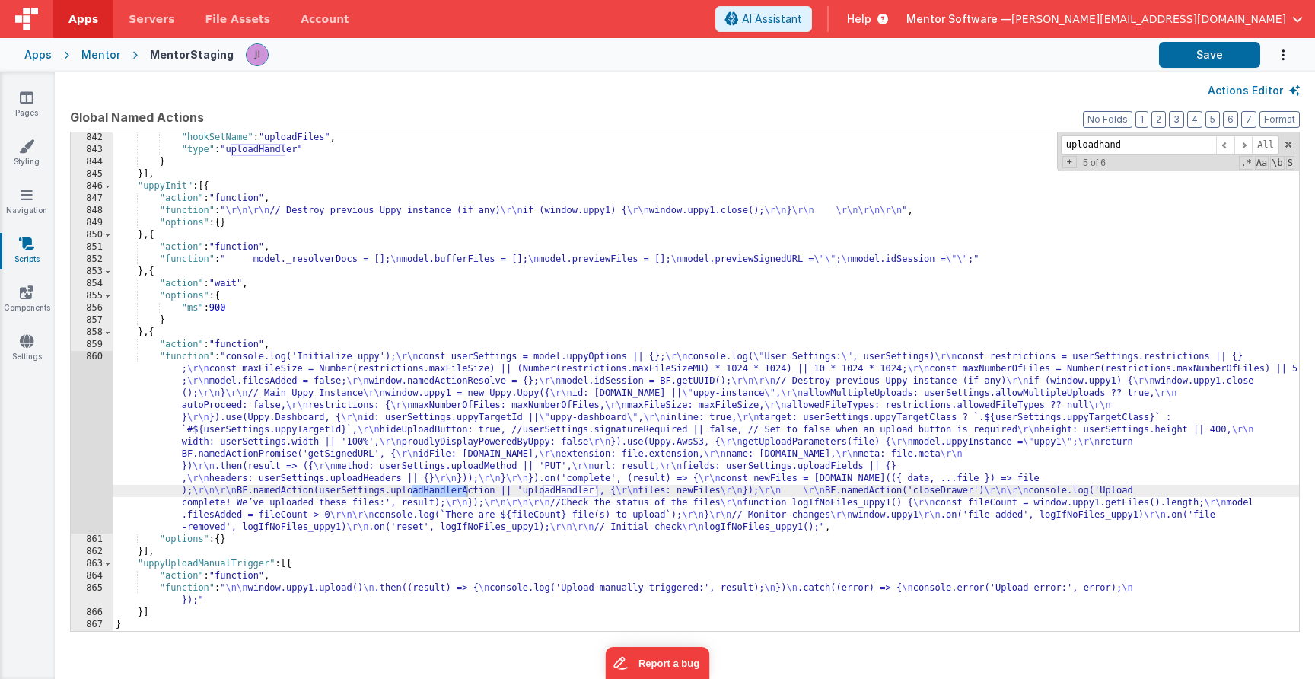
type input "uploadhand"
click at [743, 262] on div ""hookSetName" : "uploadFiles" , "type" : "uploadHandler" } }] , "uppyInit" : [{…" at bounding box center [706, 393] width 1187 height 523
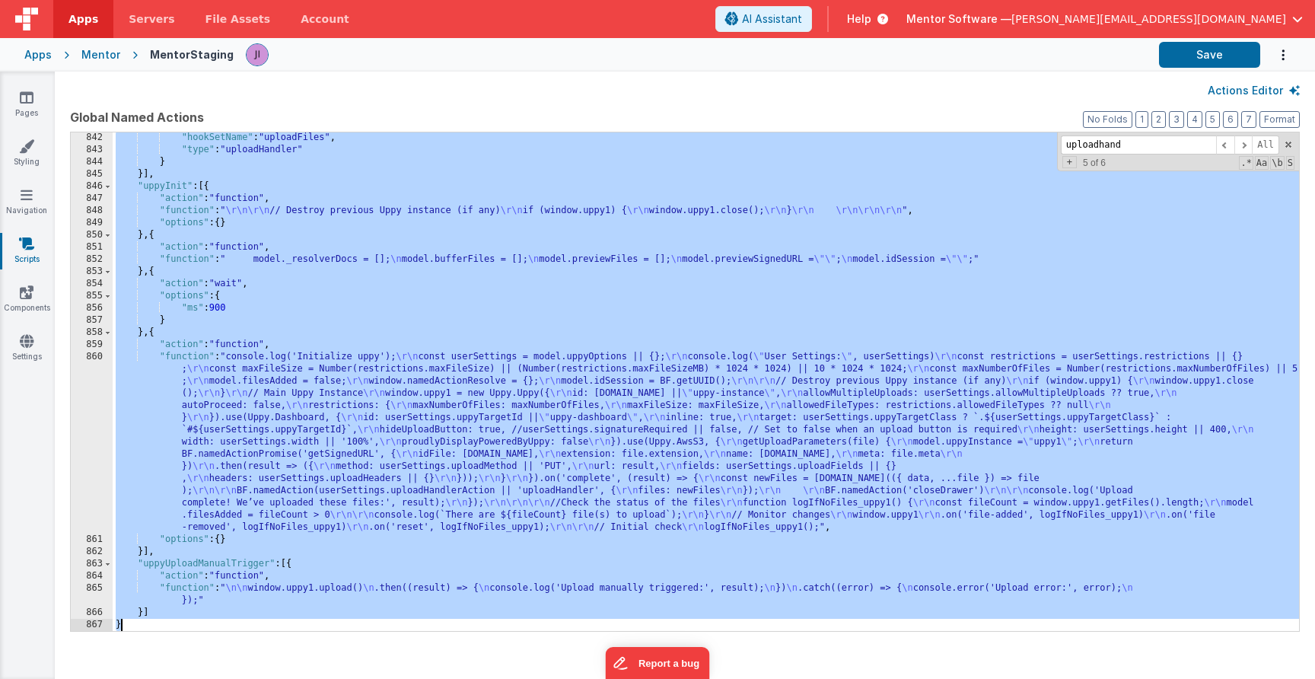
click at [617, 94] on div "Actions Editor" at bounding box center [685, 90] width 1230 height 18
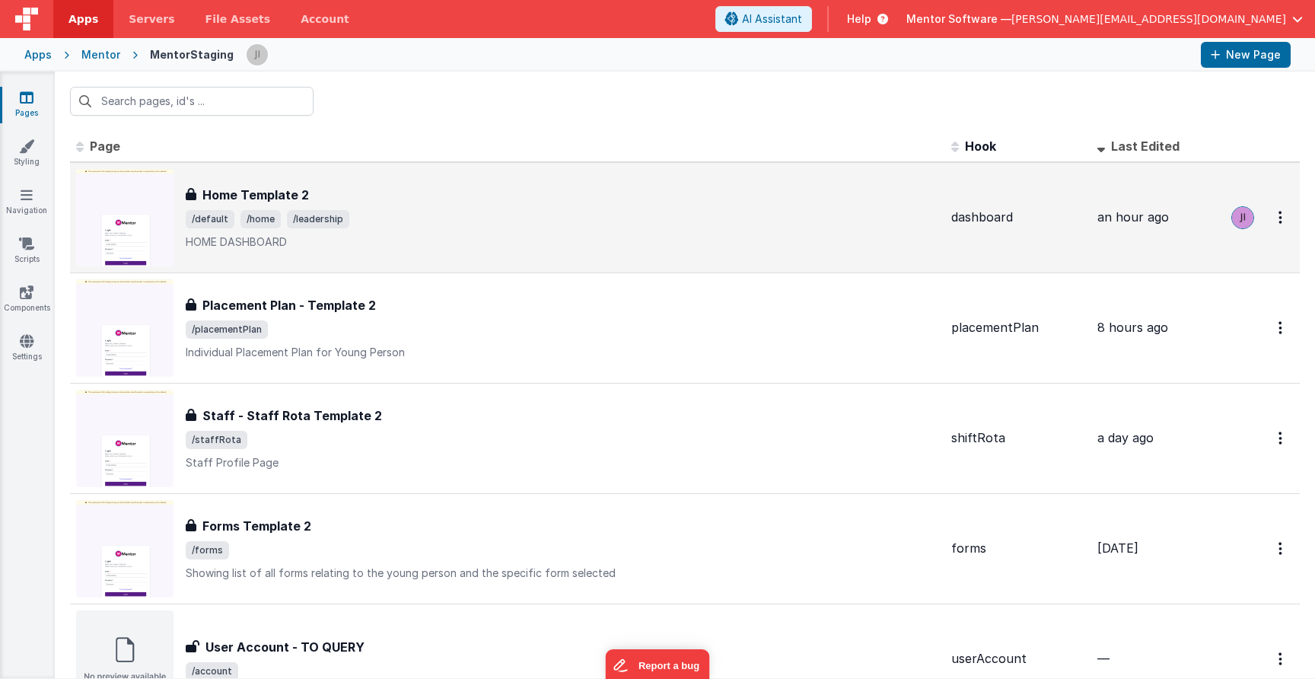
click at [369, 227] on span "/default /home /leadership" at bounding box center [563, 219] width 754 height 18
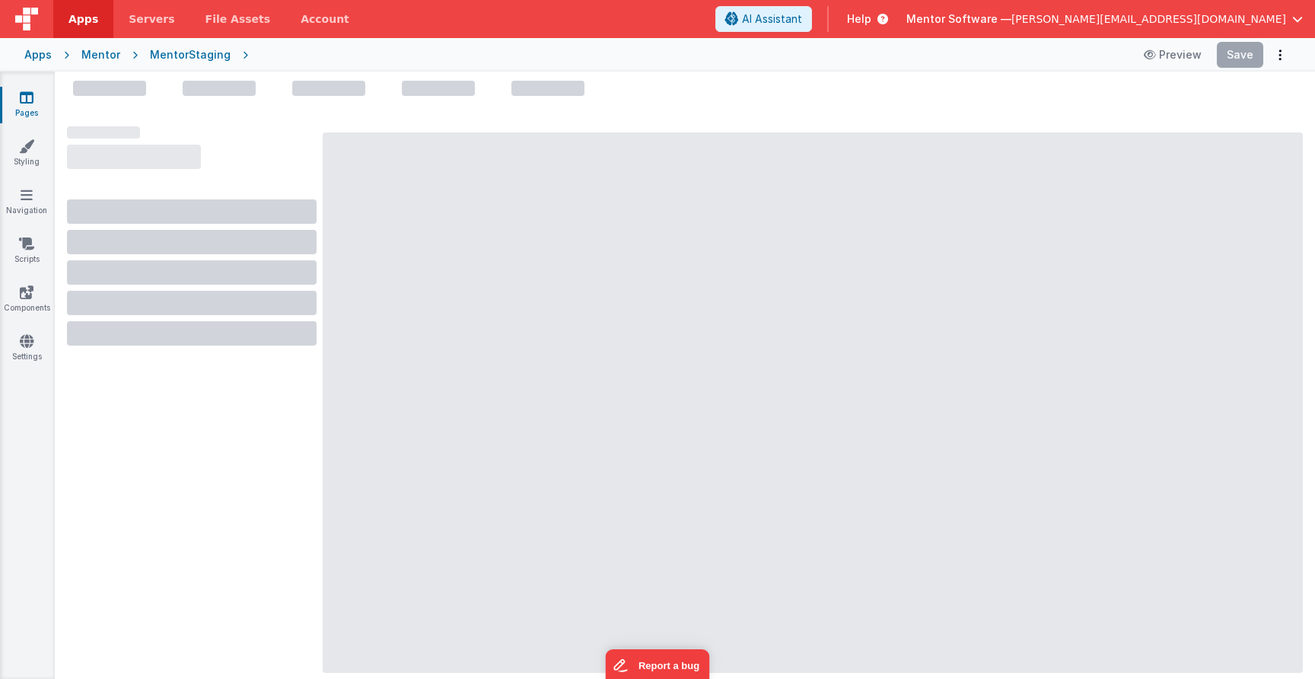
click at [100, 57] on div "Mentor" at bounding box center [100, 54] width 39 height 15
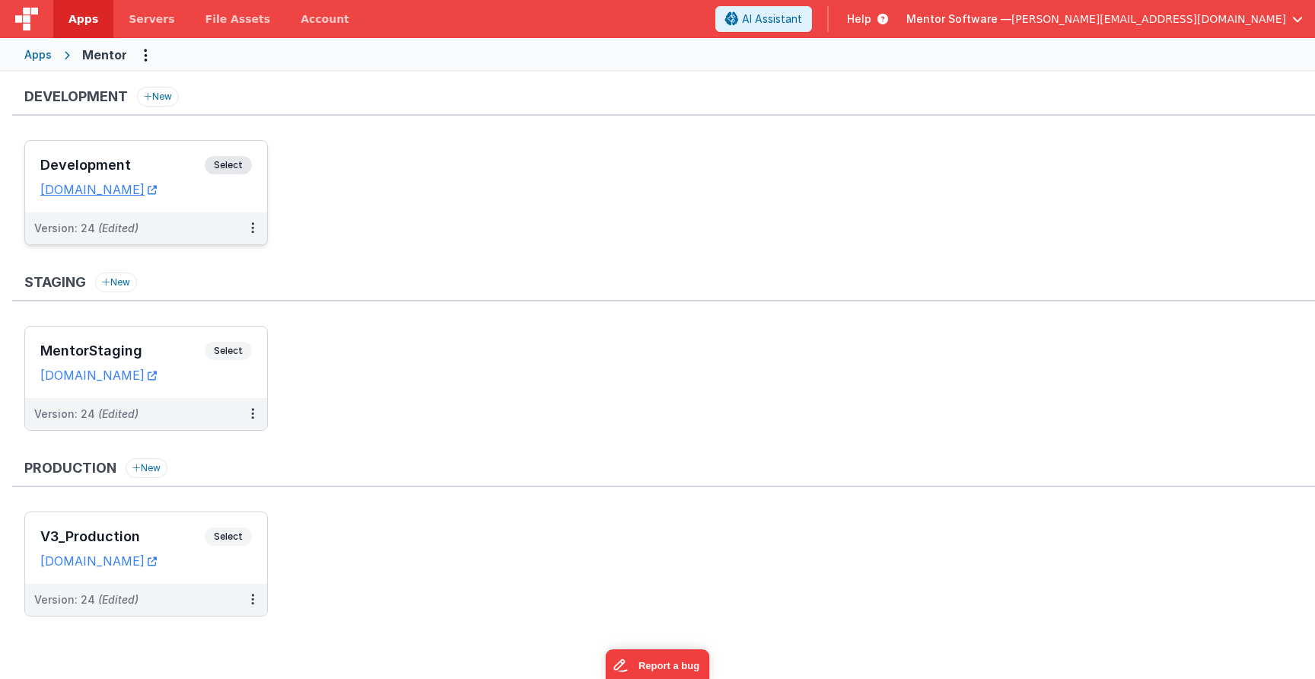
click at [223, 169] on span "Select" at bounding box center [228, 165] width 47 height 18
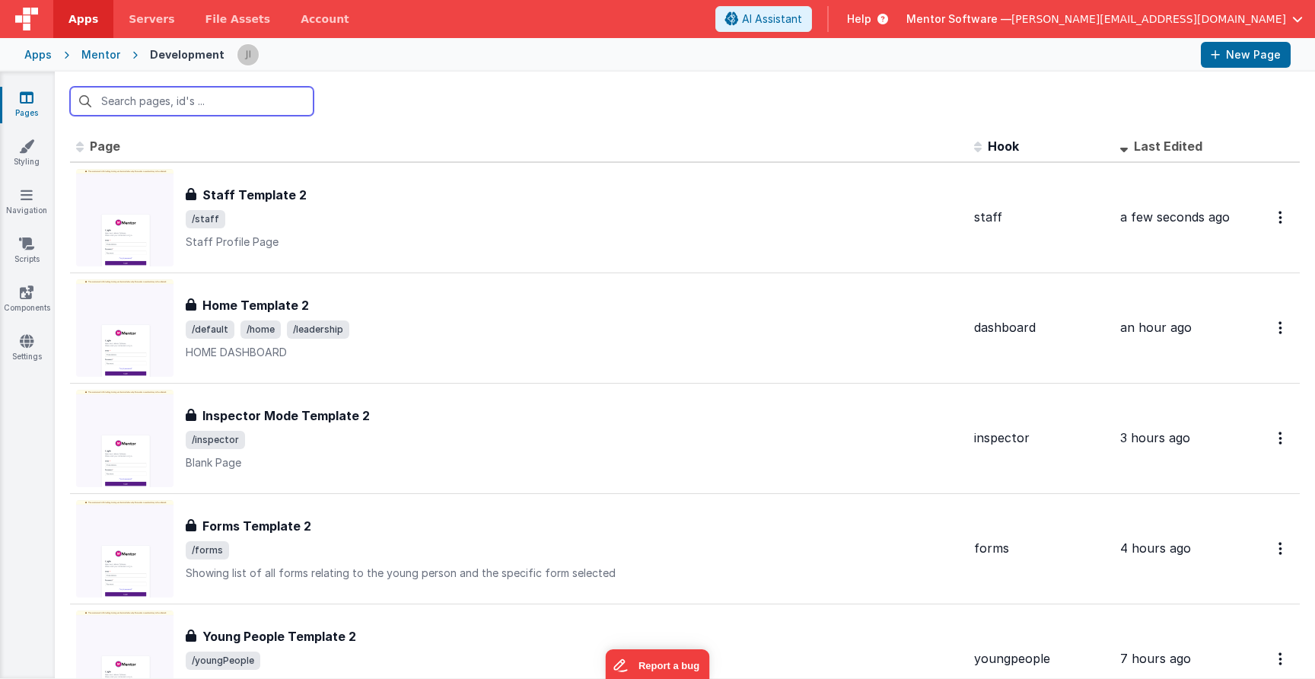
click at [239, 110] on input "text" at bounding box center [192, 101] width 244 height 29
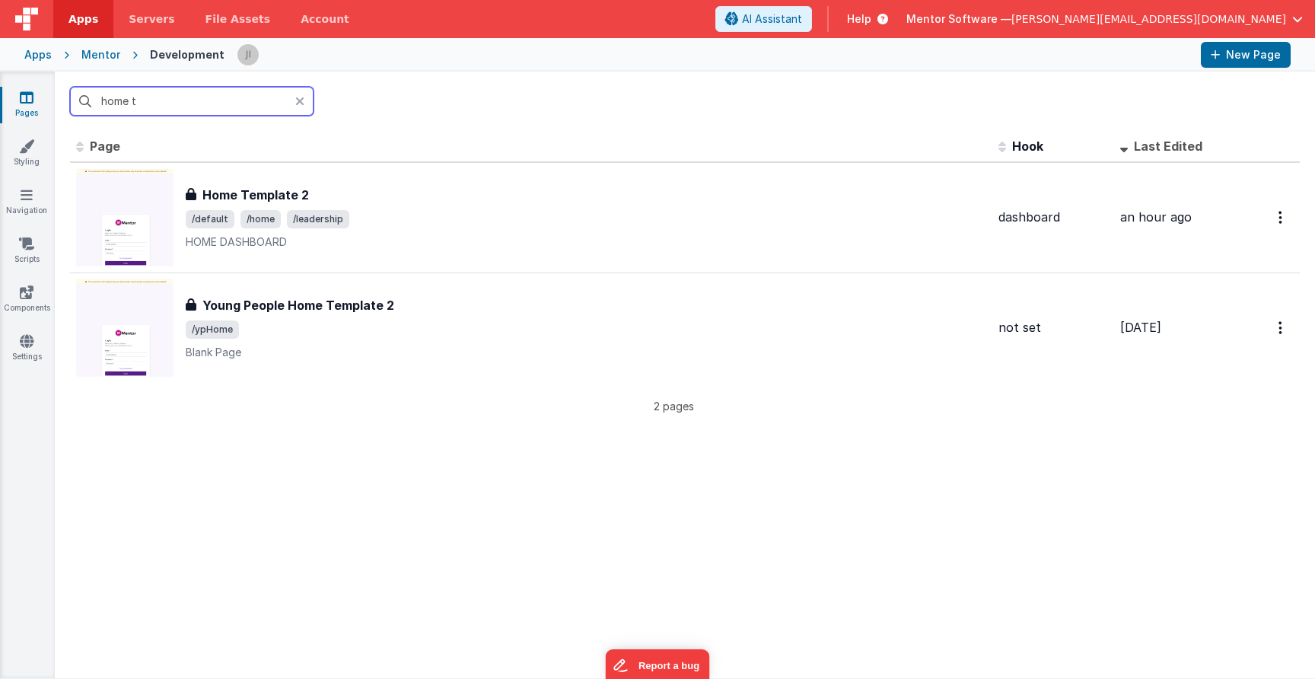
type input "home te"
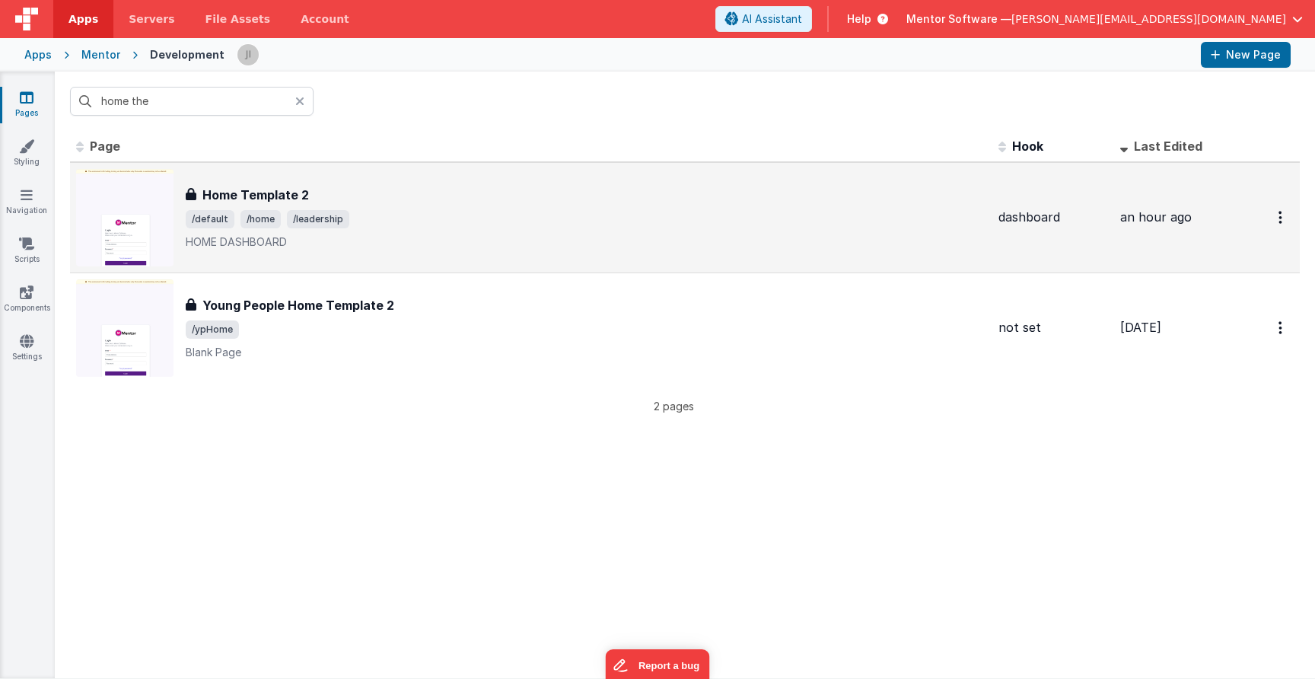
drag, startPoint x: 253, startPoint y: 124, endPoint x: 452, endPoint y: 231, distance: 226.5
click at [452, 231] on div "Home Template 2 Home Template 2 /default /home /leadership HOME DASHBOARD" at bounding box center [586, 218] width 801 height 64
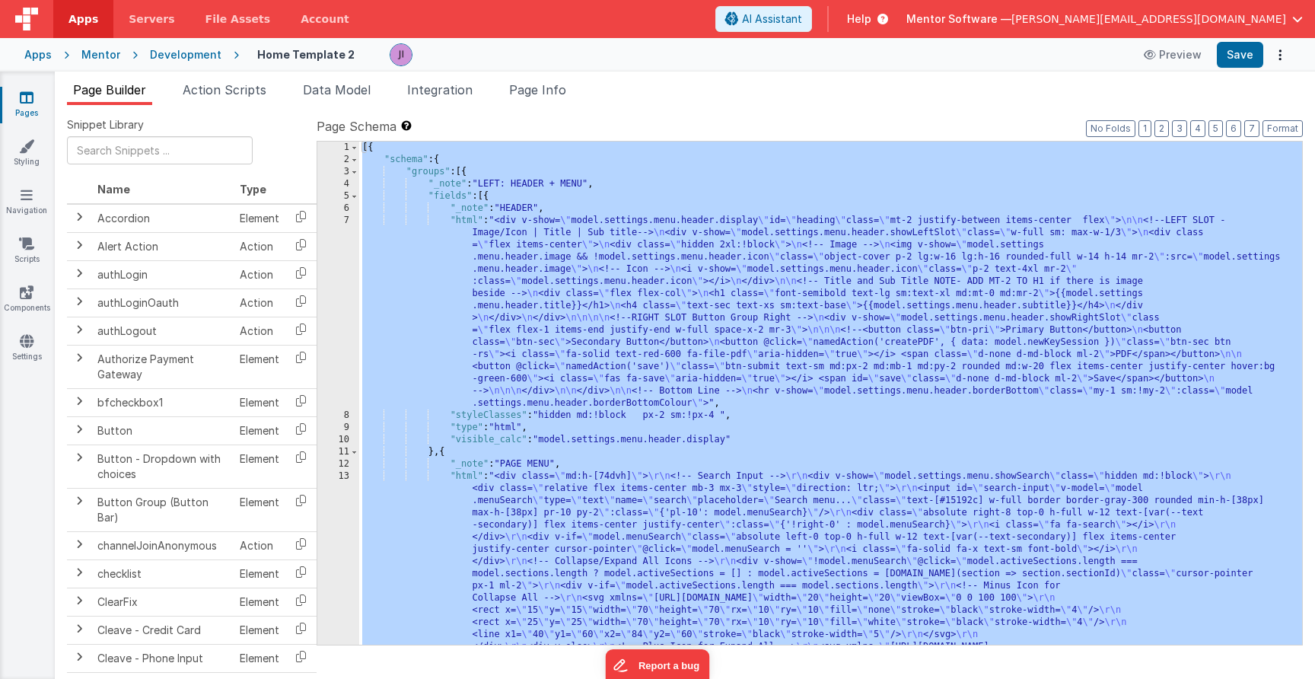
click at [537, 93] on span "Page Info" at bounding box center [537, 89] width 57 height 15
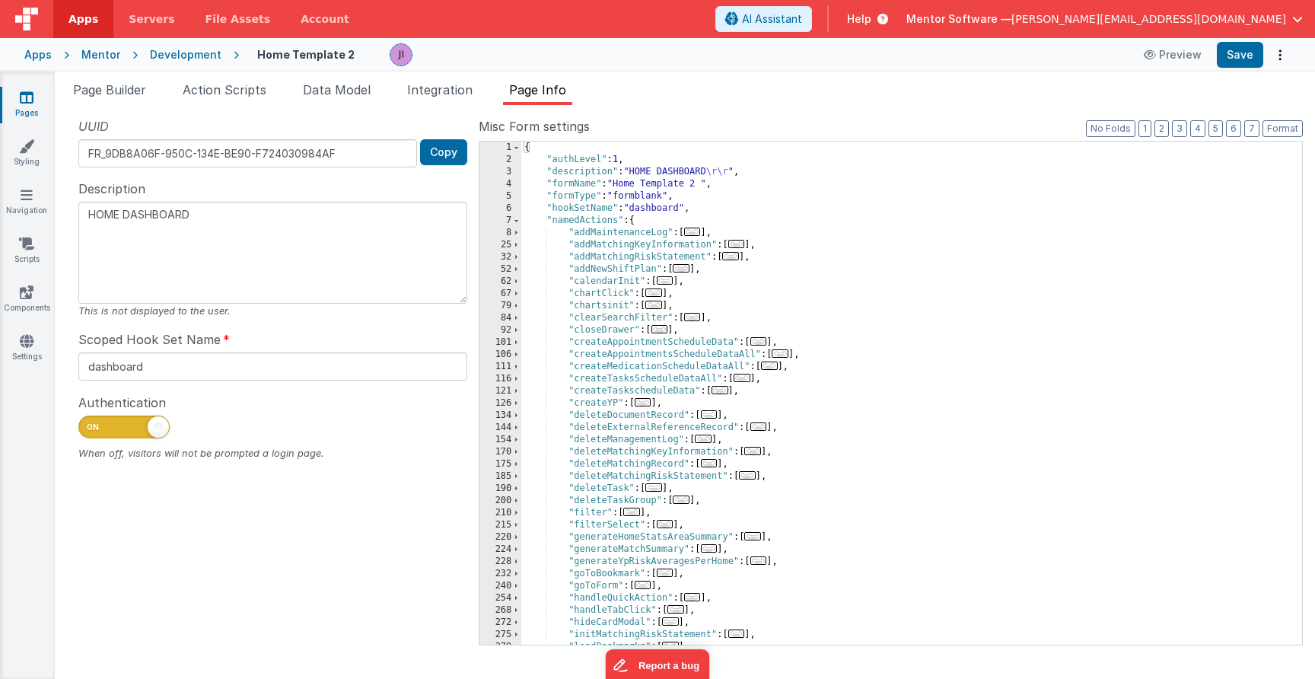
click at [585, 183] on div "{ "authLevel" : 1 , "description" : "HOME DASHBOARD \r\r " , "formName" : "Home…" at bounding box center [911, 406] width 781 height 528
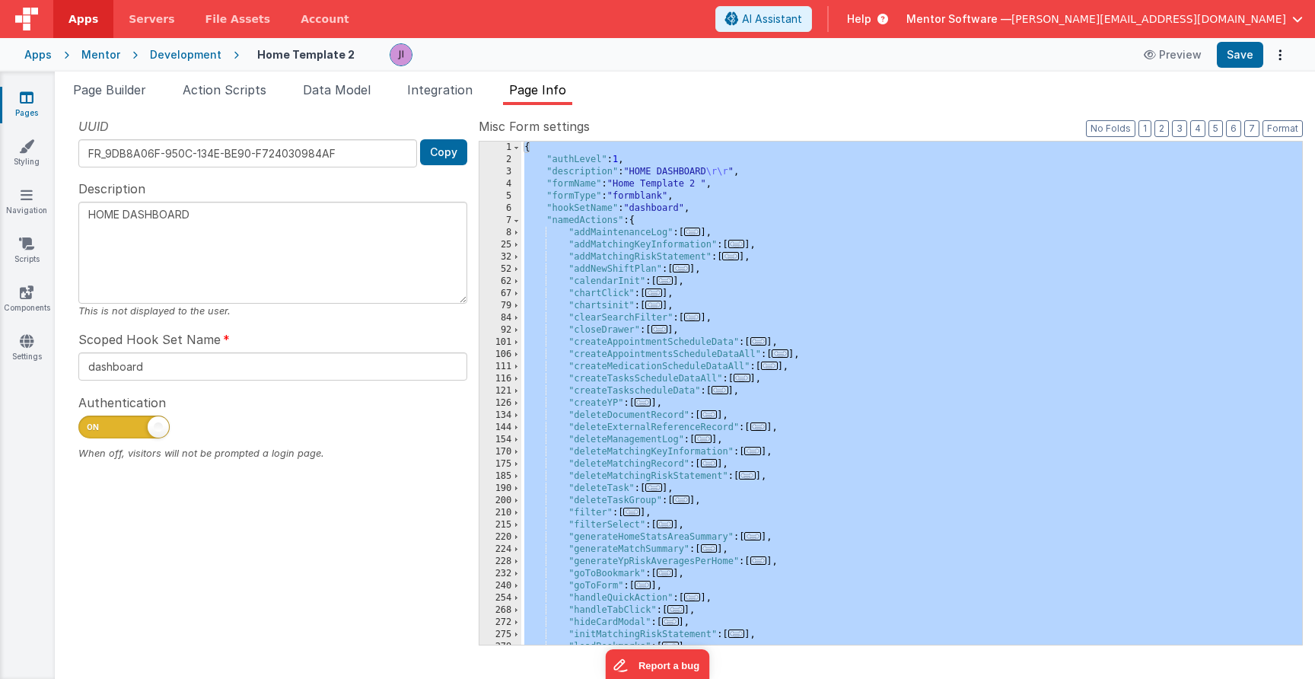
click at [133, 105] on div "Snippet Library Name Type Accordion Element Alert Action Action authLogin Actio…" at bounding box center [685, 392] width 1261 height 574
click at [132, 85] on span "Page Builder" at bounding box center [109, 89] width 73 height 15
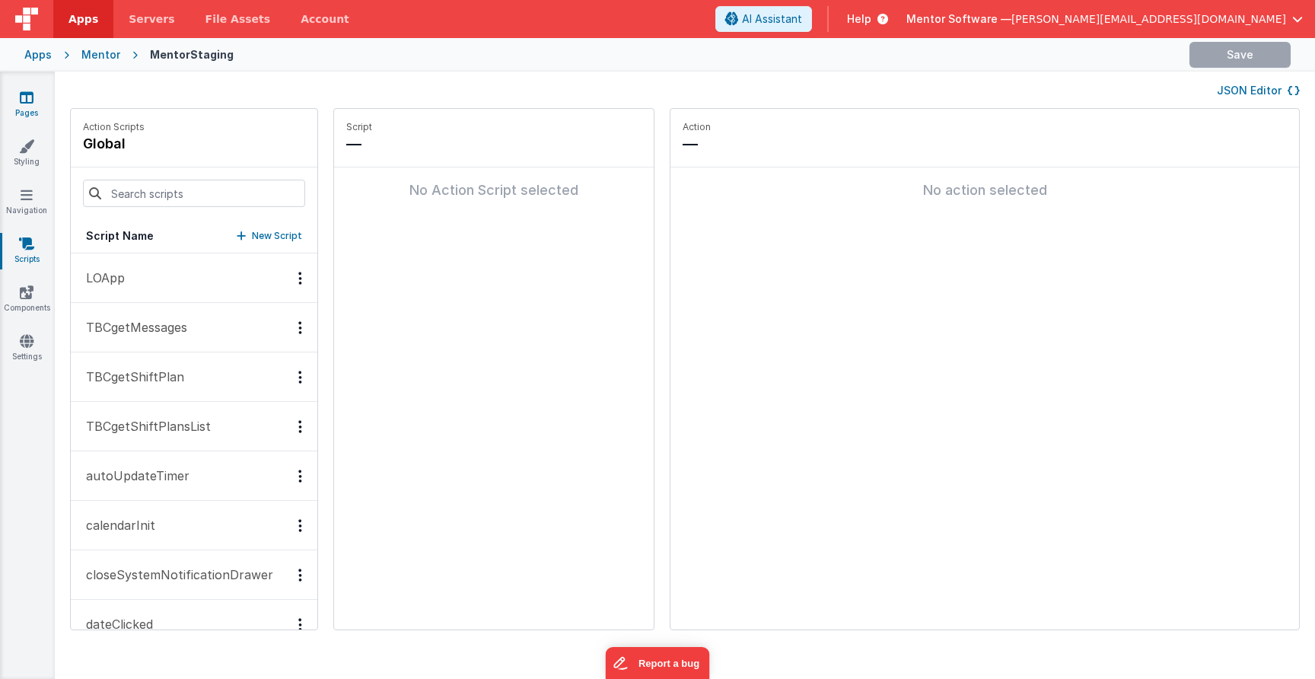
click at [27, 103] on icon at bounding box center [27, 97] width 14 height 15
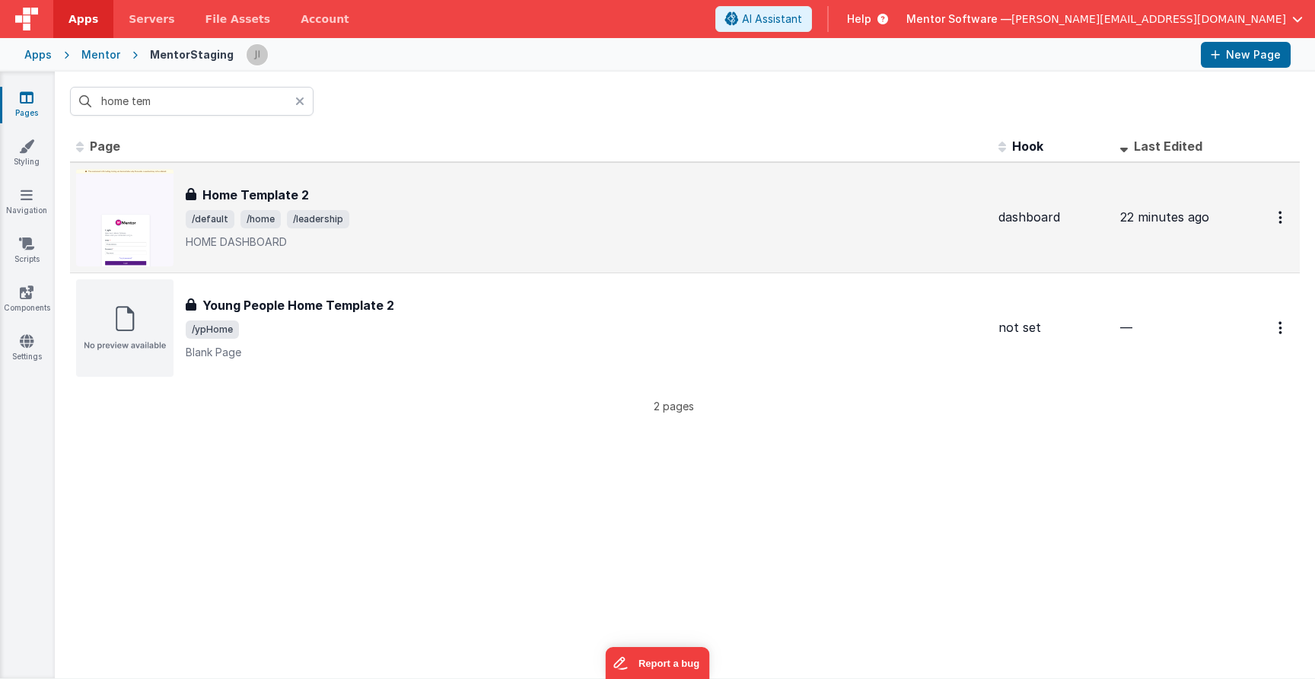
click at [420, 220] on span "/default /home /leadership" at bounding box center [586, 219] width 801 height 18
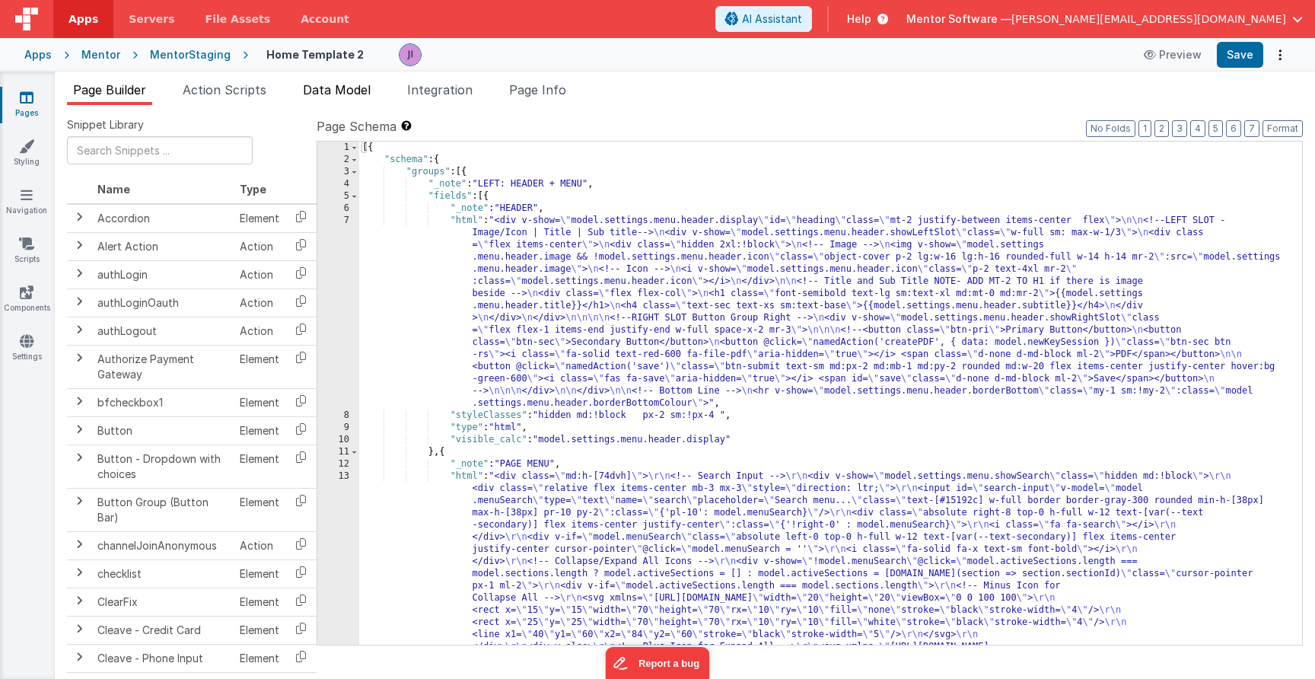
click at [362, 91] on span "Data Model" at bounding box center [337, 89] width 68 height 15
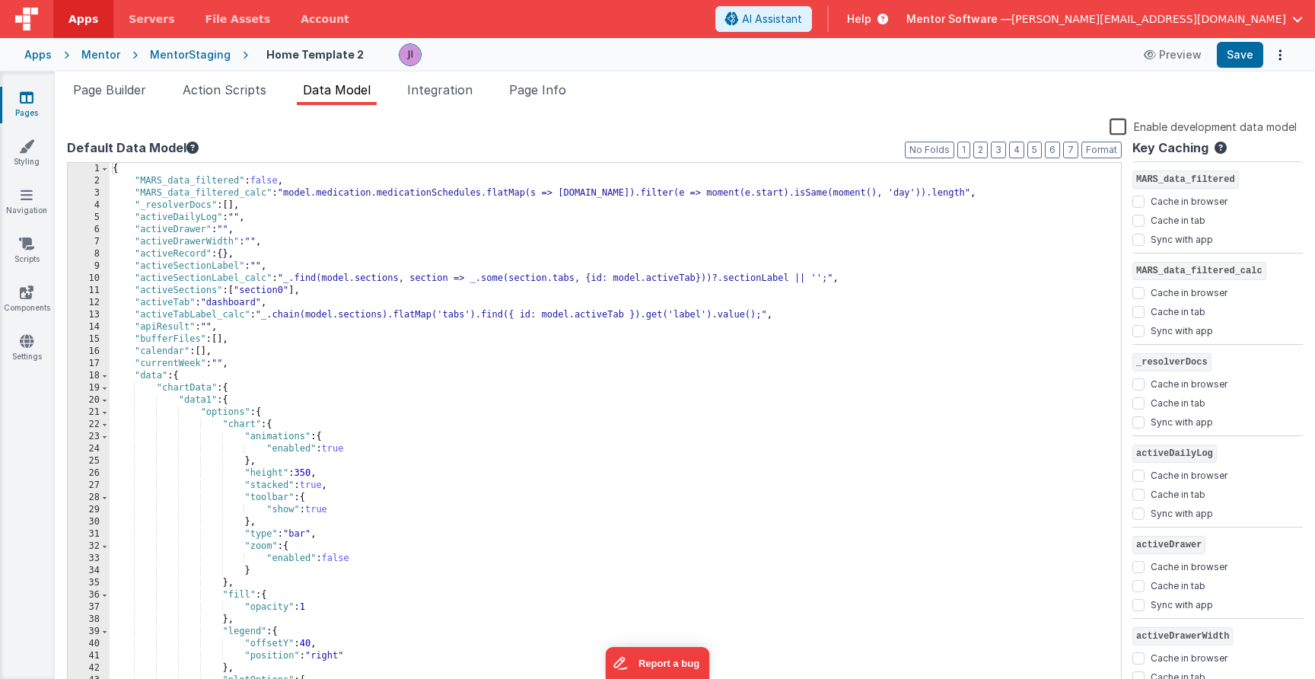
click at [525, 323] on div "{ "MARS_data_filtered" : false , "MARS_data_filtered_calc" : "model.medication.…" at bounding box center [616, 439] width 1012 height 553
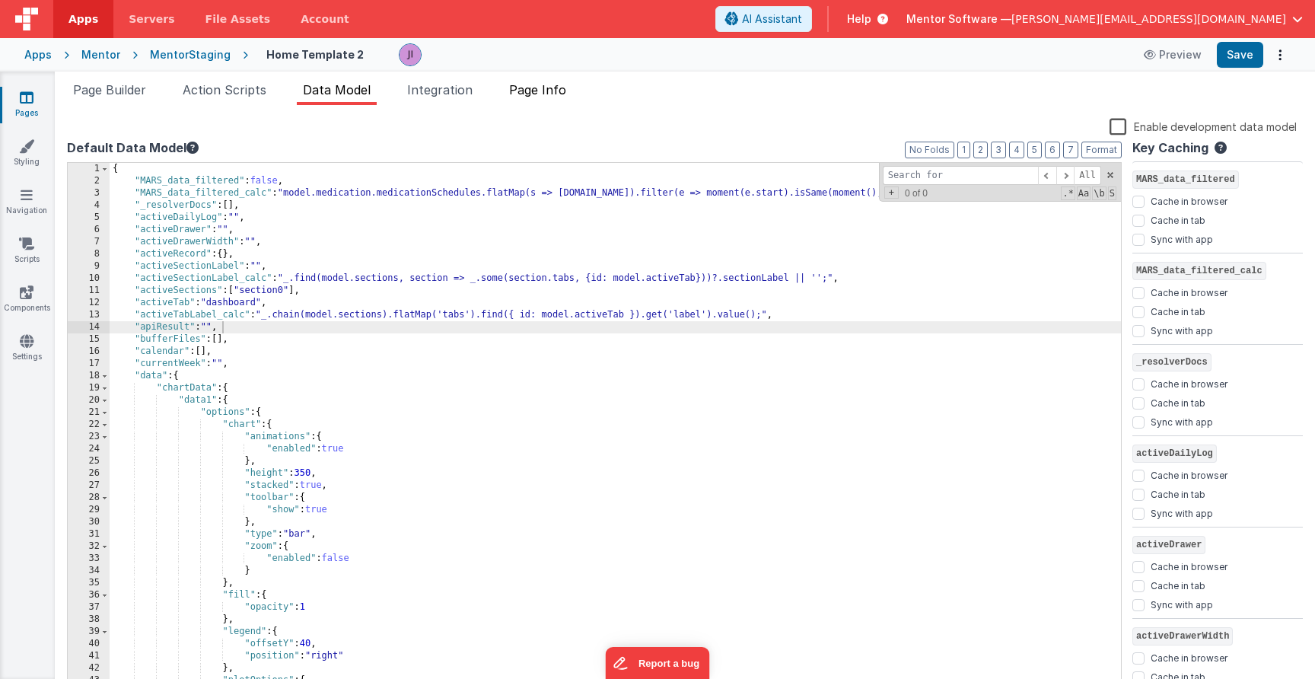
click at [546, 90] on span "Page Info" at bounding box center [537, 89] width 57 height 15
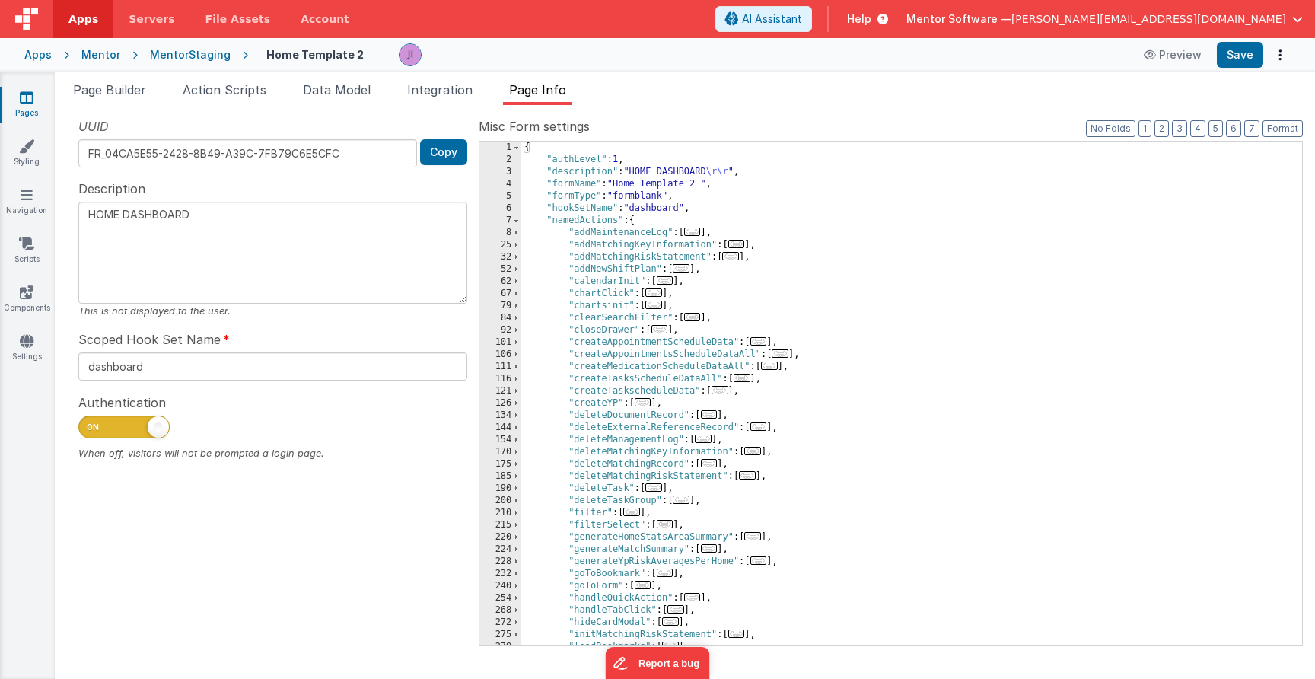
click at [846, 276] on div "{ "authLevel" : 1 , "description" : "HOME DASHBOARD \r\r " , "formName" : "Home…" at bounding box center [911, 406] width 781 height 528
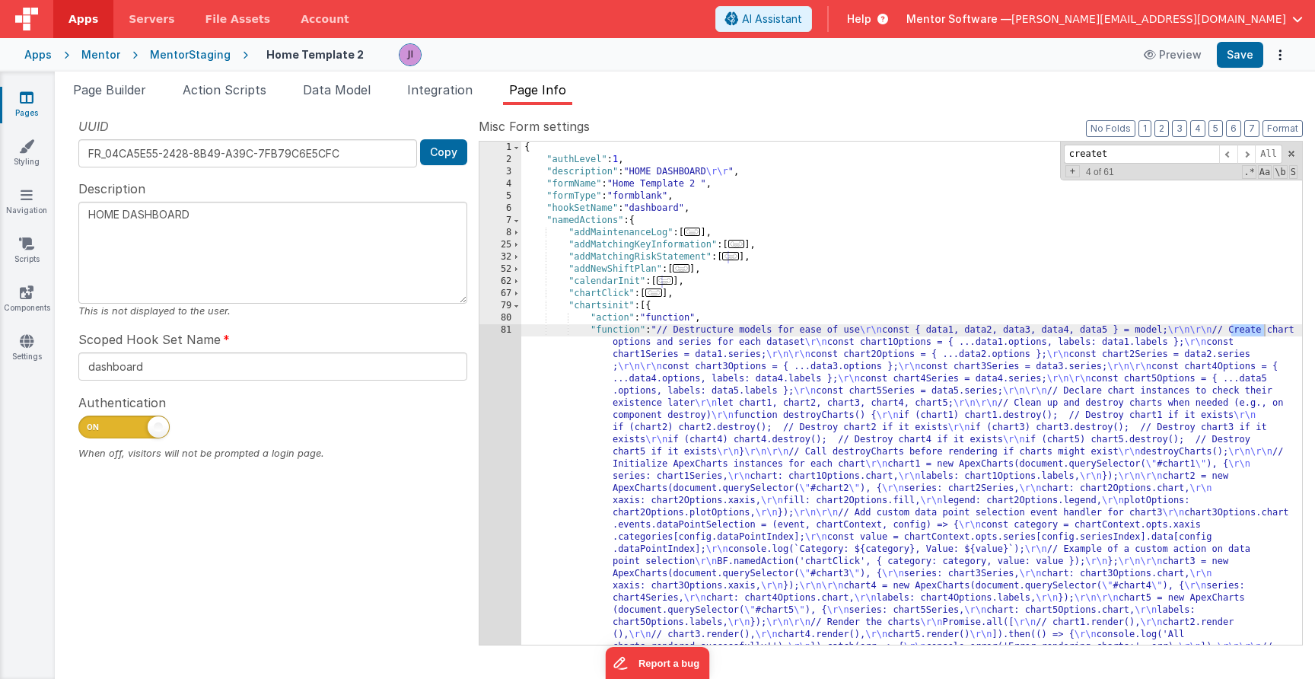
scroll to position [381, 0]
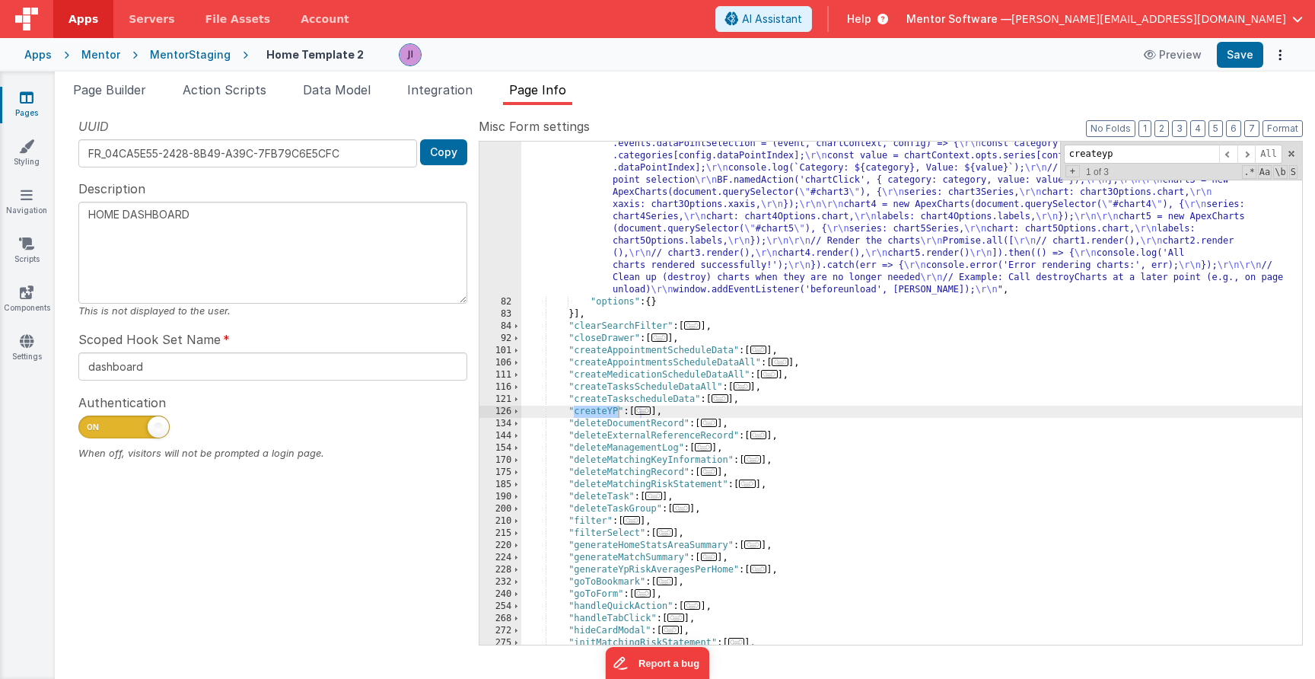
type input "createyp"
click at [648, 412] on span "..." at bounding box center [643, 410] width 17 height 8
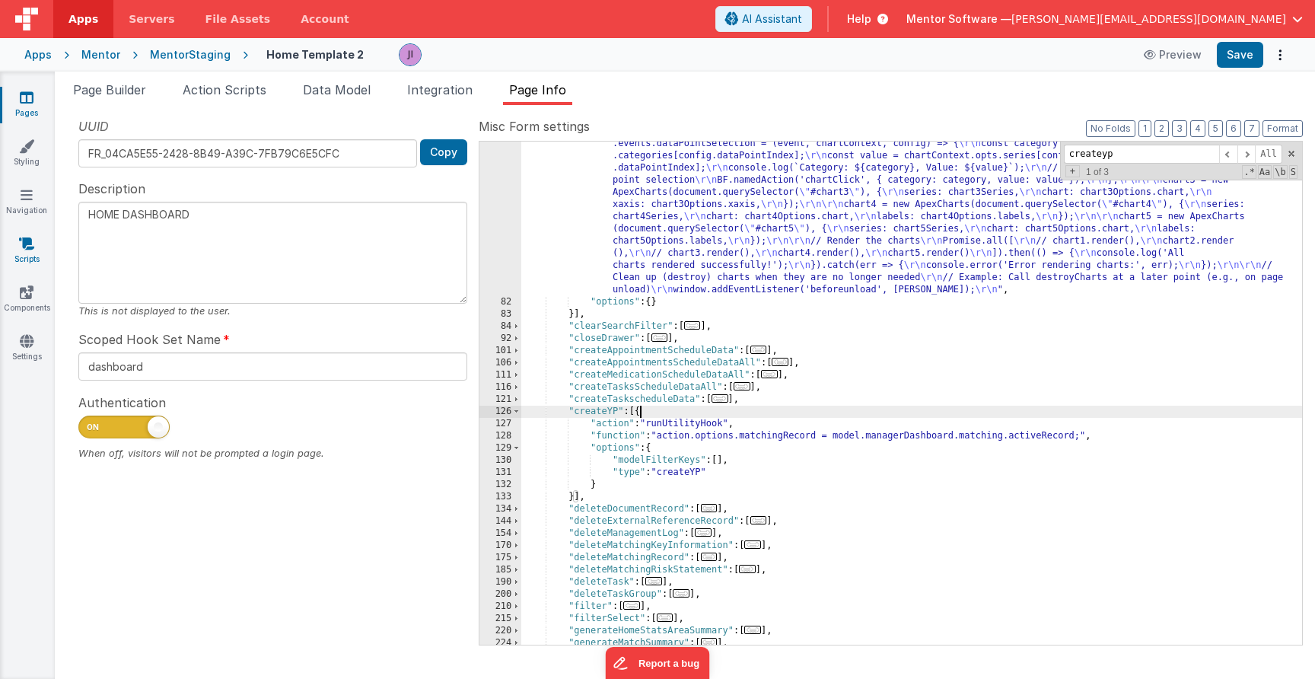
click at [31, 247] on icon at bounding box center [26, 243] width 15 height 15
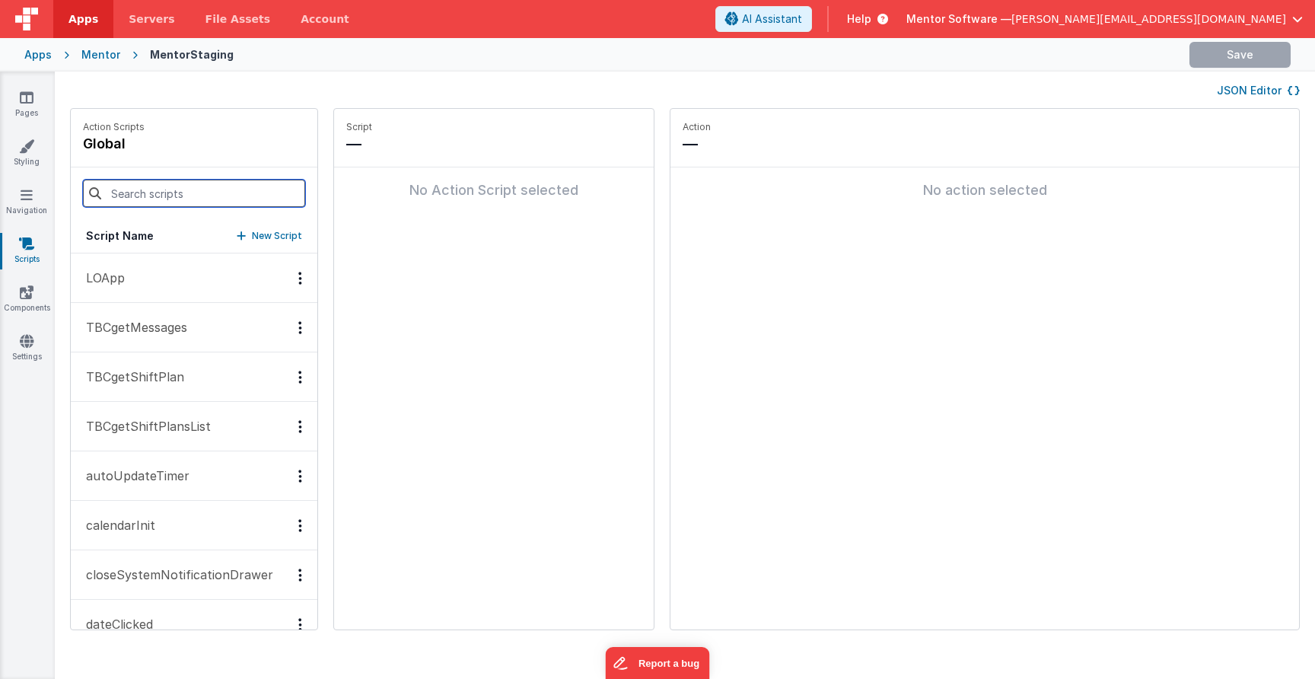
click at [159, 198] on input at bounding box center [194, 193] width 222 height 27
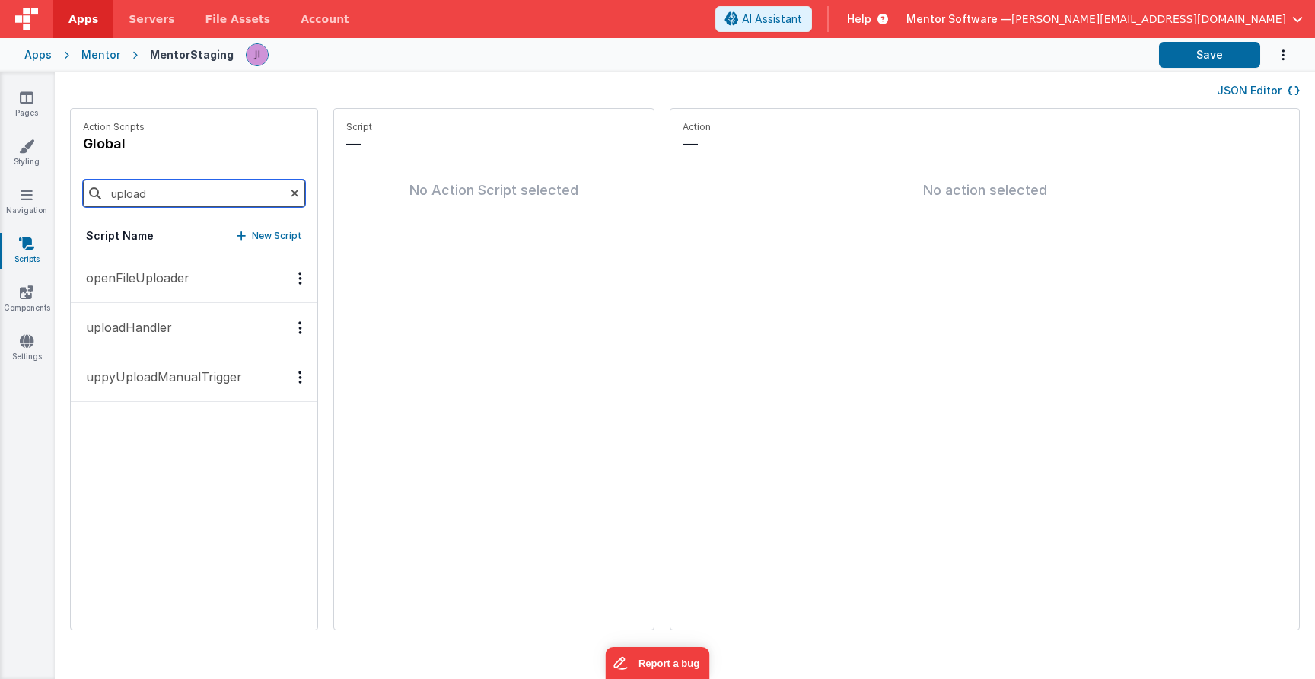
type input "upload"
click at [253, 319] on button "uploadHandler" at bounding box center [194, 327] width 247 height 49
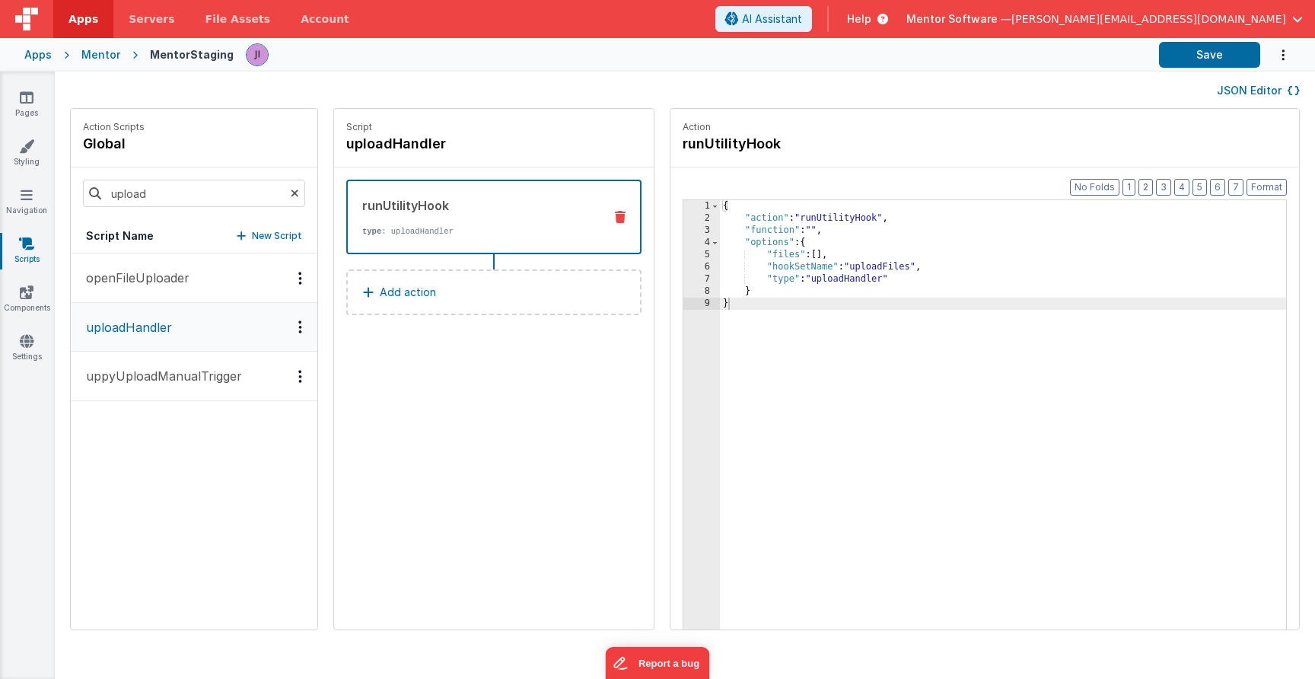
click at [218, 275] on button "openFileUploader" at bounding box center [194, 277] width 247 height 49
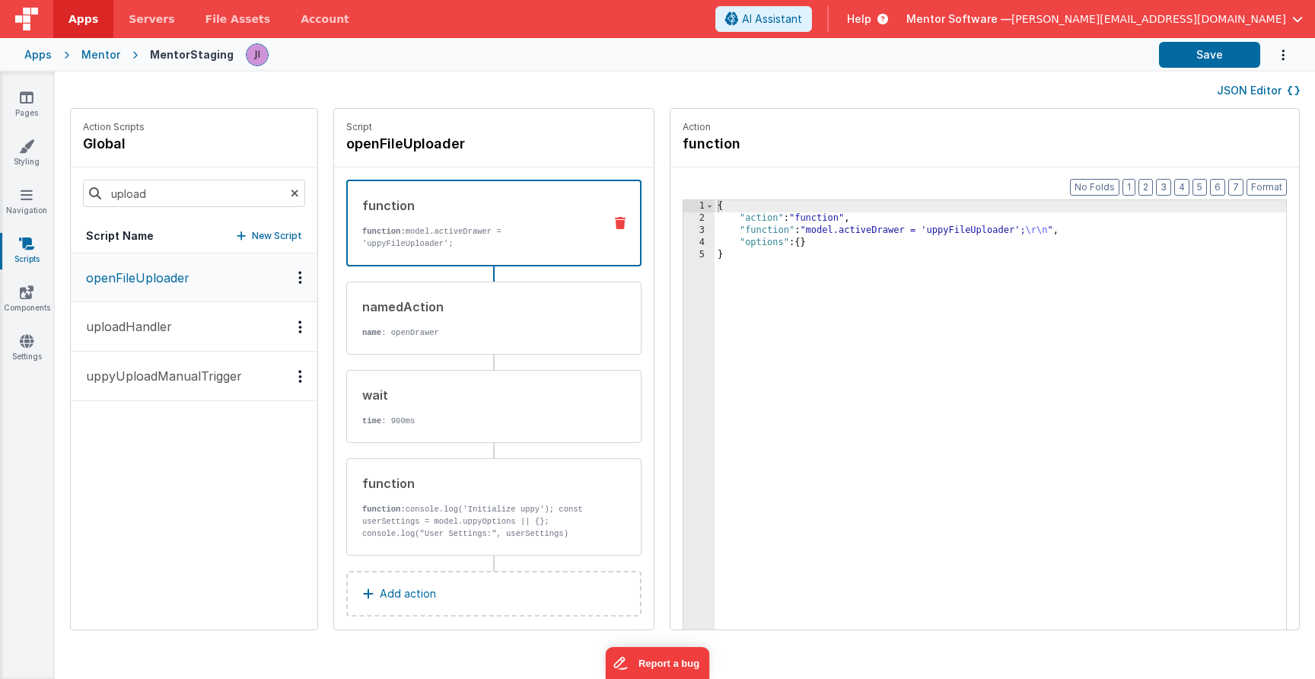
click at [200, 338] on button "uploadHandler" at bounding box center [194, 326] width 247 height 49
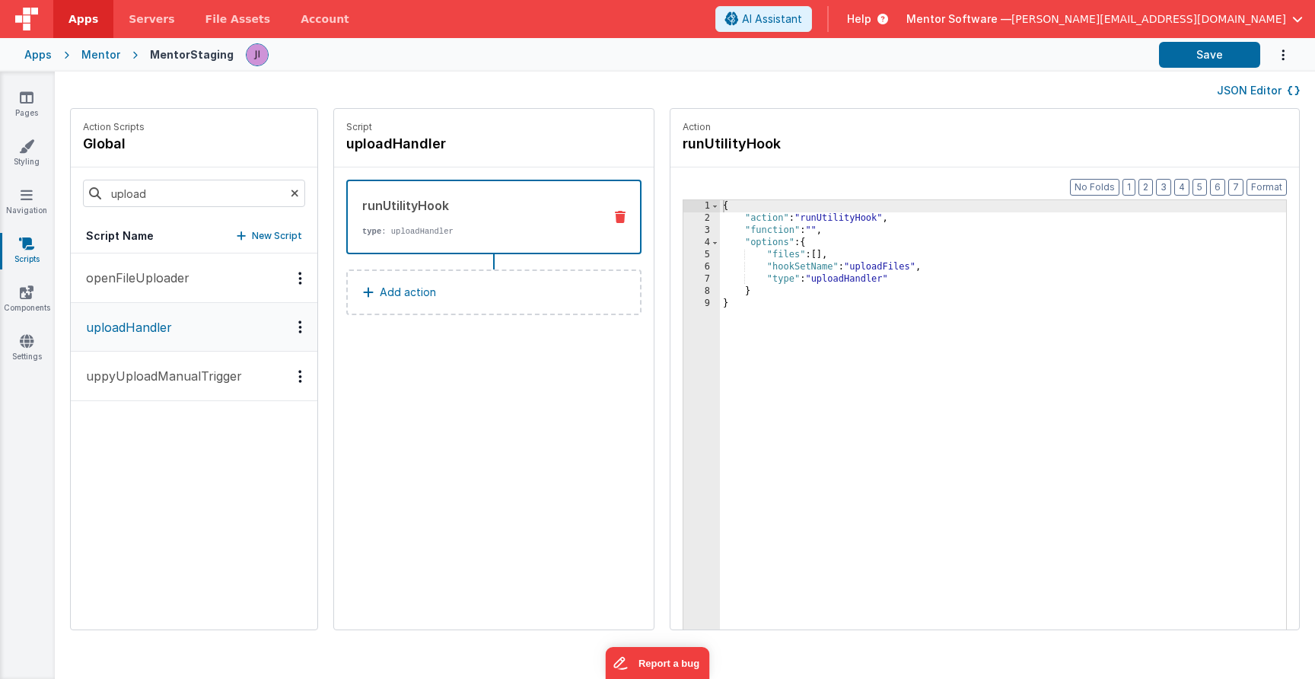
click at [189, 273] on button "openFileUploader" at bounding box center [194, 277] width 247 height 49
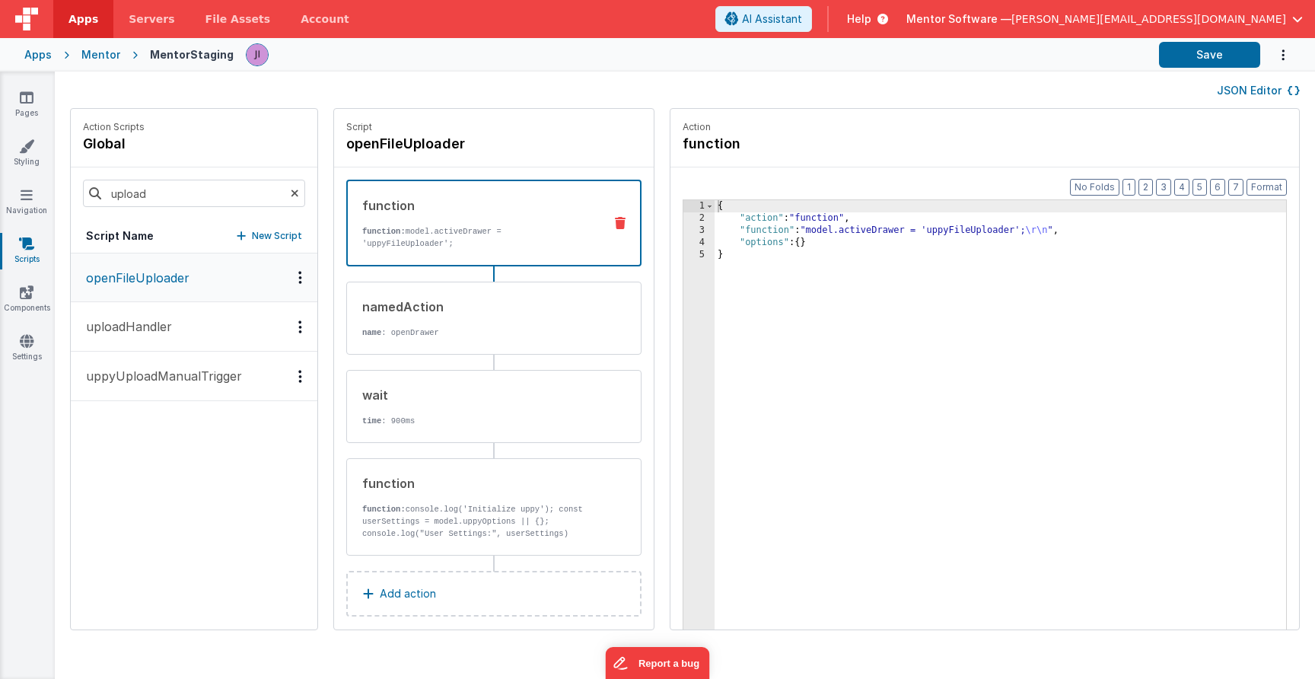
click at [1264, 96] on button "JSON Editor" at bounding box center [1258, 90] width 83 height 15
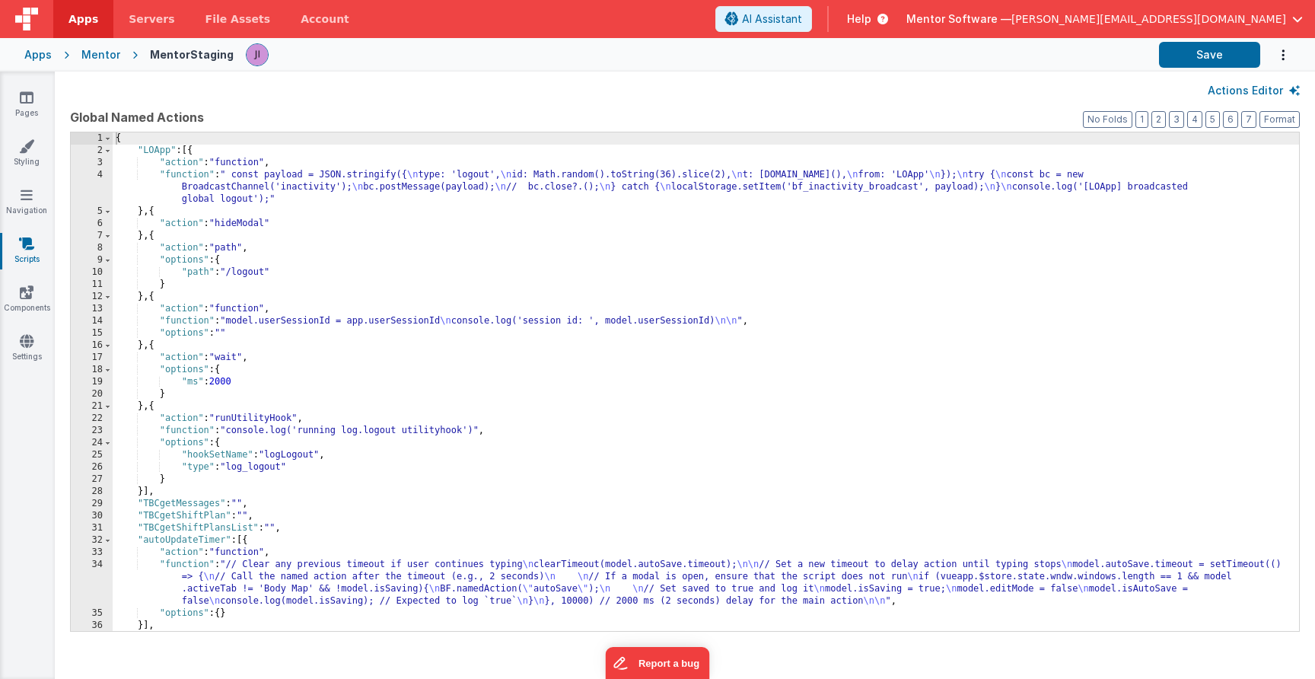
click at [468, 364] on div "{ "LOApp" : [{ "action" : "function" , "function" : " const payload = JSON.stri…" at bounding box center [706, 393] width 1187 height 523
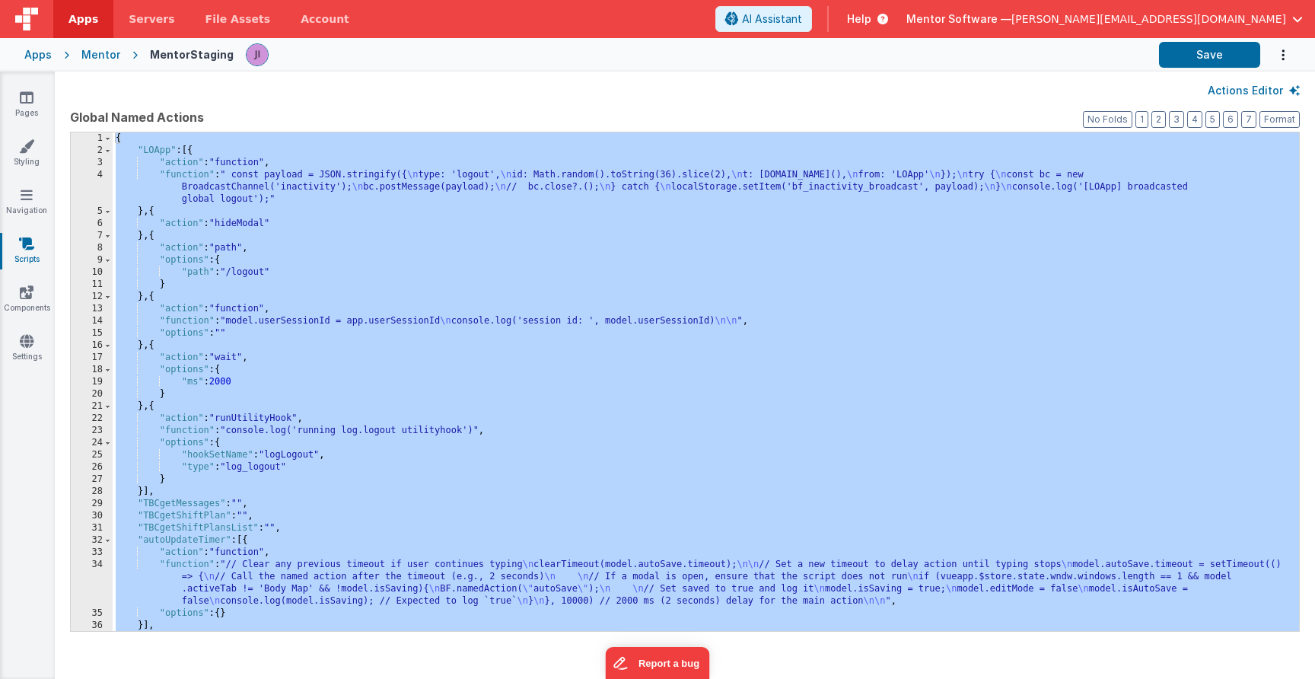
scroll to position [18087, 0]
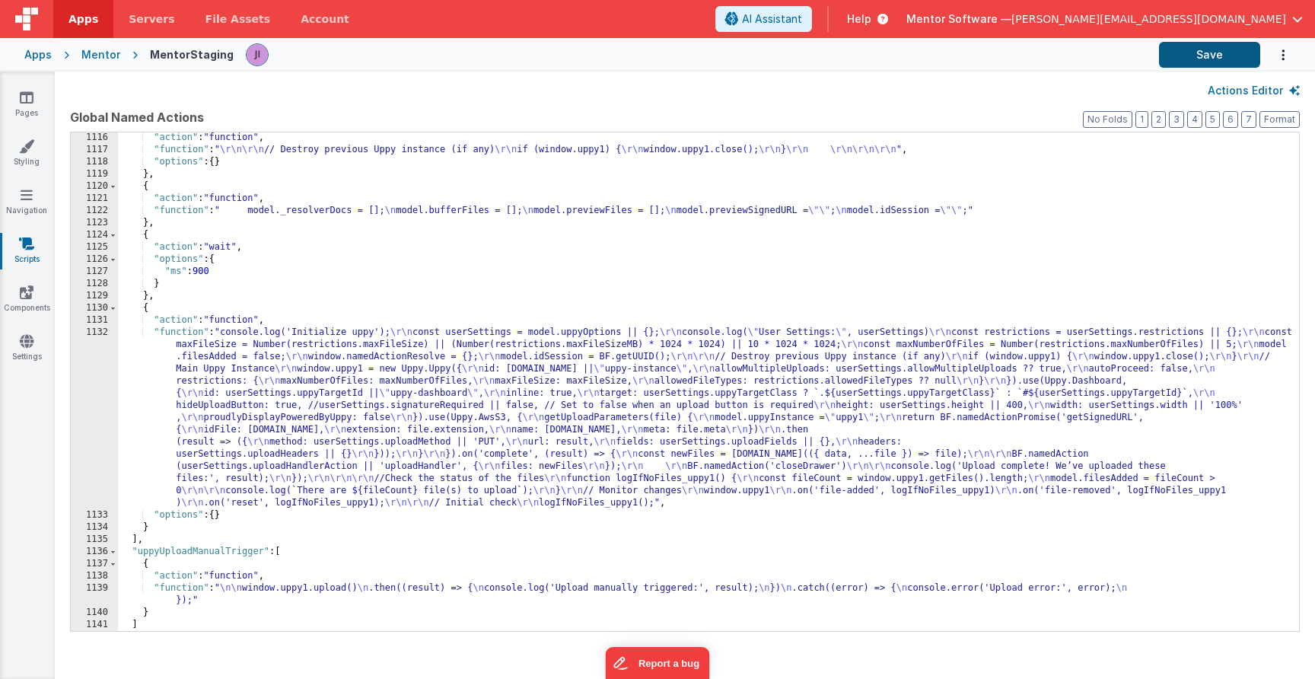
click at [1206, 59] on button "Save" at bounding box center [1209, 55] width 101 height 26
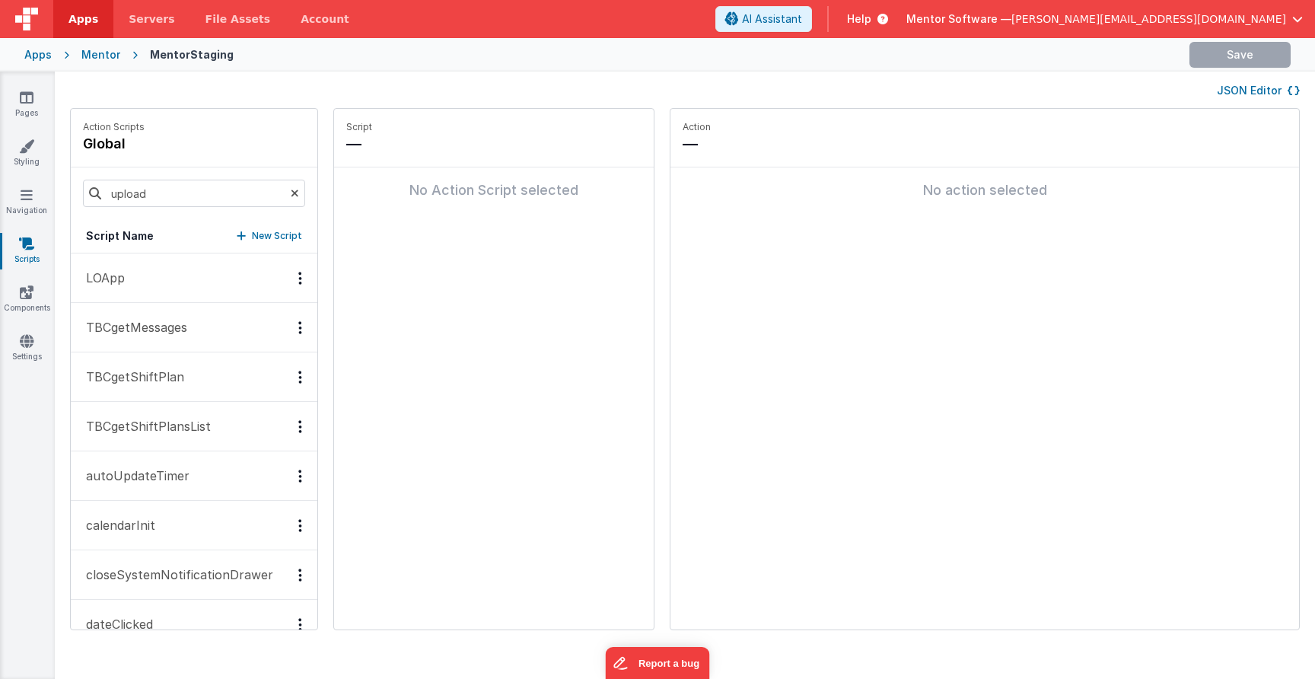
click at [157, 206] on div "upload" at bounding box center [194, 193] width 247 height 52
click at [182, 180] on input "upload" at bounding box center [194, 193] width 222 height 27
click at [175, 198] on input "upload" at bounding box center [194, 193] width 222 height 27
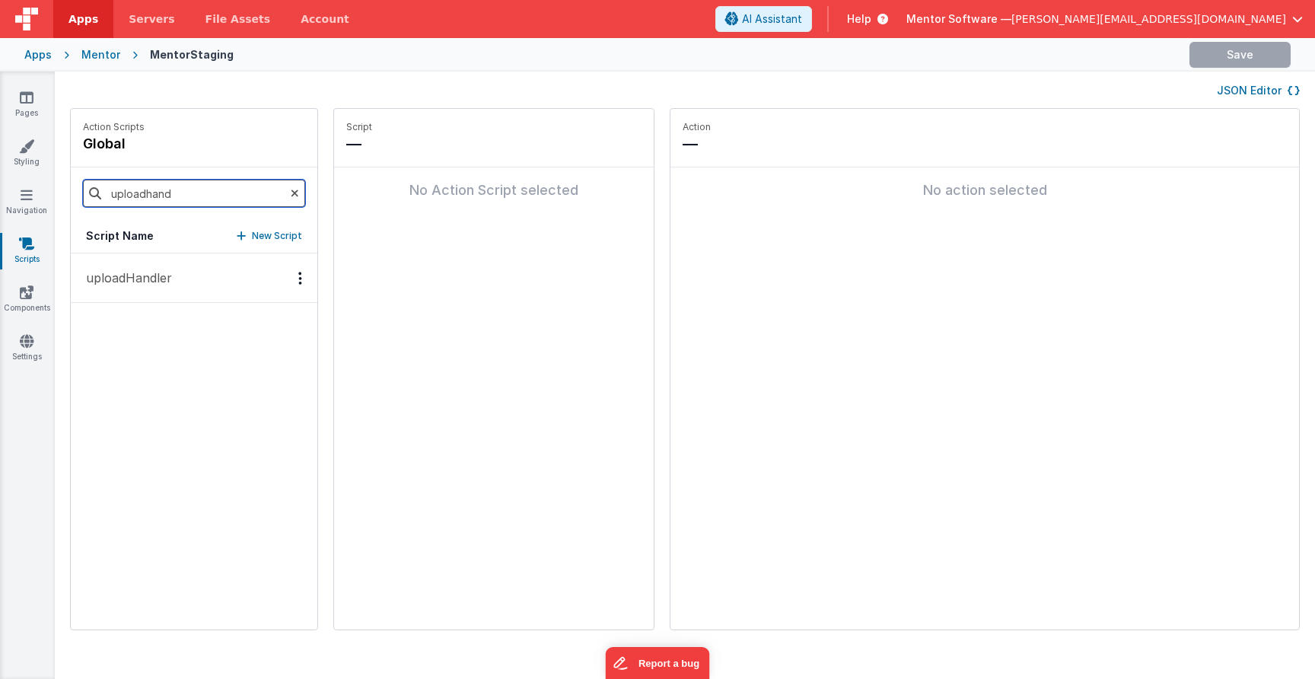
type input "uploadhand"
click at [176, 274] on button "uploadHandler" at bounding box center [194, 277] width 247 height 49
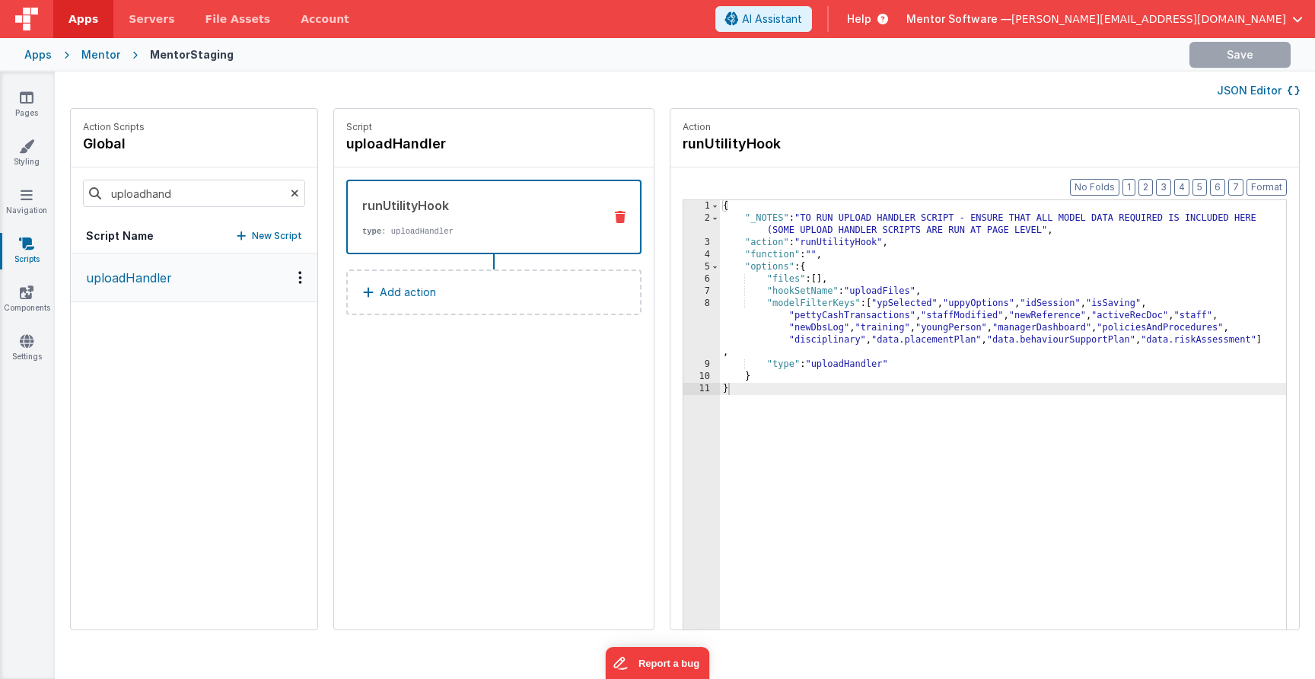
click at [865, 318] on div "{ "_NOTES" : "TO RUN UPLOAD HANDLER SCRIPT - ENSURE THAT ALL MODEL DATA REQUIRE…" at bounding box center [1003, 450] width 566 height 501
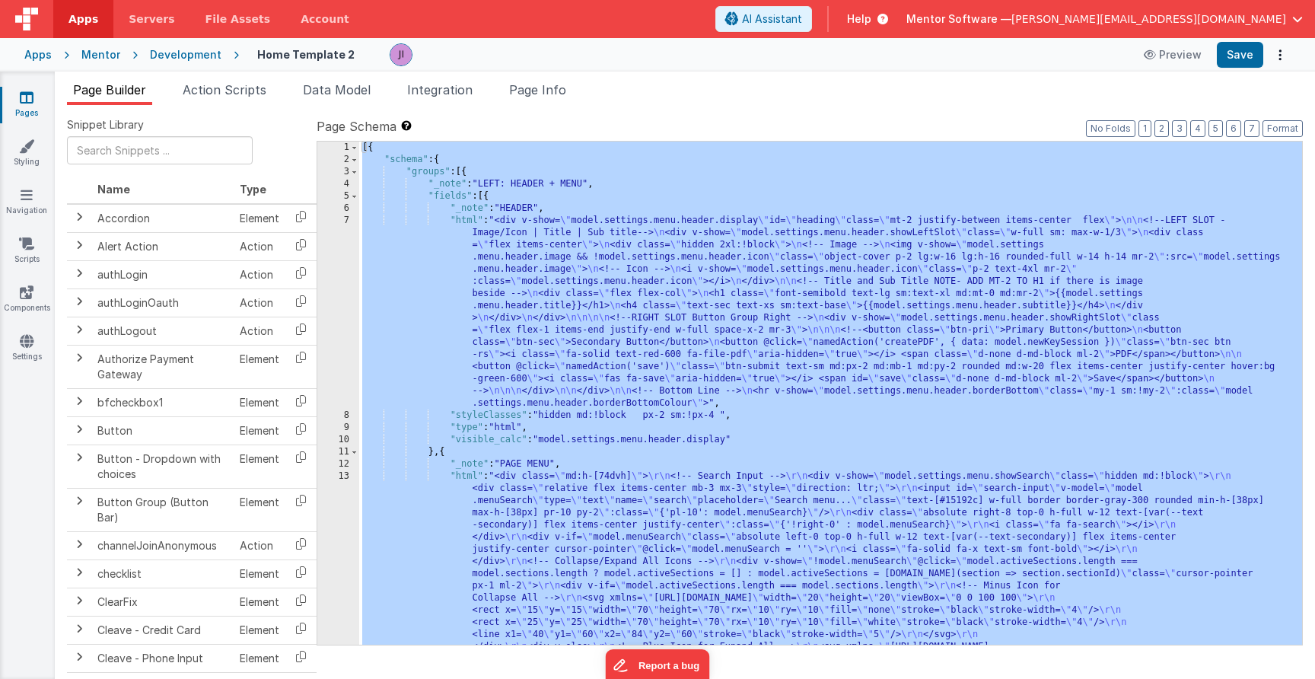
click at [98, 55] on div "Mentor" at bounding box center [100, 54] width 39 height 15
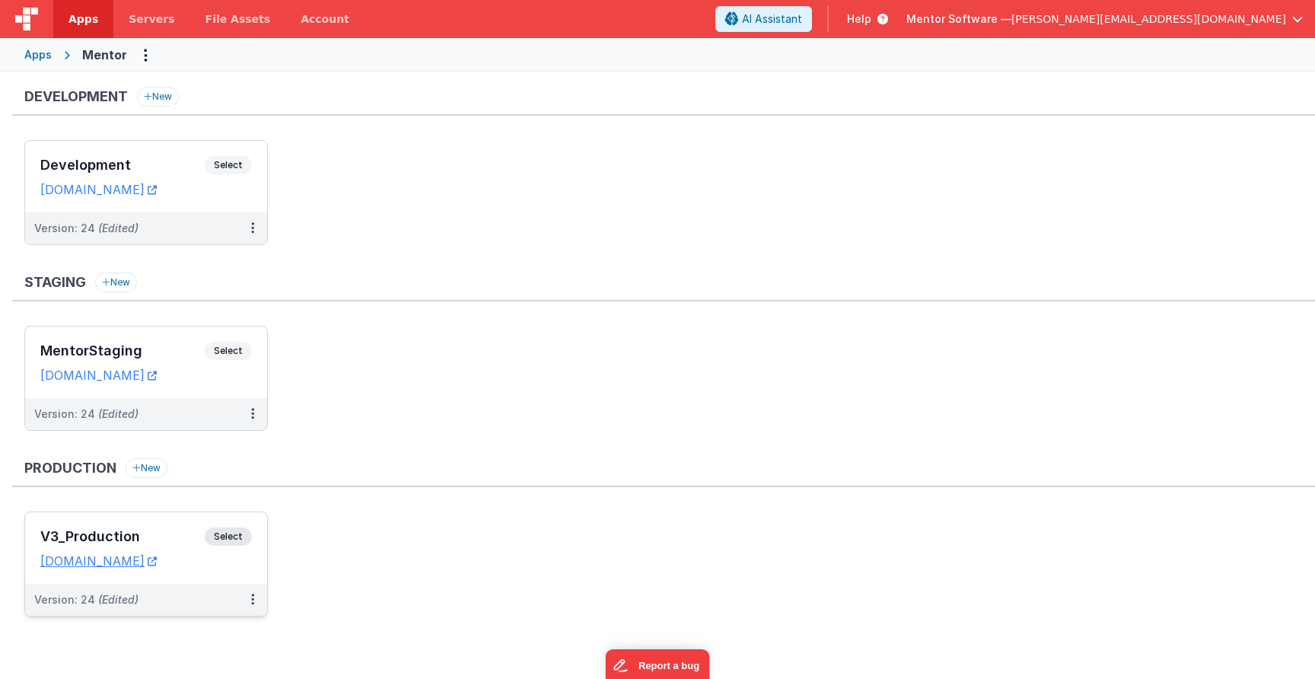
click at [234, 539] on span "Select" at bounding box center [228, 537] width 47 height 18
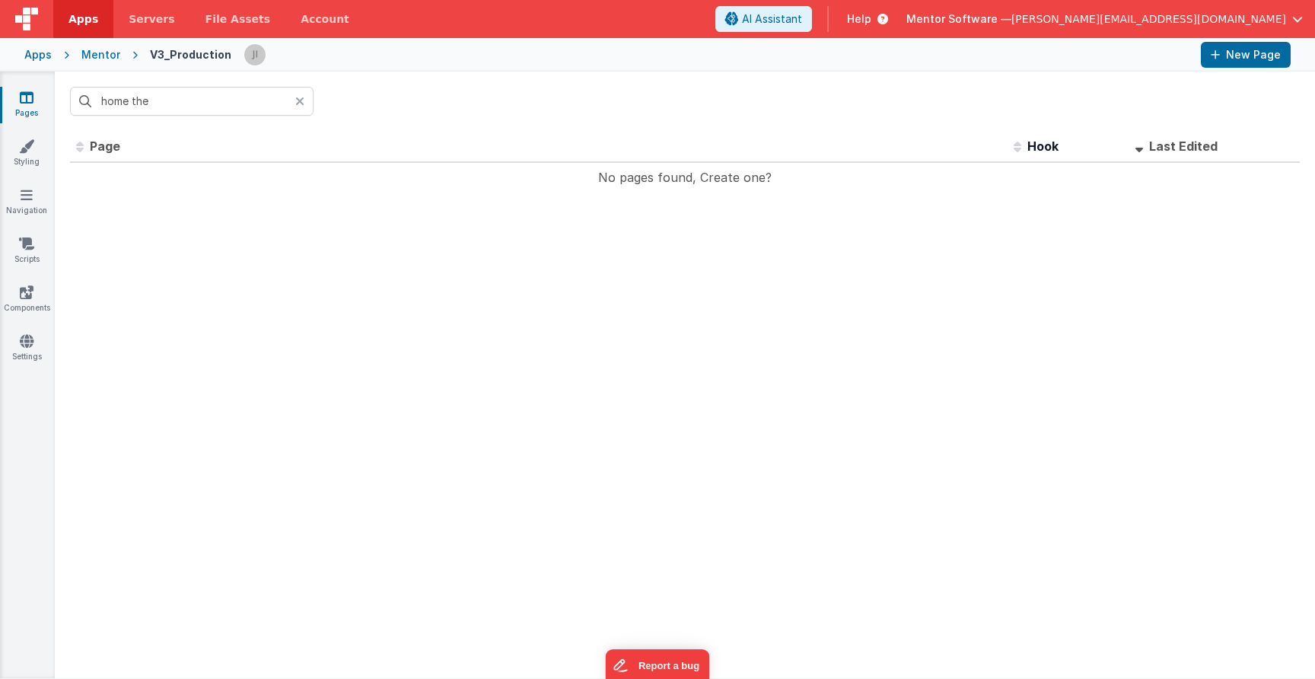
click at [29, 110] on link "Pages" at bounding box center [26, 105] width 55 height 30
click at [123, 110] on input "home the" at bounding box center [192, 101] width 244 height 29
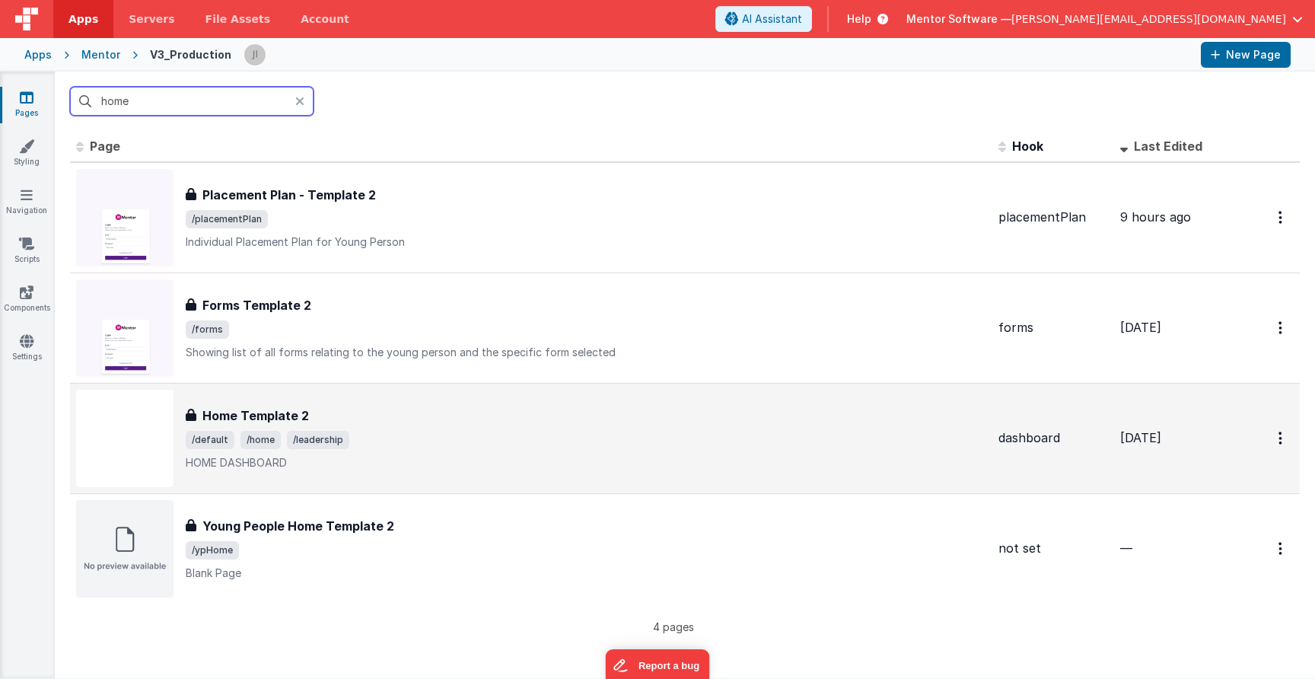
type input "home"
click at [403, 458] on p "HOME DASHBOARD" at bounding box center [586, 462] width 801 height 15
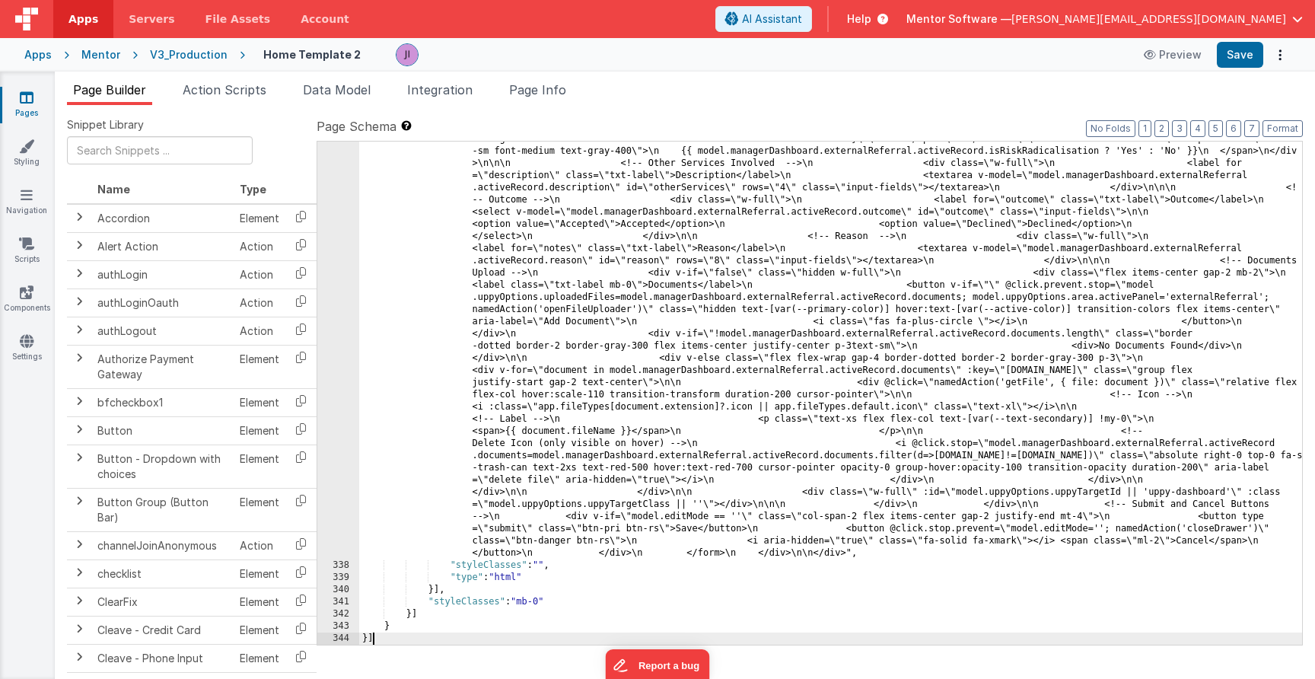
scroll to position [24440, 0]
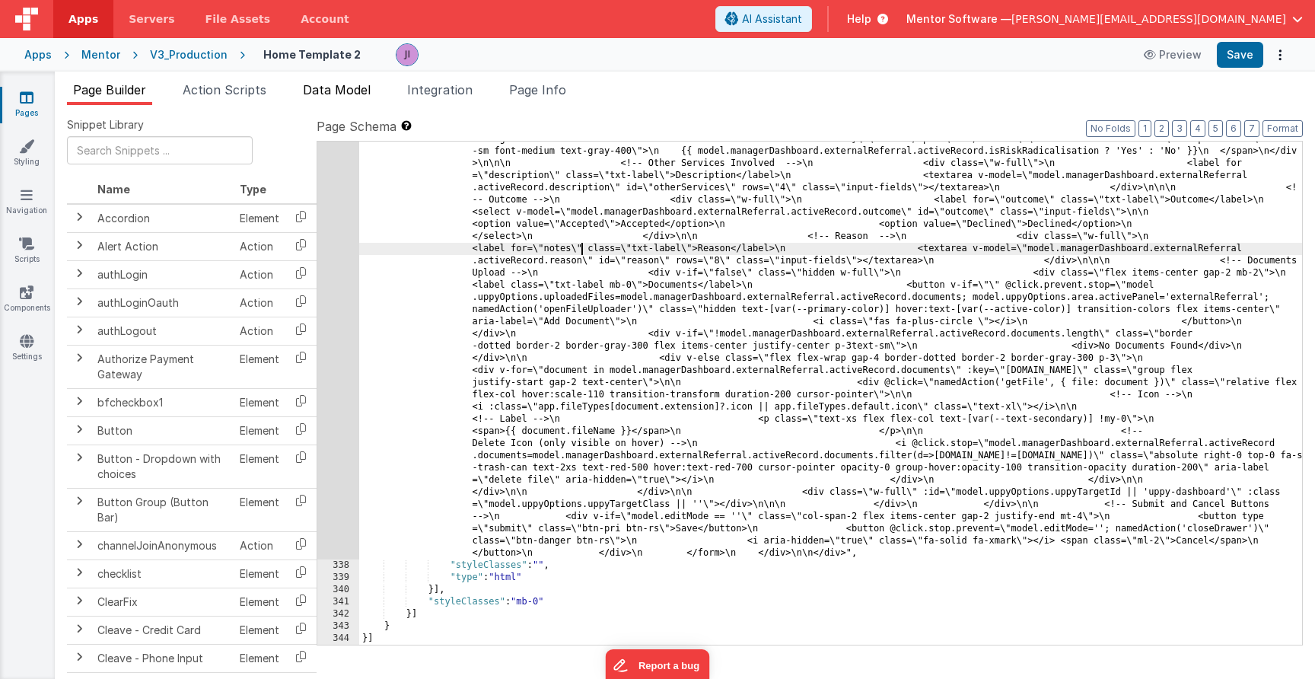
click at [346, 84] on span "Data Model" at bounding box center [337, 89] width 68 height 15
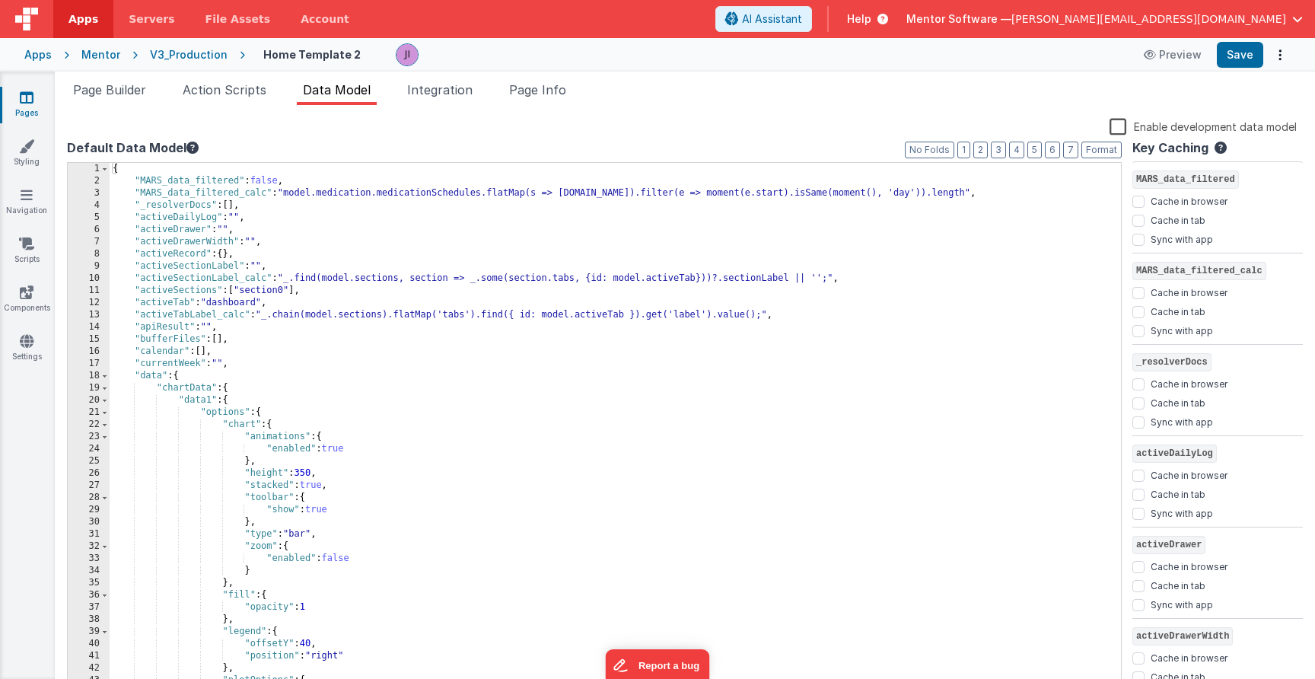
click at [547, 265] on div "{ "MARS_data_filtered" : false , "MARS_data_filtered_calc" : "model.medication.…" at bounding box center [616, 439] width 1012 height 553
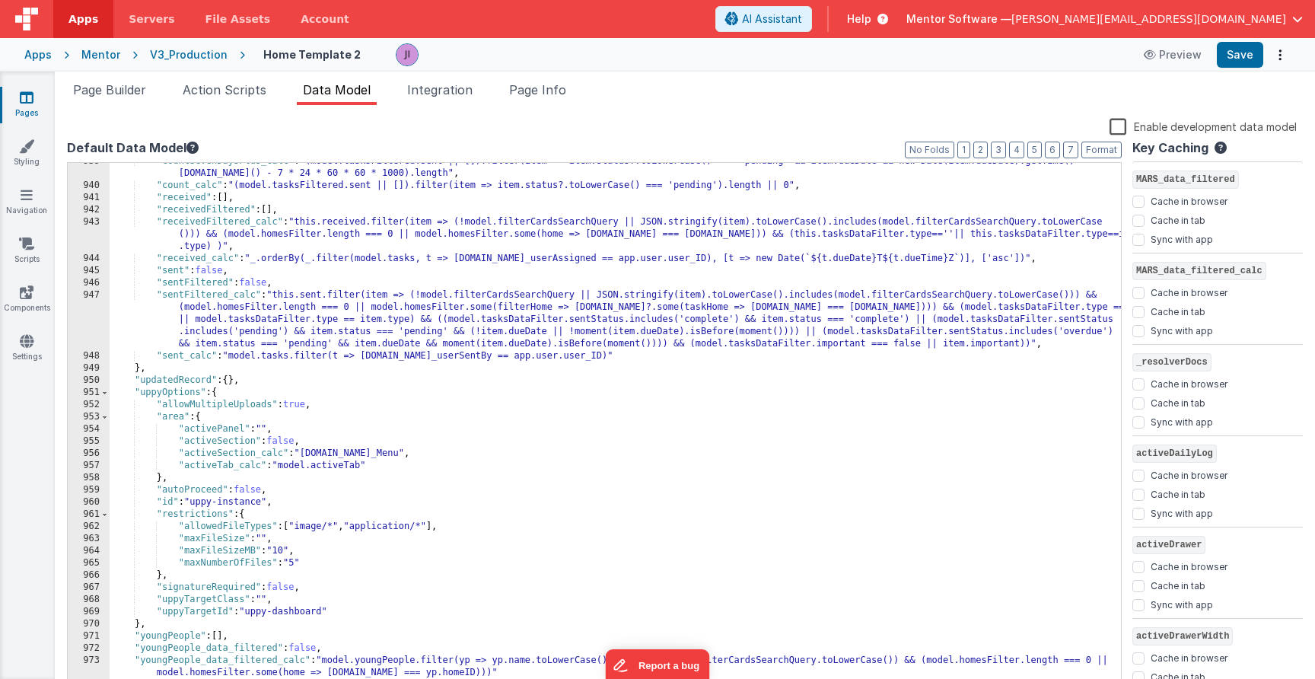
scroll to position [11858, 0]
click at [554, 228] on div ""countSevenDaysPlus_calc" : "(model.tasksFiltered.sent || []).filter(item => it…" at bounding box center [616, 437] width 1012 height 565
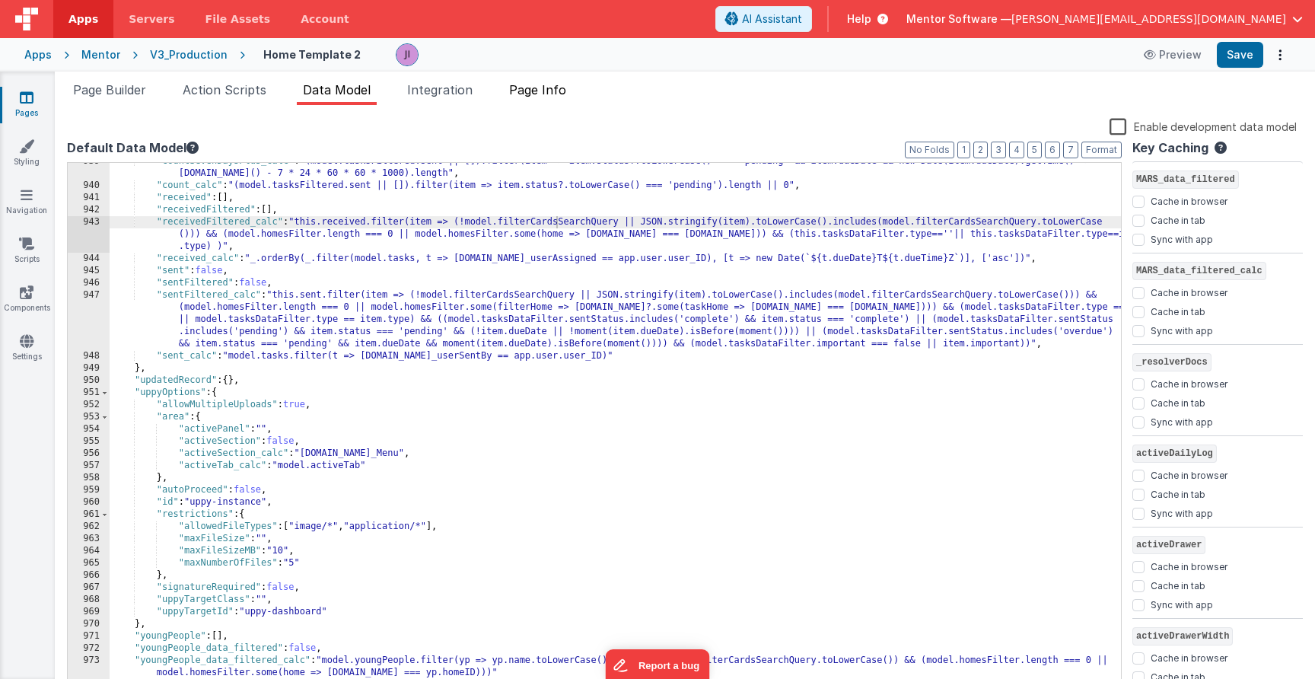
click at [550, 91] on span "Page Info" at bounding box center [537, 89] width 57 height 15
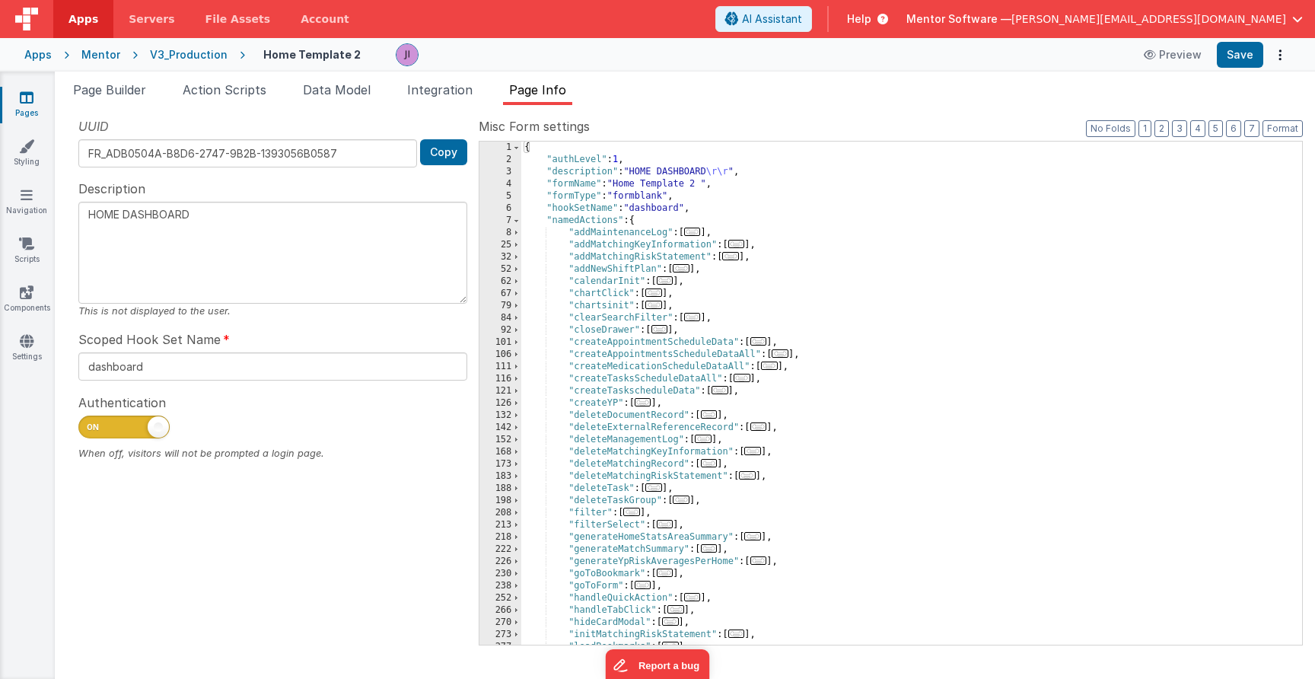
click at [709, 250] on div "{ "authLevel" : 1 , "description" : "HOME DASHBOARD \r\r " , "formName" : "Home…" at bounding box center [911, 406] width 781 height 528
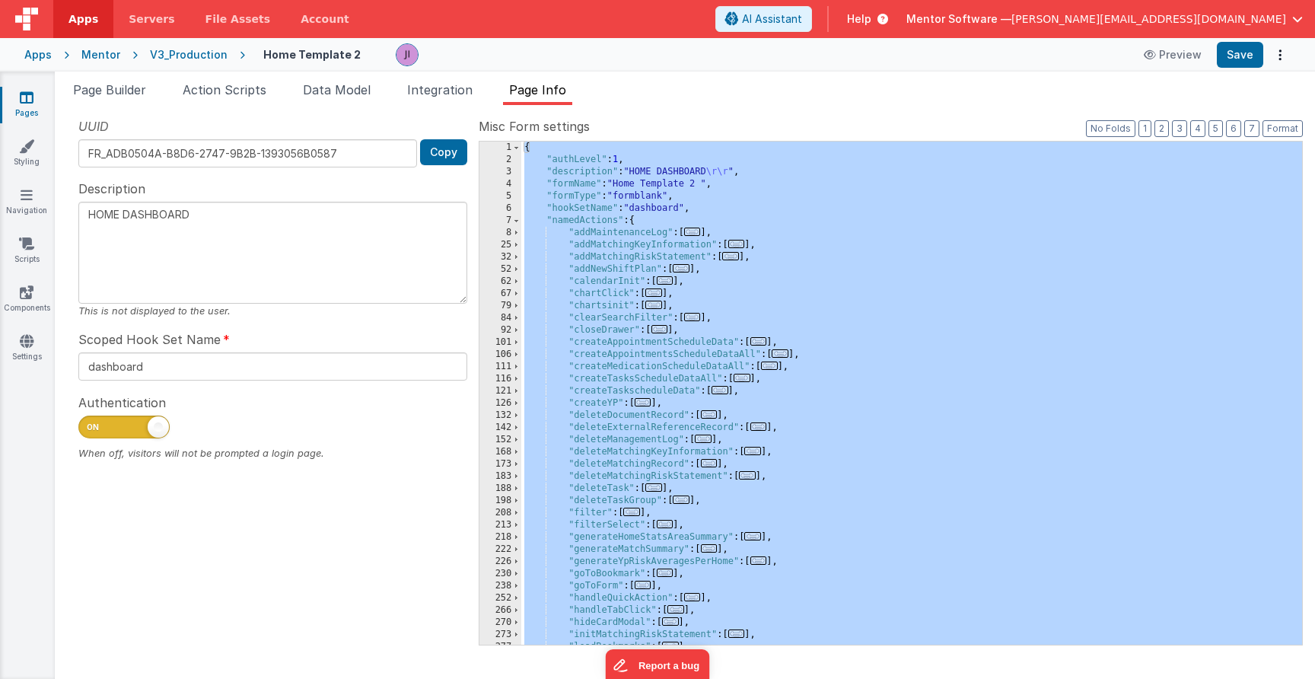
type textarea "HOME DASHBOARD"
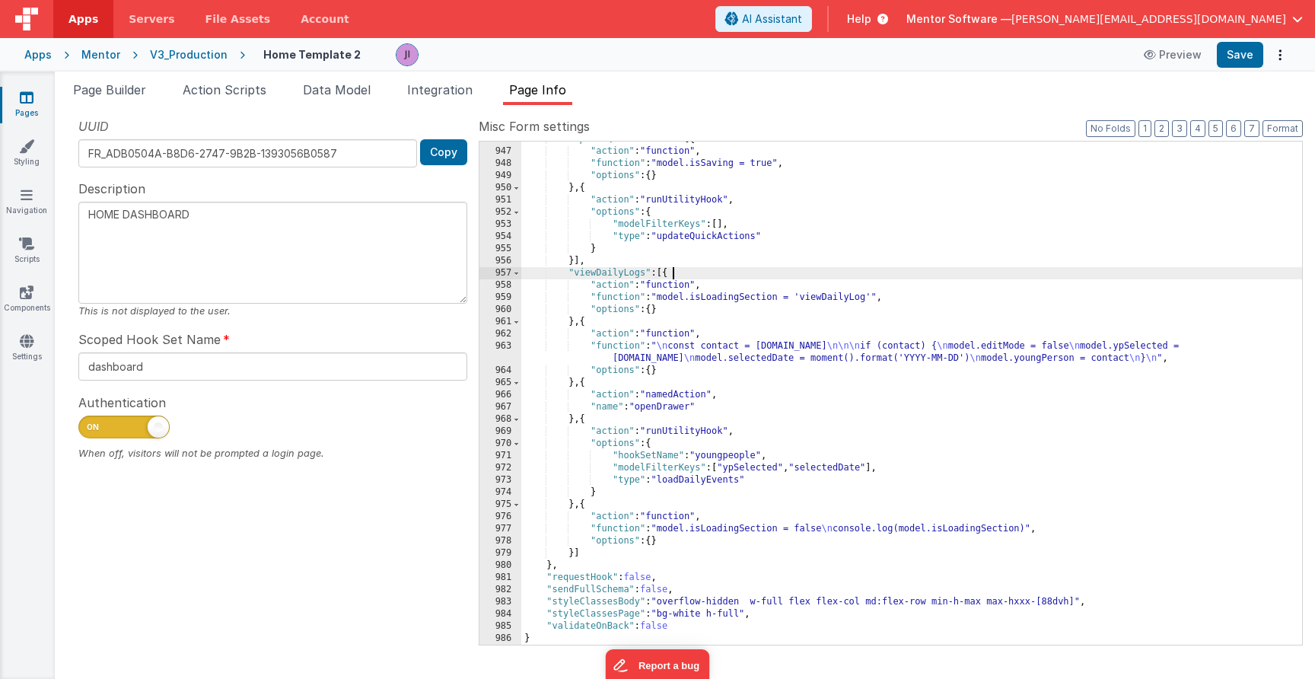
click at [767, 276] on div ""updateQuickActions" : [{ "action" : "function" , "function" : "model.isSaving …" at bounding box center [911, 397] width 781 height 528
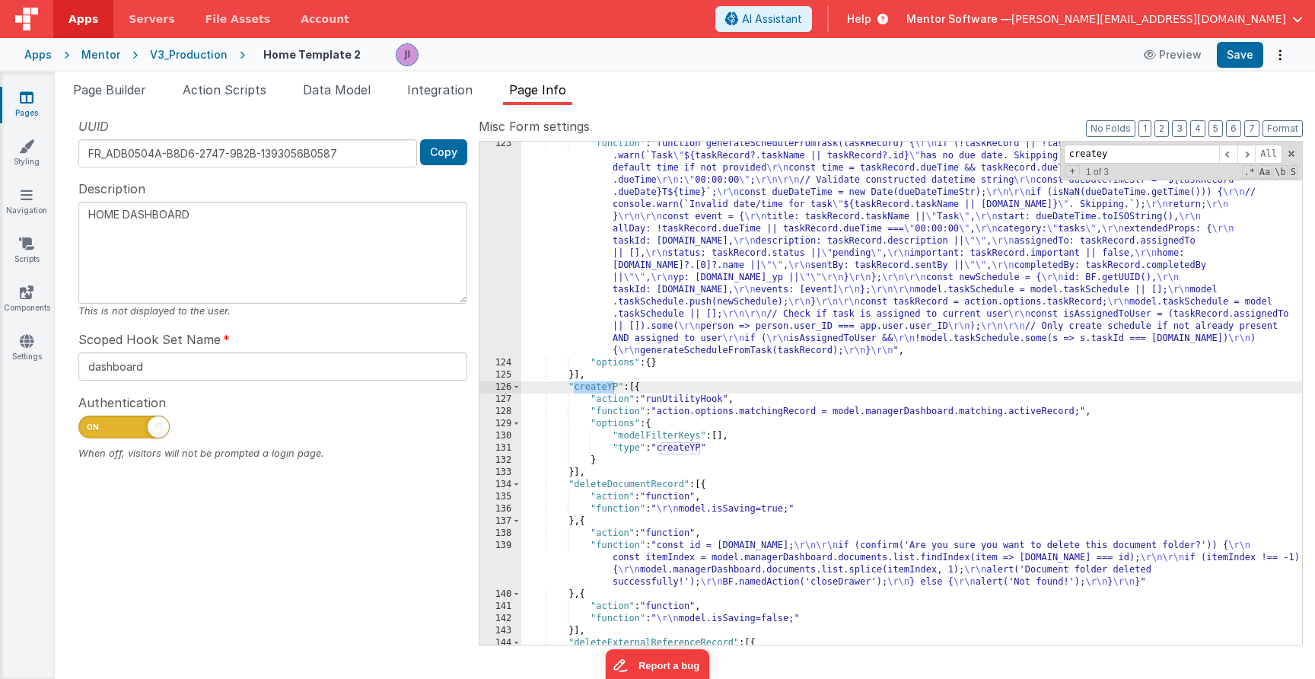
scroll to position [4193, 0]
type input "createy"
click at [1234, 51] on button "Save" at bounding box center [1240, 55] width 46 height 26
click at [31, 348] on icon at bounding box center [27, 340] width 14 height 15
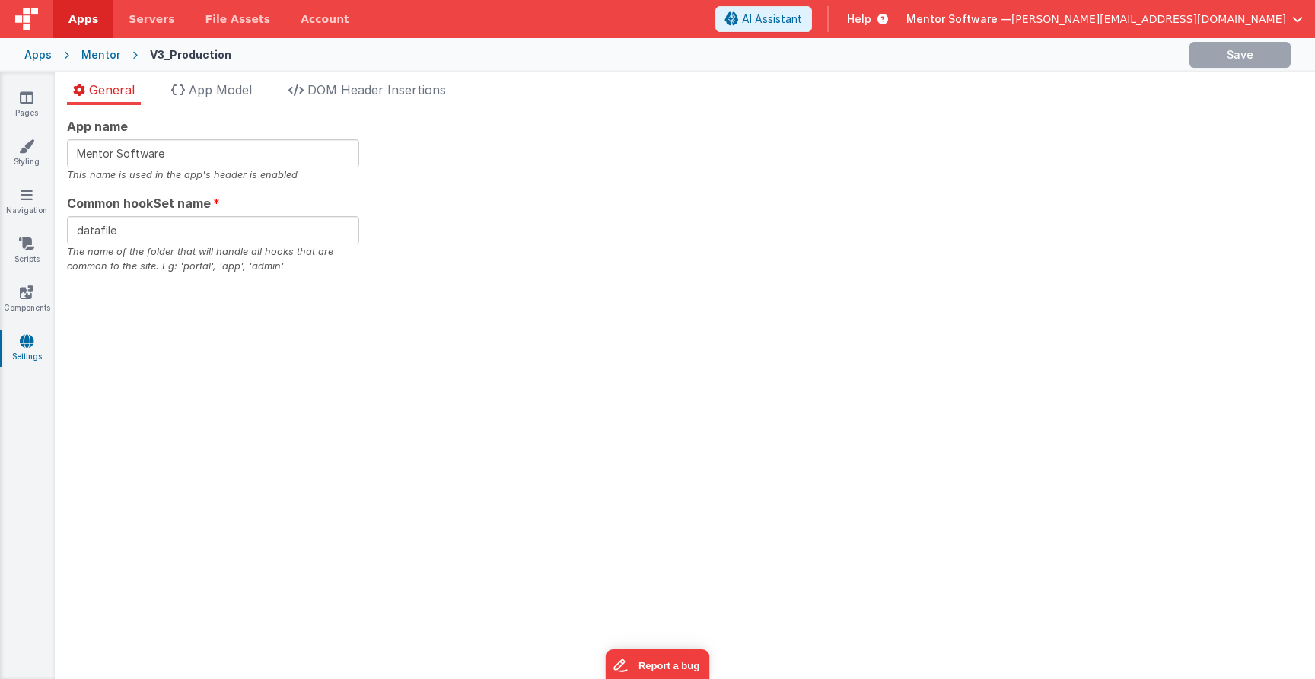
click at [23, 235] on div "Pages Styling Navigation Scripts Components Settings" at bounding box center [27, 375] width 55 height 607
click at [27, 246] on icon at bounding box center [26, 243] width 15 height 15
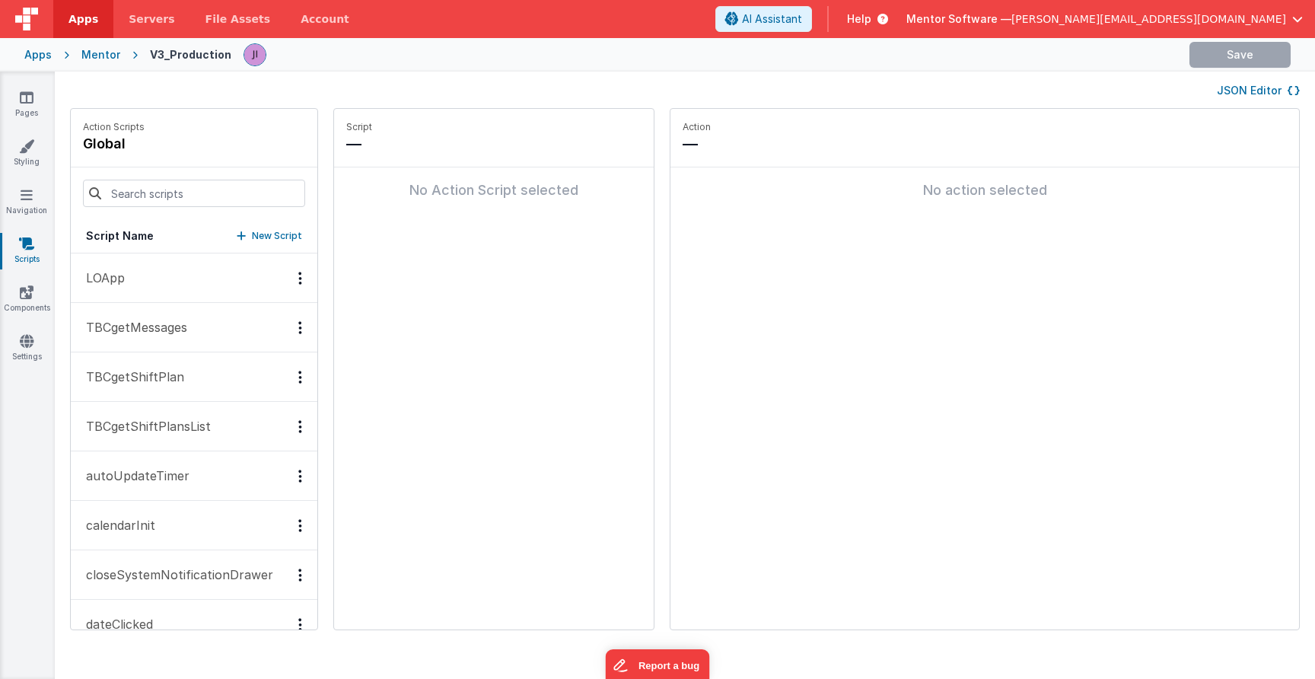
click at [1264, 88] on button "JSON Editor" at bounding box center [1258, 90] width 83 height 15
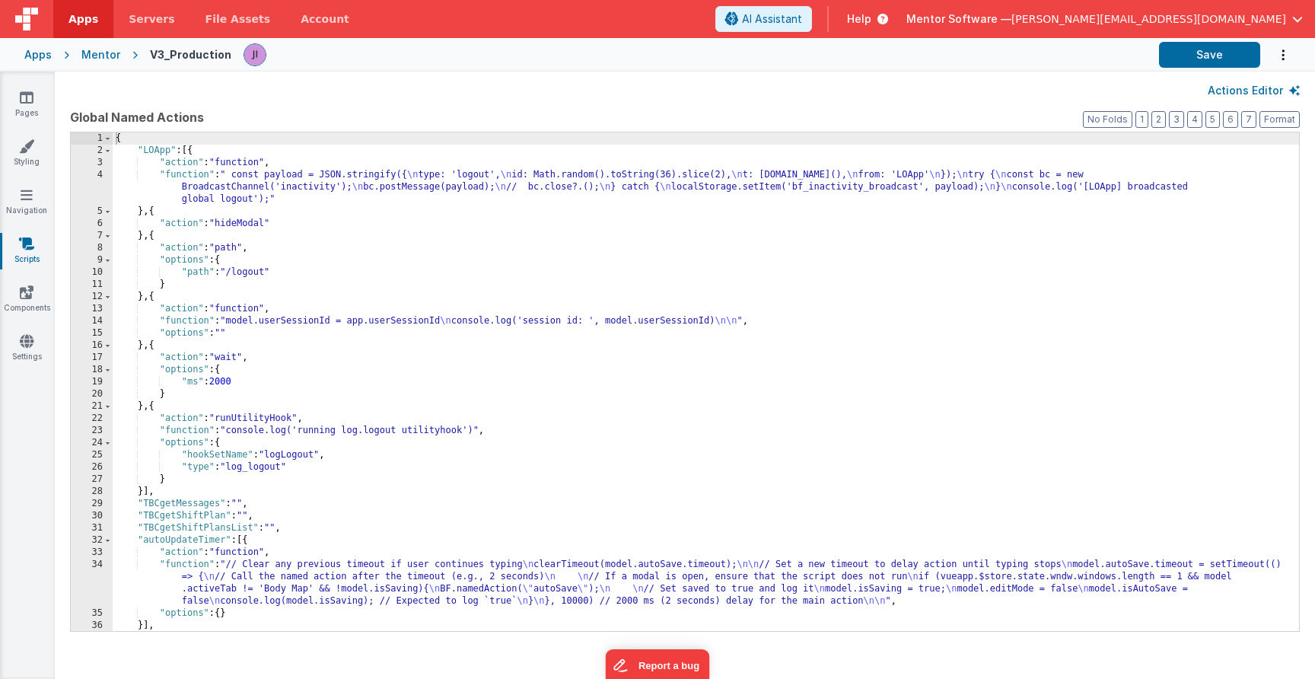
click at [464, 260] on div "{ "LOApp" : [{ "action" : "function" , "function" : " const payload = JSON.stri…" at bounding box center [706, 393] width 1187 height 523
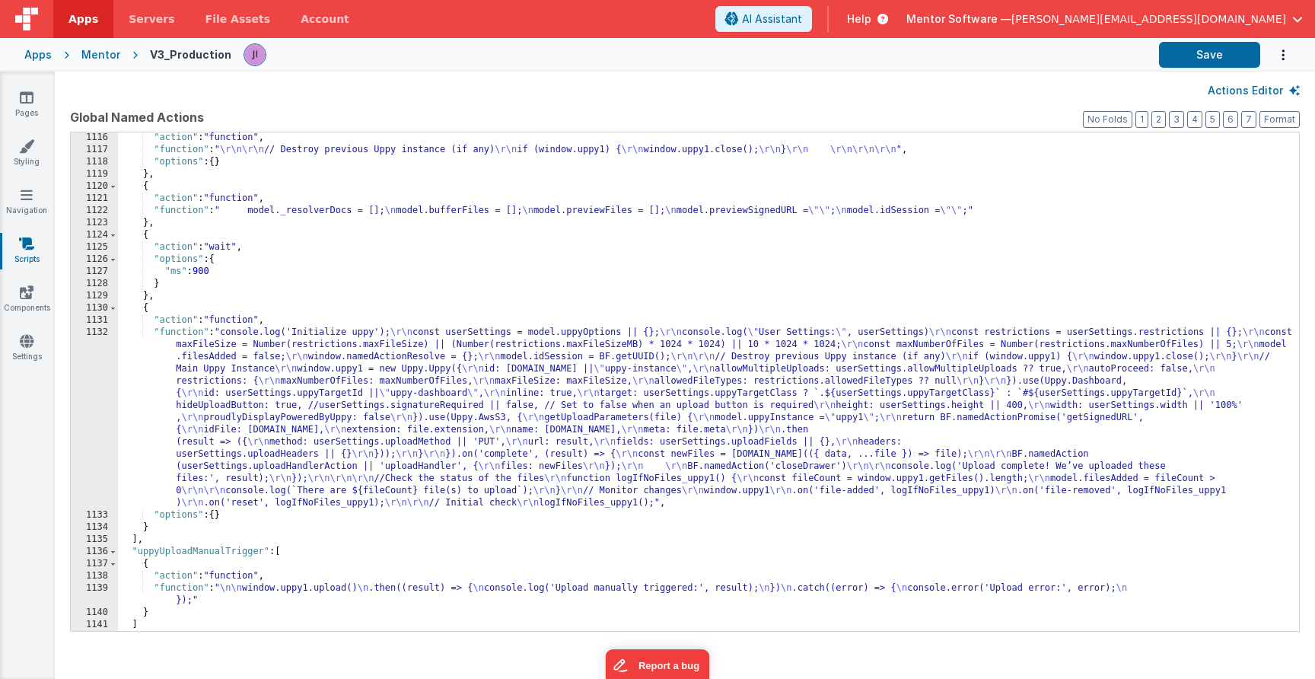
scroll to position [18087, 0]
click at [1203, 69] on div "Apps Mentor V3_Production Save" at bounding box center [657, 54] width 1315 height 33
click at [1203, 67] on button "Save" at bounding box center [1209, 55] width 101 height 26
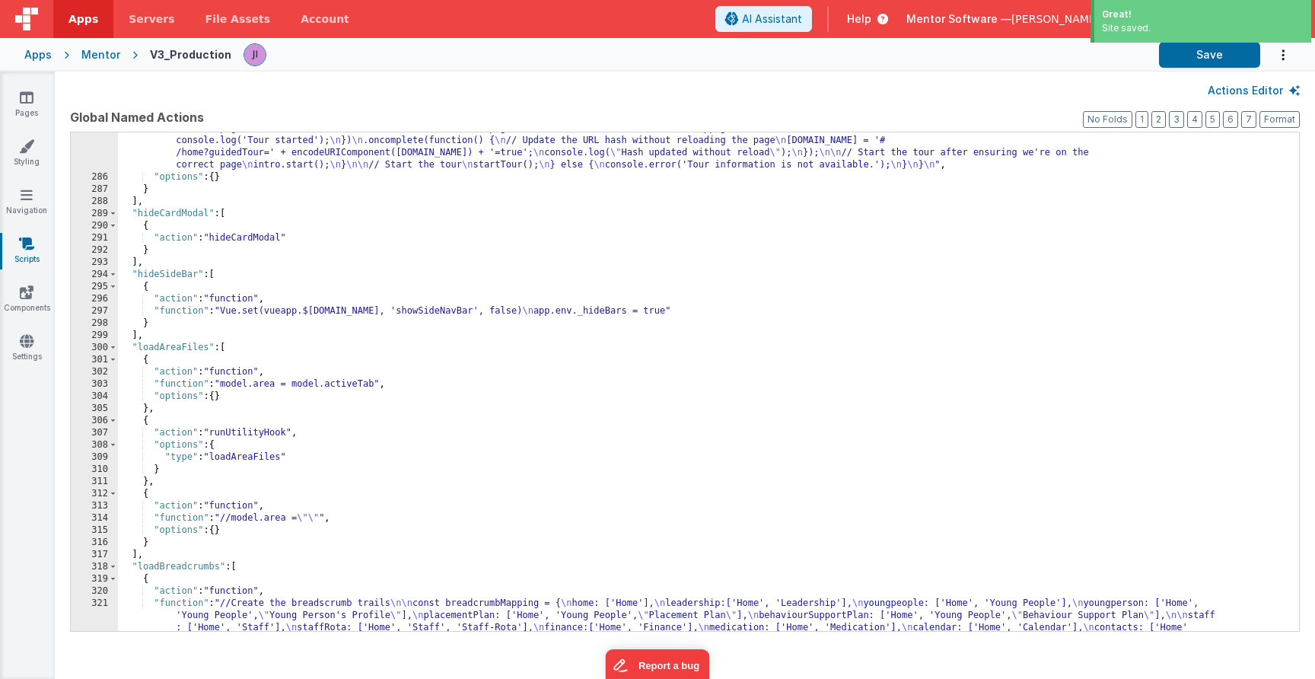
scroll to position [4431, 0]
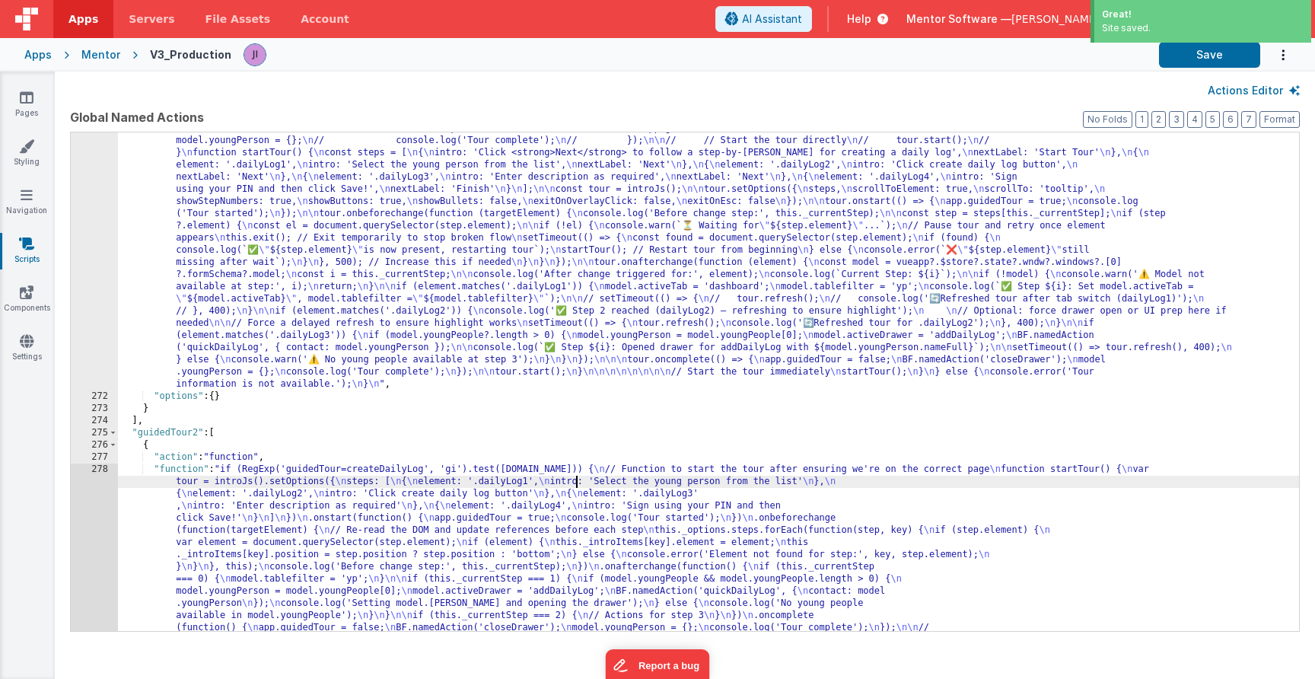
click at [579, 477] on div ""function" : "if (action.options.tour && action.options.tour.name) { \n var tou…" at bounding box center [708, 487] width 1181 height 1168
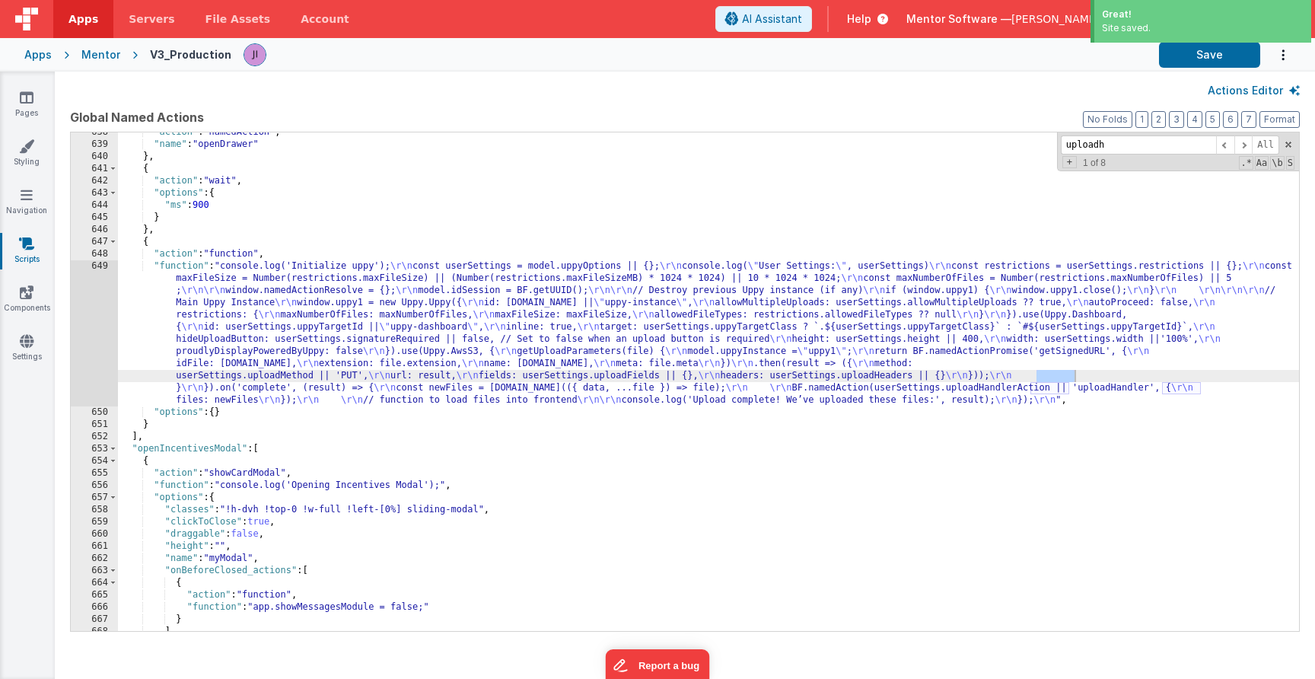
scroll to position [11211, 0]
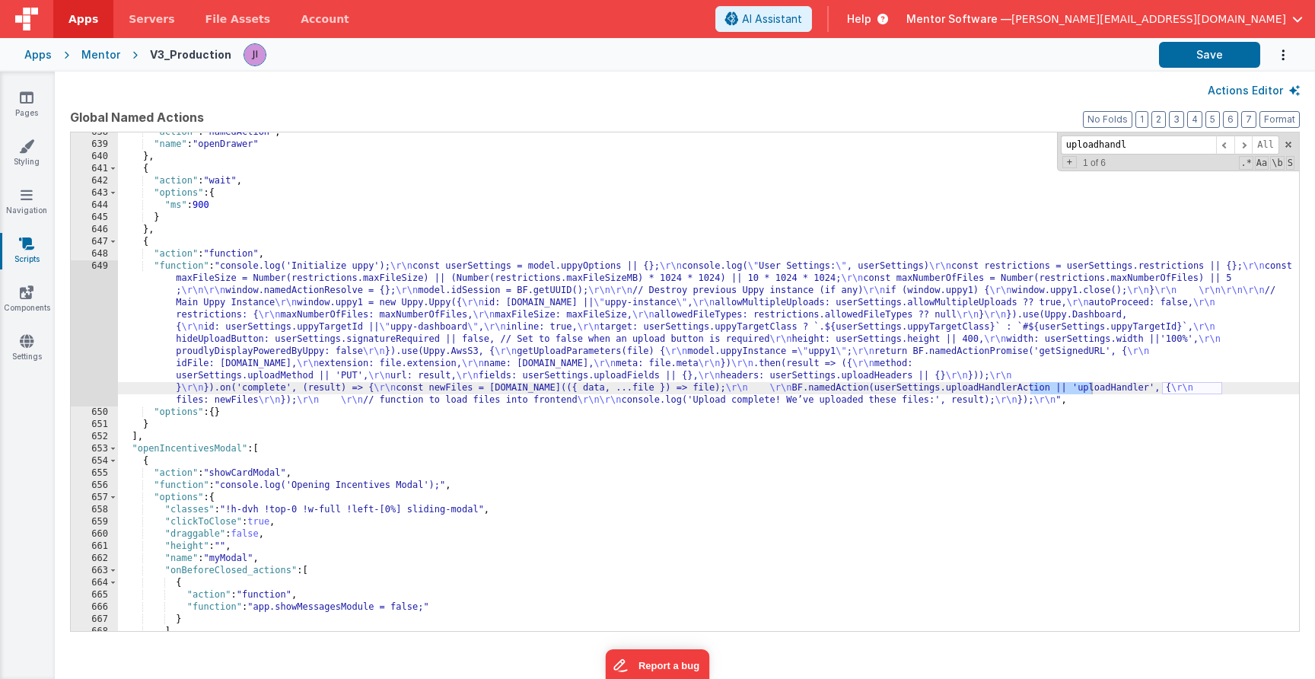
type input "uploadhandle"
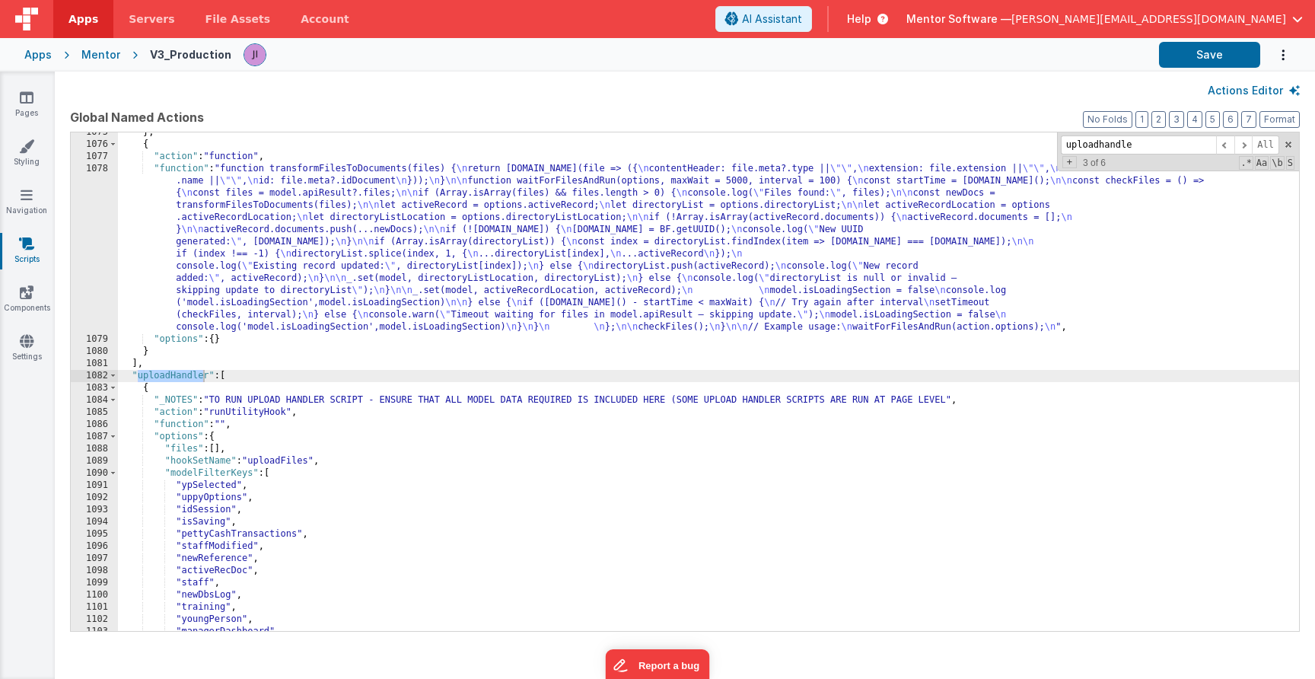
scroll to position [17775, 0]
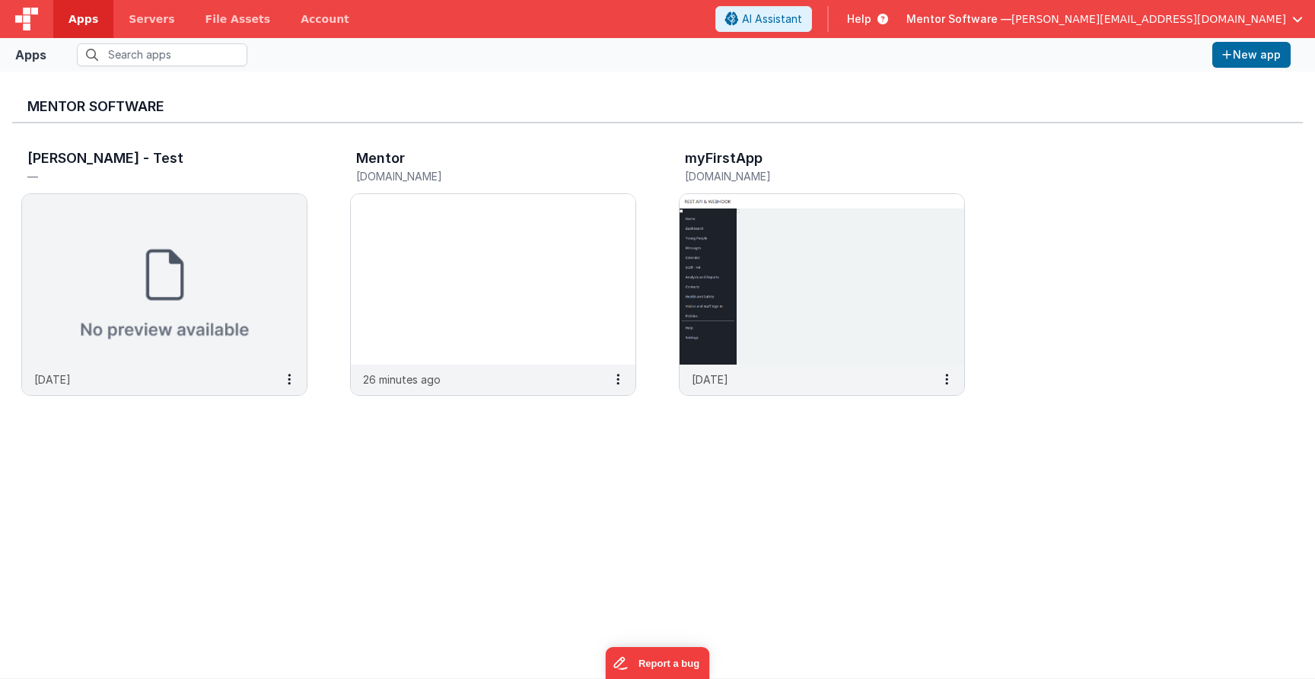
click at [94, 1] on link "Apps" at bounding box center [83, 19] width 60 height 38
click at [447, 157] on div "Mentor" at bounding box center [477, 161] width 242 height 20
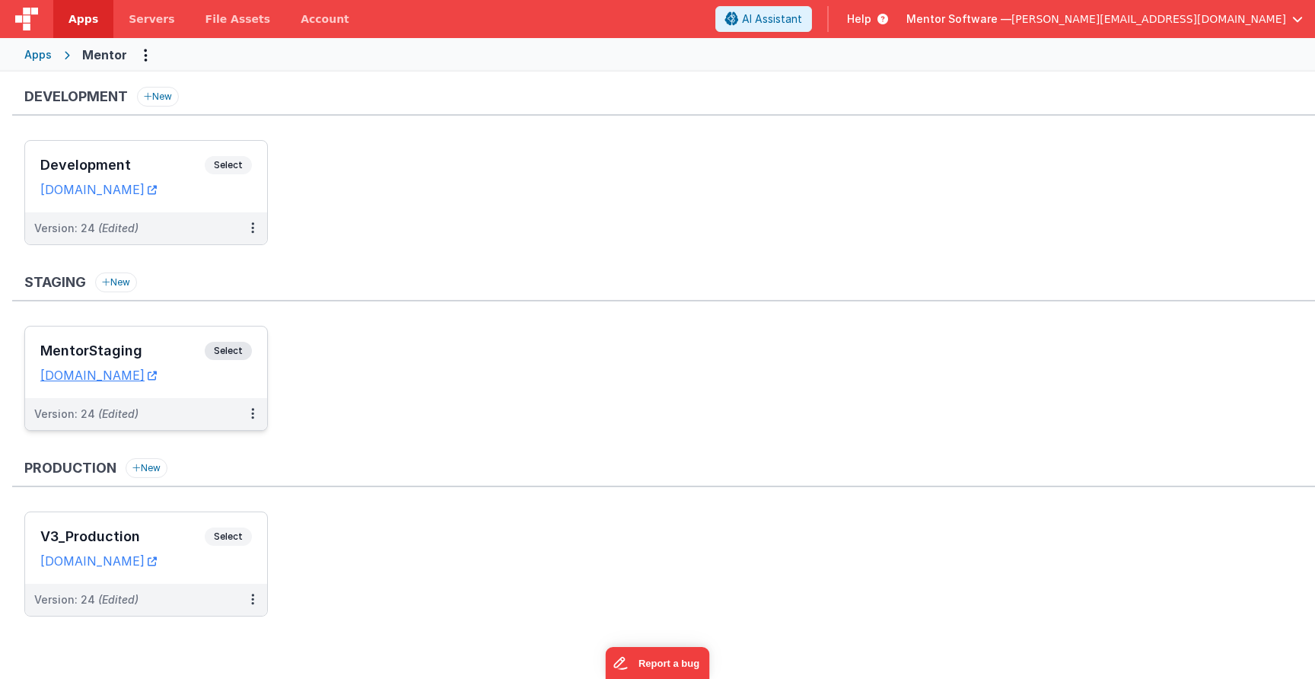
click at [228, 347] on span "Select" at bounding box center [228, 351] width 47 height 18
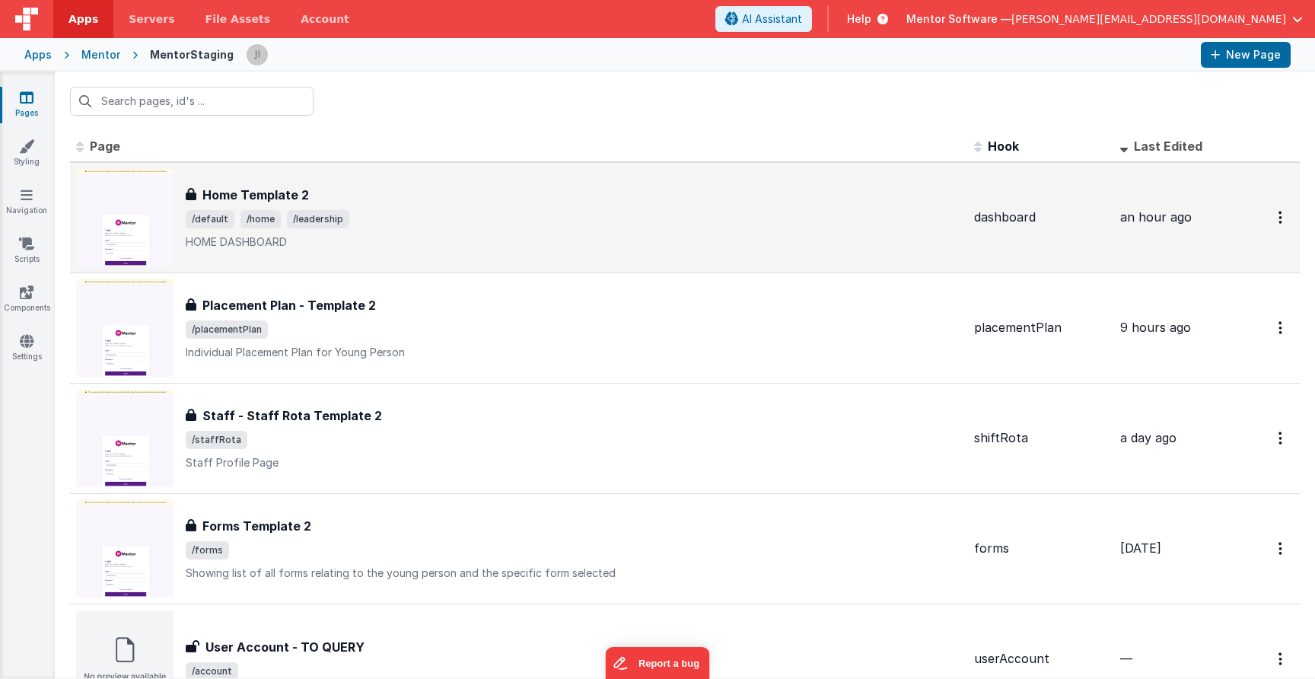
click at [317, 186] on div "Home Template 2" at bounding box center [574, 195] width 776 height 18
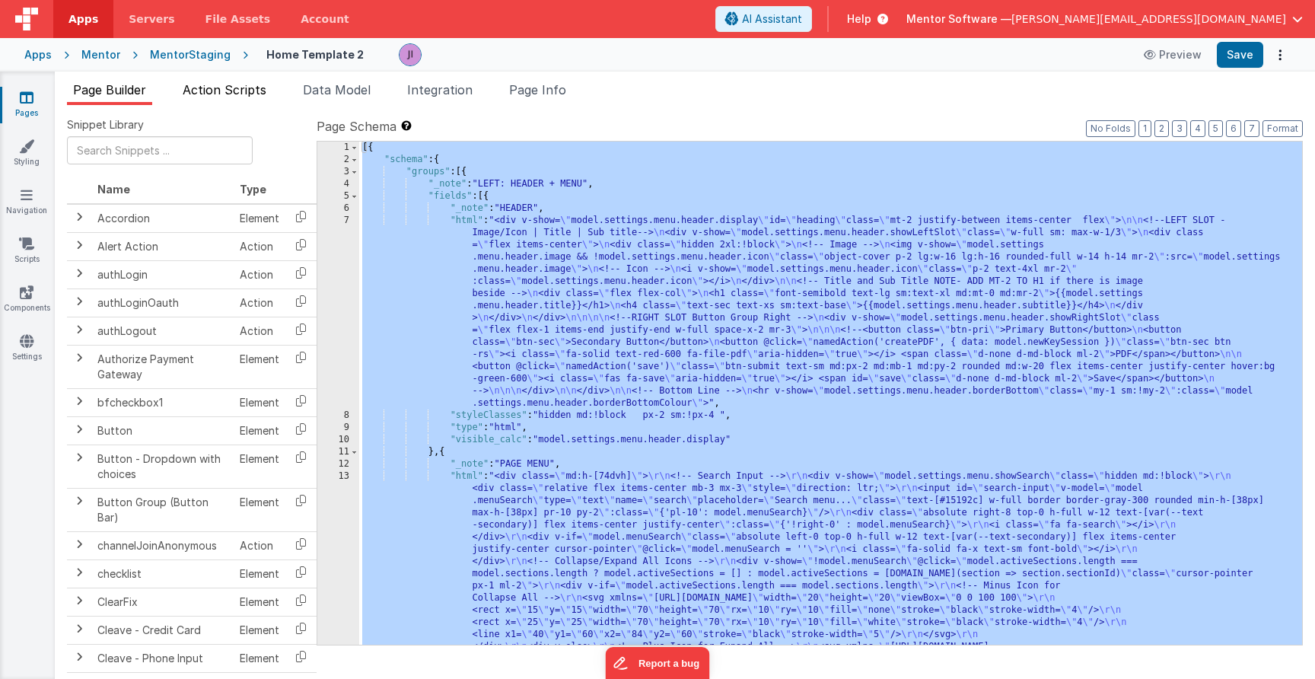
click at [235, 97] on span "Action Scripts" at bounding box center [225, 89] width 84 height 15
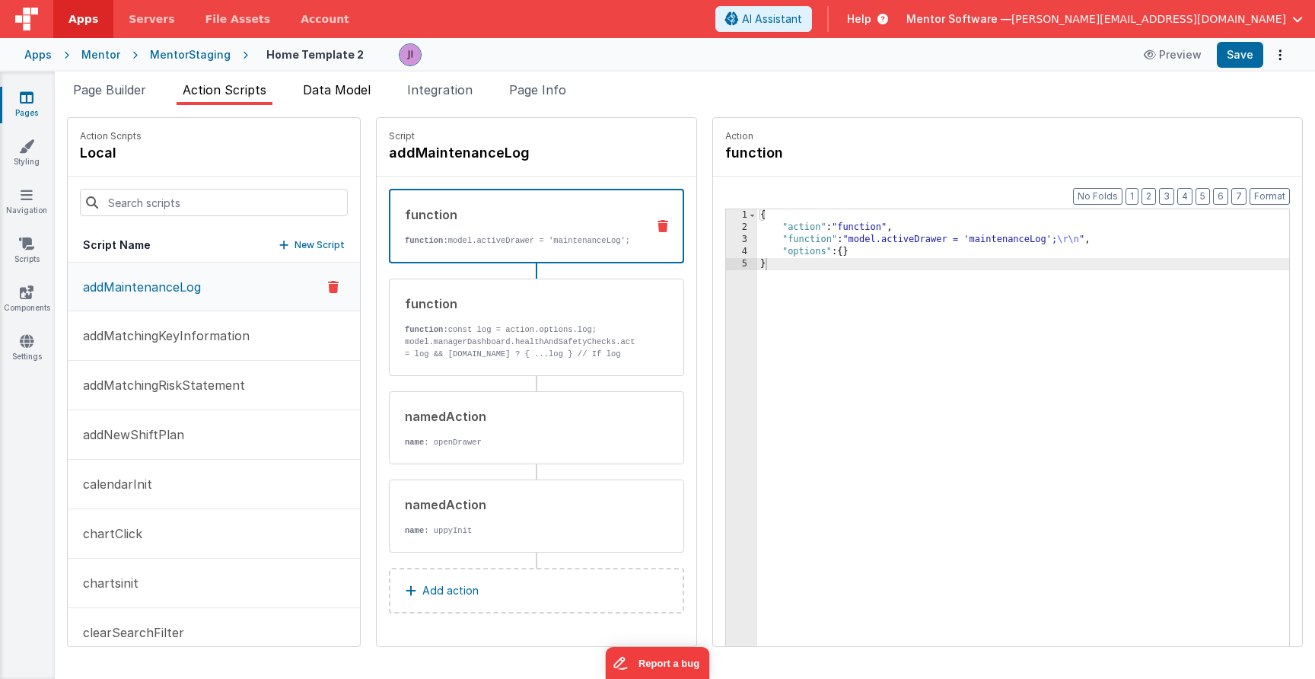
click at [346, 90] on span "Data Model" at bounding box center [337, 89] width 68 height 15
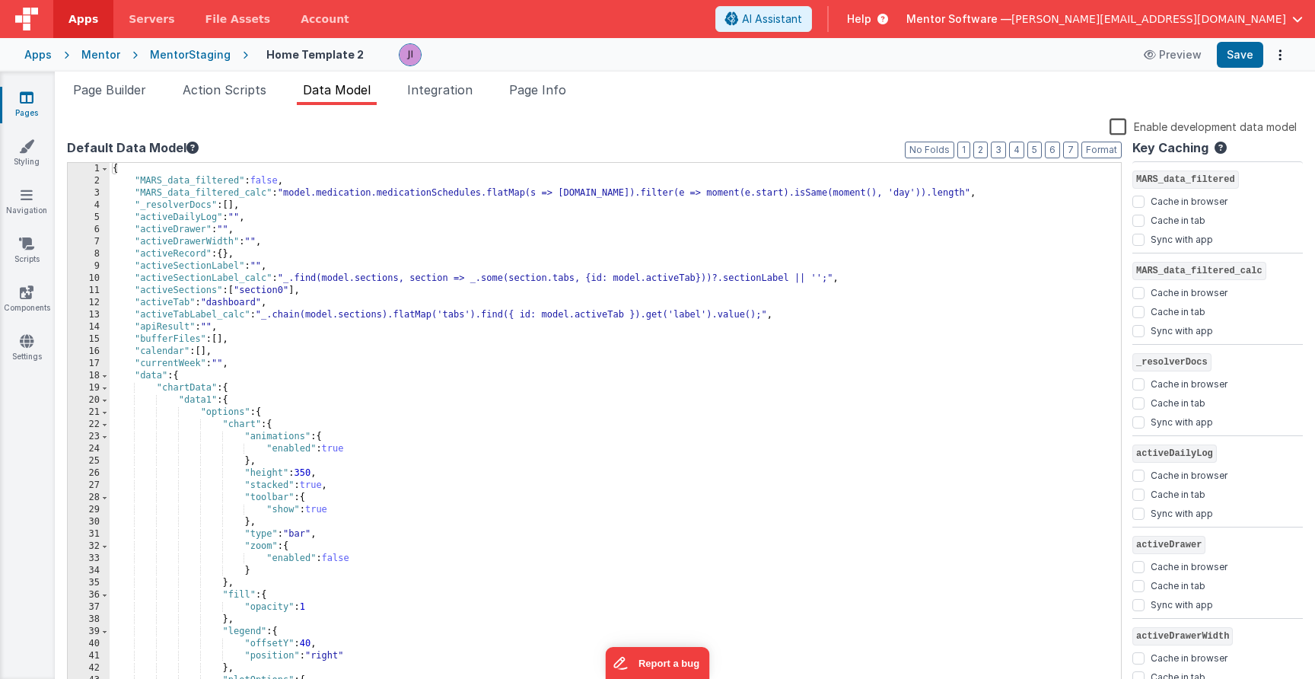
click at [430, 263] on div "{ "MARS_data_filtered" : false , "MARS_data_filtered_calc" : "model.medication.…" at bounding box center [616, 439] width 1012 height 553
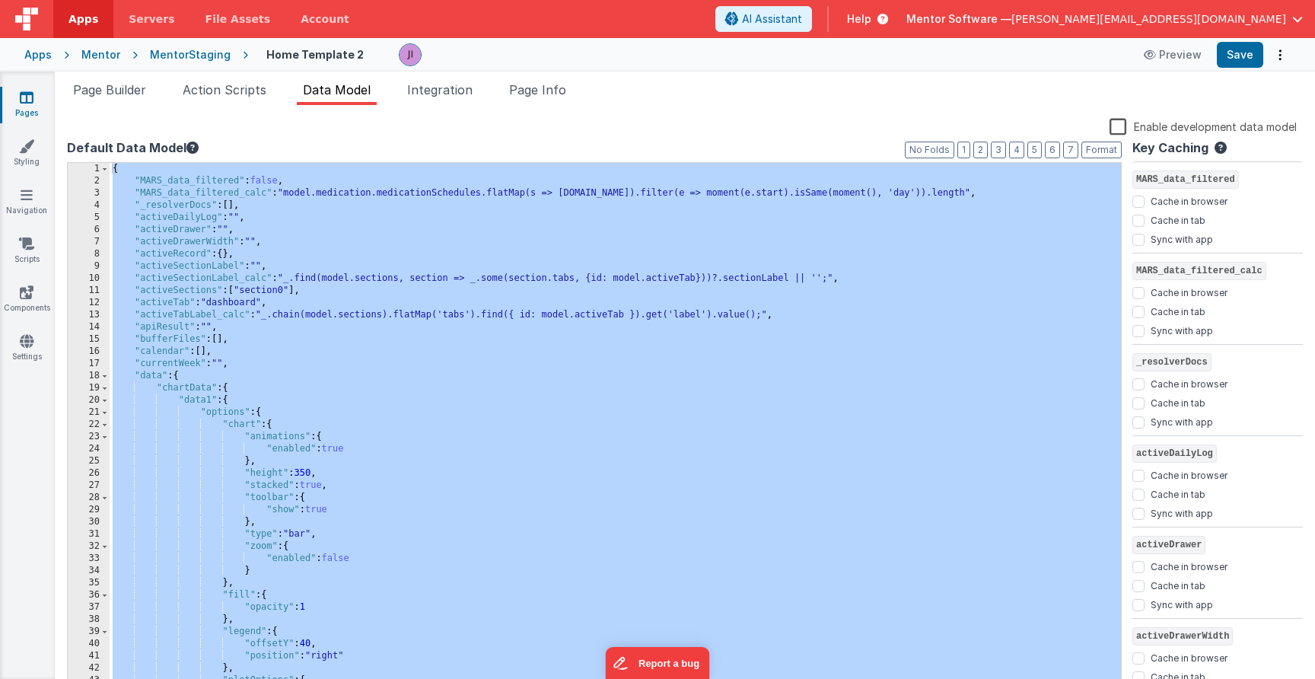
click at [537, 105] on div "Snippet Library Name Type Accordion Element Alert Action Action authLogin Actio…" at bounding box center [685, 404] width 1261 height 598
click at [538, 103] on li "Page Info" at bounding box center [537, 93] width 69 height 24
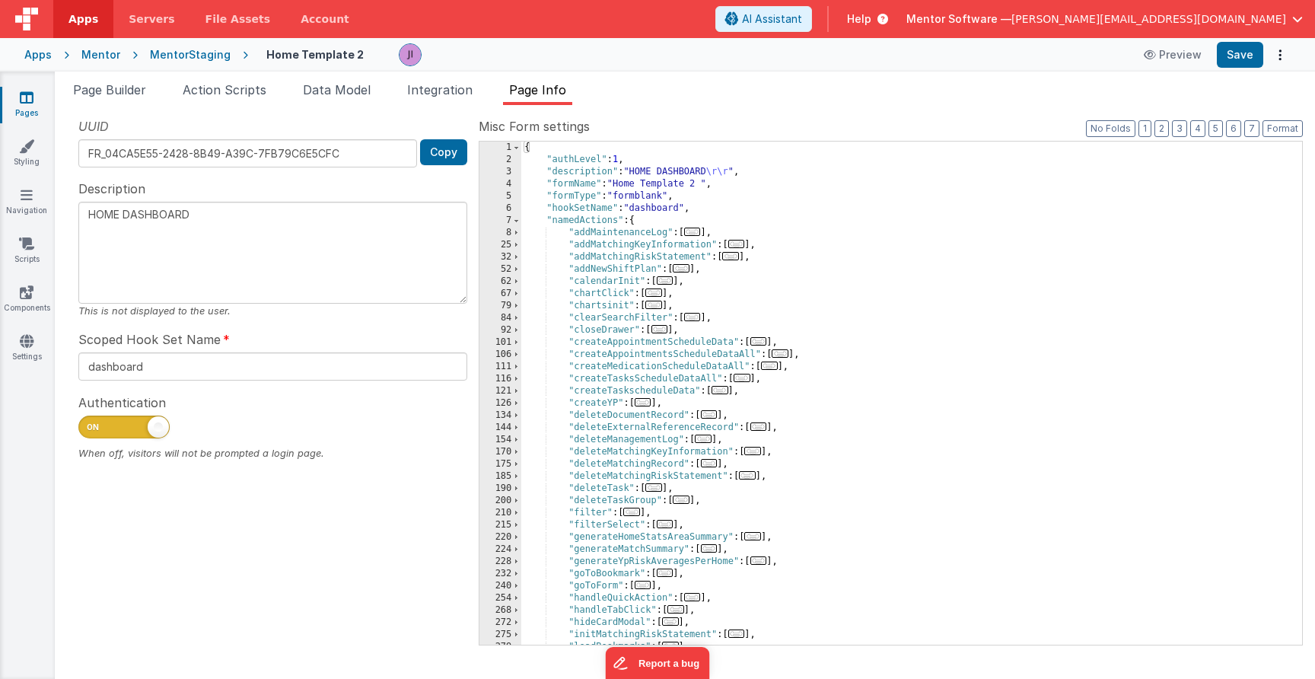
click at [627, 261] on div "{ "authLevel" : 1 , "description" : "HOME DASHBOARD \r\r " , "formName" : "Home…" at bounding box center [911, 406] width 781 height 528
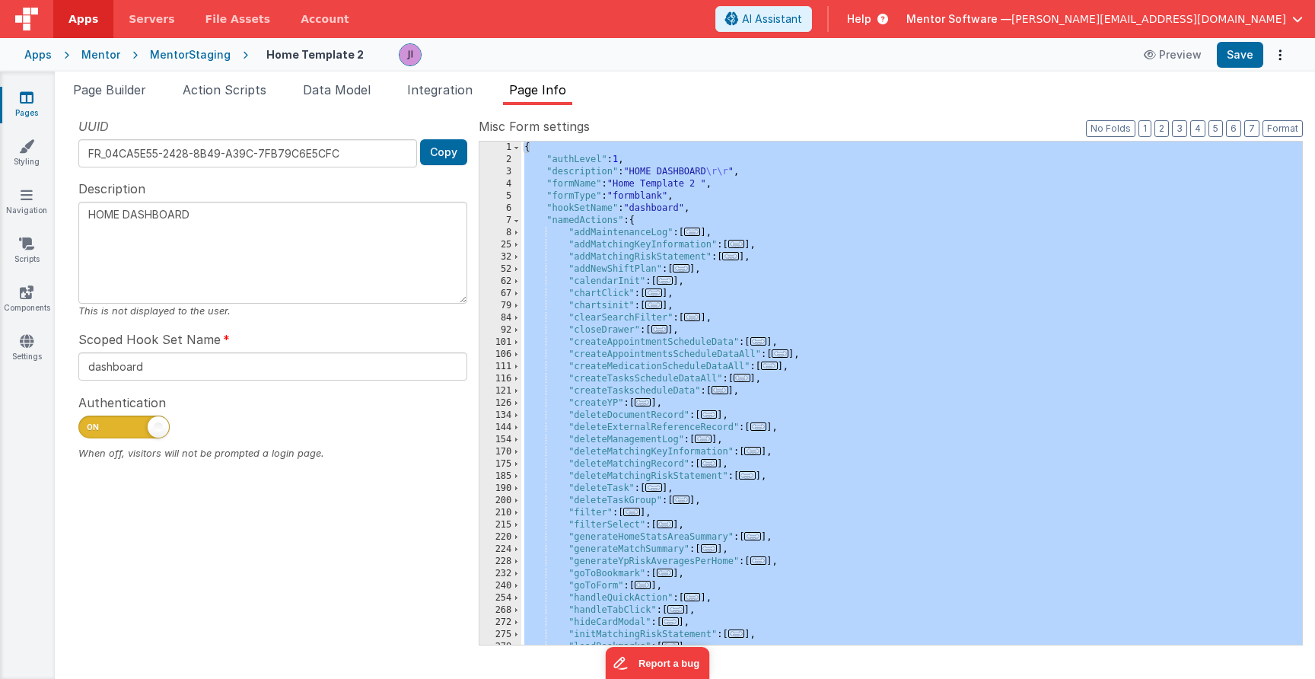
click at [91, 59] on div "Mentor" at bounding box center [100, 54] width 39 height 15
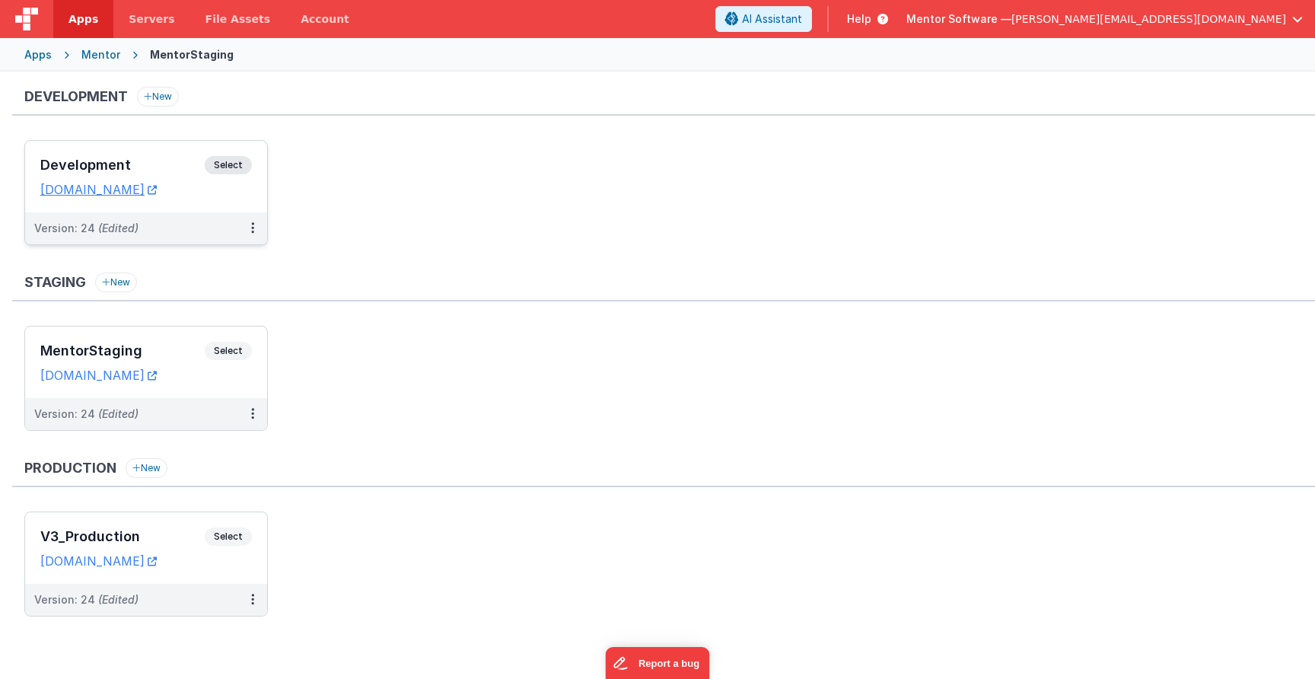
click at [224, 164] on span "Select" at bounding box center [228, 165] width 47 height 18
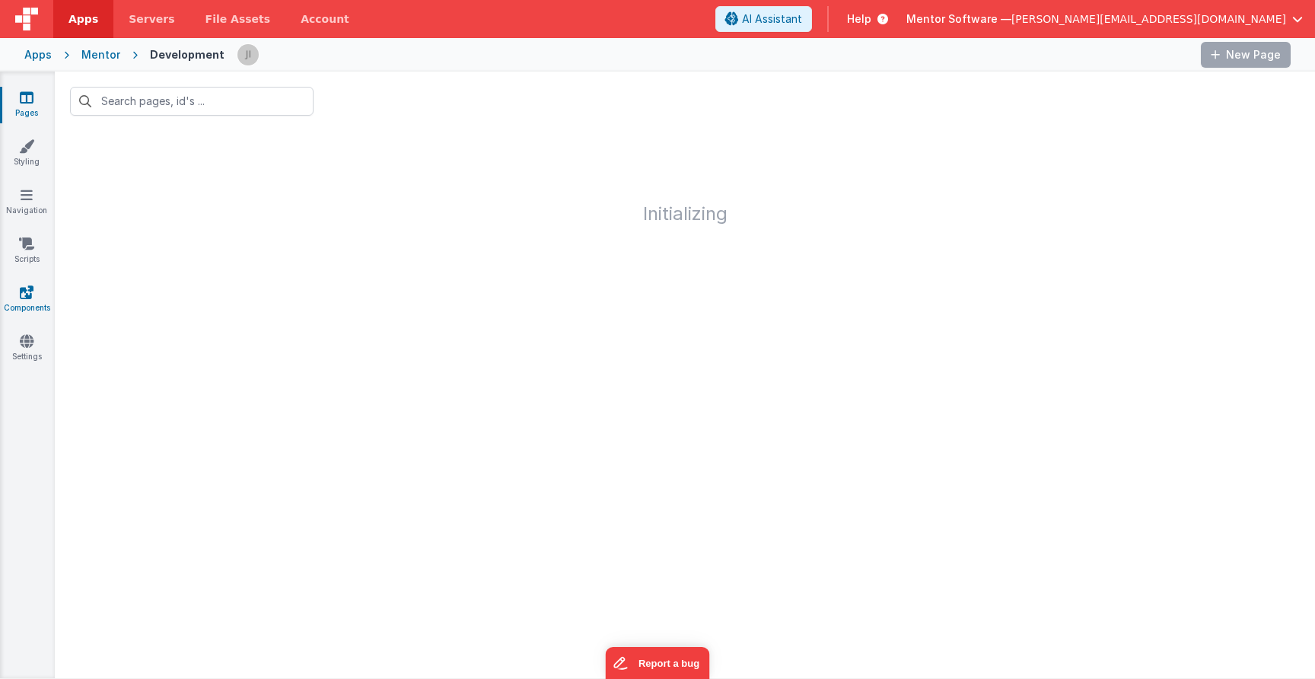
click at [36, 307] on link "Components" at bounding box center [26, 300] width 55 height 30
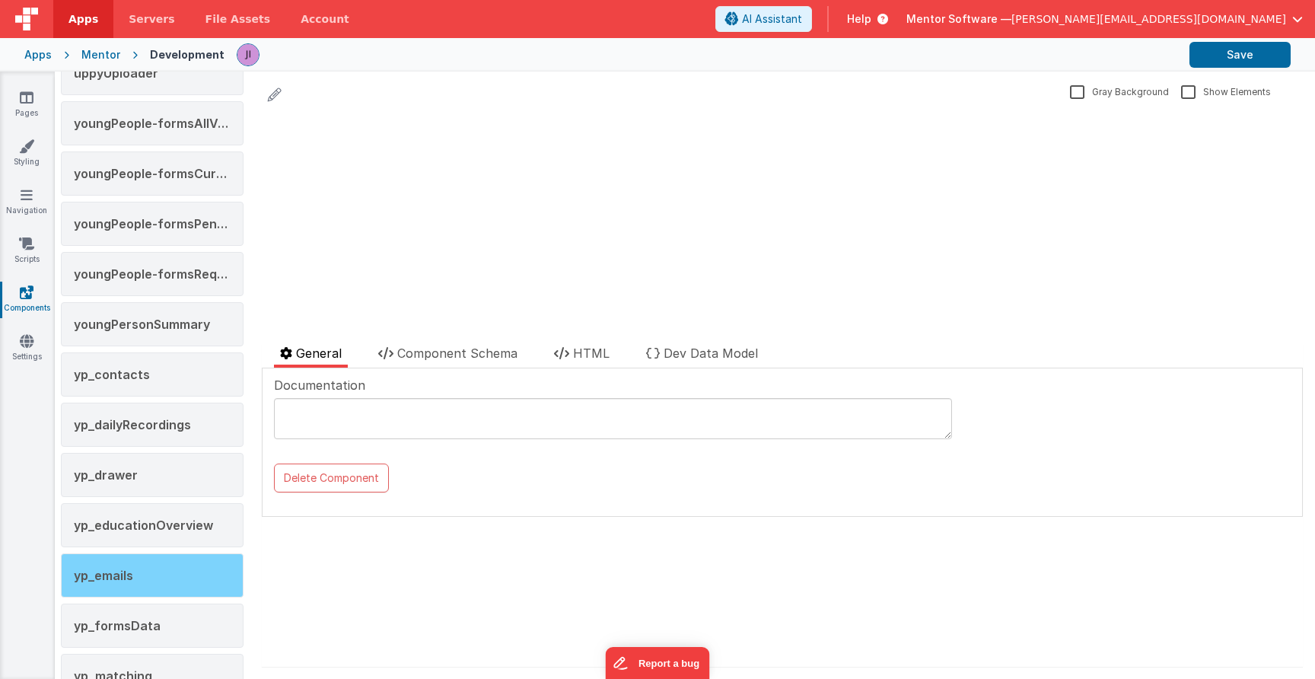
scroll to position [2457, 0]
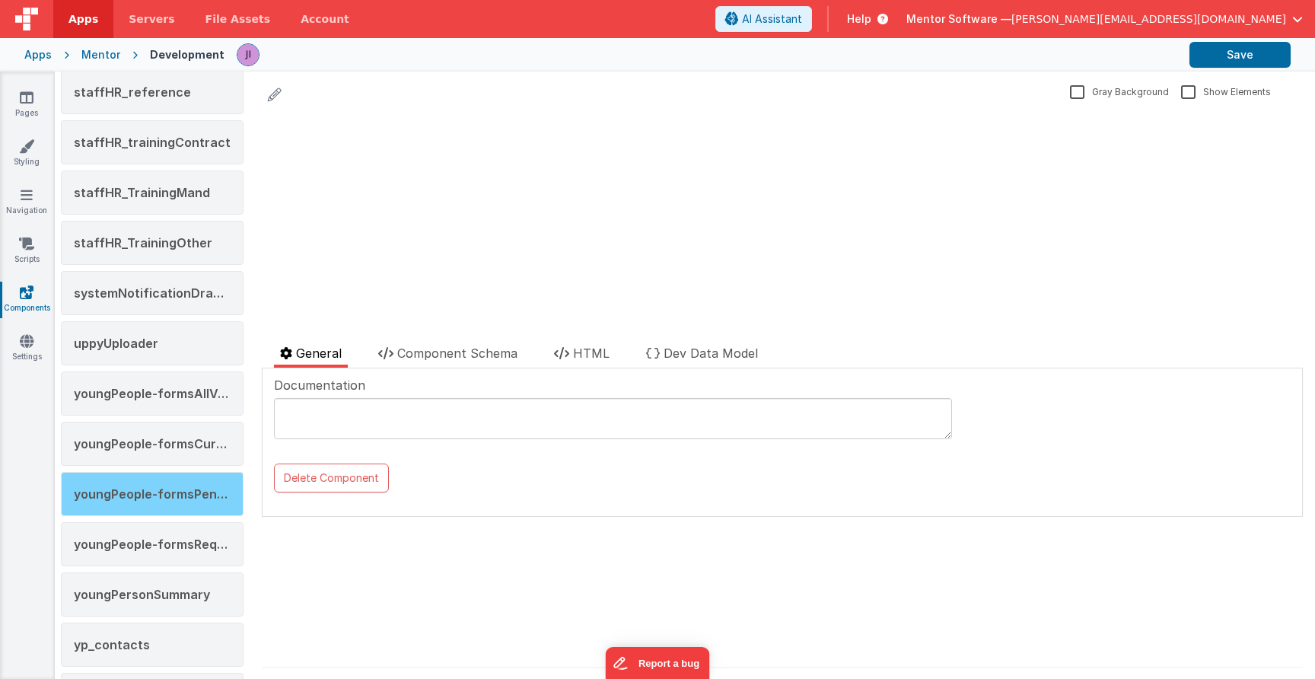
click at [183, 493] on span "youngPeople-formsPendingVersions" at bounding box center [185, 493] width 222 height 15
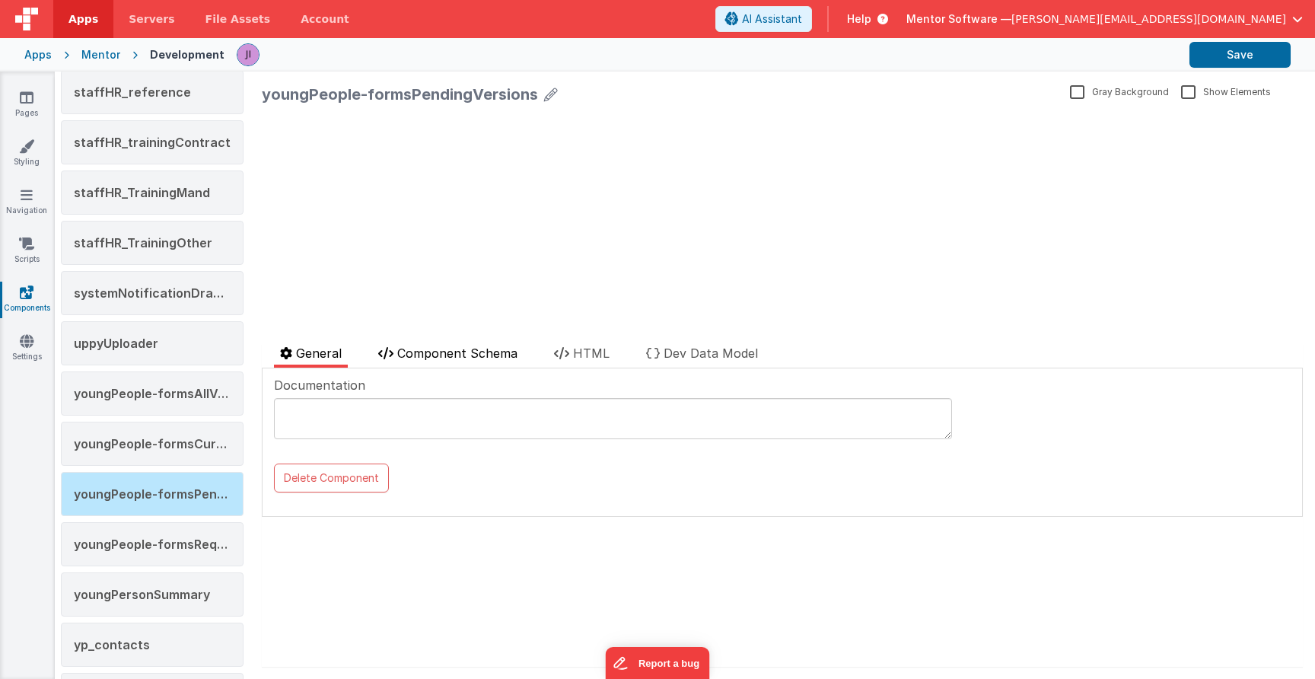
click at [435, 362] on li "Component Schema" at bounding box center [447, 356] width 151 height 24
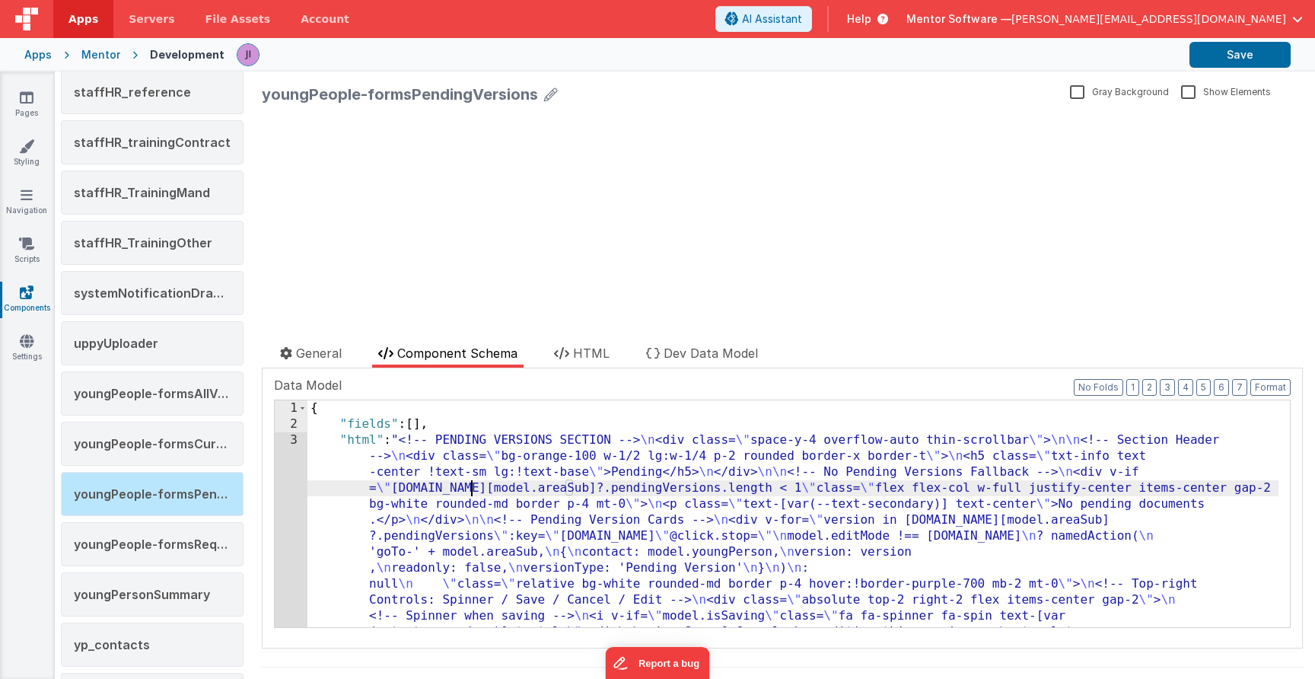
scroll to position [780, 0]
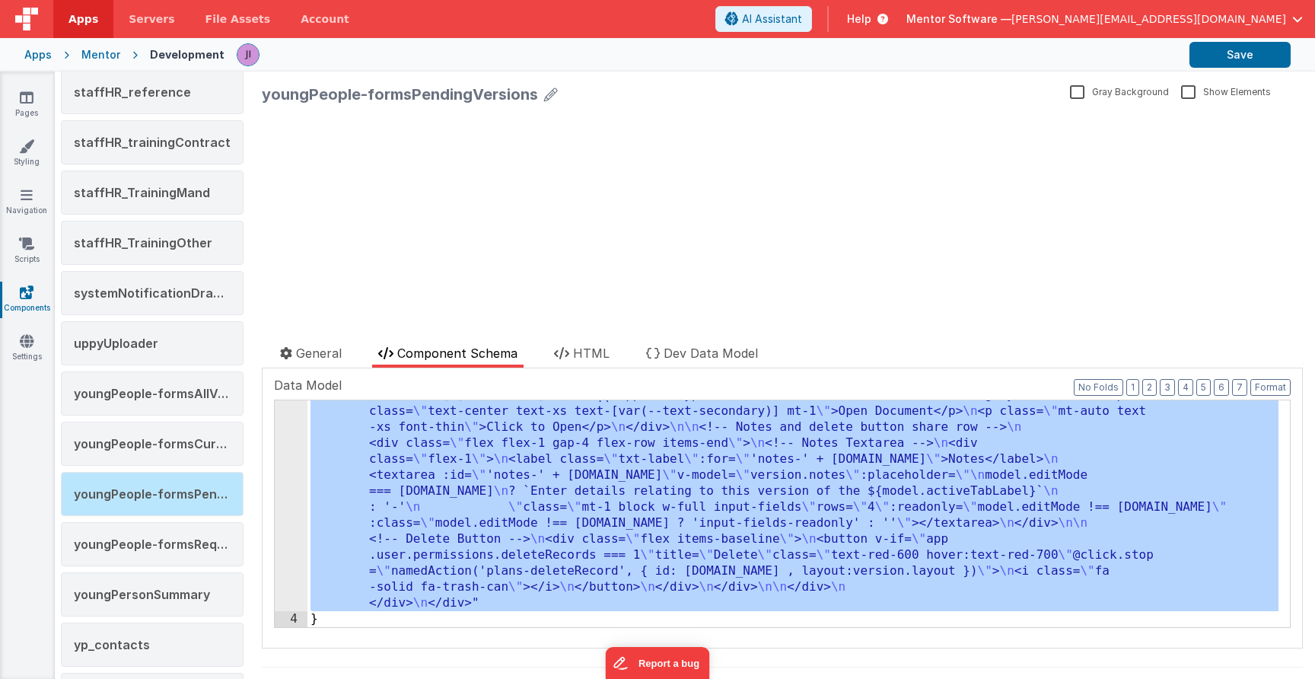
click at [285, 474] on div "3" at bounding box center [291, 131] width 33 height 959
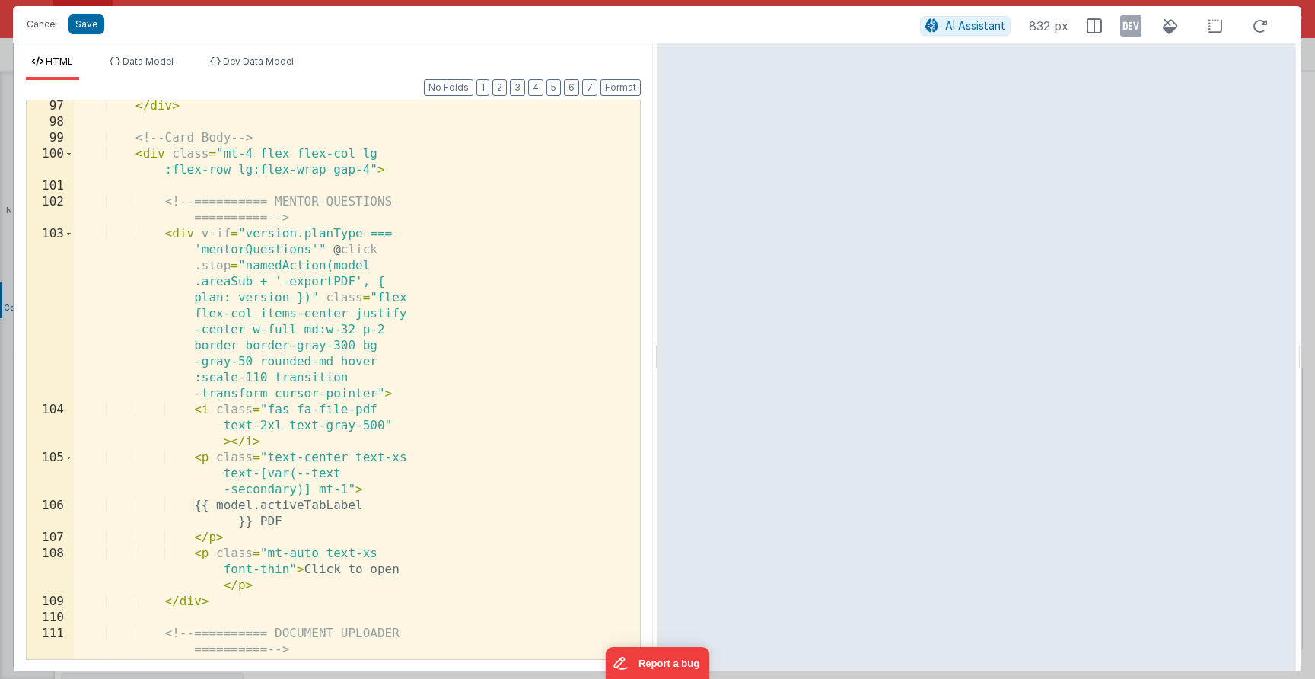
scroll to position [2480, 0]
click at [157, 158] on div "</ div > <!-- Card Body --> < div class = "mt-4 flex flex-col lg :flex-row lg:f…" at bounding box center [351, 473] width 555 height 751
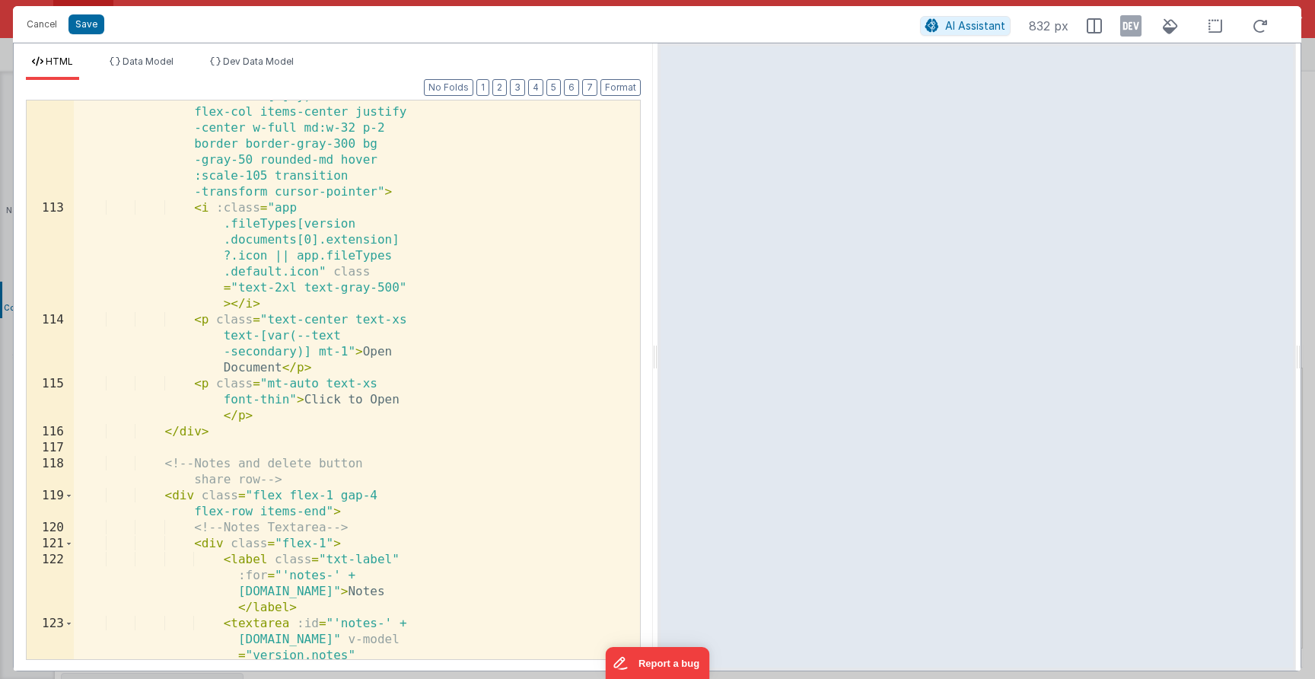
scroll to position [3113, 0]
click at [194, 433] on div "< div v-else-if = "version.planType === 'documentUploader'" @ click.stop = "nam…" at bounding box center [351, 423] width 555 height 798
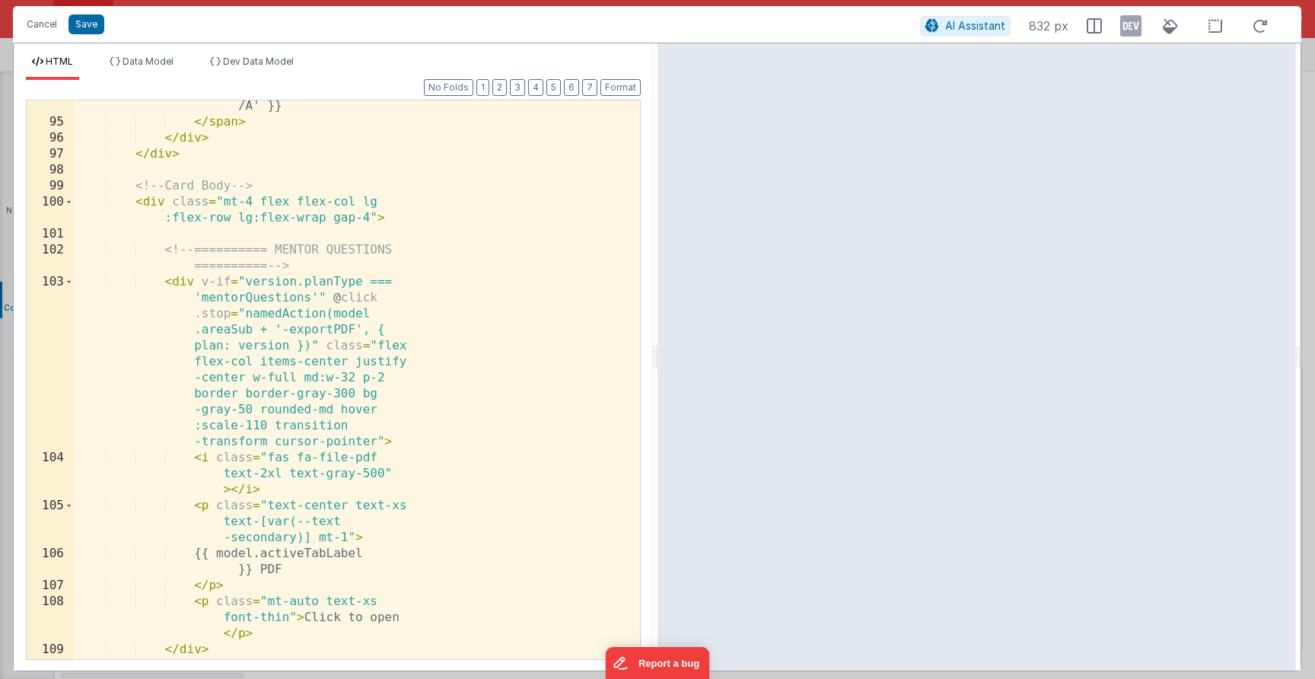
scroll to position [2432, 0]
click at [180, 286] on div "{{ version.status || 'N /A' }} </ span > </ div > </ div > <!-- Card Body --> <…" at bounding box center [351, 385] width 555 height 607
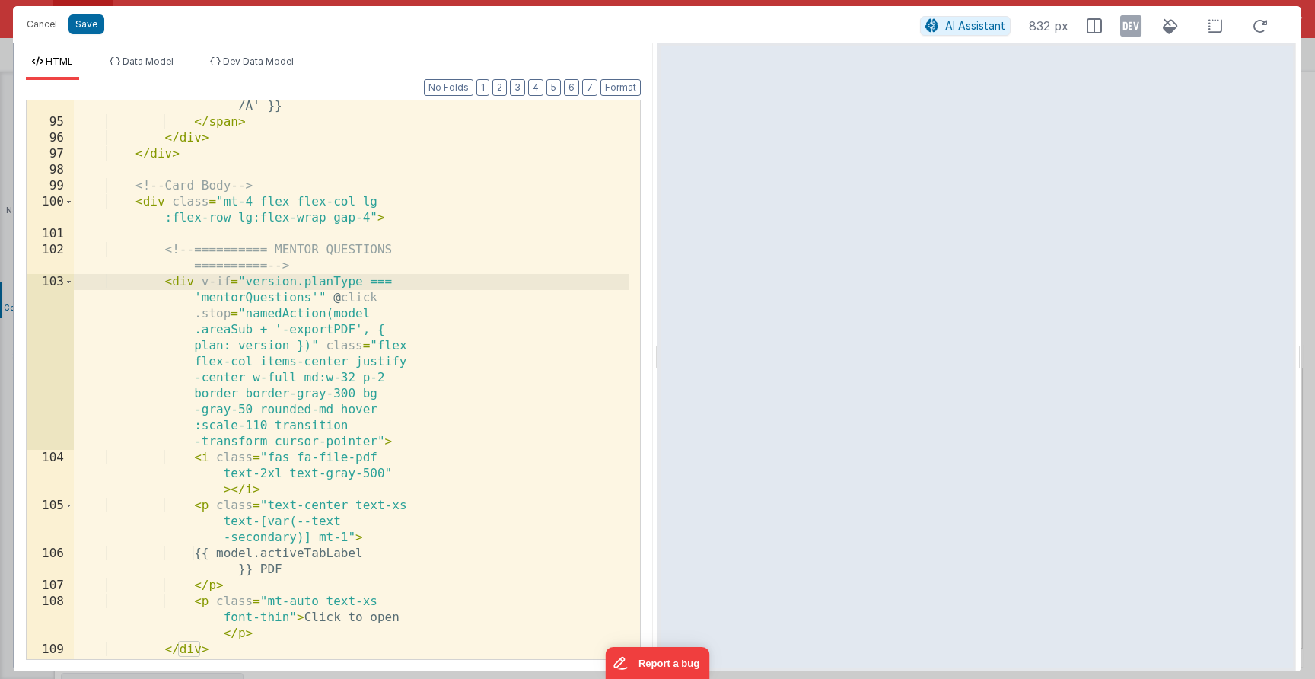
click at [165, 260] on div "{{ version.status || 'N /A' }} </ span > </ div > </ div > <!-- Card Body --> <…" at bounding box center [351, 385] width 555 height 607
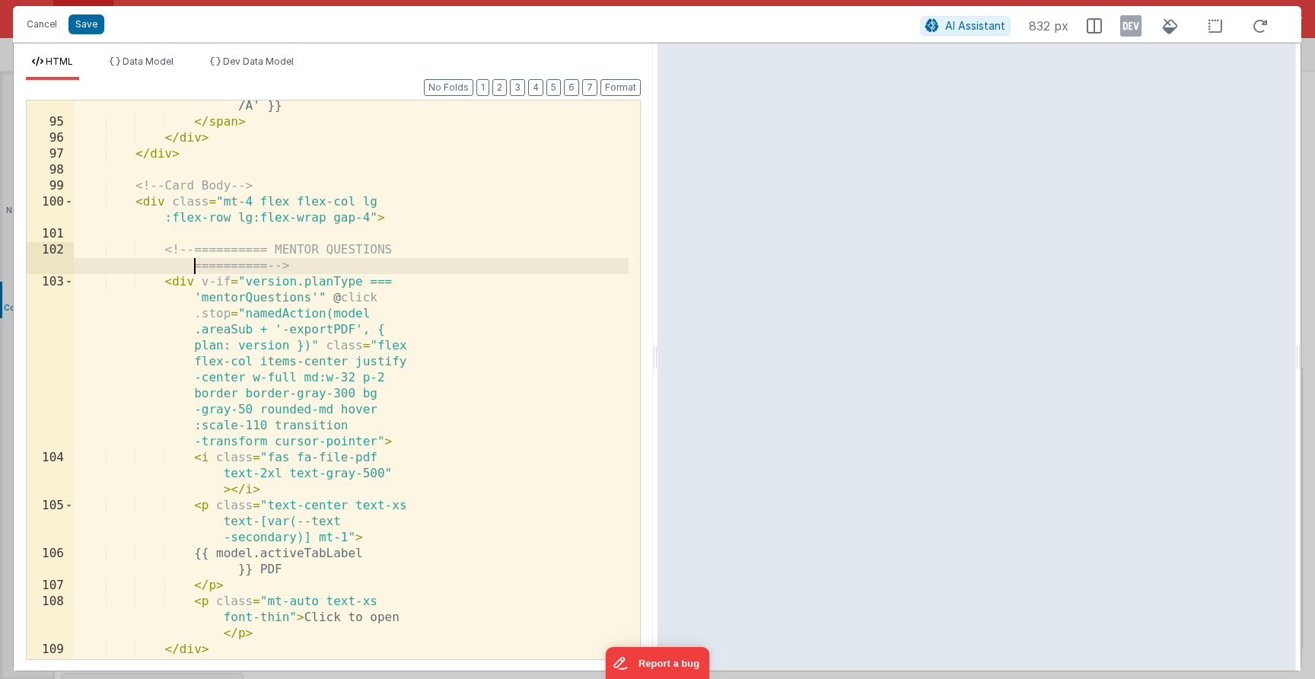
click at [165, 255] on div "{{ version.status || 'N /A' }} </ span > </ div > </ div > <!-- Card Body --> <…" at bounding box center [351, 385] width 555 height 607
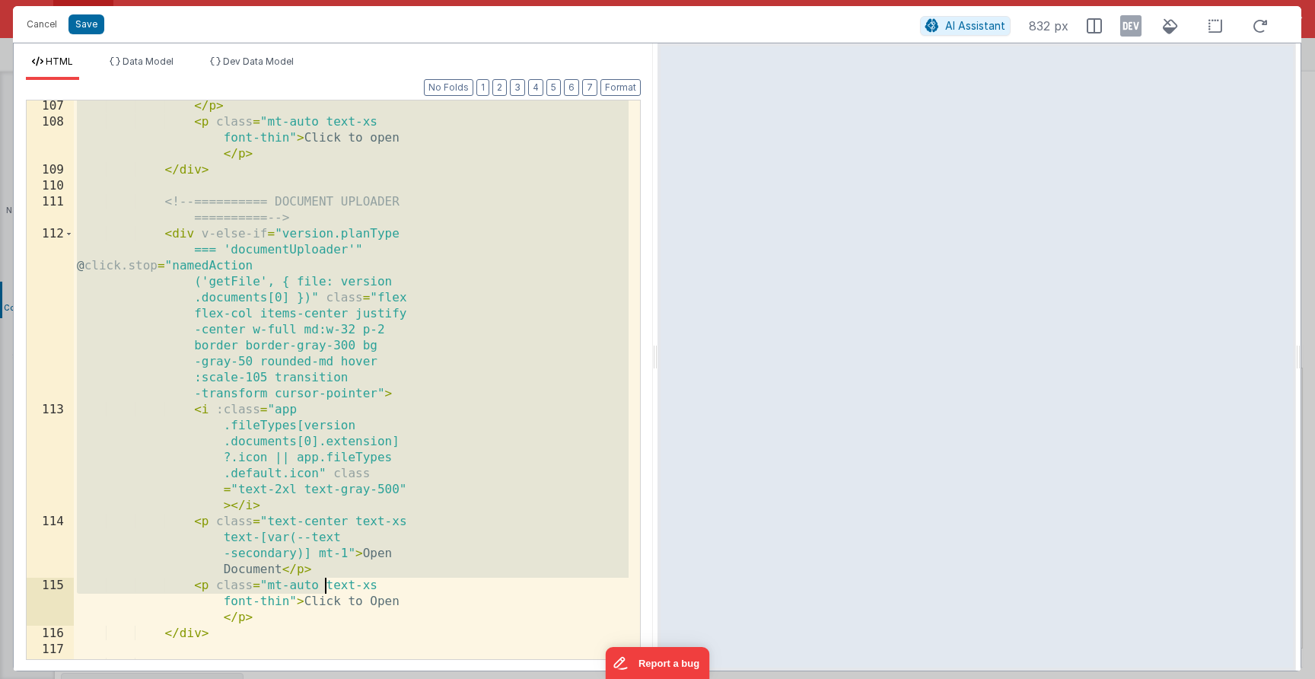
scroll to position [3023, 0]
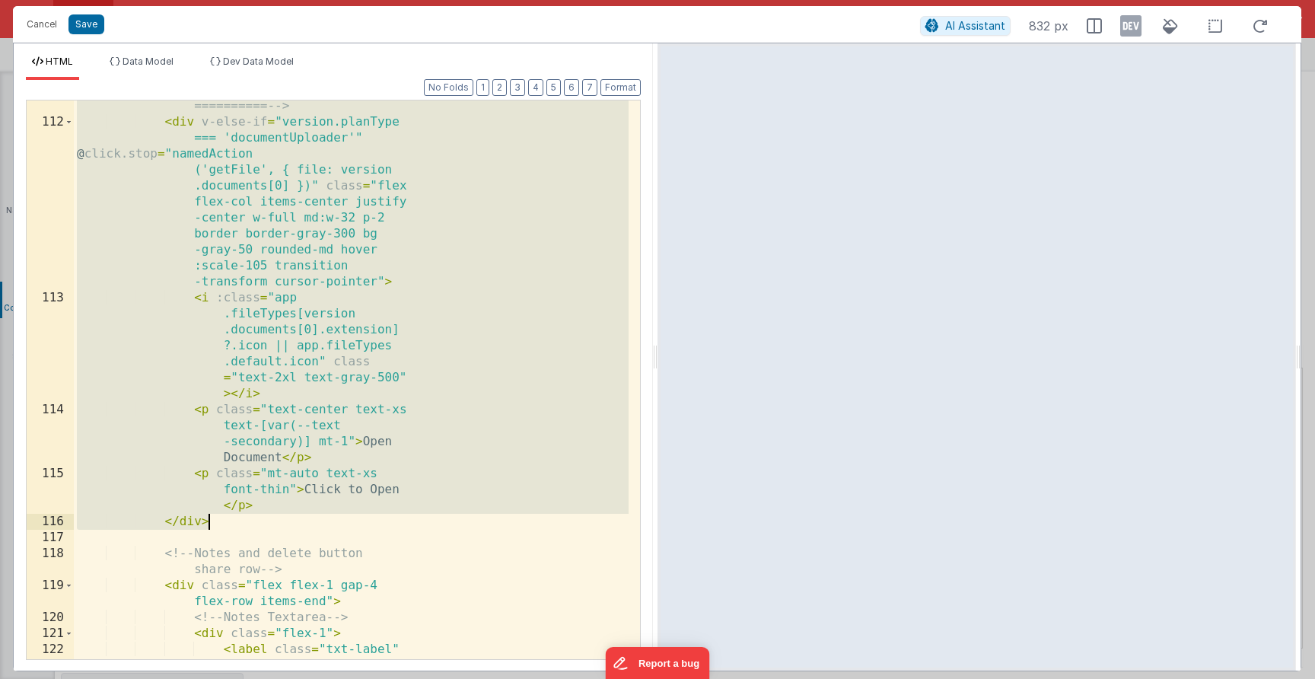
drag, startPoint x: 218, startPoint y: 304, endPoint x: 333, endPoint y: 518, distance: 242.5
click at [333, 518] on div "<!-- ========== DOCUMENT UPLOADER ========== --> < div v-else-if = "version.pla…" at bounding box center [351, 409] width 555 height 655
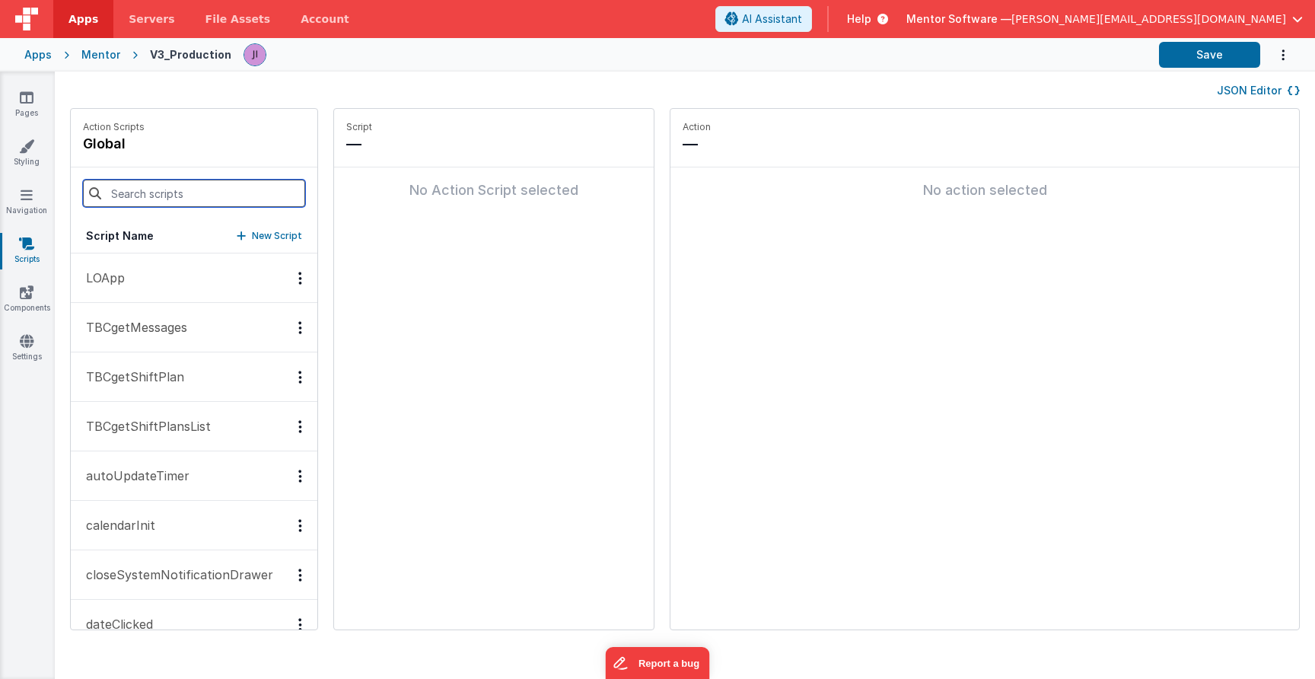
click at [228, 192] on input at bounding box center [194, 193] width 222 height 27
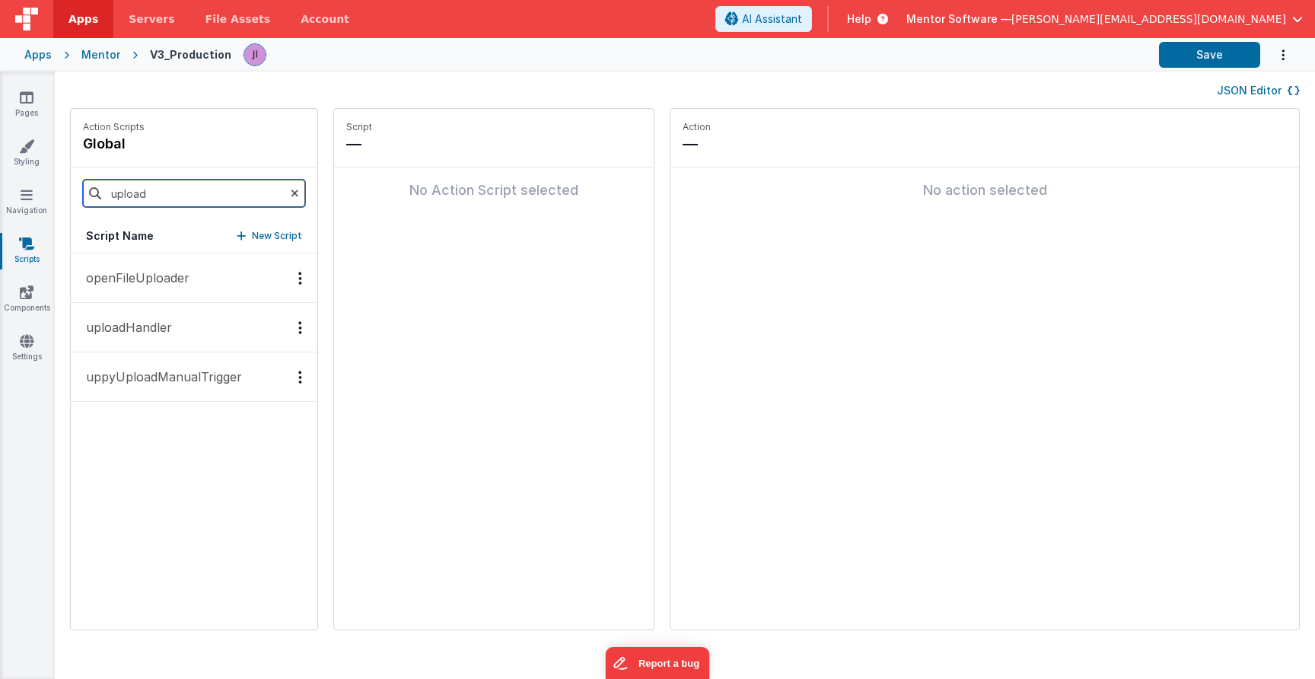
type input "upload"
click at [210, 311] on button "uploadHandler" at bounding box center [194, 327] width 247 height 49
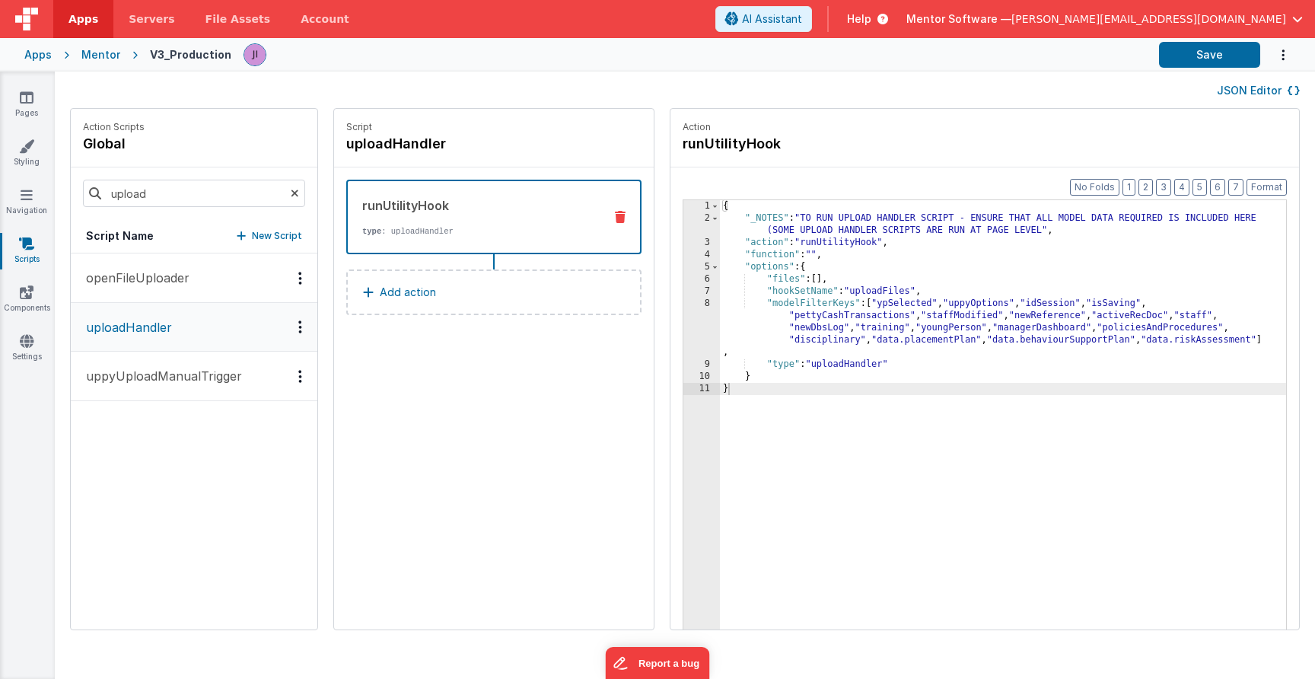
click at [35, 44] on div "Apps Mentor V3_Production Save" at bounding box center [657, 54] width 1315 height 33
click at [35, 50] on div "Apps" at bounding box center [37, 54] width 27 height 15
